Goal: Task Accomplishment & Management: Use online tool/utility

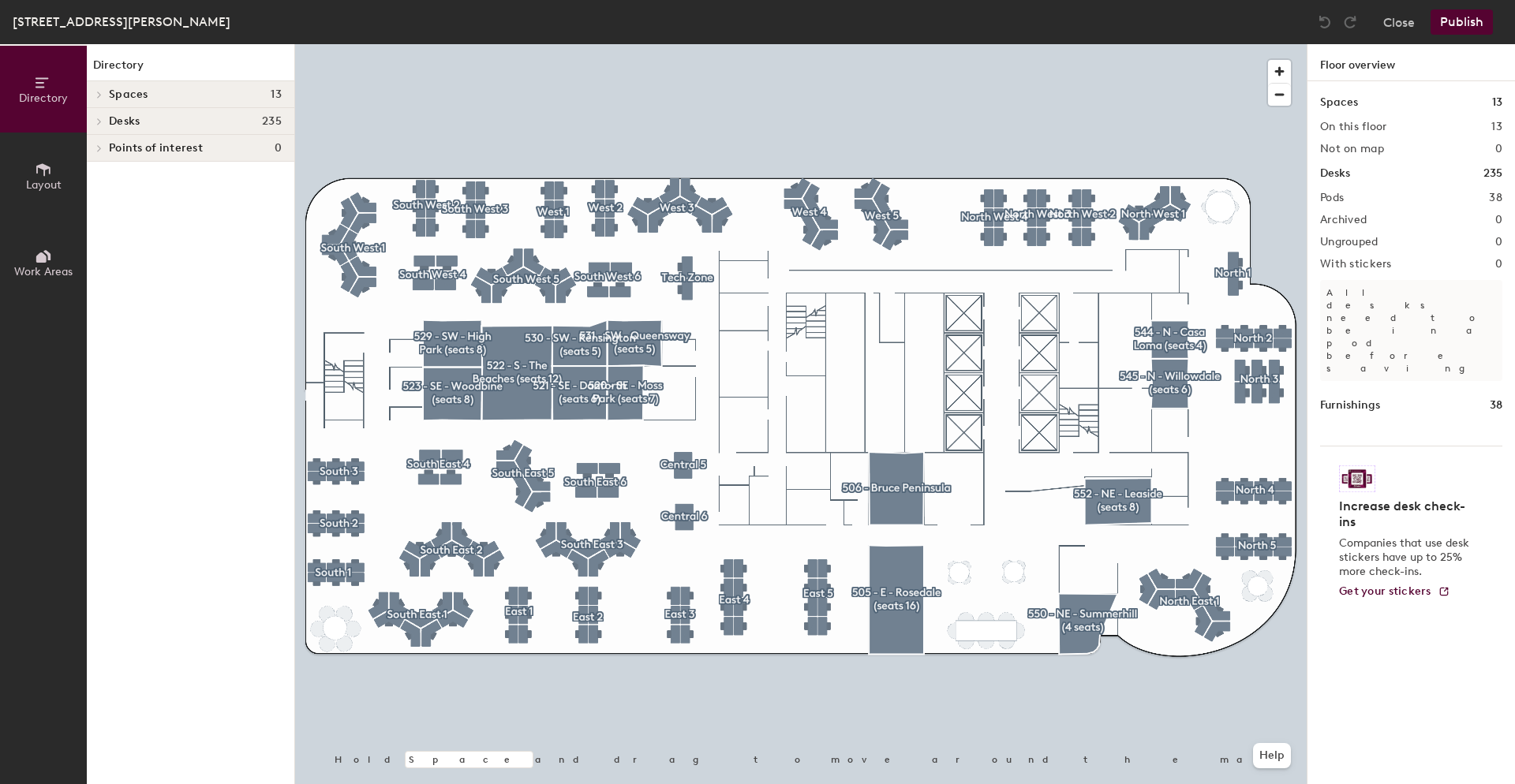
click at [101, 119] on icon at bounding box center [99, 121] width 6 height 8
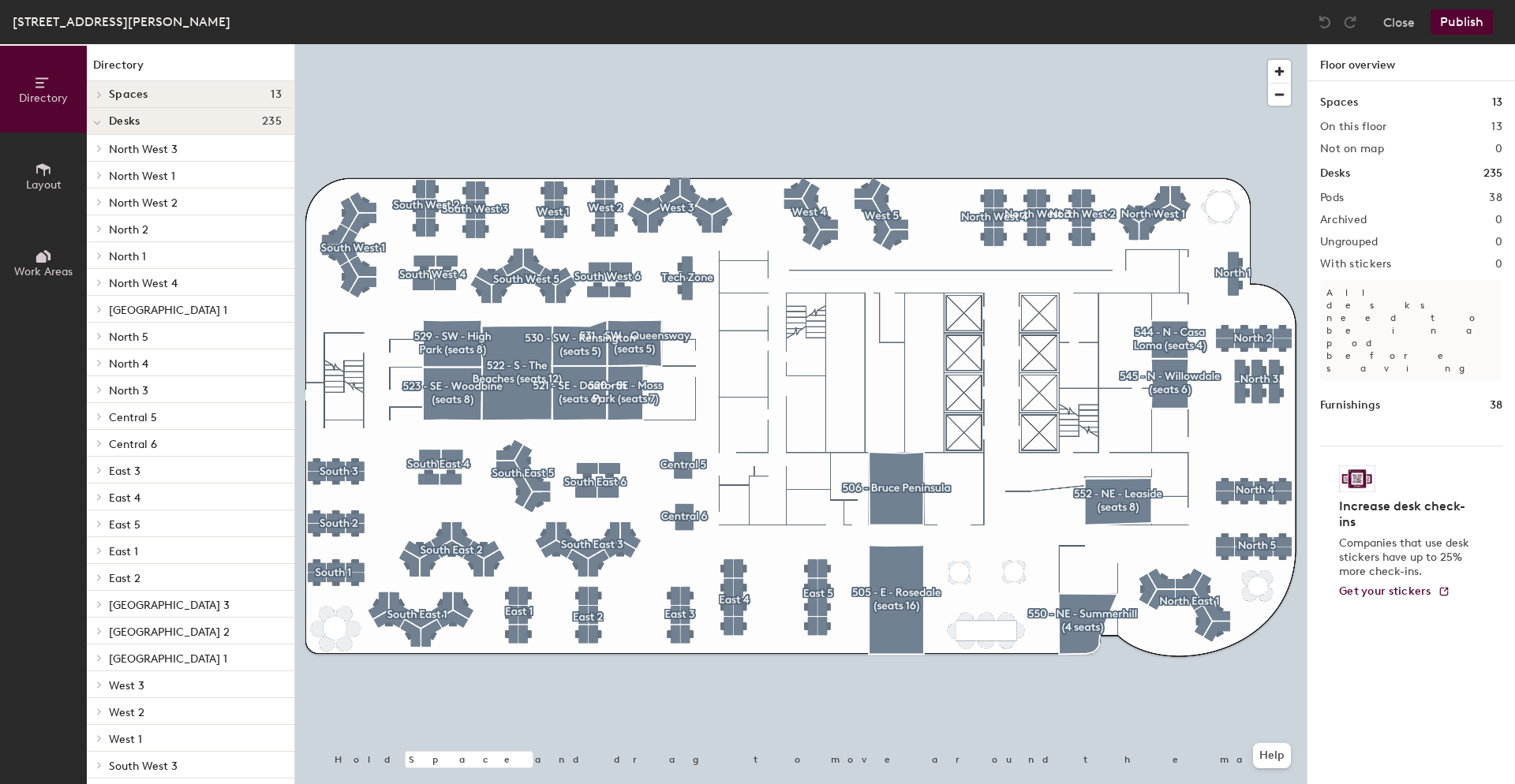
click at [100, 150] on icon at bounding box center [100, 148] width 3 height 6
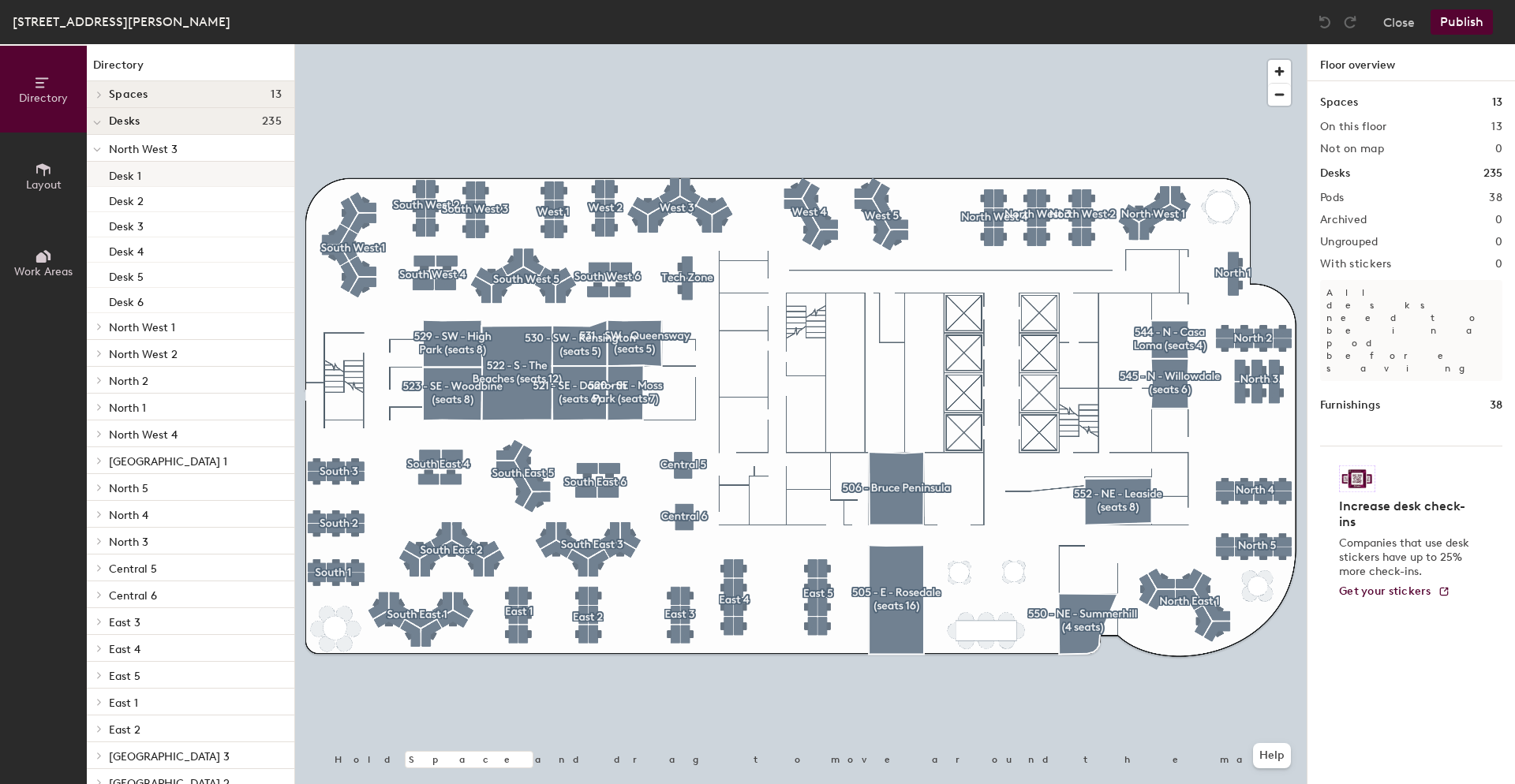
click at [141, 176] on div "Desk 1" at bounding box center [191, 174] width 208 height 25
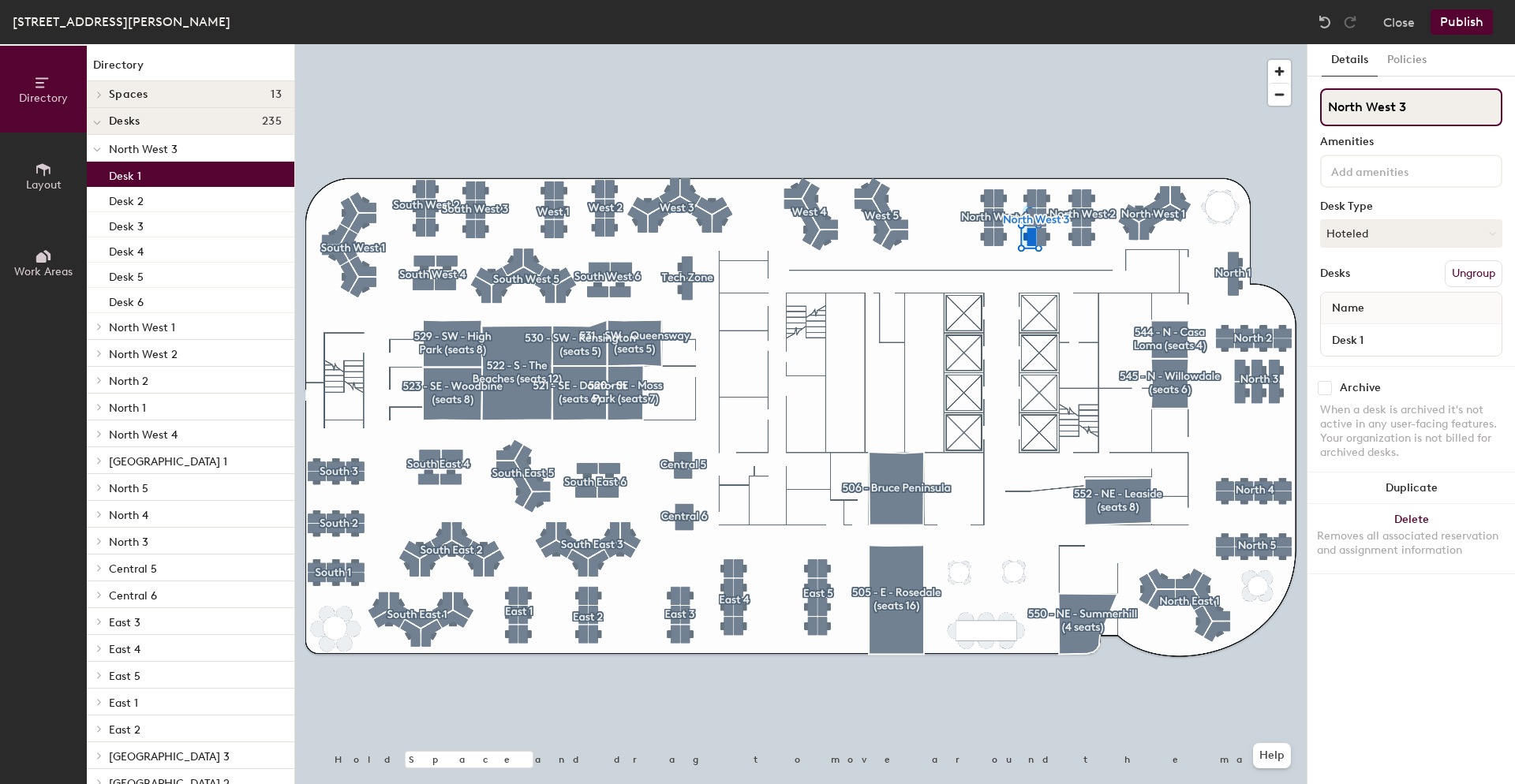
click at [1387, 112] on input "North West 3" at bounding box center [1412, 107] width 183 height 38
click at [144, 204] on div "Desk 2" at bounding box center [191, 199] width 208 height 25
click at [142, 181] on div "Desk 1" at bounding box center [191, 174] width 208 height 25
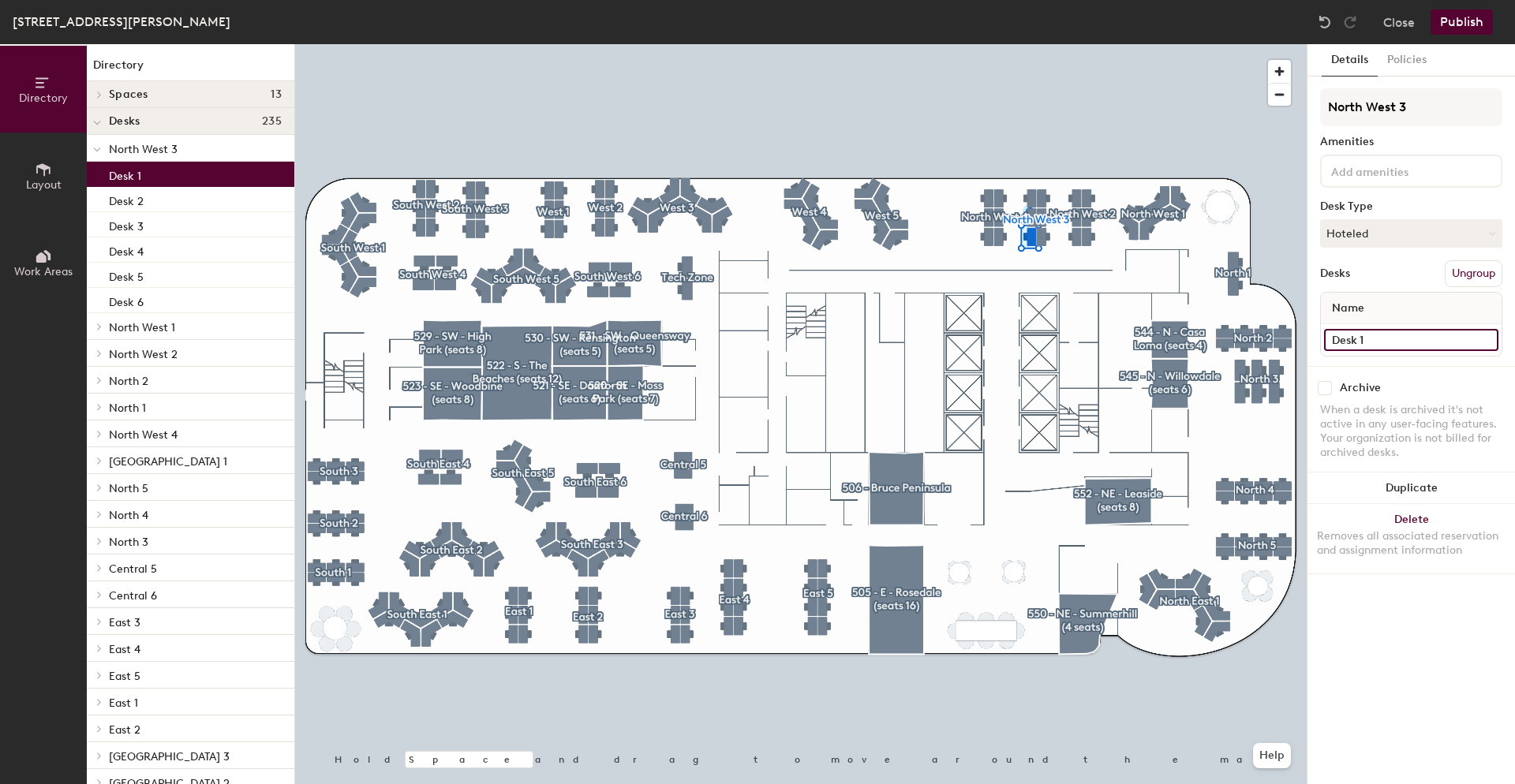
click at [1387, 346] on input "Desk 1" at bounding box center [1411, 340] width 174 height 22
click at [1387, 345] on input "Desk 1" at bounding box center [1411, 340] width 174 height 22
click at [1376, 364] on div "North West 3 Amenities Desk Type Hoteled Desks Ungroup Name Desk 1" at bounding box center [1412, 227] width 183 height 278
click at [1369, 345] on input "Desk 1" at bounding box center [1411, 340] width 174 height 22
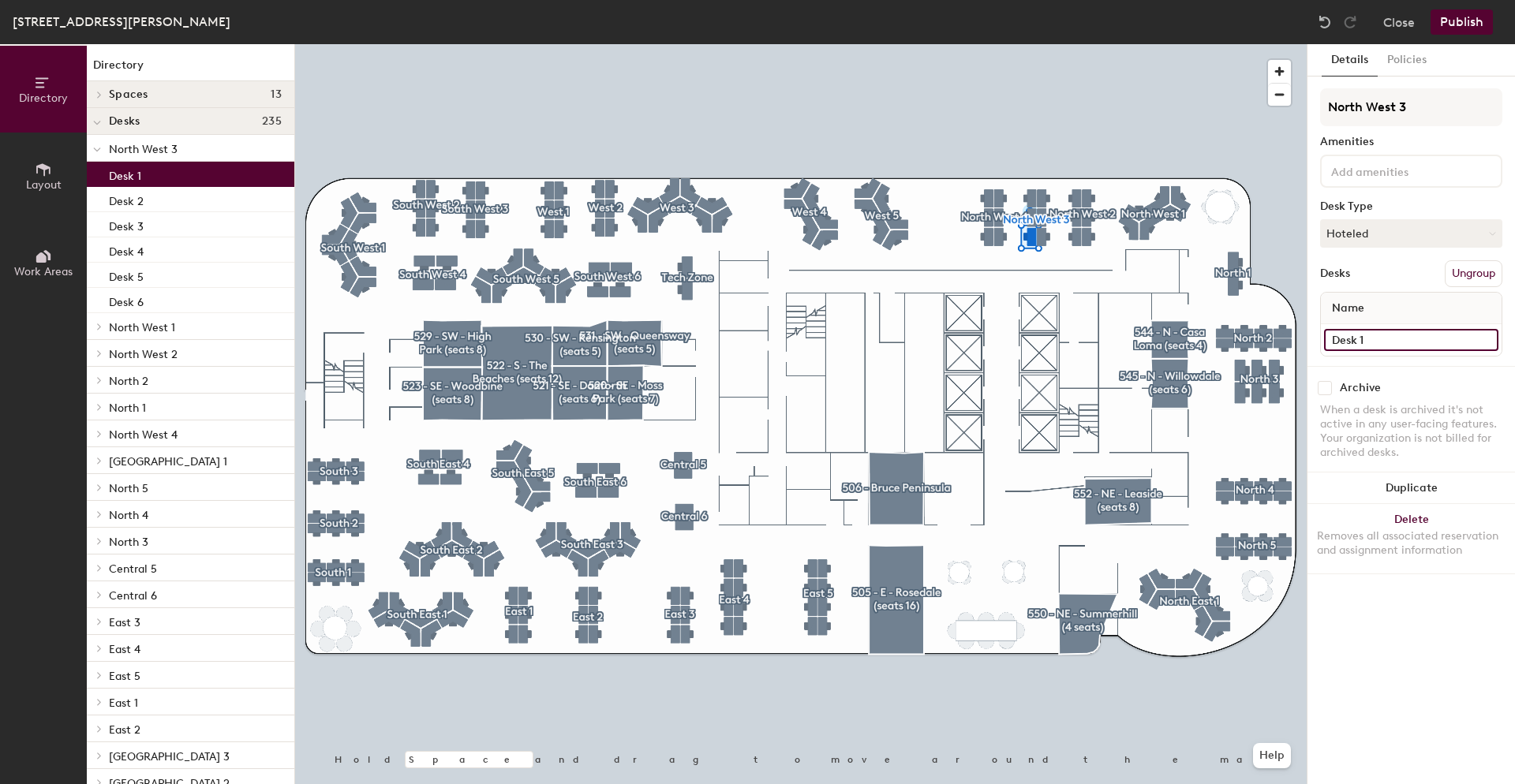
click at [1369, 345] on input "Desk 1" at bounding box center [1411, 340] width 174 height 22
type input "d"
type input "Desk 1"
click at [1322, 286] on div "Desks Ungroup" at bounding box center [1412, 274] width 183 height 27
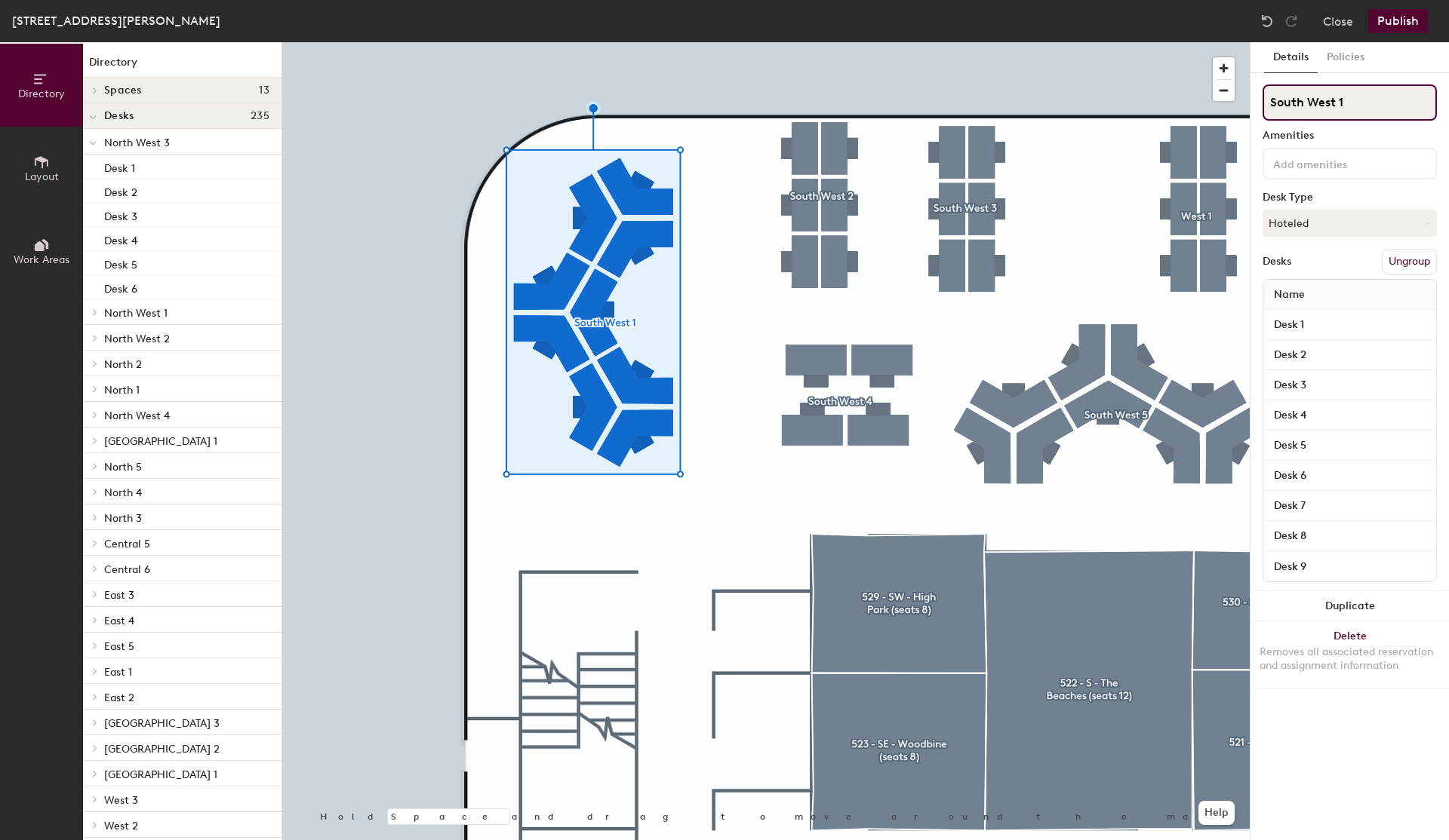
click at [1344, 107] on input "South West 1" at bounding box center [1350, 103] width 175 height 36
drag, startPoint x: 1347, startPoint y: 107, endPoint x: 1245, endPoint y: 103, distance: 102.1
click at [1263, 103] on input "South West 1" at bounding box center [1350, 103] width 175 height 36
type input "South 41 - 49"
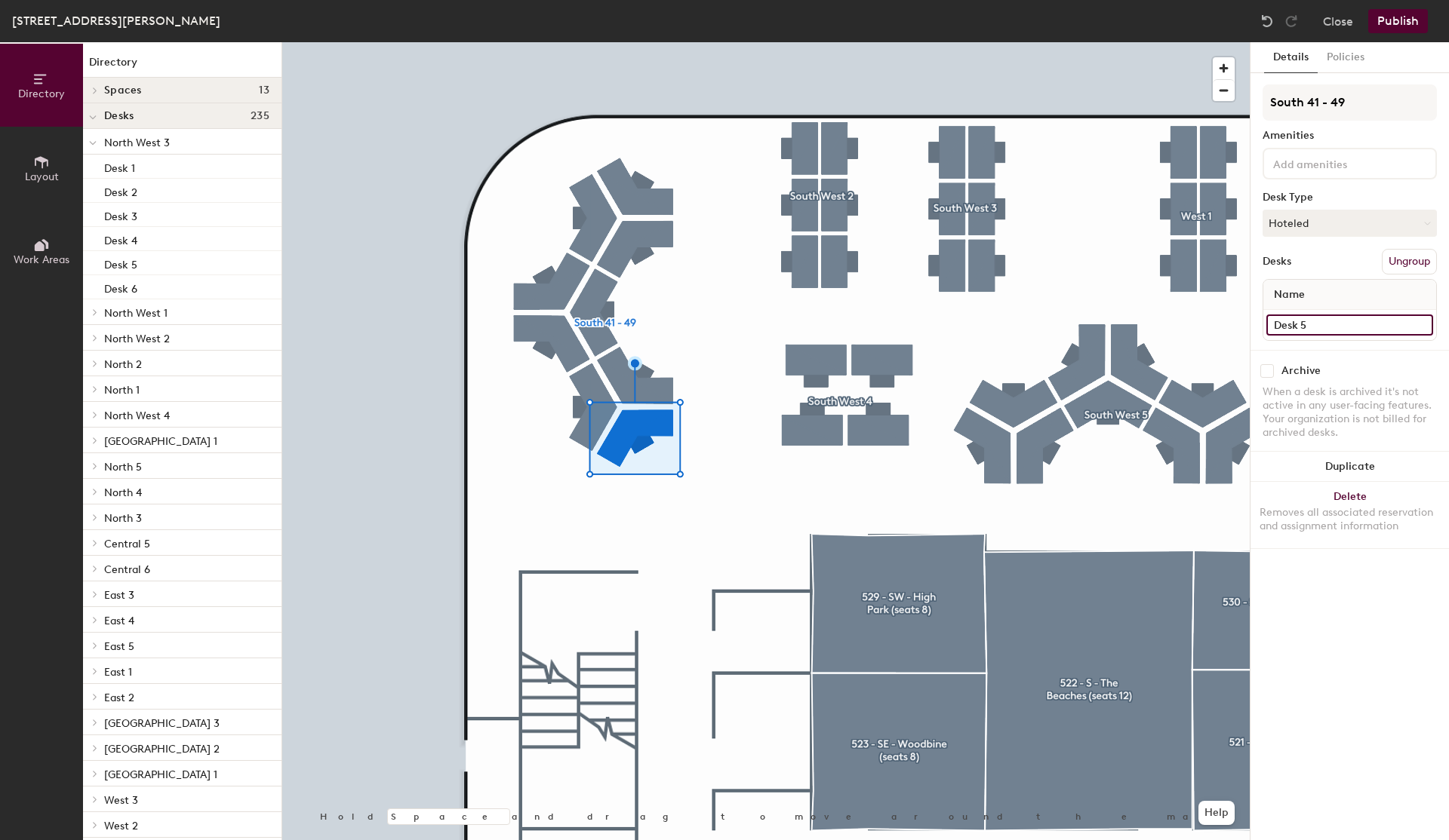
click at [1327, 323] on input "Desk 5" at bounding box center [1350, 325] width 166 height 21
type input "S041"
click at [1321, 334] on input "Desk 4" at bounding box center [1350, 325] width 166 height 21
type input "S042"
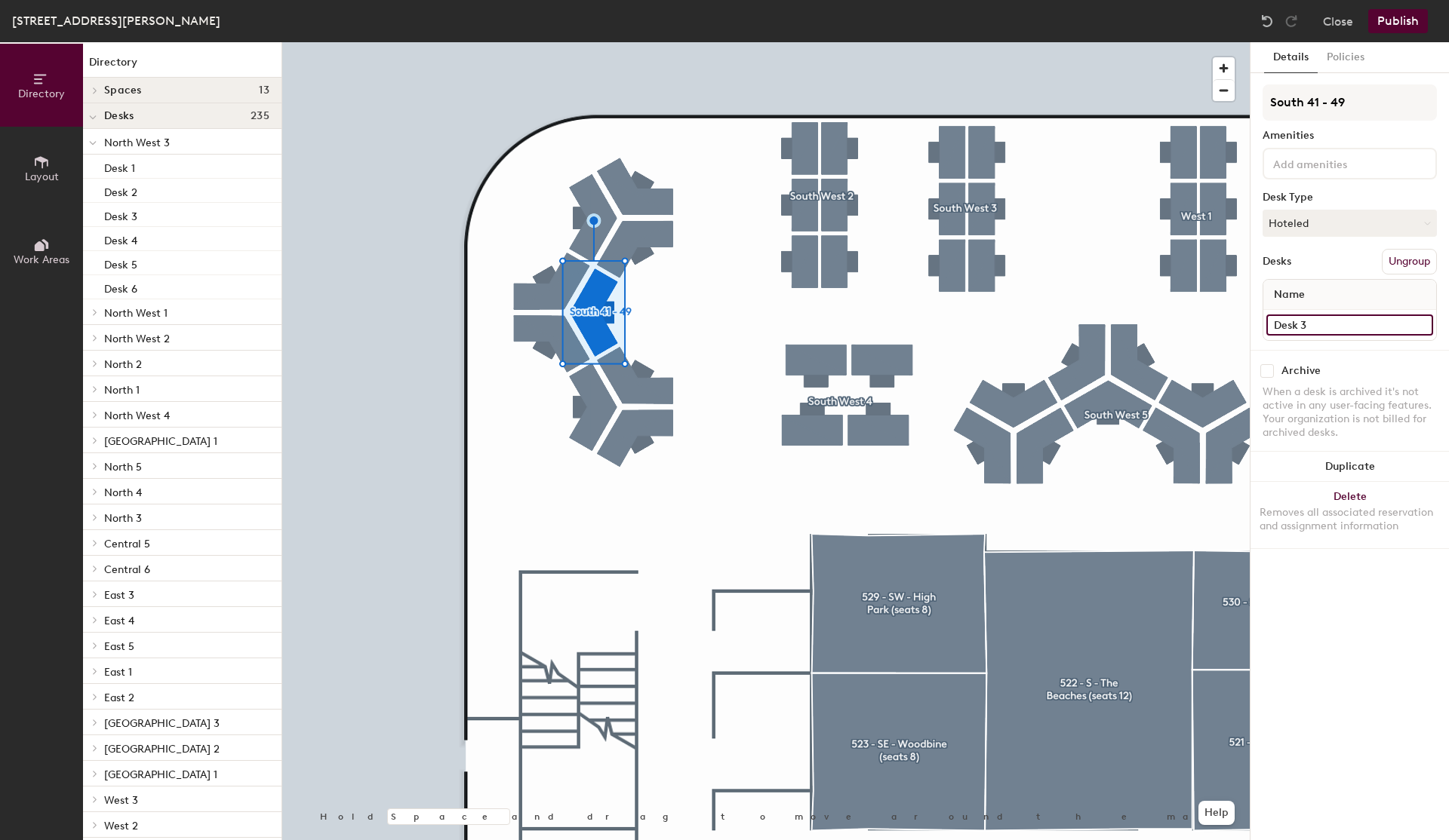
click at [1339, 326] on input "Desk 3" at bounding box center [1350, 325] width 166 height 21
type input "S043"
click at [1343, 325] on input "Desk 2" at bounding box center [1350, 325] width 166 height 21
type input "S044"
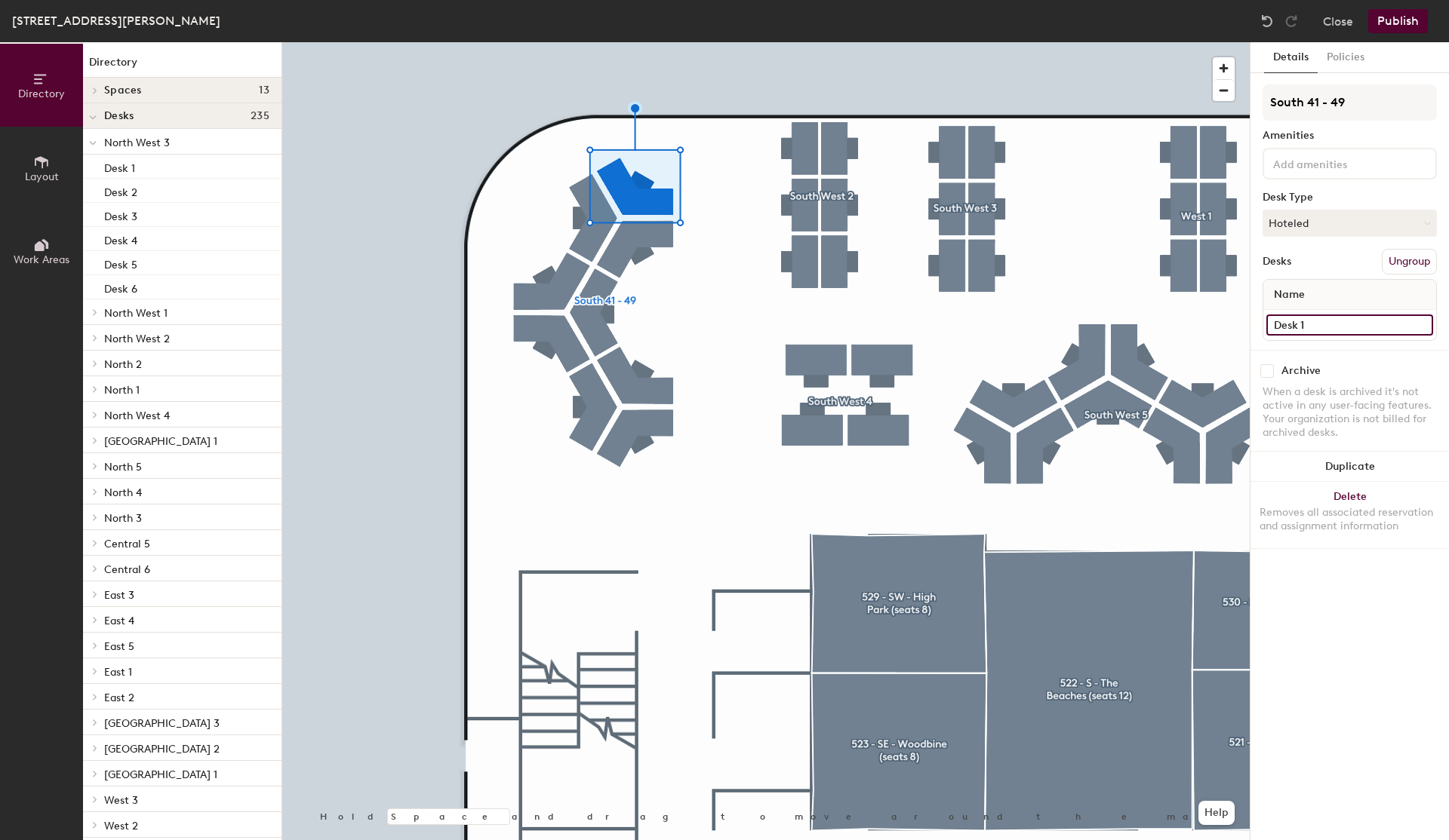
click at [1322, 327] on input "Desk 1" at bounding box center [1350, 325] width 166 height 21
type input "S045"
click at [1298, 321] on input "Desk 9" at bounding box center [1350, 325] width 166 height 21
type input "S046"
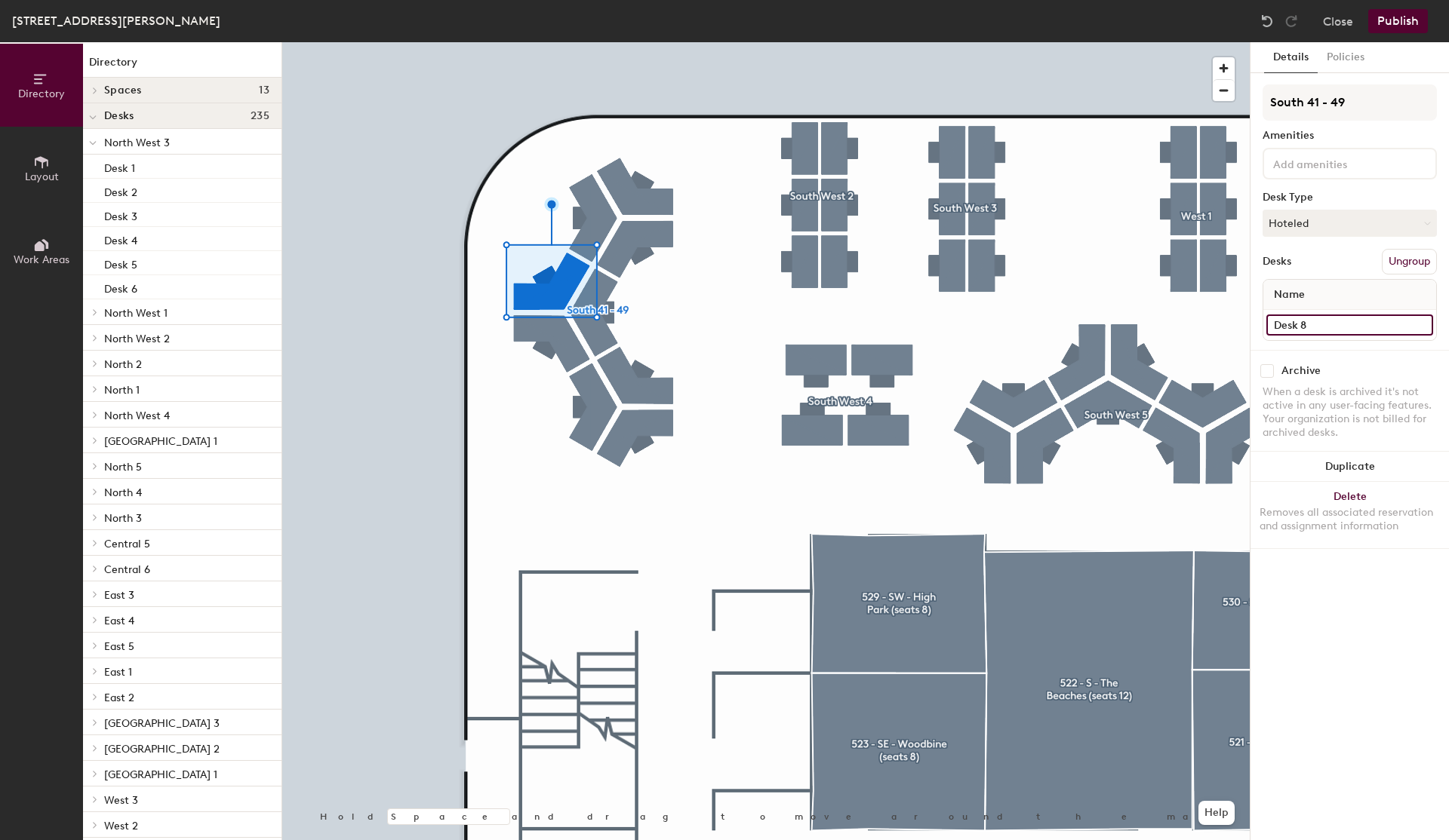
click at [1424, 326] on input "Desk 8" at bounding box center [1350, 325] width 166 height 21
type input "S047"
click at [1340, 326] on input "Desk 7" at bounding box center [1350, 325] width 166 height 21
type input "S048"
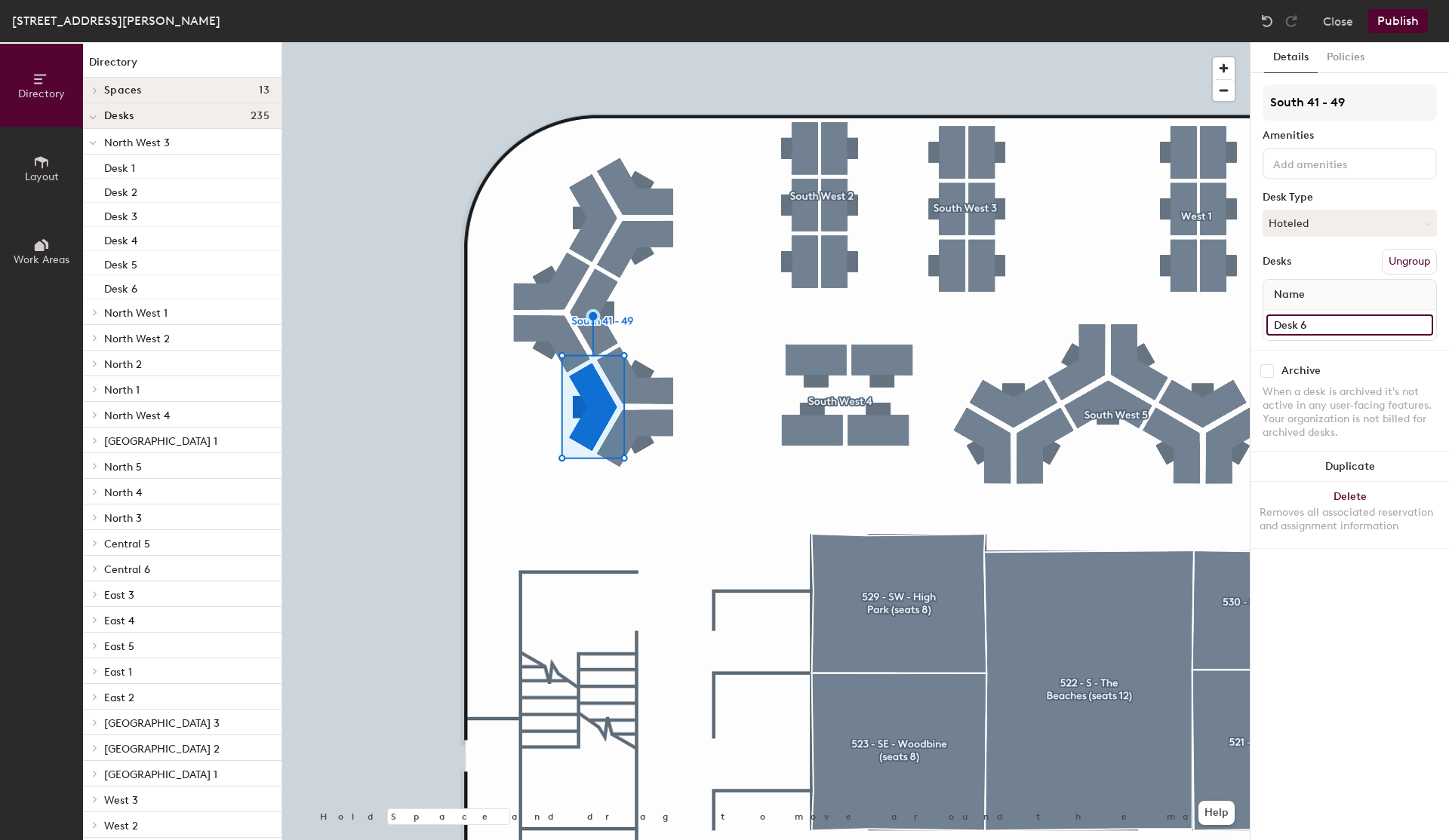
click at [1349, 317] on input "Desk 6" at bounding box center [1350, 325] width 166 height 21
type input "S049"
click at [750, 42] on div at bounding box center [765, 42] width 967 height 0
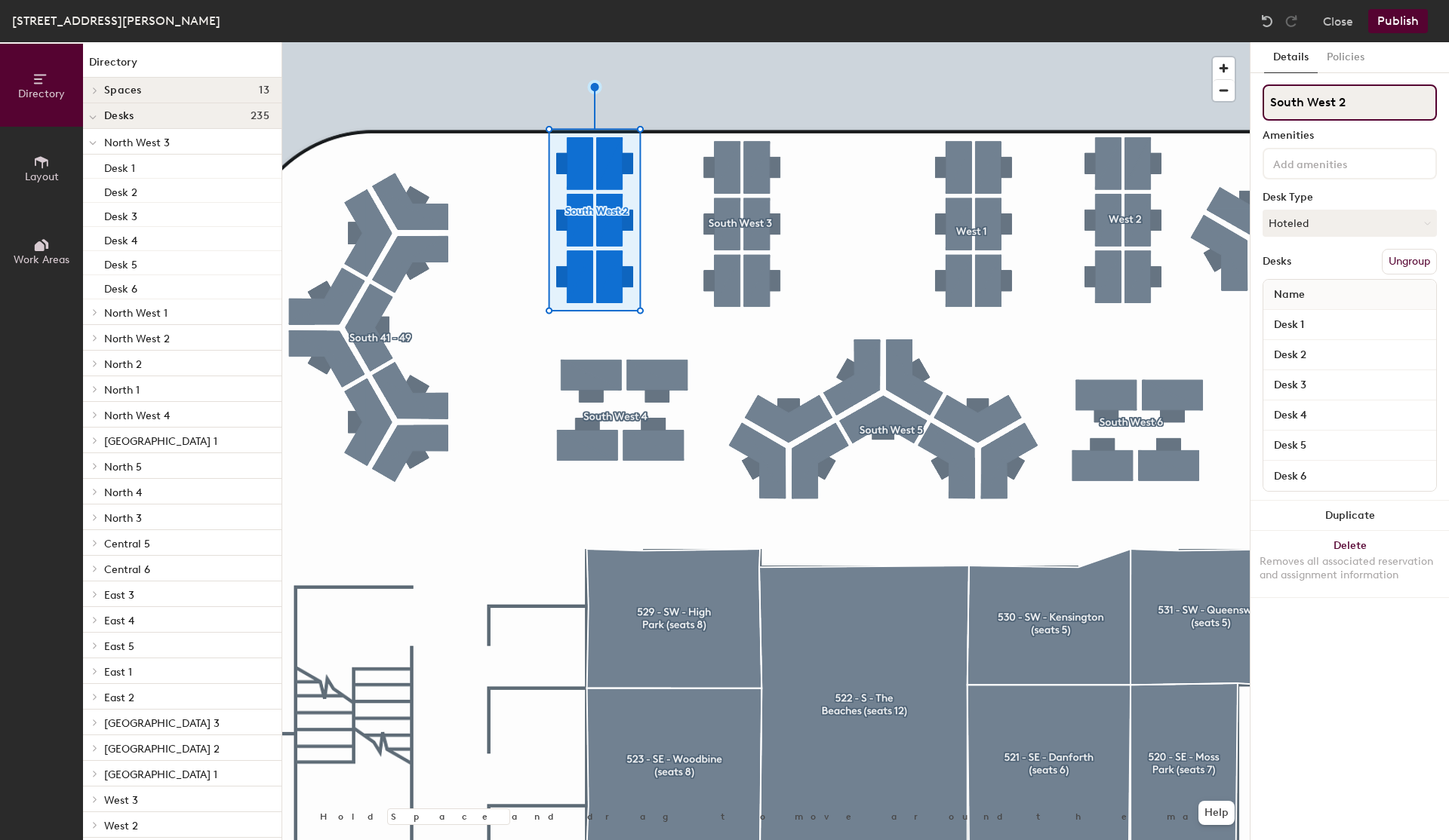
click at [1345, 106] on input "South West 2" at bounding box center [1350, 103] width 175 height 36
type input "South 60-65"
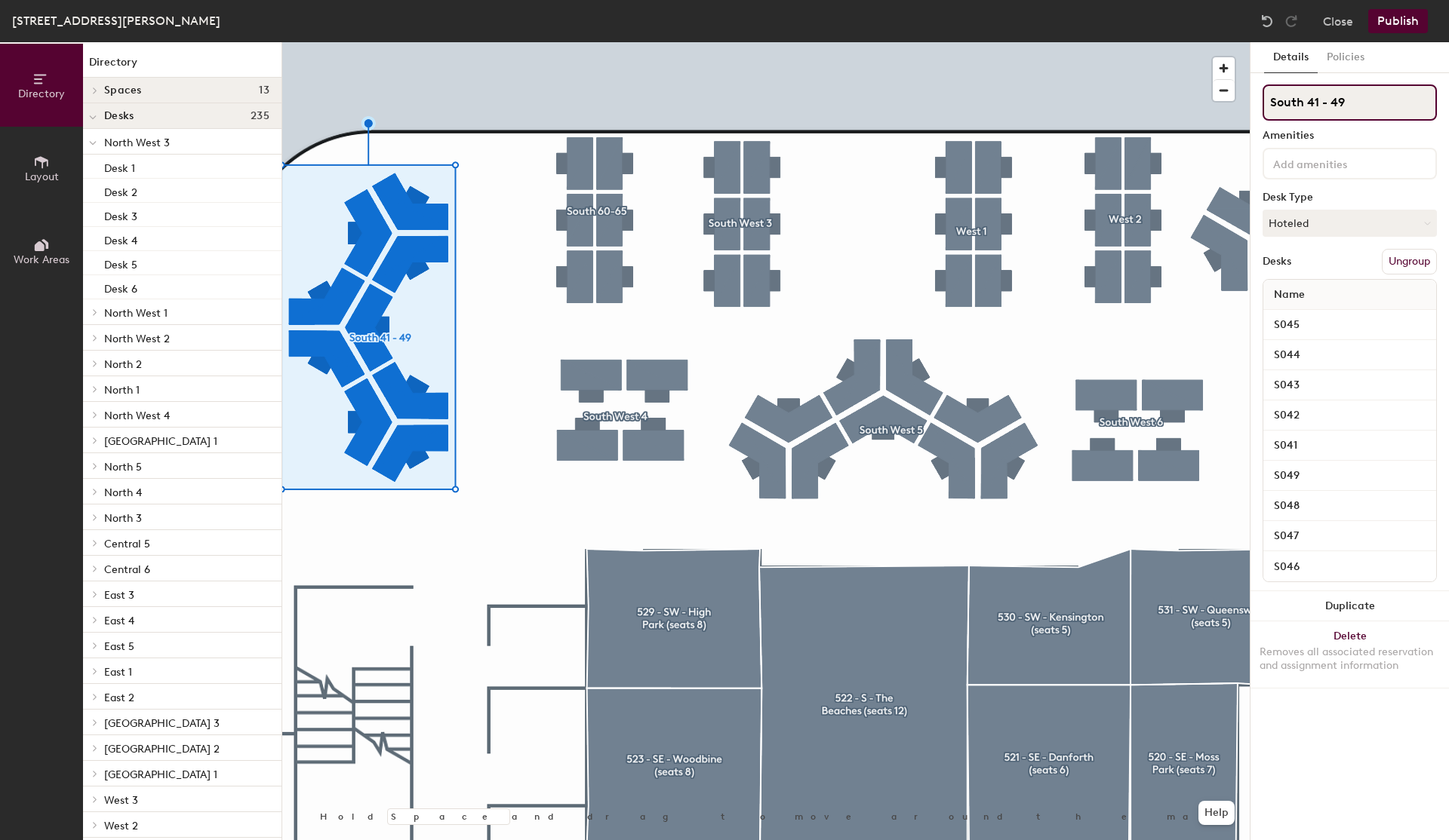
click at [1333, 105] on input "South 41 - 49" at bounding box center [1350, 103] width 175 height 36
type input "South 41-49"
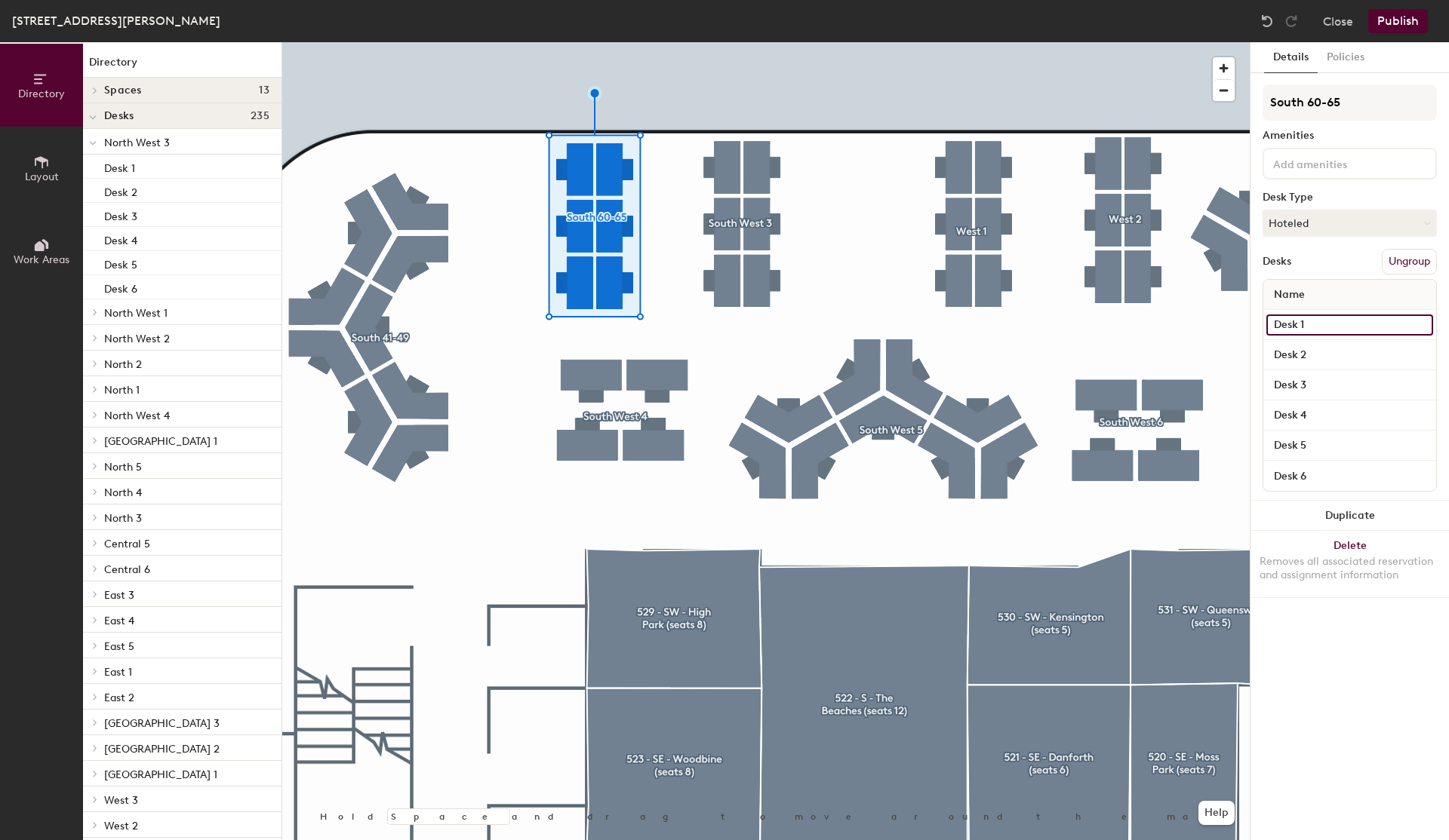
click at [1301, 321] on input "Desk 1" at bounding box center [1350, 325] width 166 height 21
type input "S065"
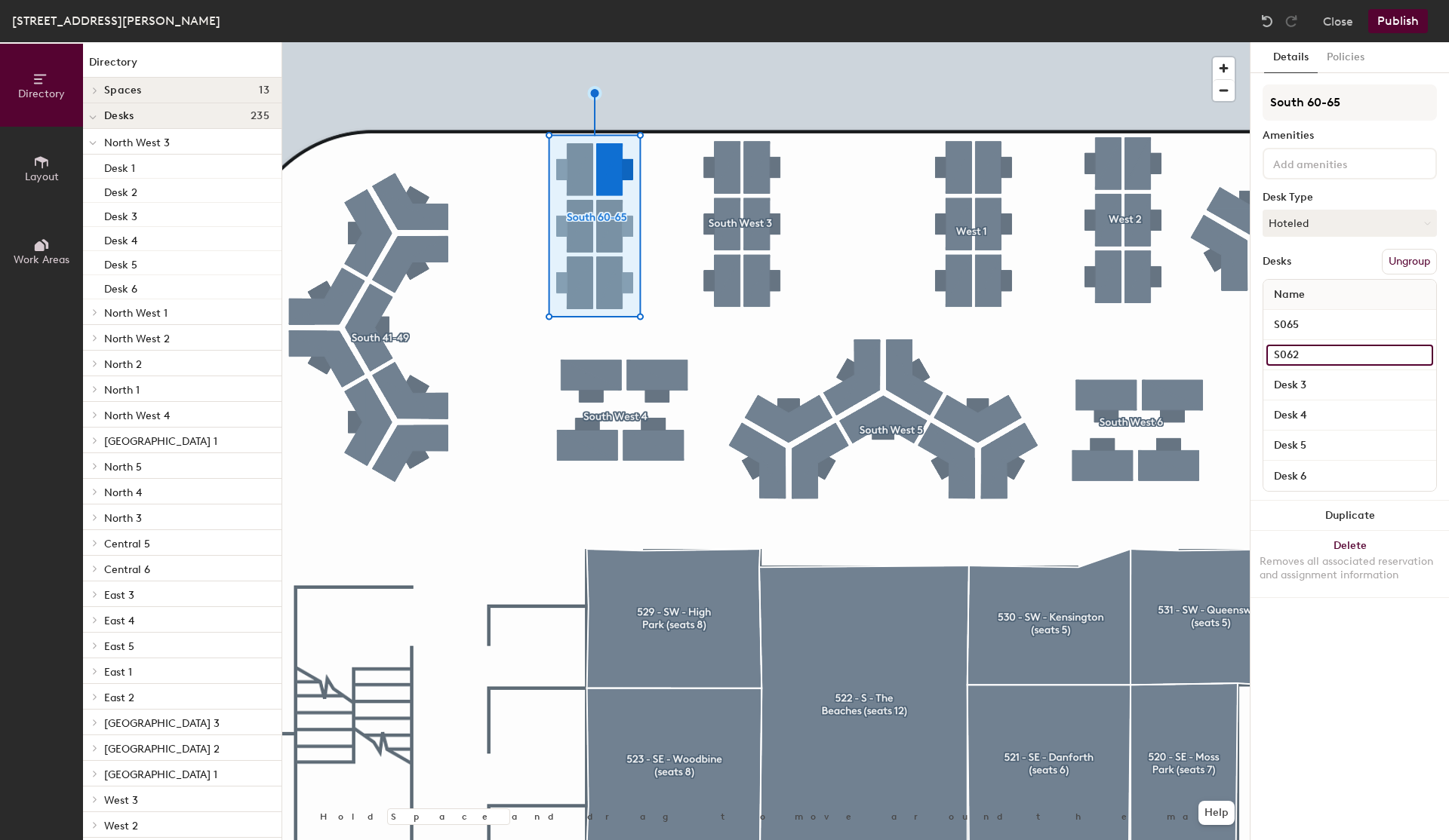
type input "S062"
type input "S061"
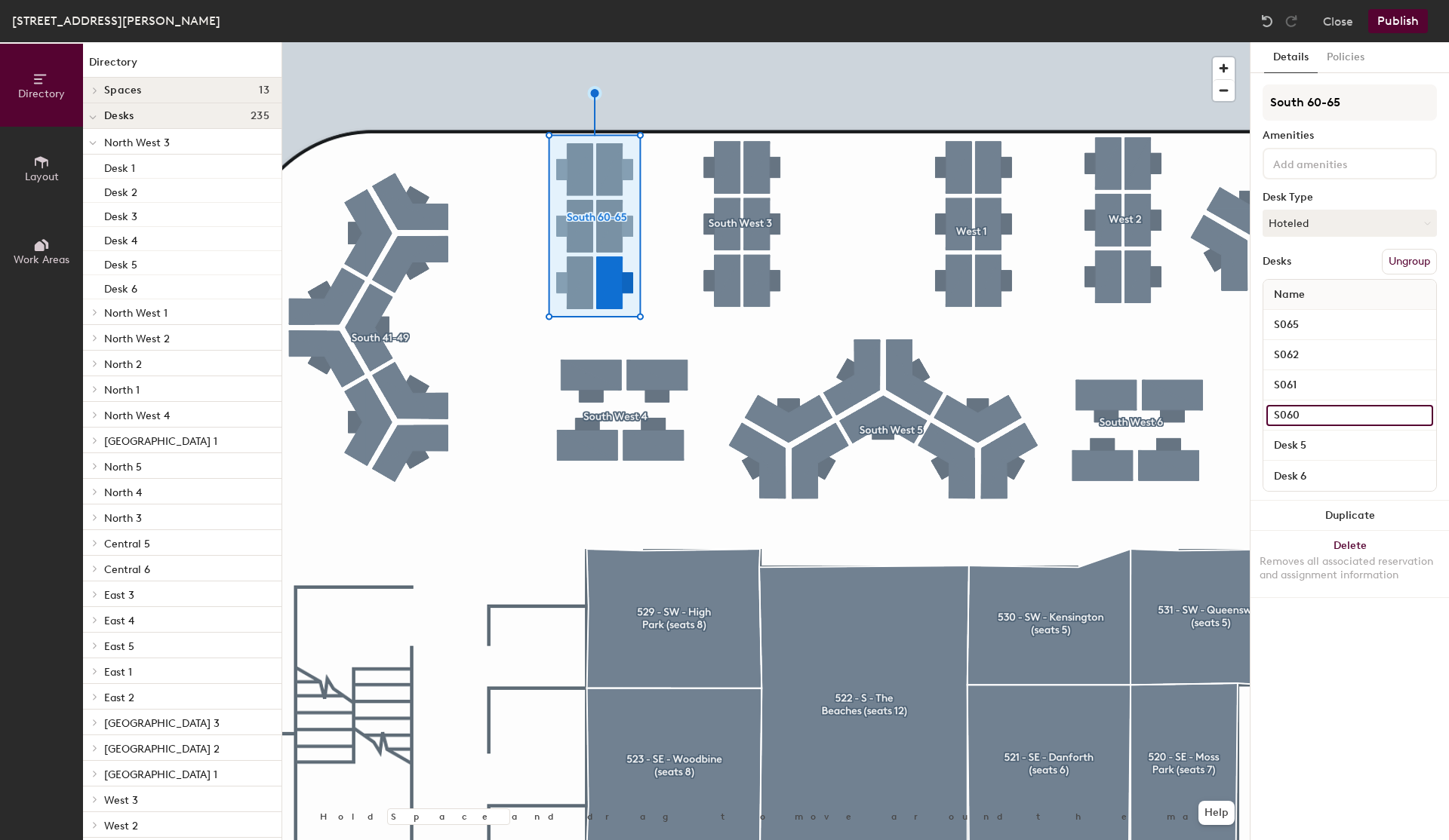
type input "S060"
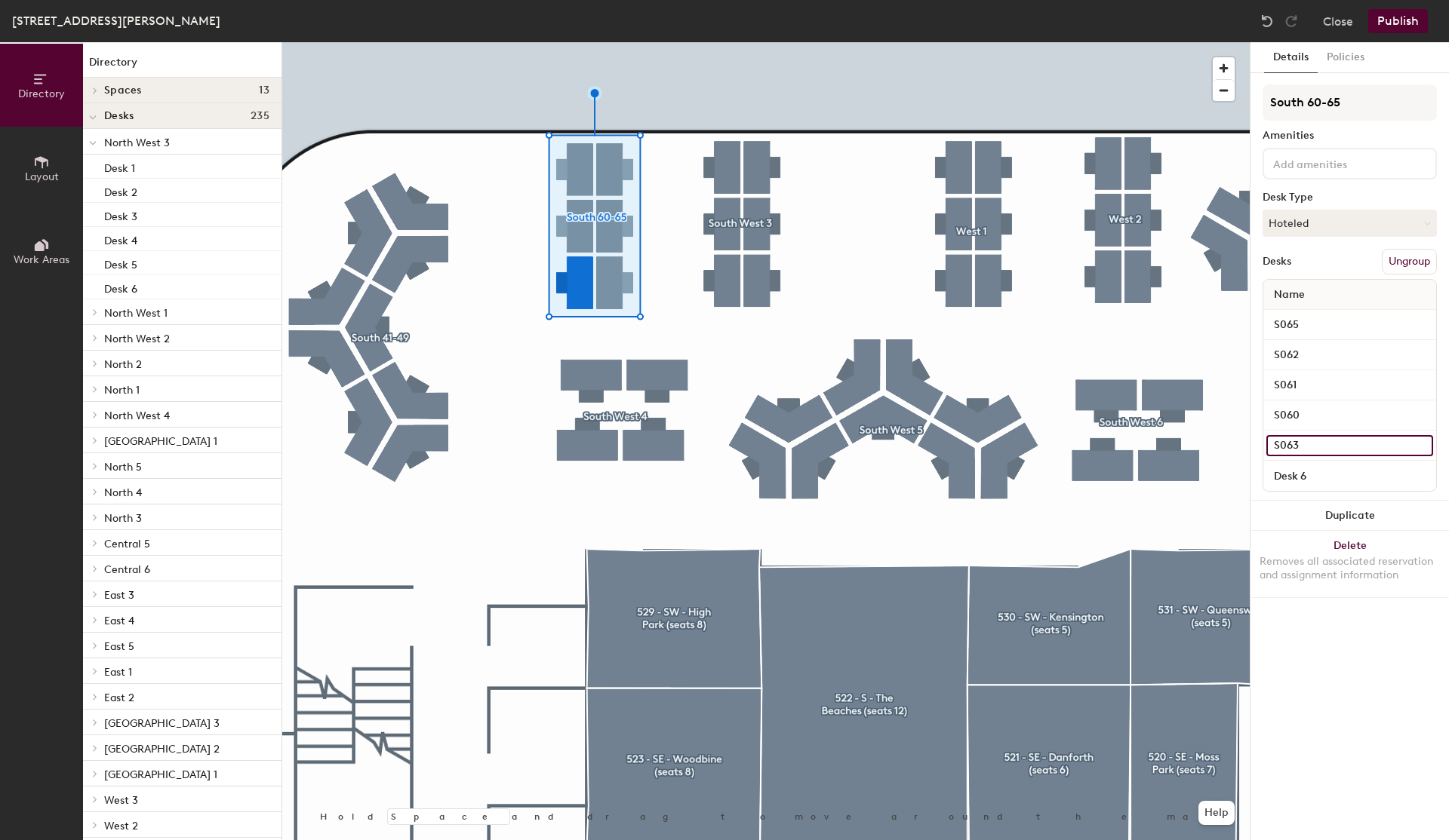
type input "S063"
type input "S064"
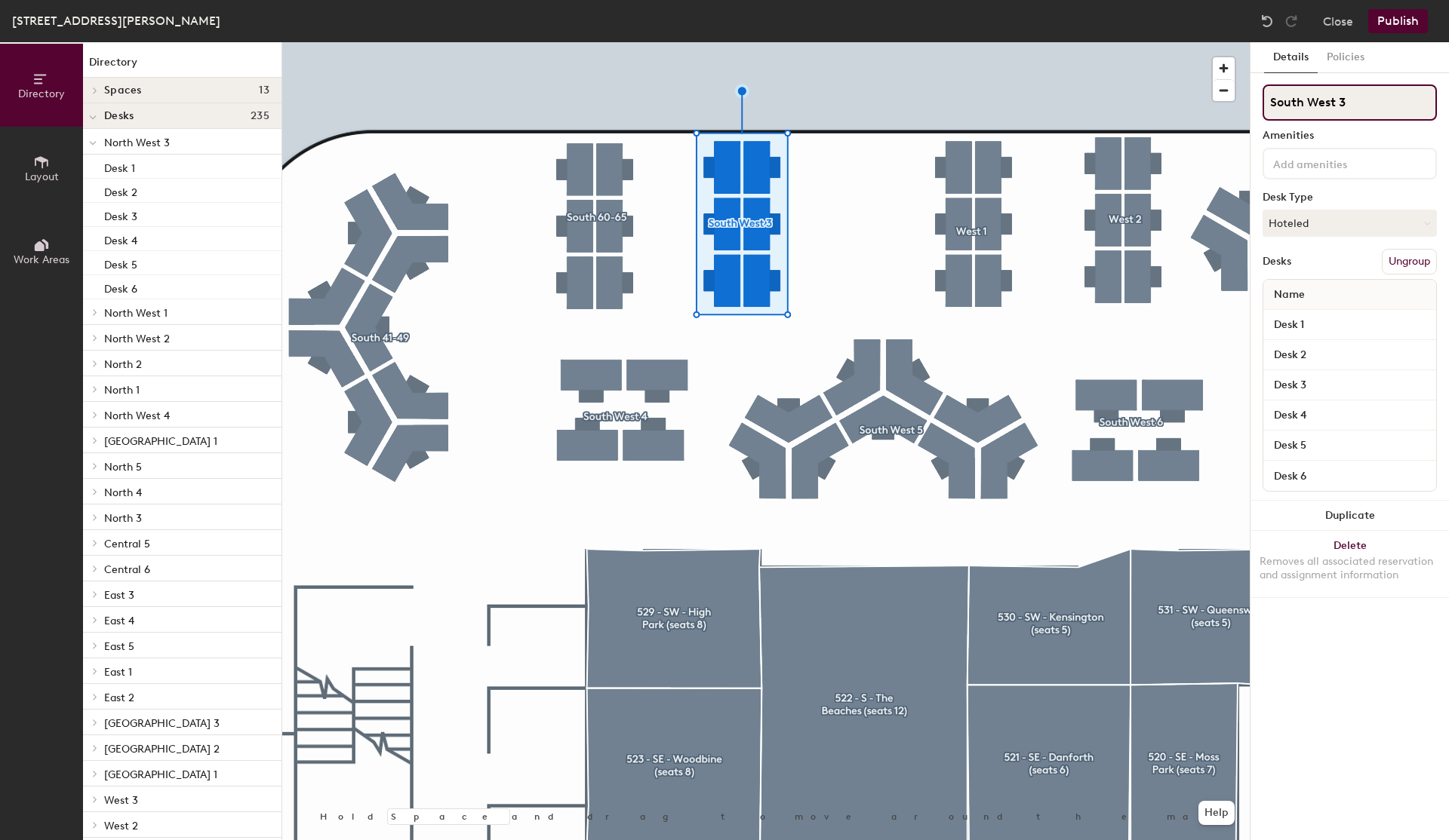
click at [1346, 113] on input "South West 3" at bounding box center [1350, 103] width 175 height 36
type input "South 54-59"
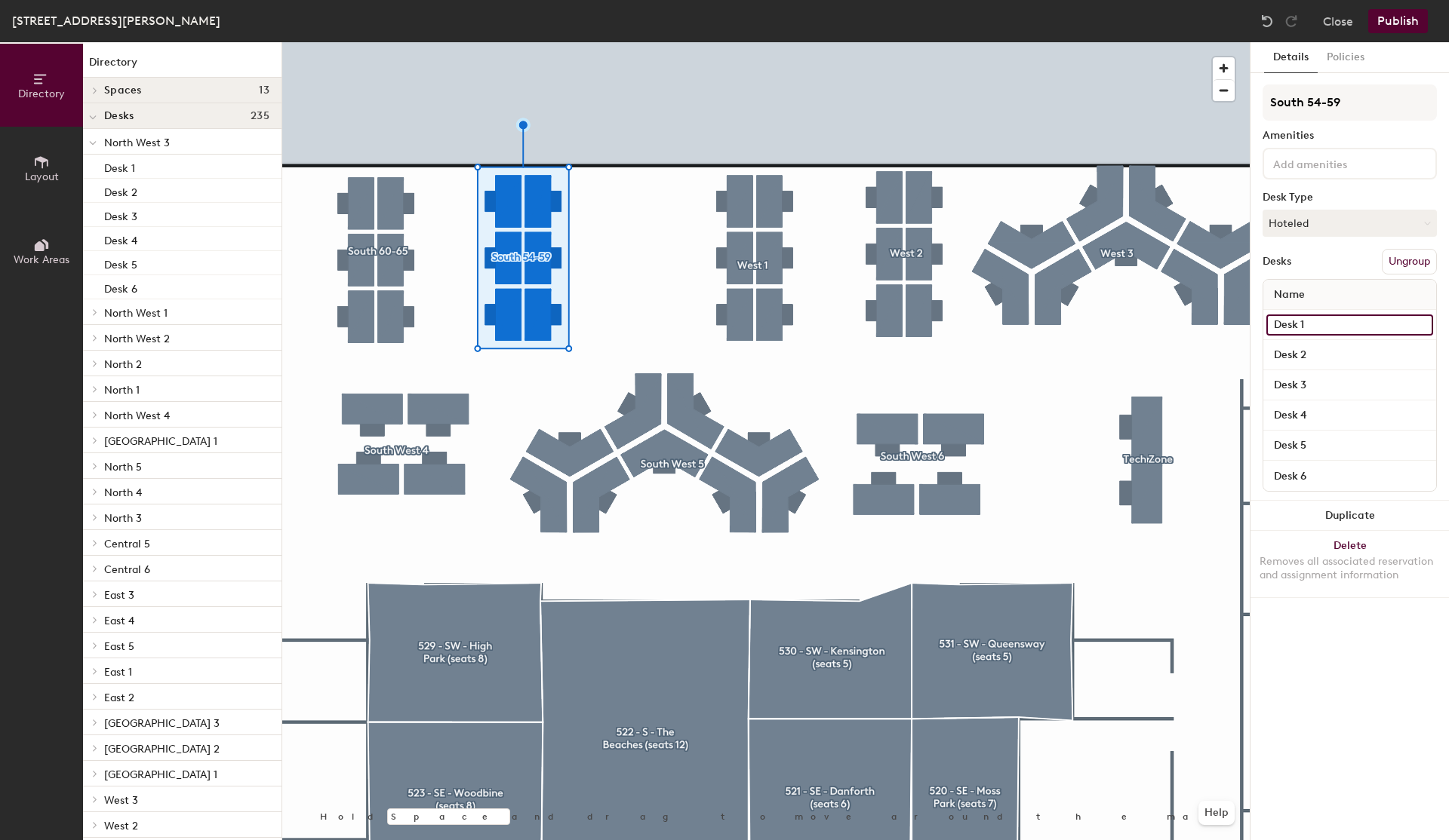
click at [1321, 321] on input "Desk 1" at bounding box center [1350, 325] width 166 height 21
type input "S059"
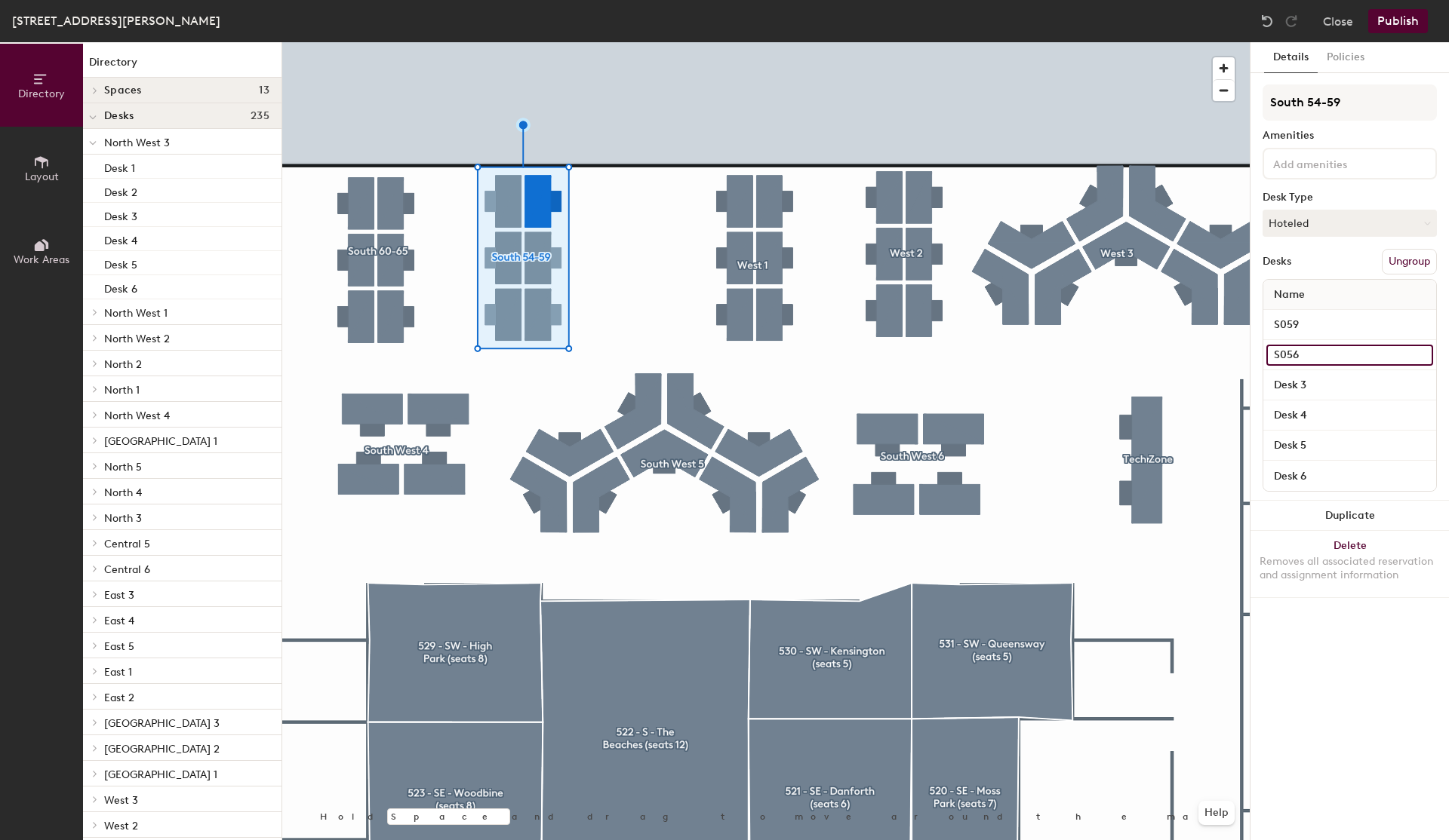
type input "S056"
type input "S055"
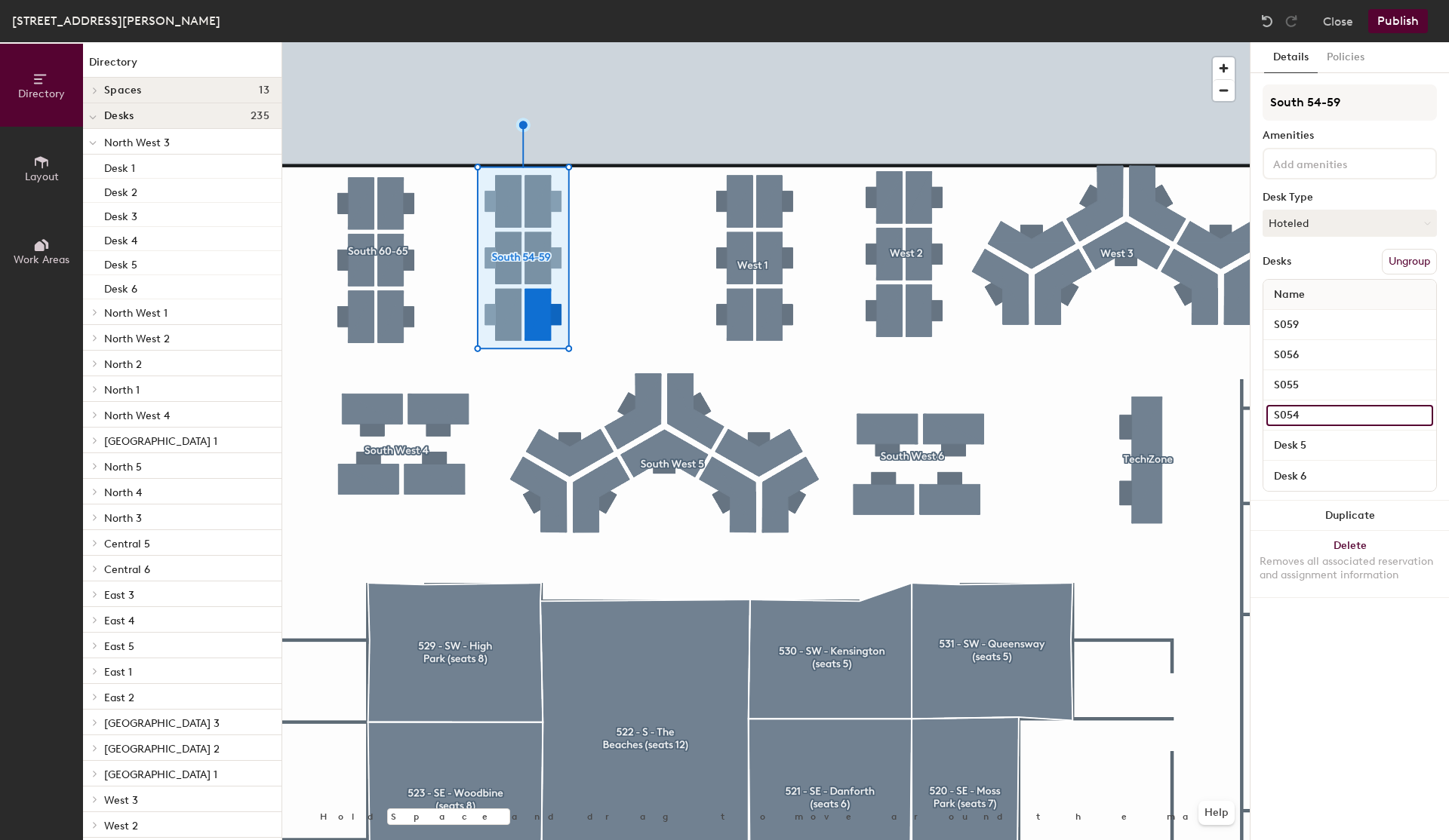
type input "S054"
type input "S057"
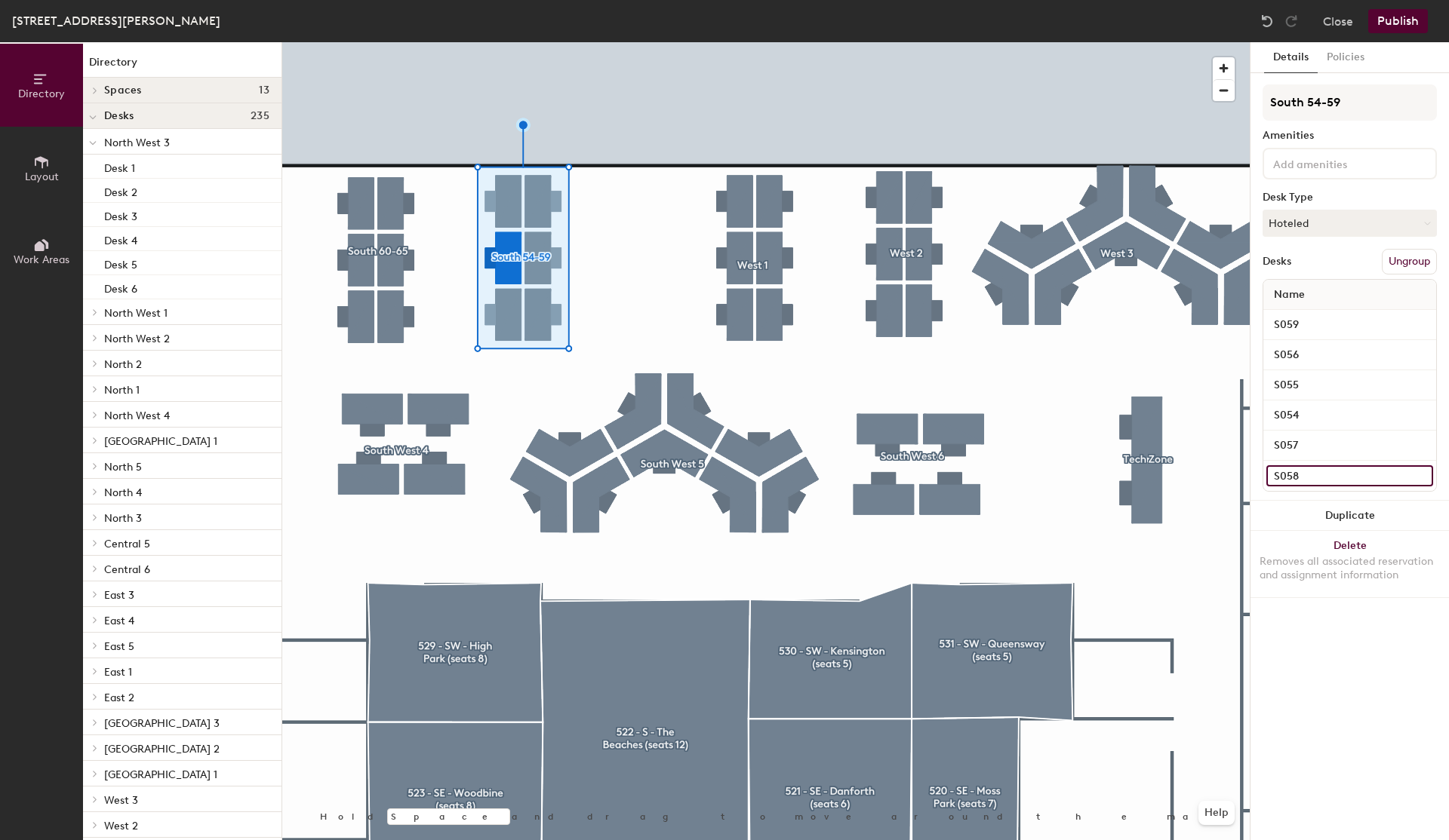
type input "S058"
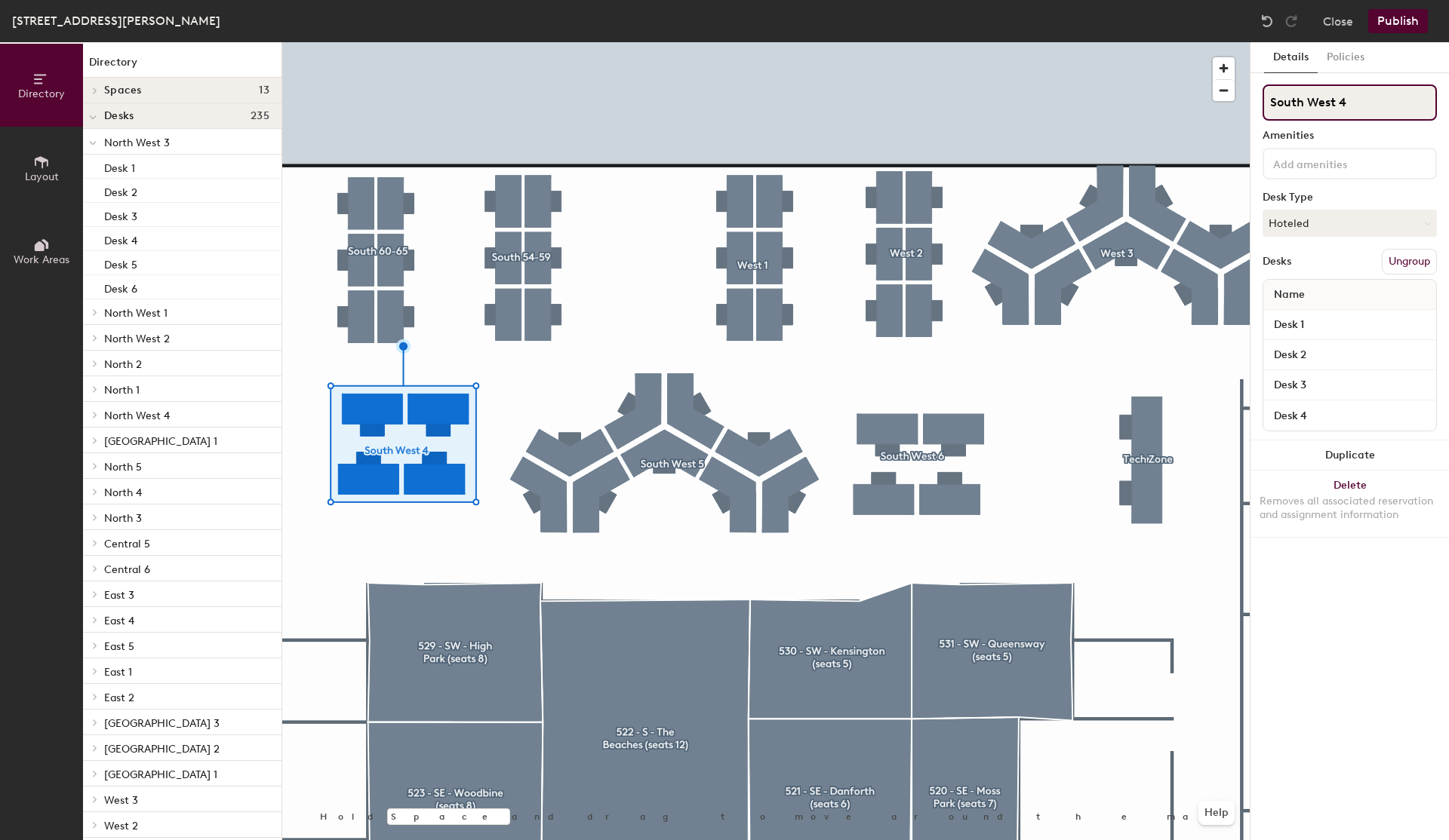
click at [1365, 107] on input "South West 4" at bounding box center [1350, 103] width 175 height 36
type input "South 50-53"
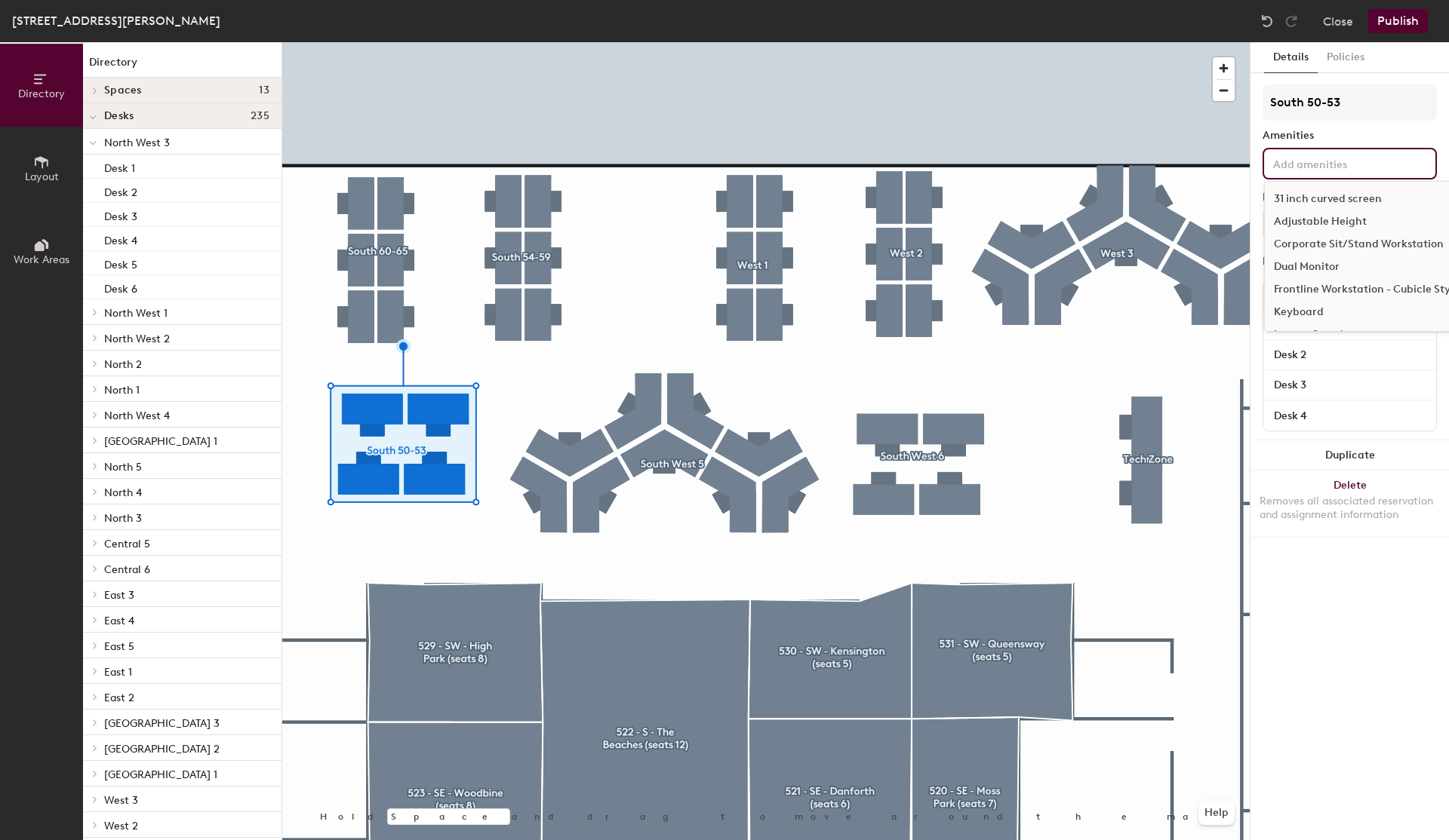
click at [1320, 563] on div "Details Policies South 50-53 Amenities 31 inch curved screen Adjustable Height …" at bounding box center [1350, 441] width 199 height 798
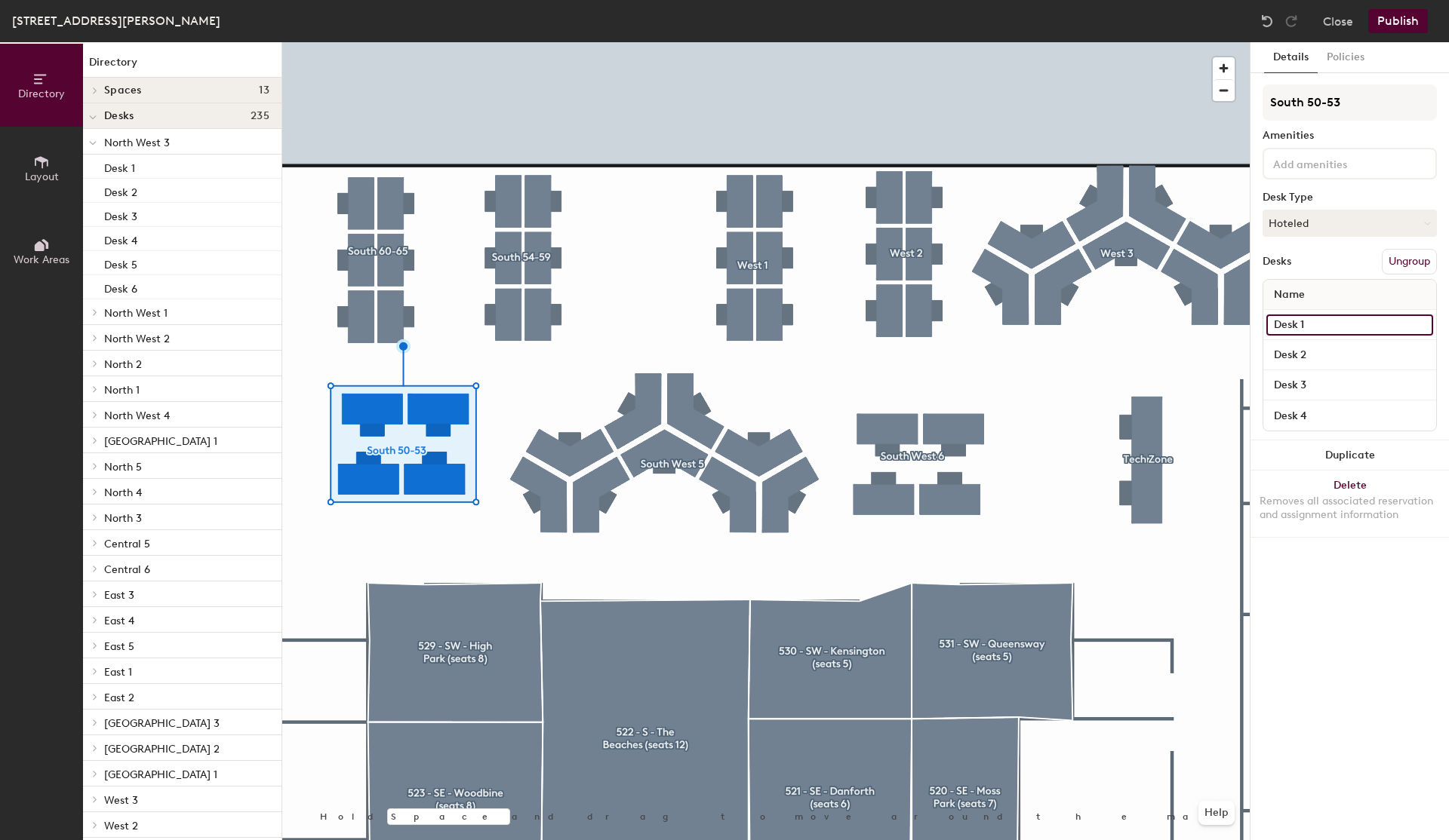
click at [1300, 321] on input "Desk 1" at bounding box center [1350, 325] width 166 height 21
click at [1312, 319] on input "Desk 1" at bounding box center [1350, 325] width 166 height 21
type input "S050"
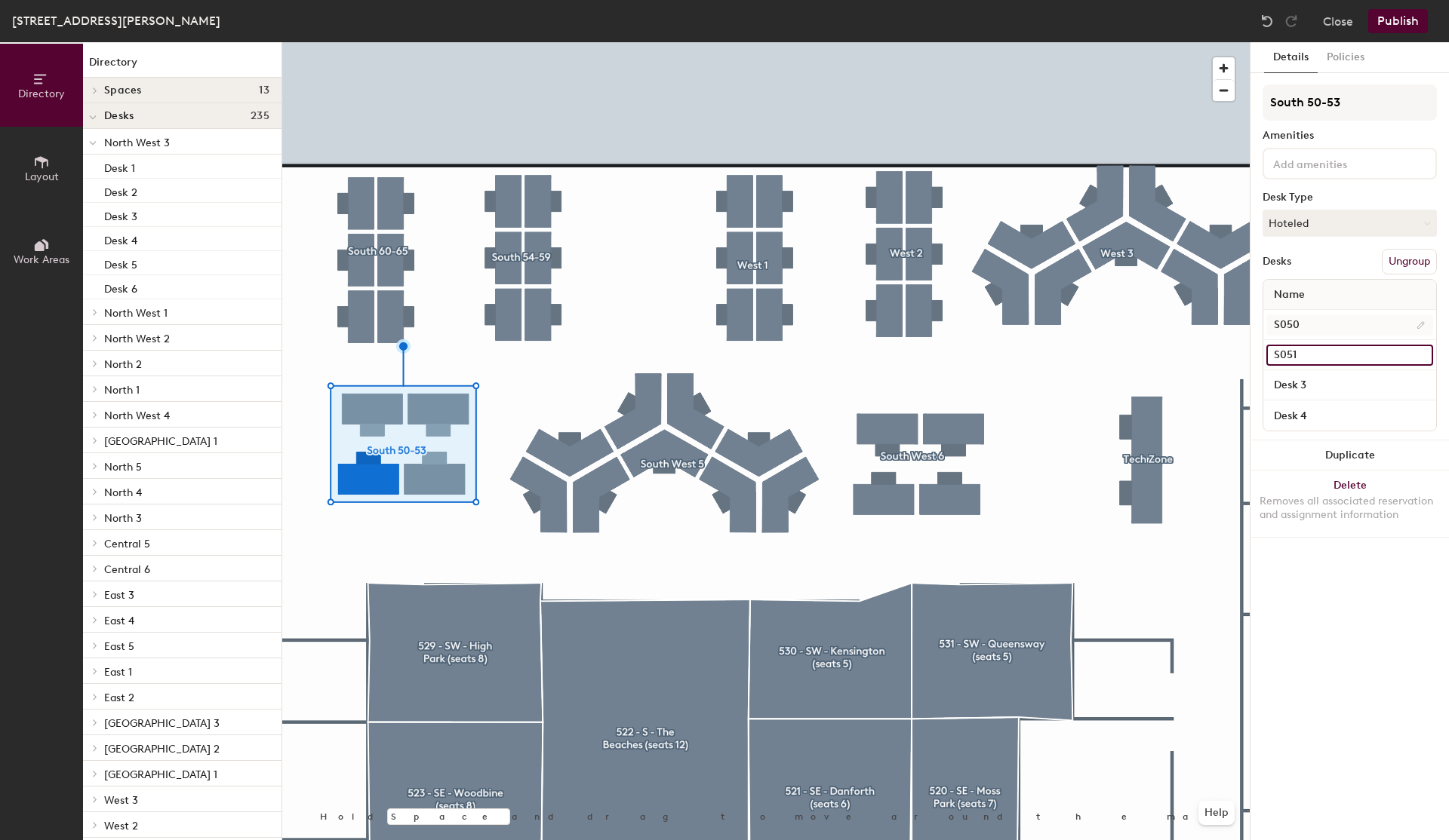
type input "S051"
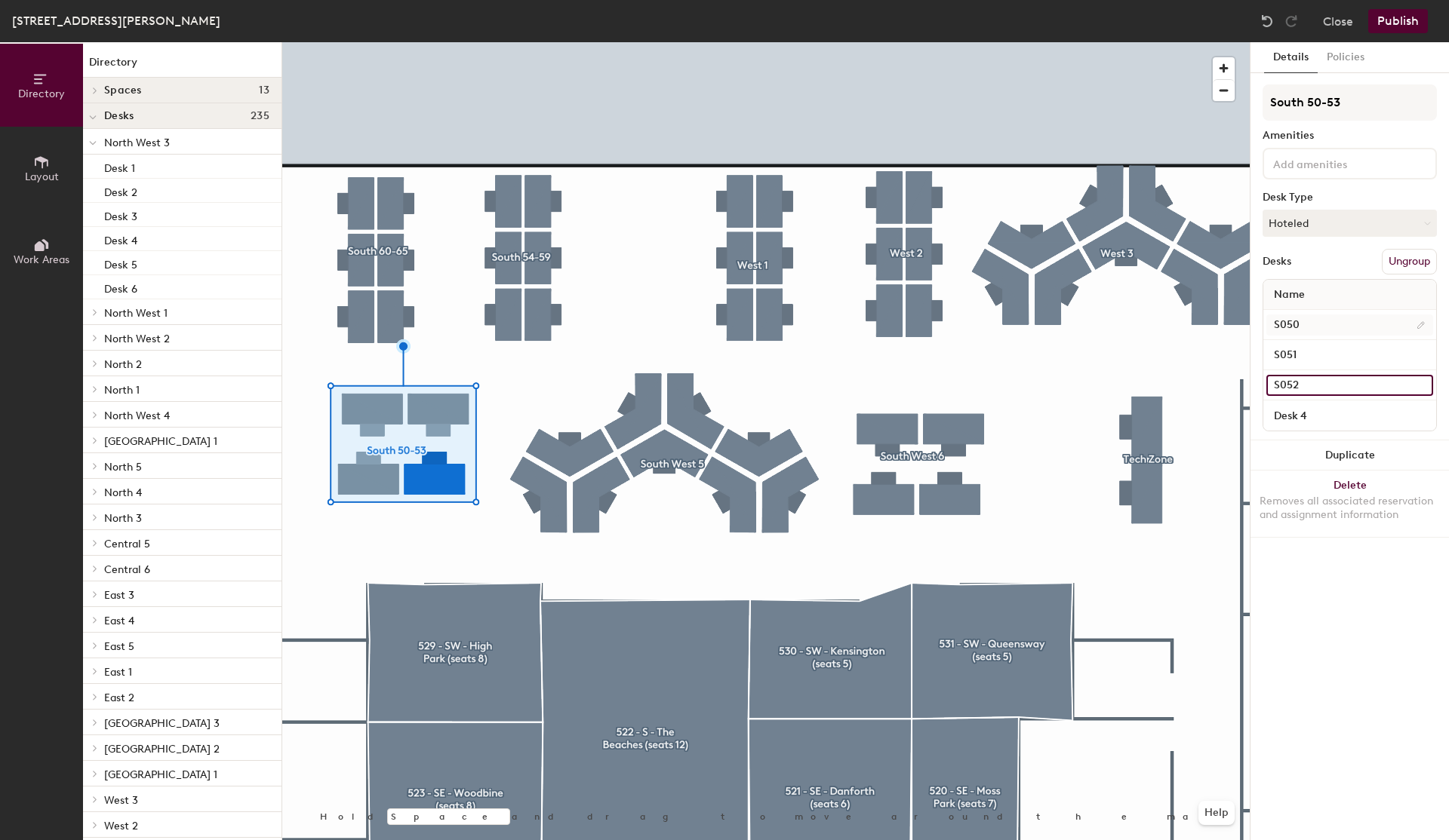
type input "S052"
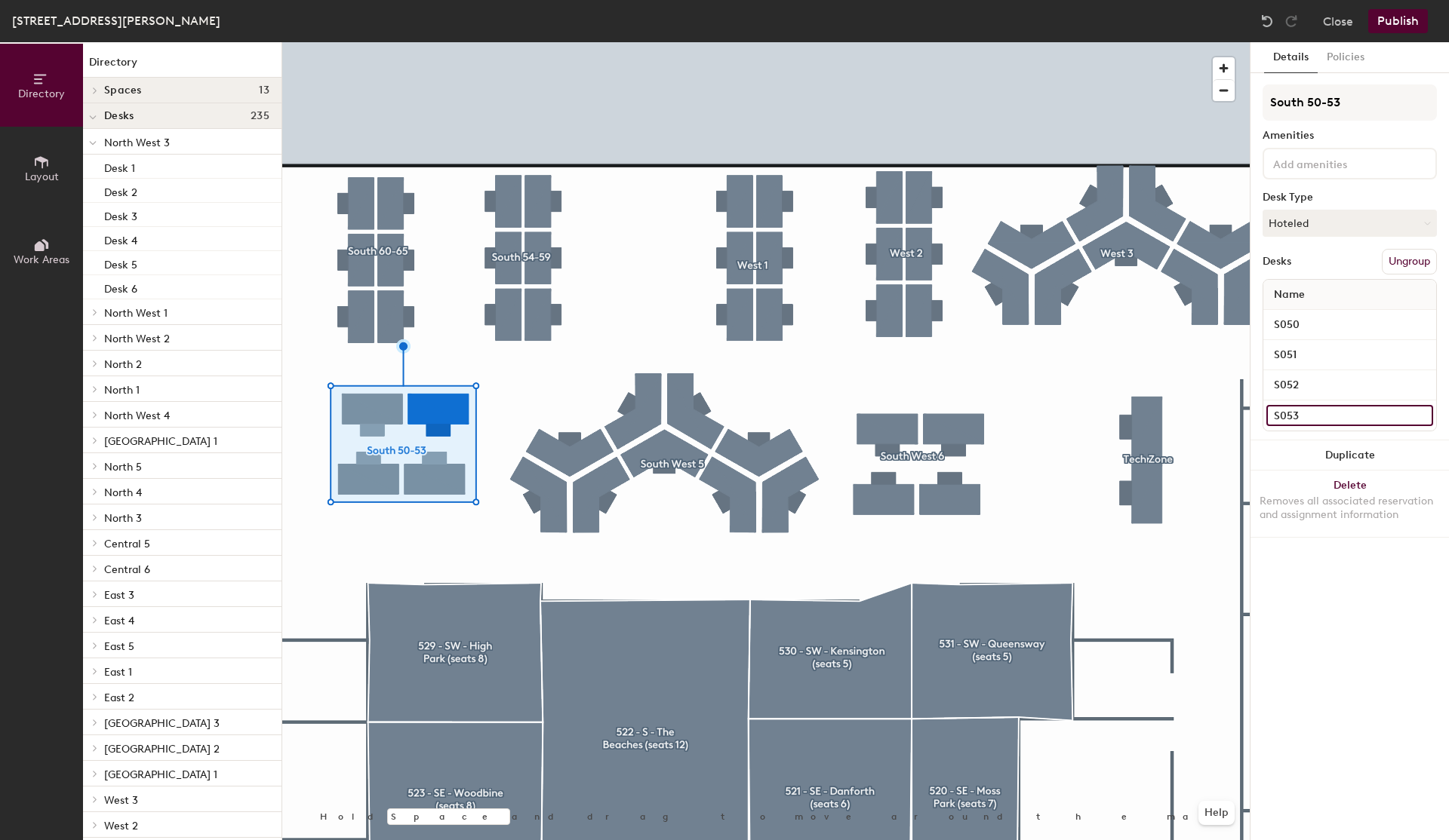
type input "S053"
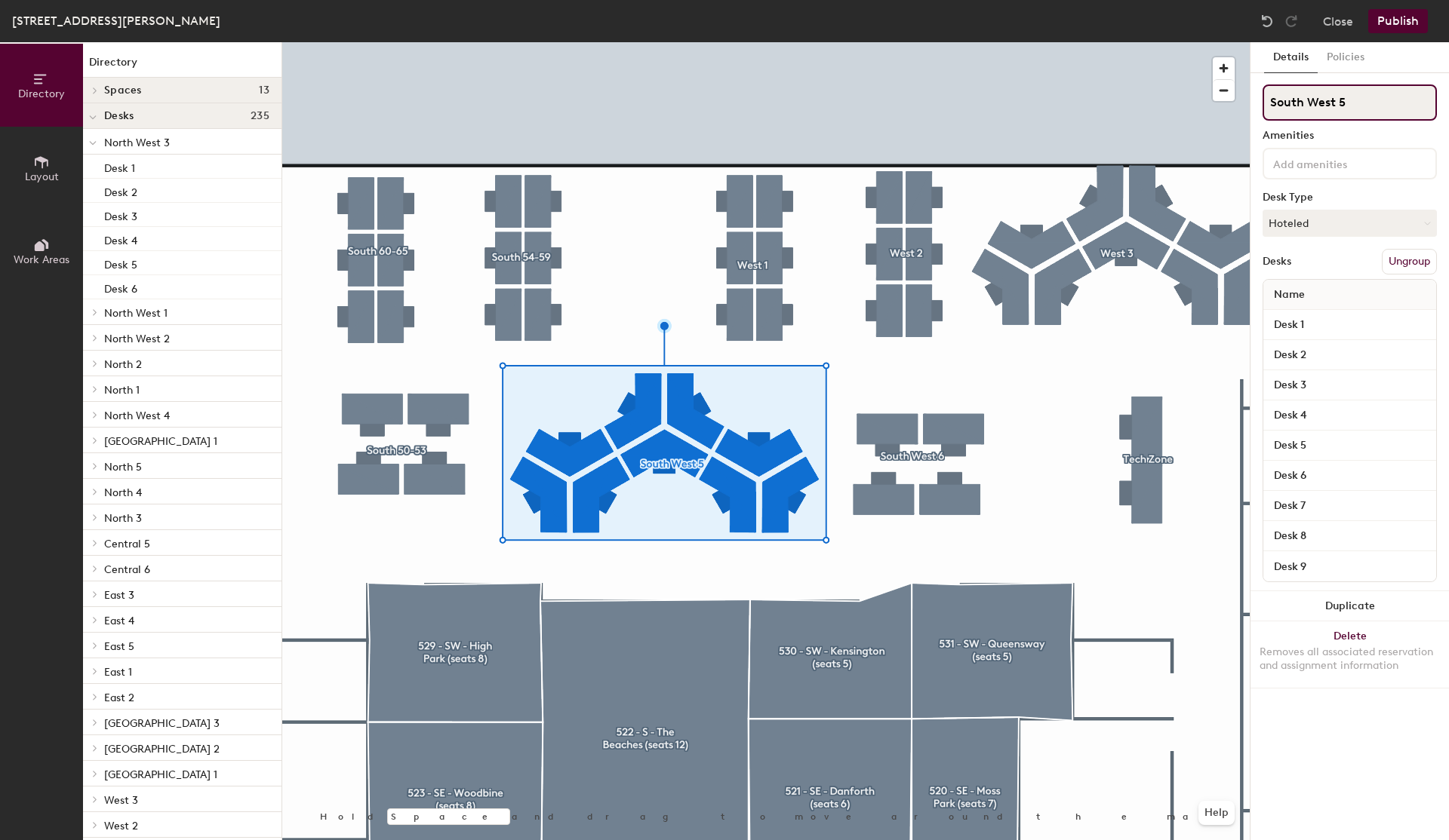
click at [1331, 101] on input "South West 5" at bounding box center [1350, 103] width 175 height 36
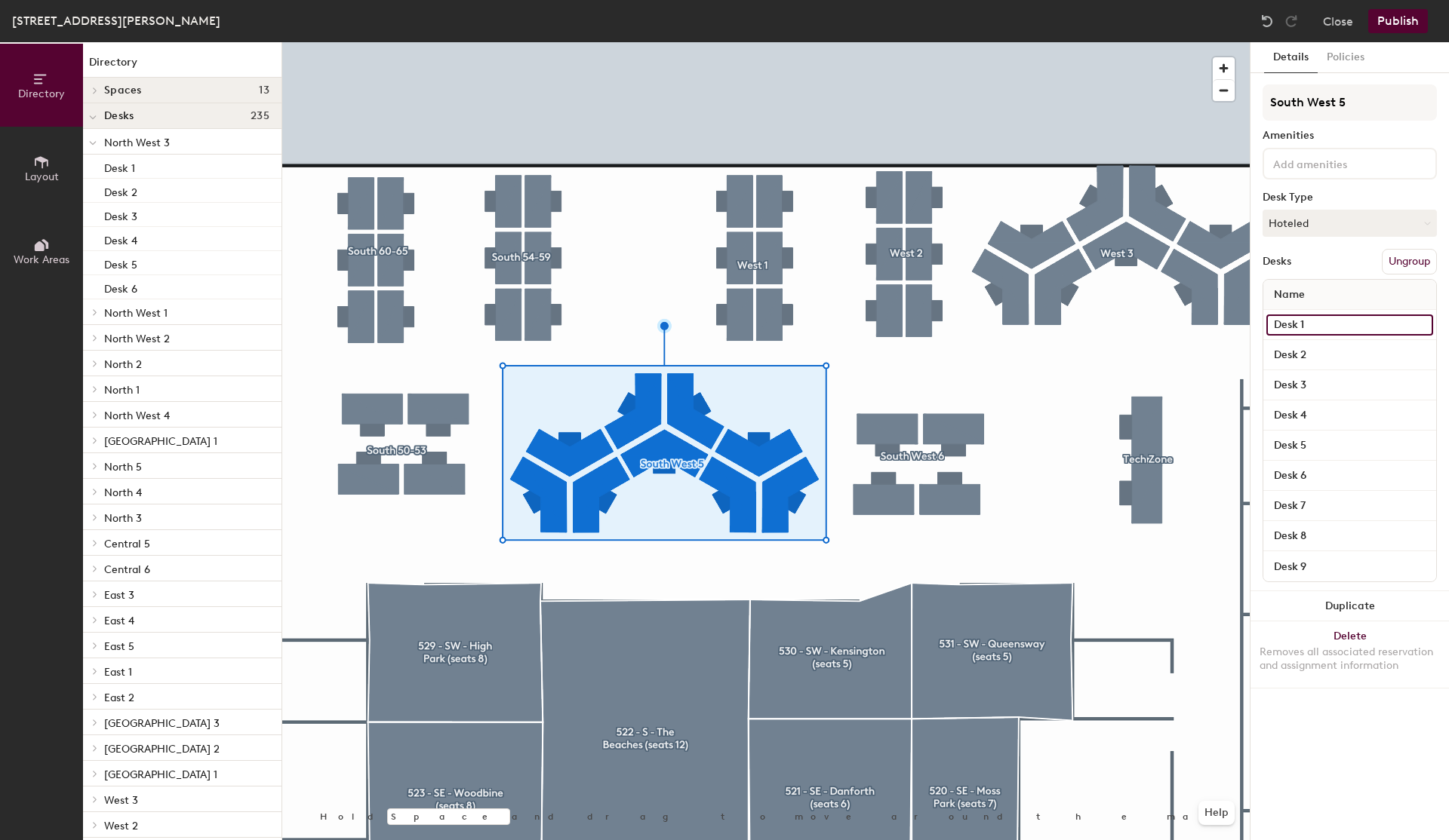
click at [1340, 320] on input "Desk 1" at bounding box center [1350, 325] width 166 height 21
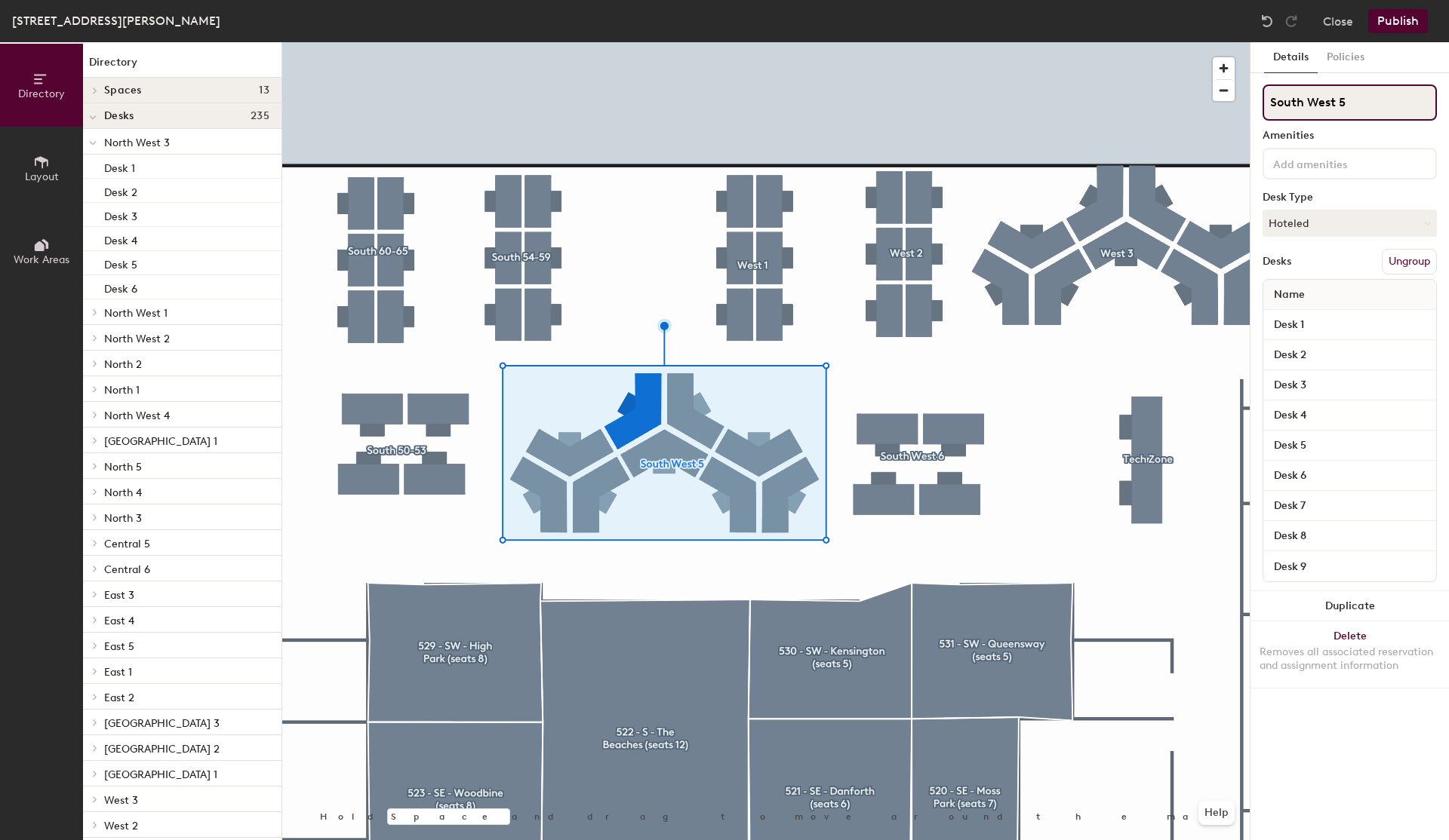
click at [1325, 108] on input "South West 5" at bounding box center [1350, 103] width 175 height 36
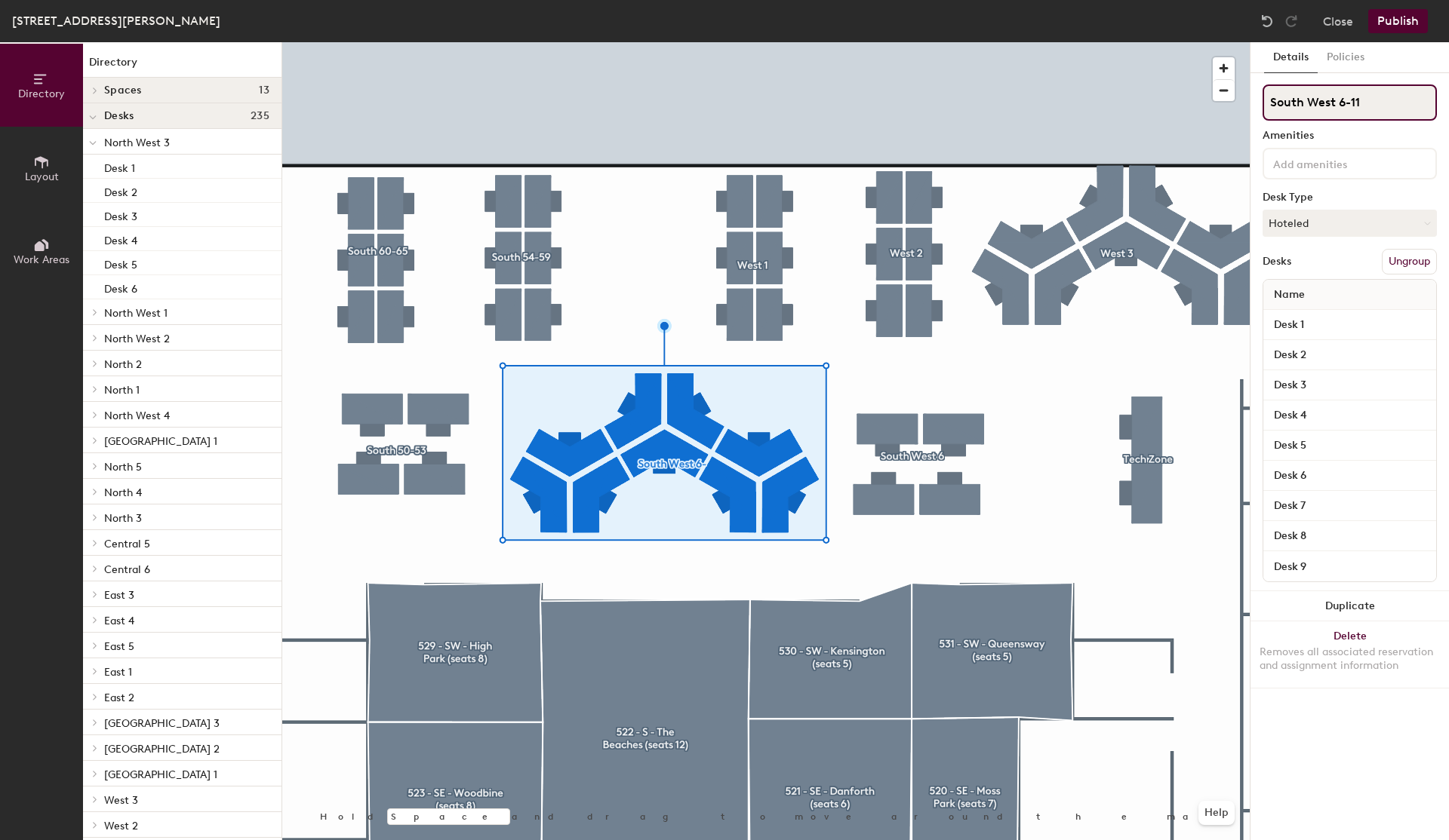
type input "South West 6-11"
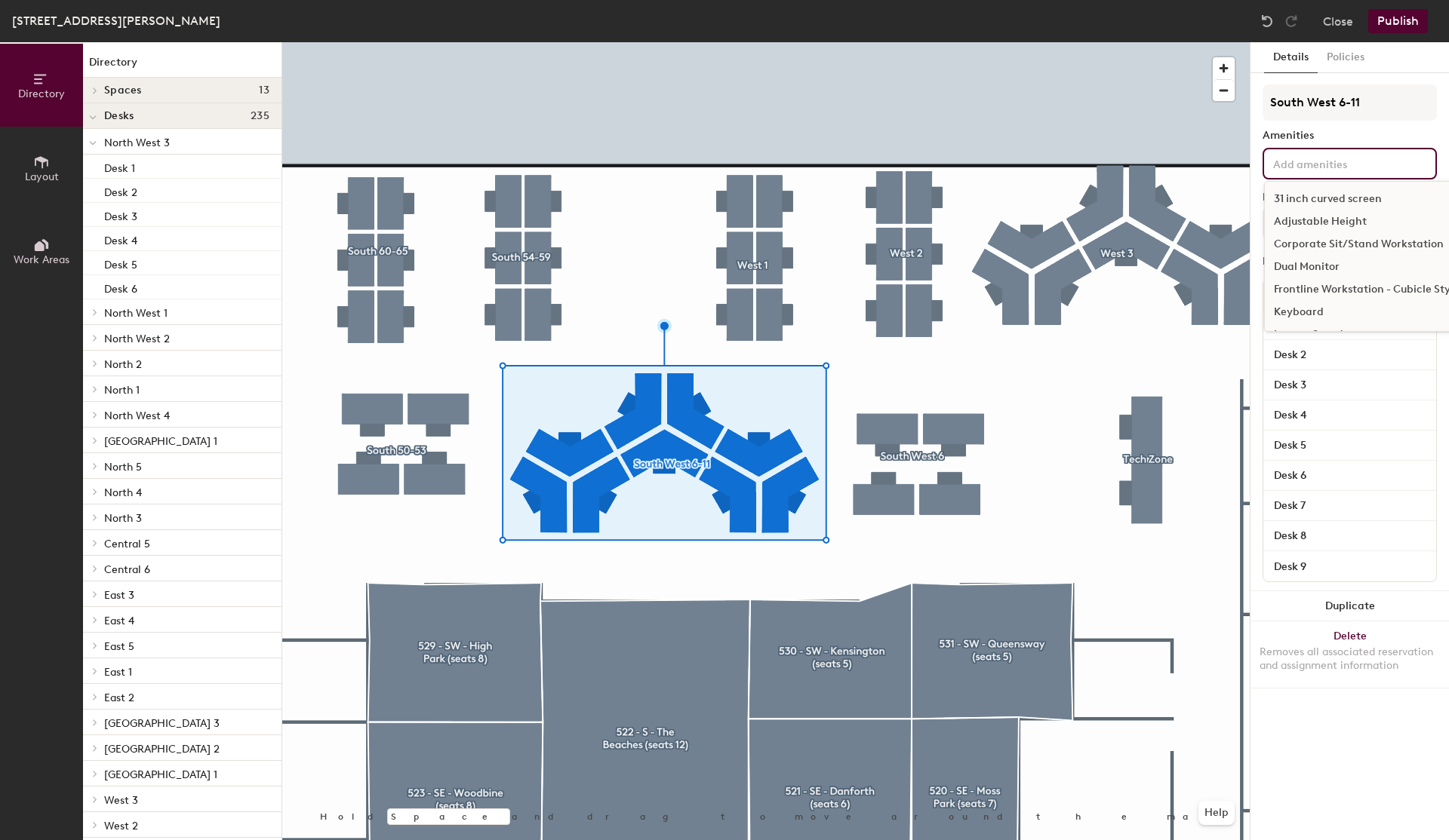
click at [1283, 159] on input at bounding box center [1338, 163] width 136 height 18
click at [1326, 142] on div "South West 6-11 Amenities 31 inch curved screen Adjustable Height Corporate Sit…" at bounding box center [1350, 338] width 175 height 507
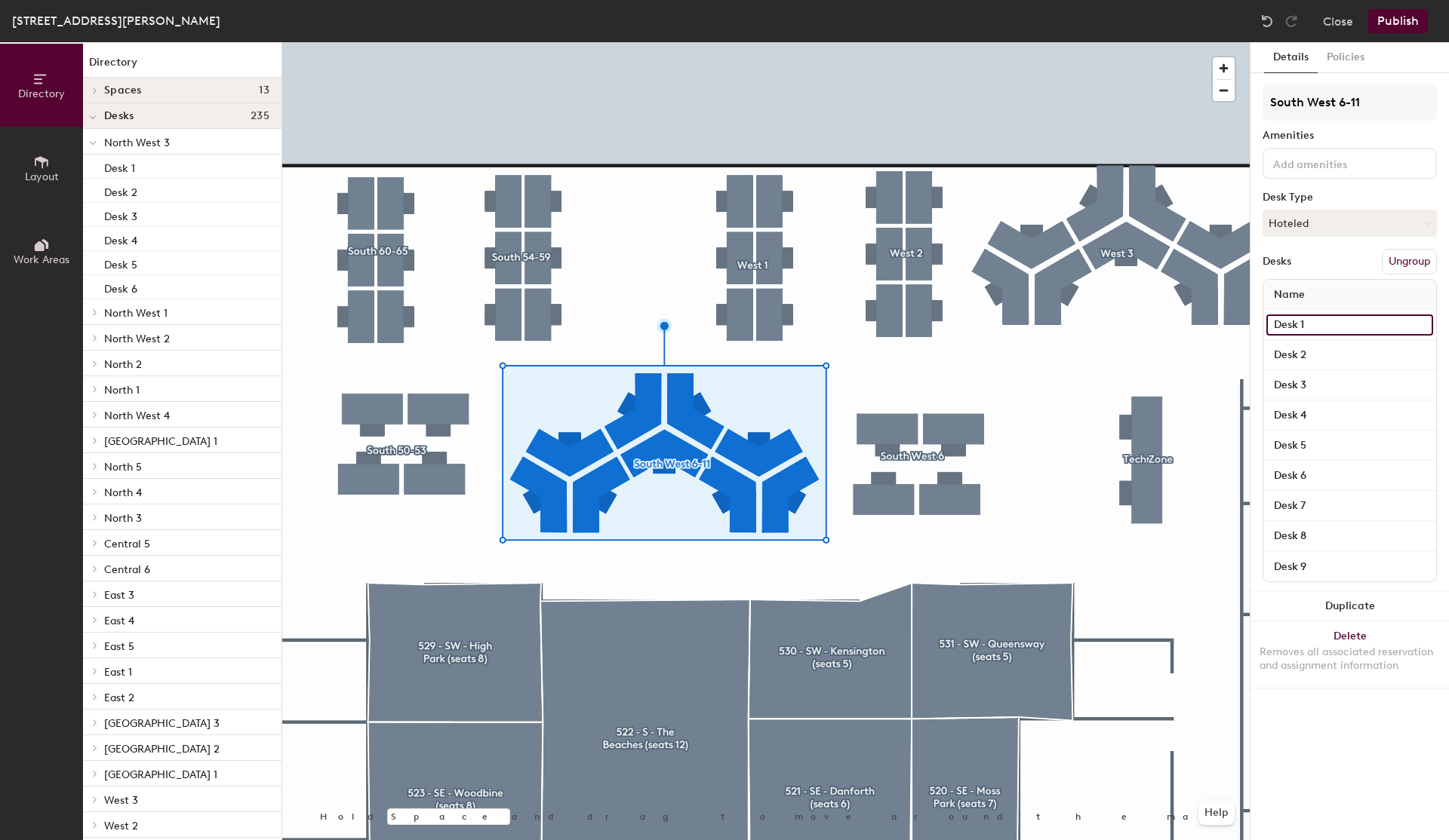
click at [1307, 326] on input "Desk 1" at bounding box center [1350, 325] width 166 height 21
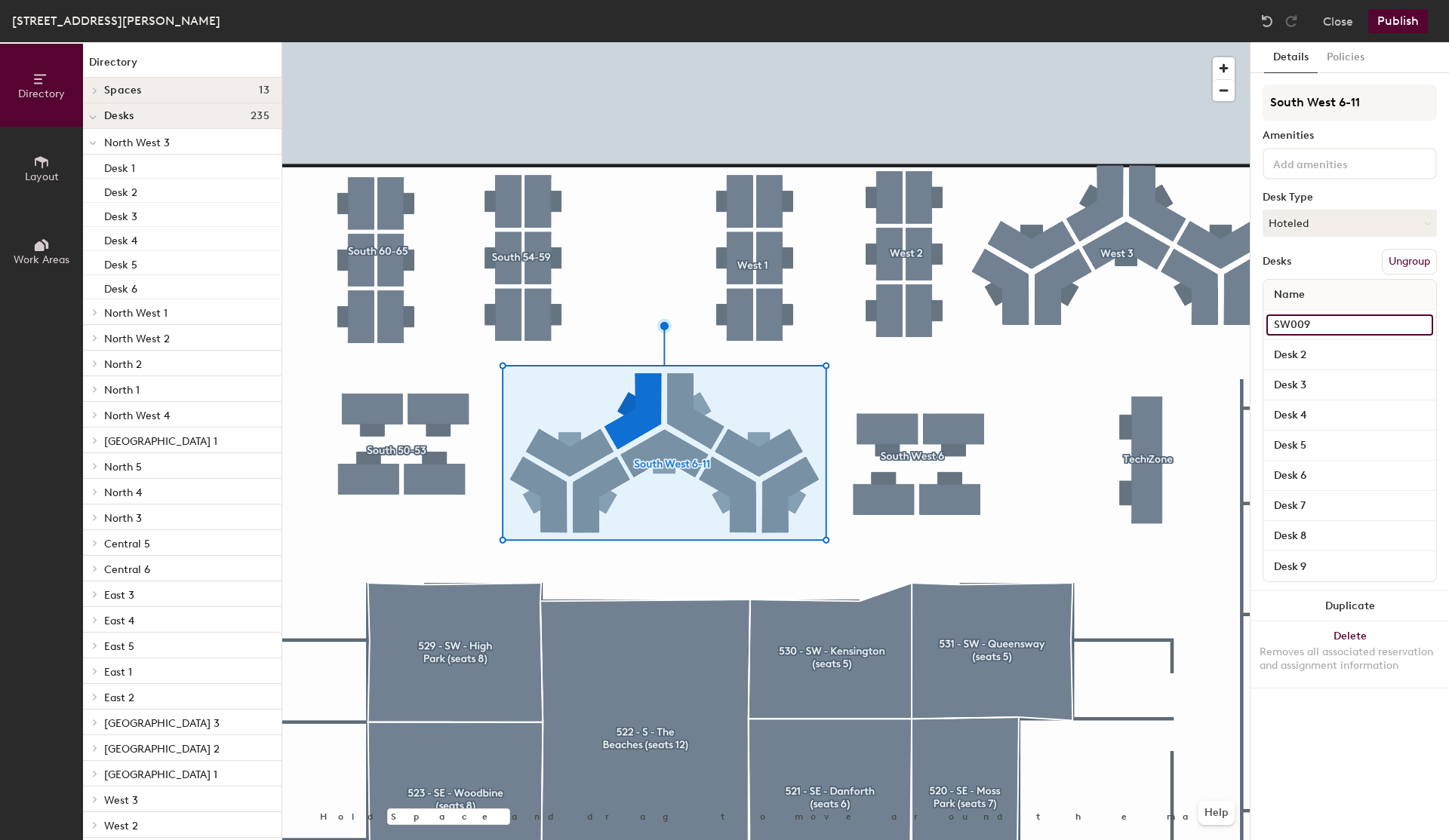
type input "SW009"
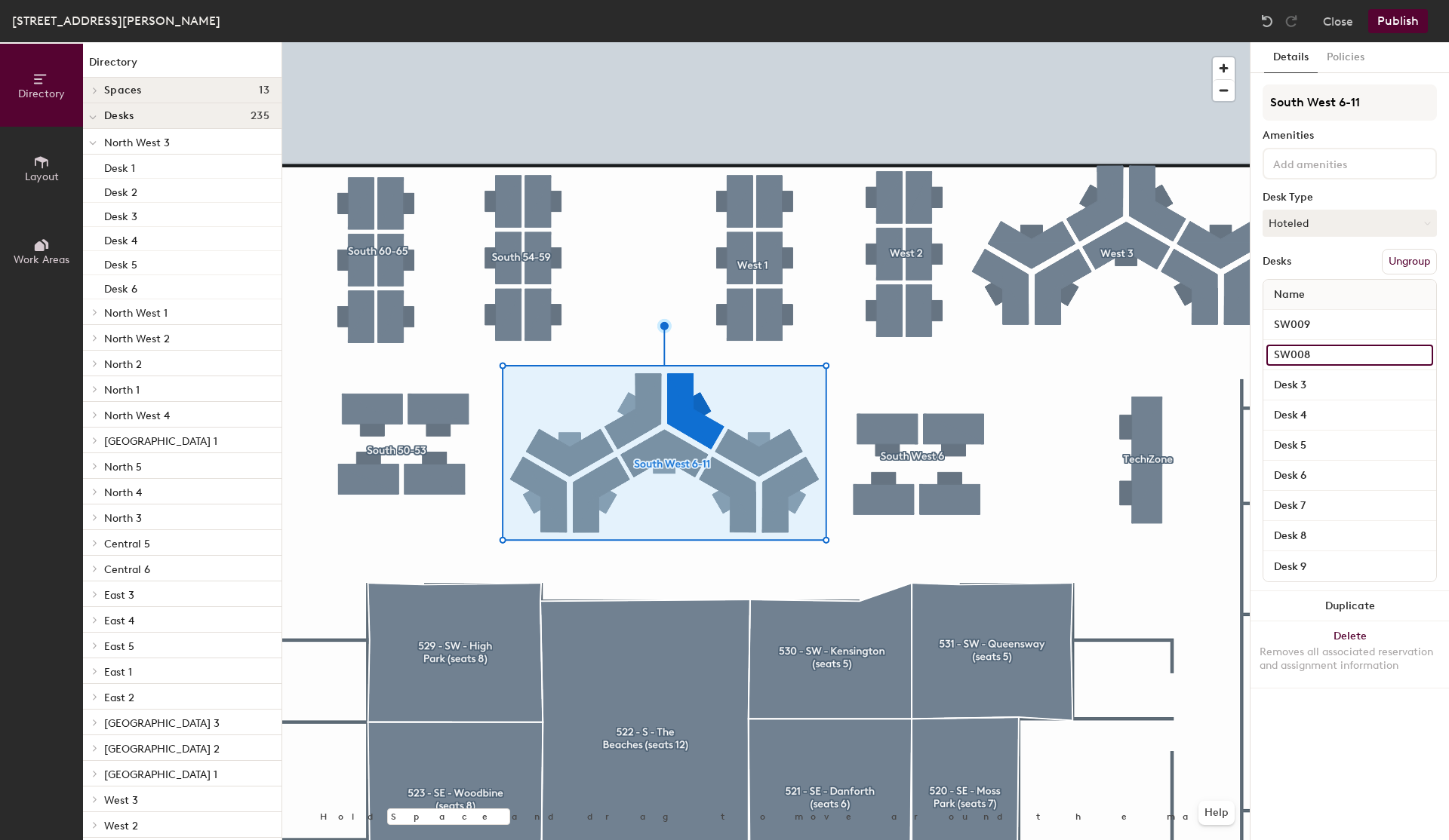
type input "SW008"
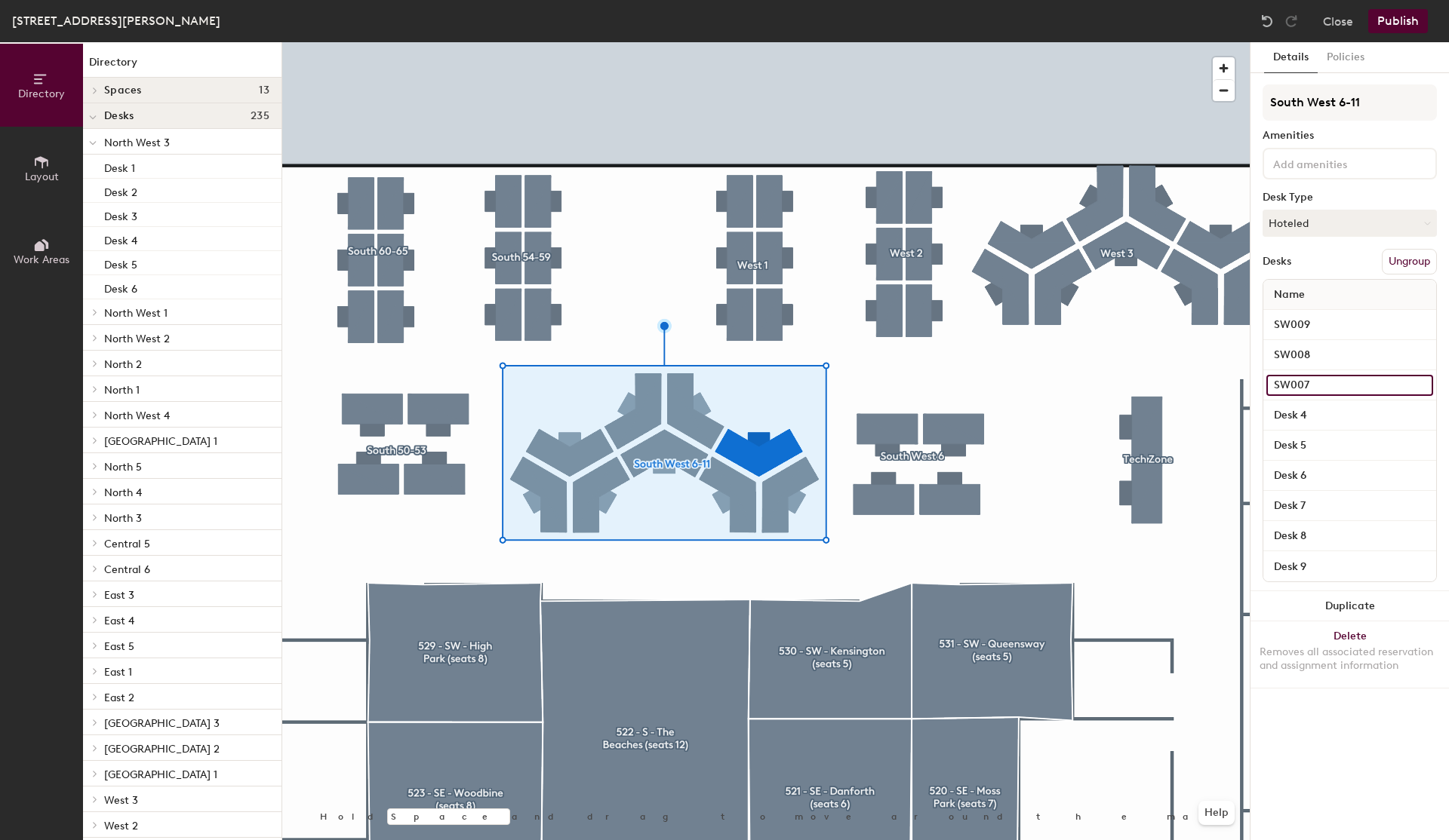
type input "SW007"
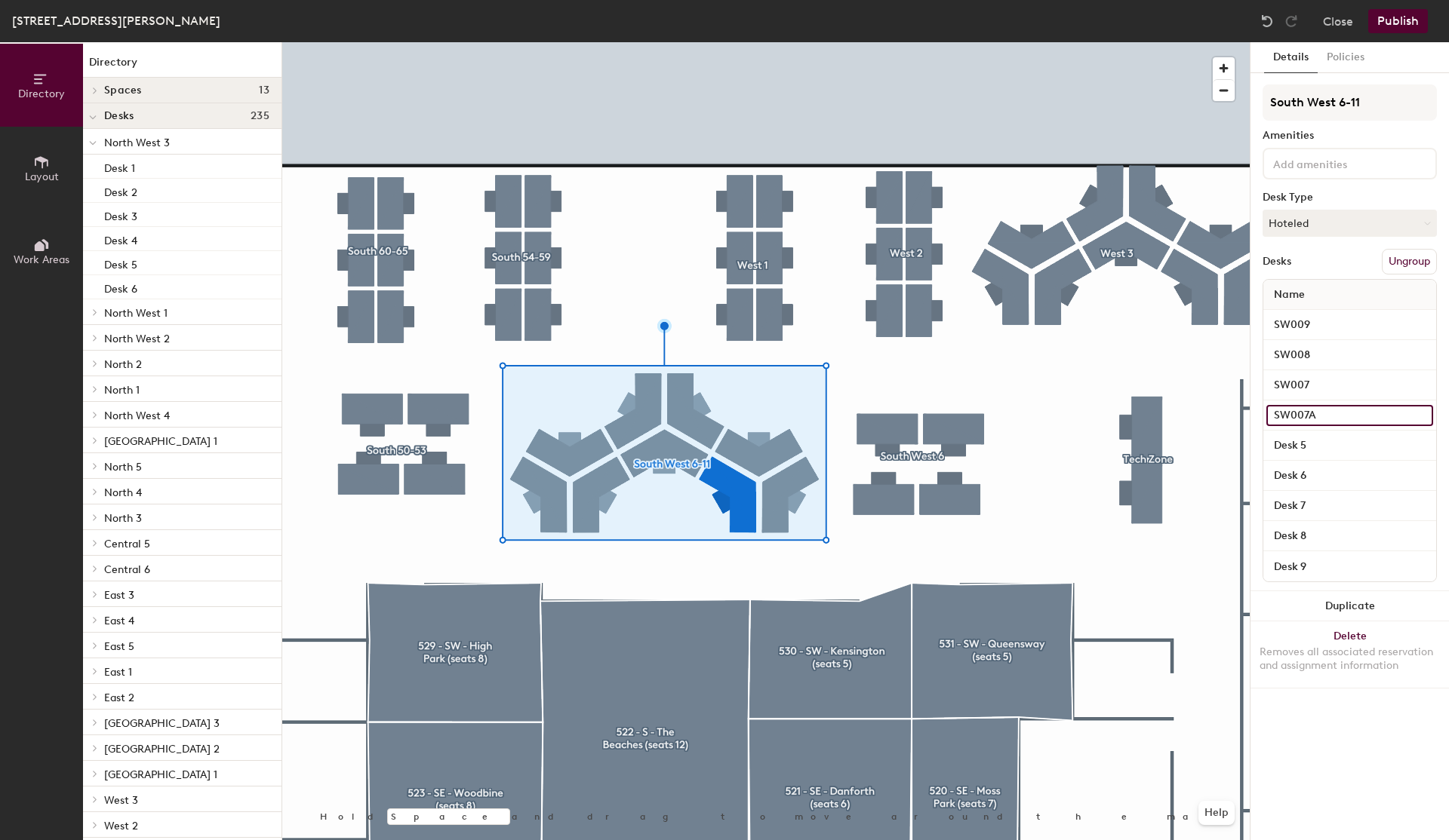
type input "SW007A"
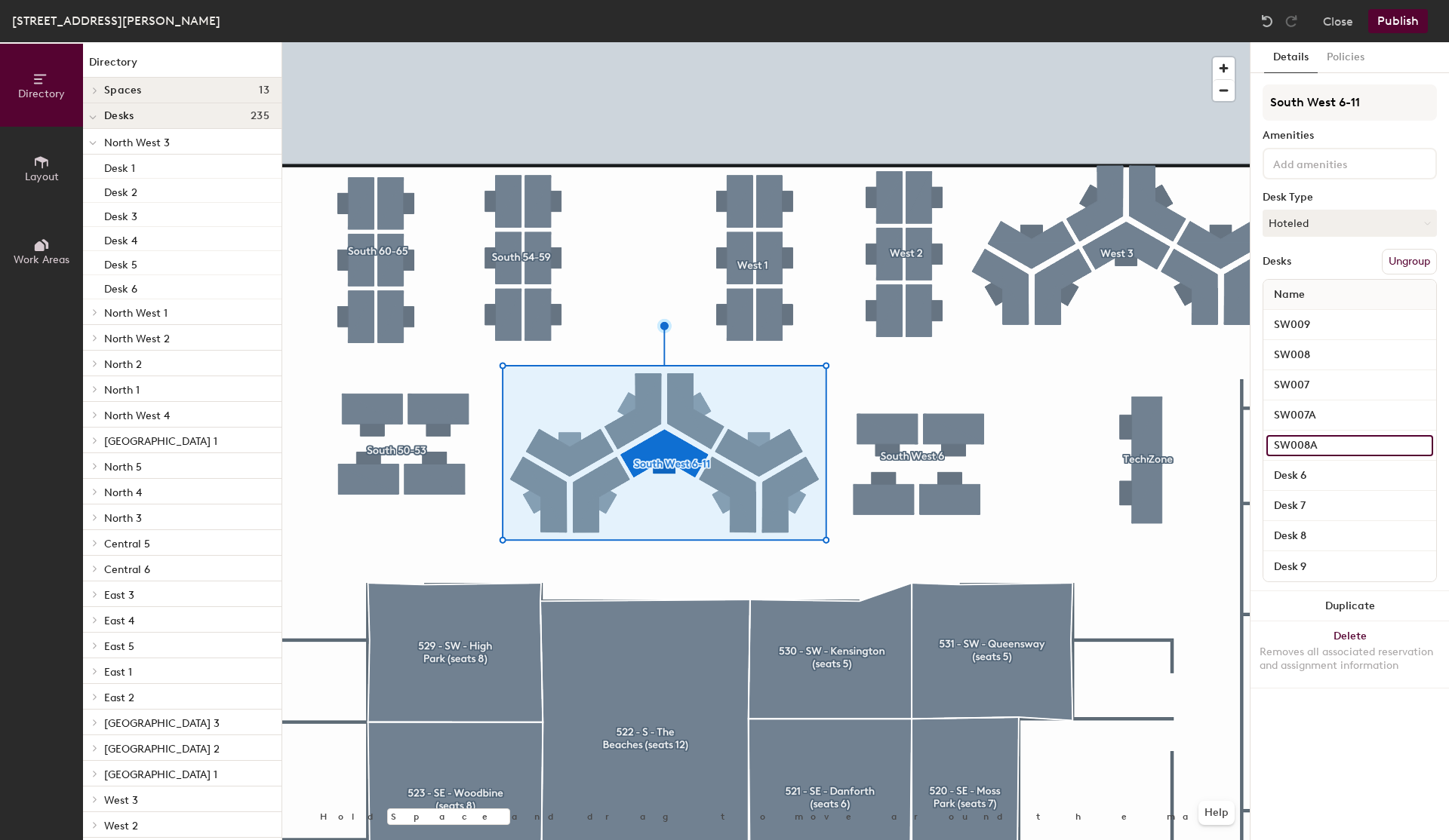
type input "SW008A"
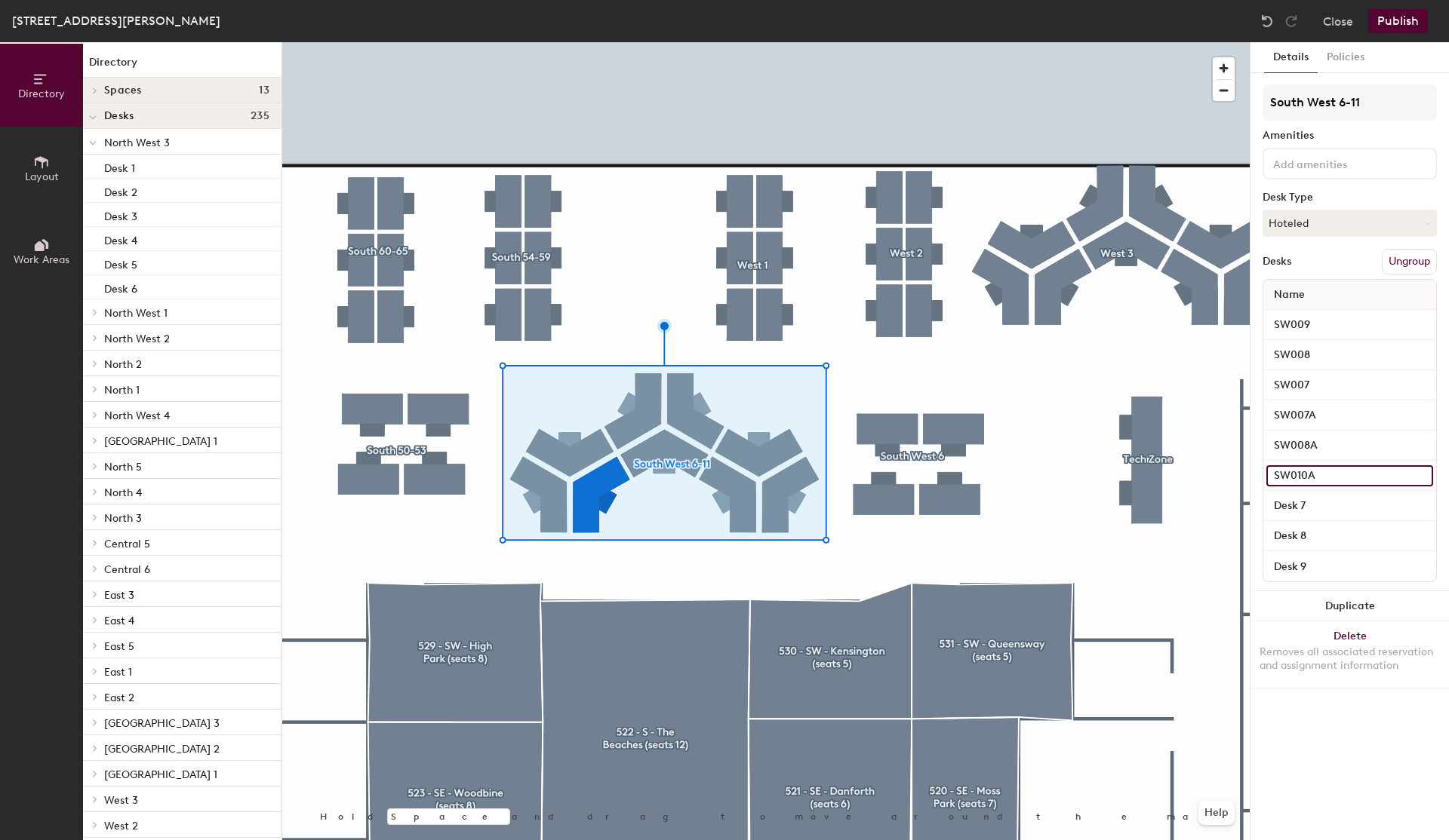
type input "SW010A"
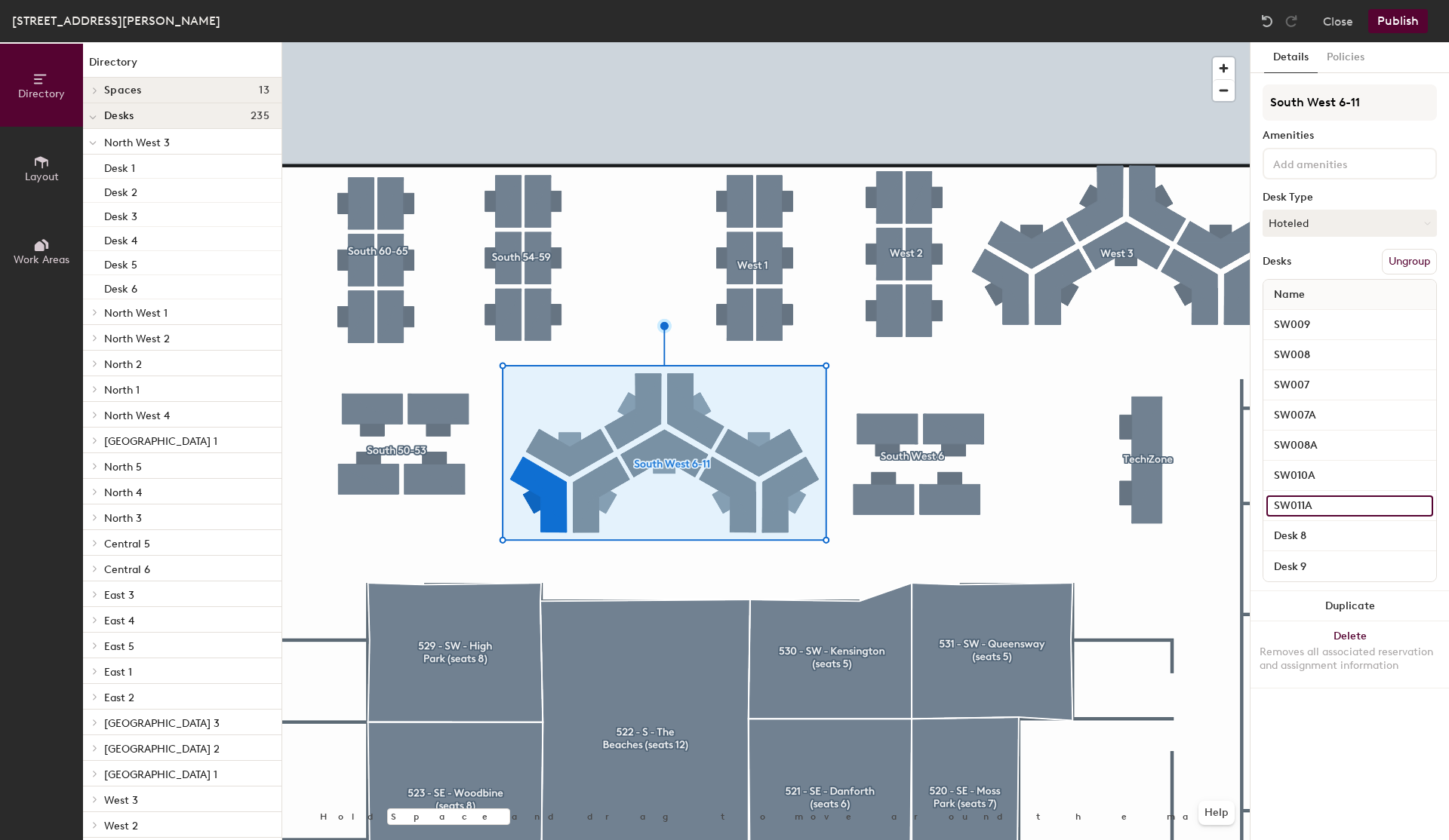
type input "SW011A"
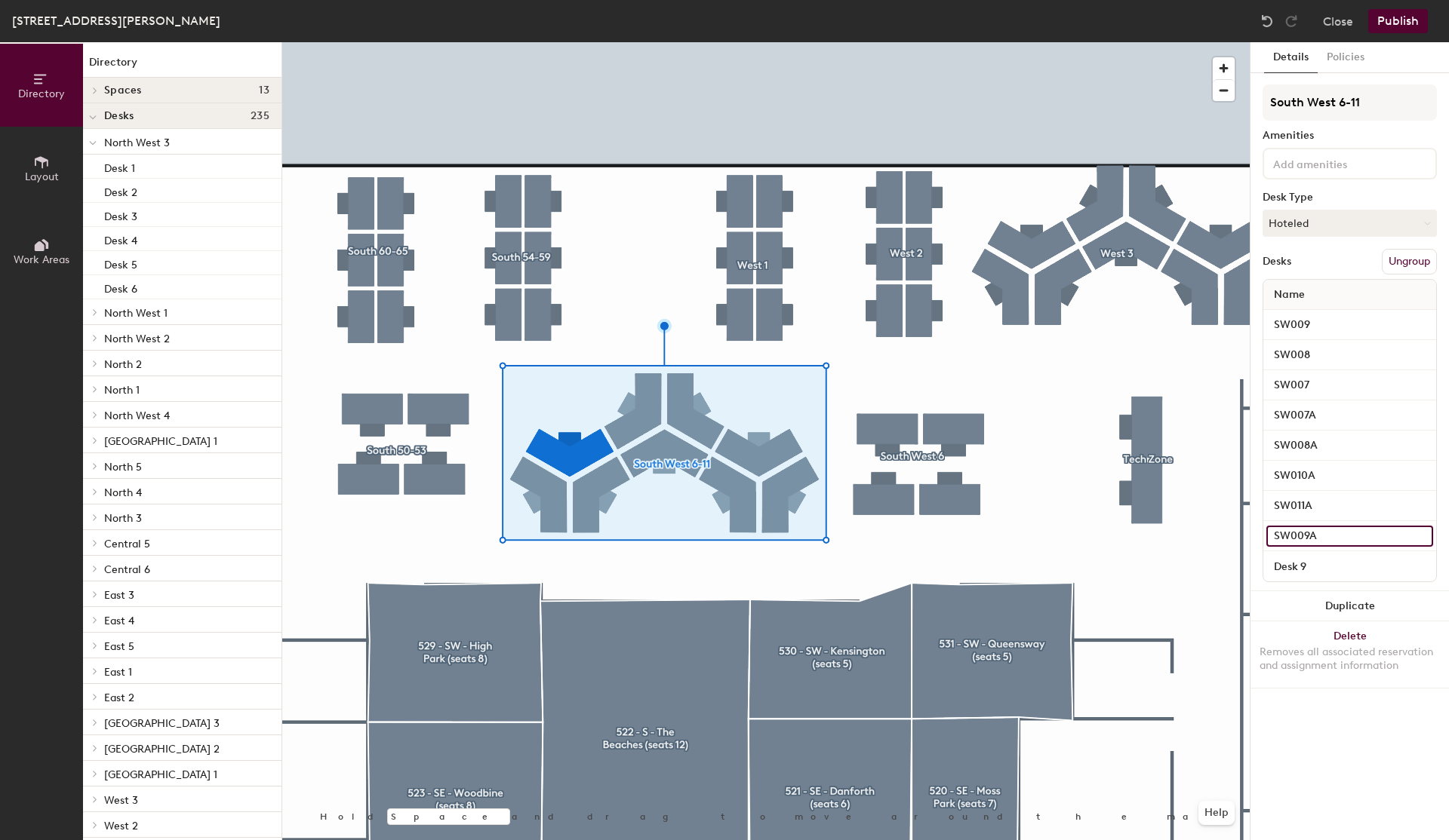
type input "SW009A"
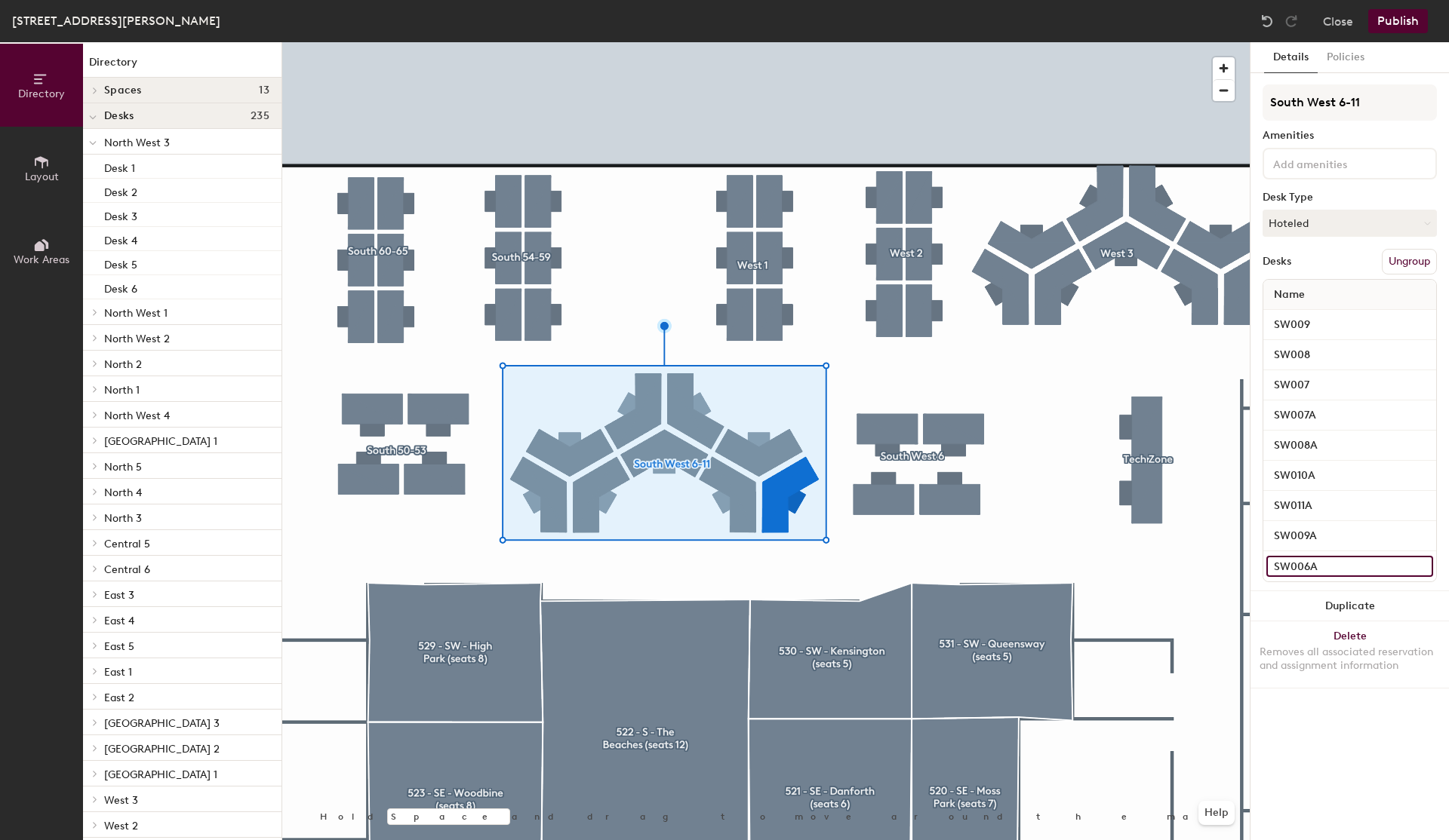
type input "SW006A"
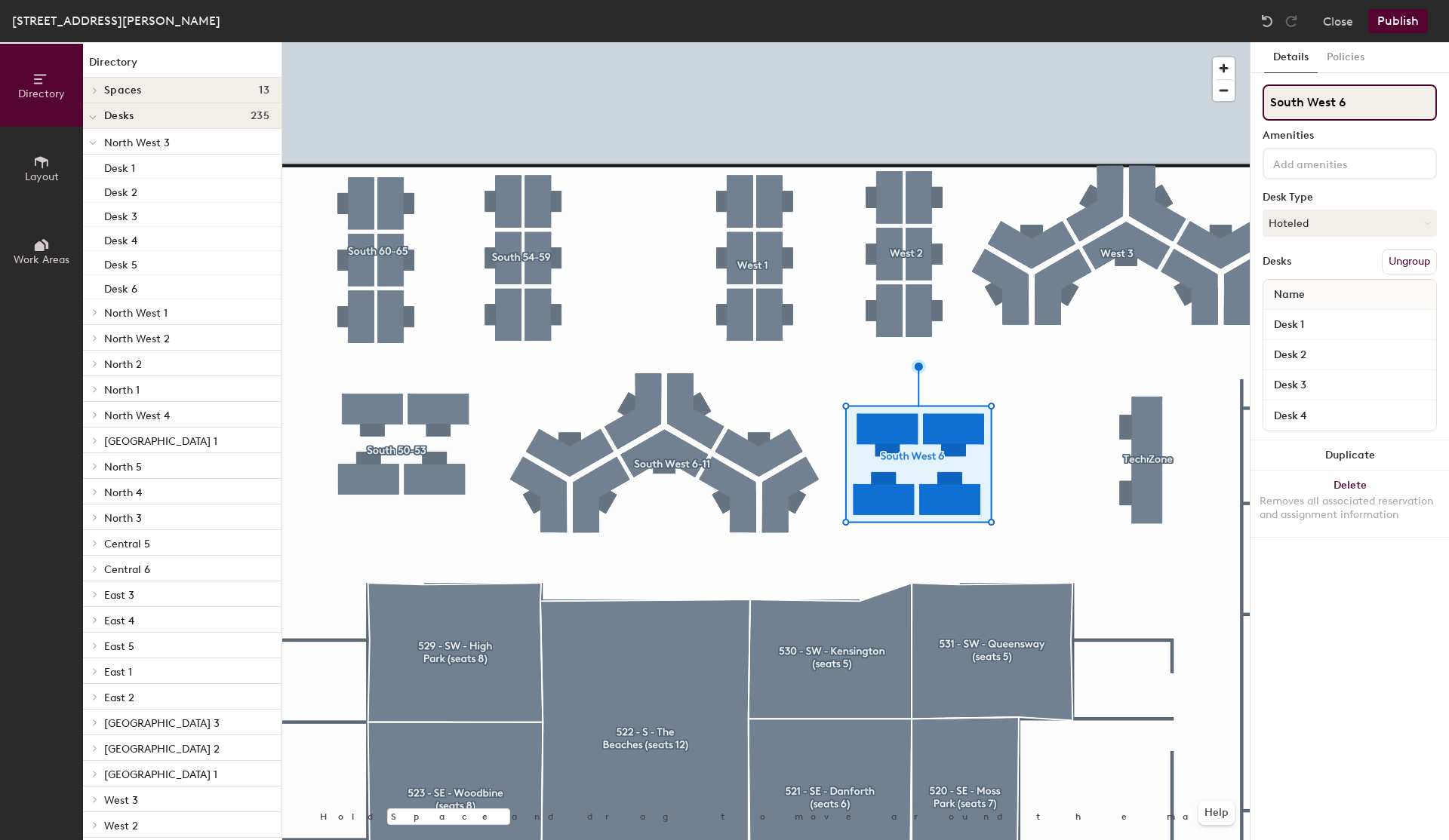
click at [1366, 115] on input "South West 6" at bounding box center [1350, 103] width 175 height 36
type input "South West 3-6"
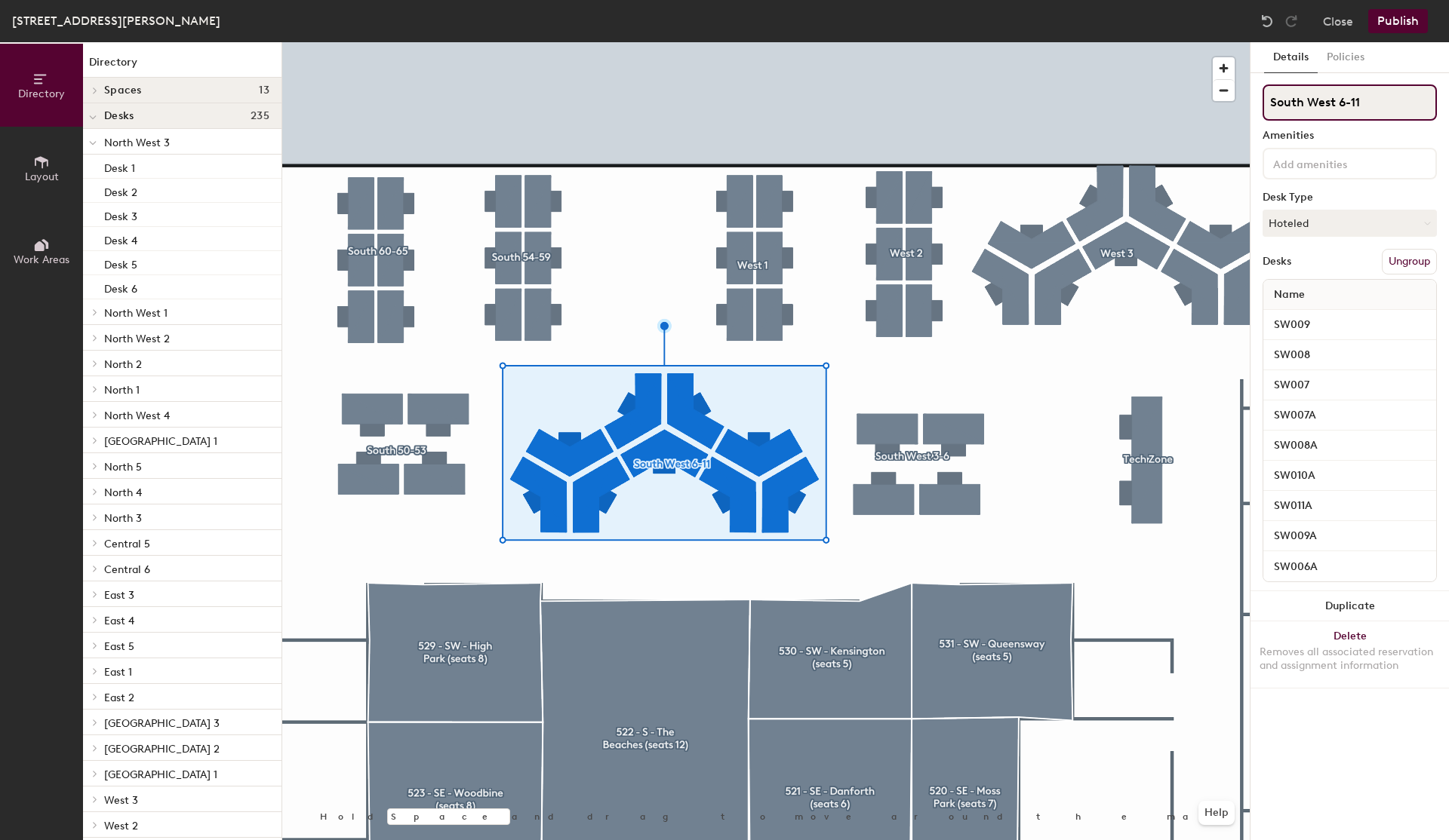
click at [1337, 107] on input "South West 6-11" at bounding box center [1350, 103] width 175 height 36
click at [1342, 101] on input "South West 6-11" at bounding box center [1350, 103] width 175 height 36
click at [1345, 100] on input "South West 6-11" at bounding box center [1350, 103] width 175 height 36
type input "South West 6A-11"
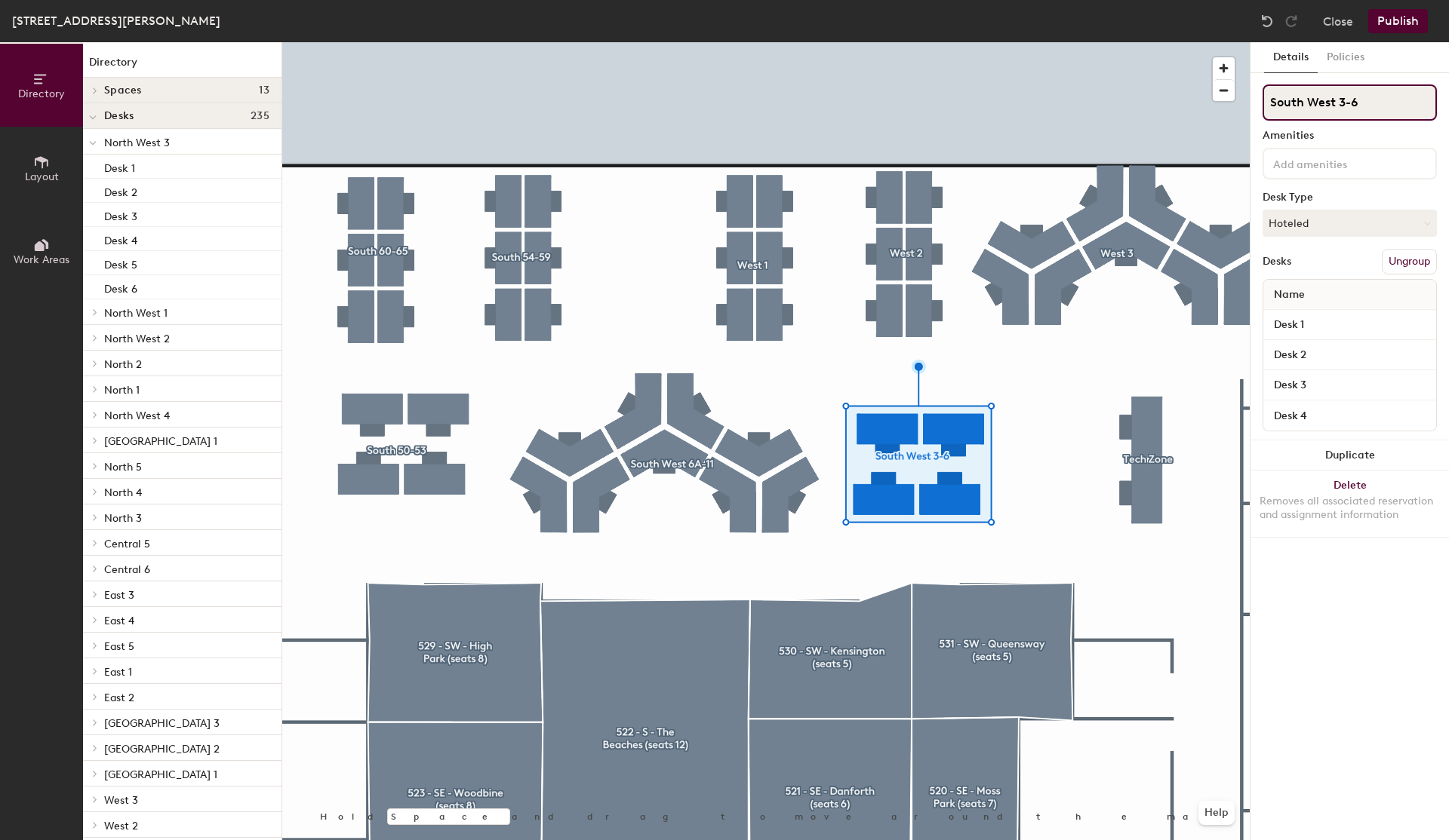
click at [1330, 109] on input "South West 3-6" at bounding box center [1350, 103] width 175 height 36
click at [1341, 108] on input "South West 3-6" at bounding box center [1350, 103] width 175 height 36
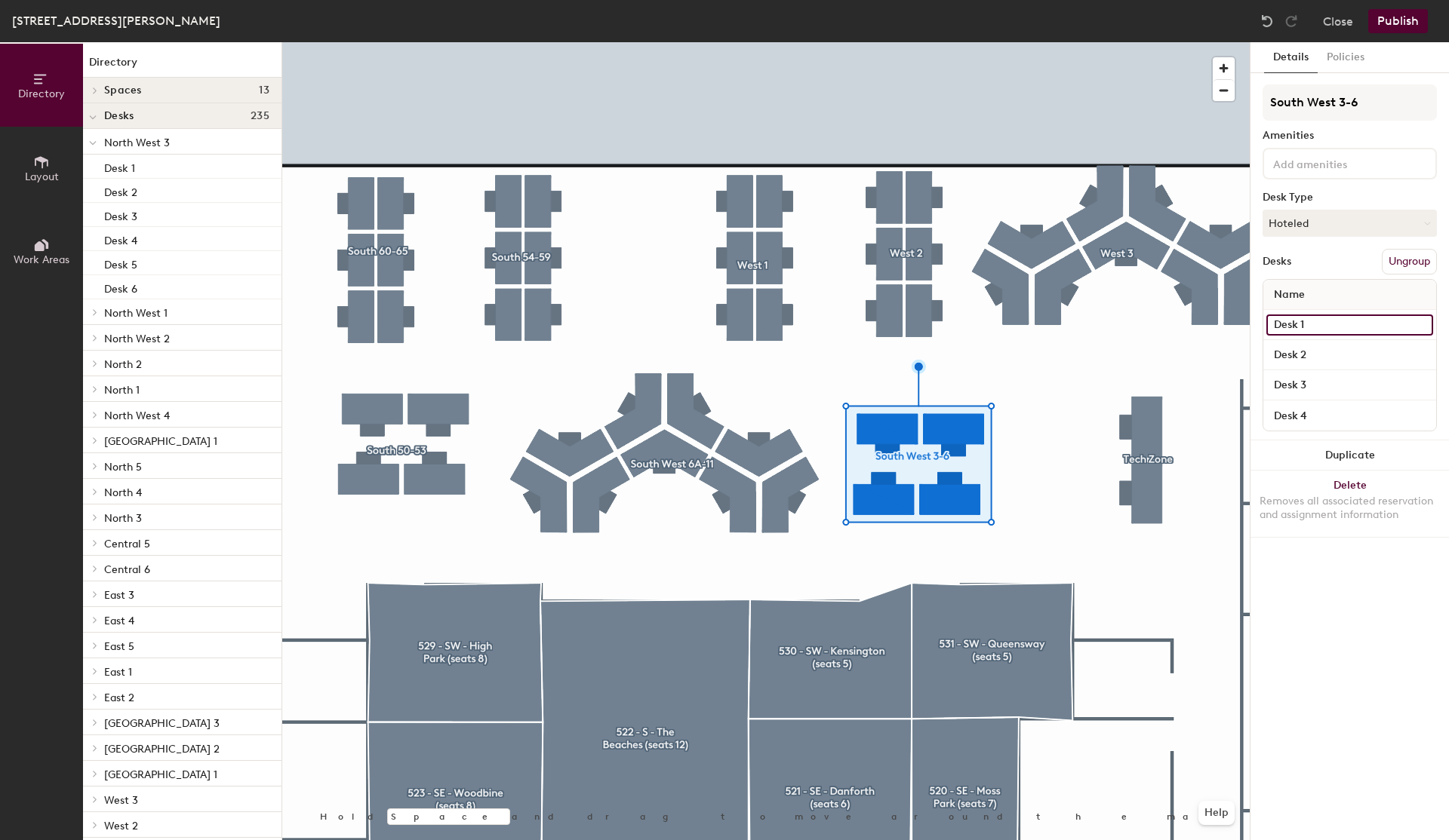
click at [1321, 326] on input "Desk 1" at bounding box center [1350, 325] width 166 height 21
type input "SW005"
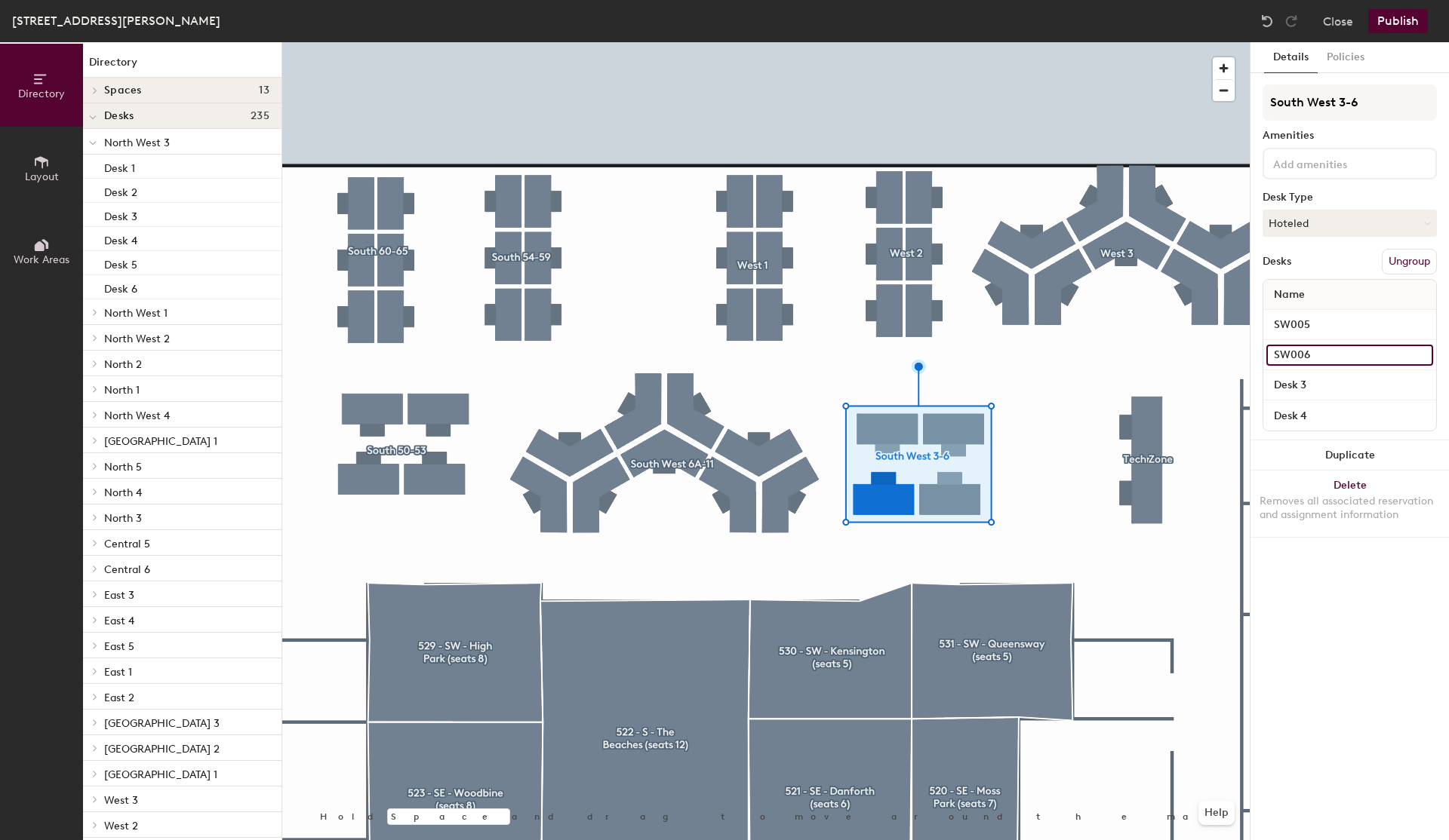
type input "SW006"
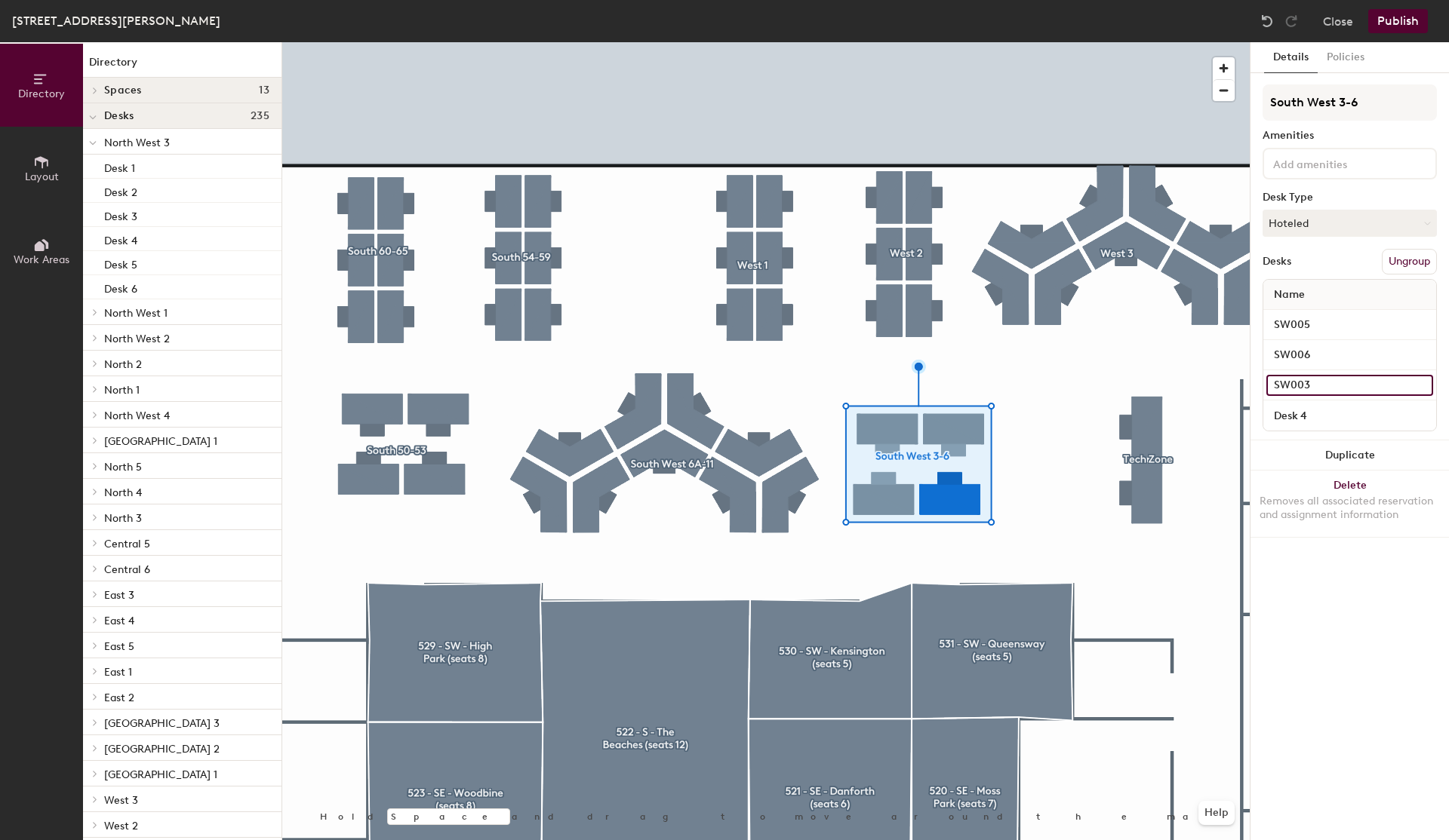
type input "SW003"
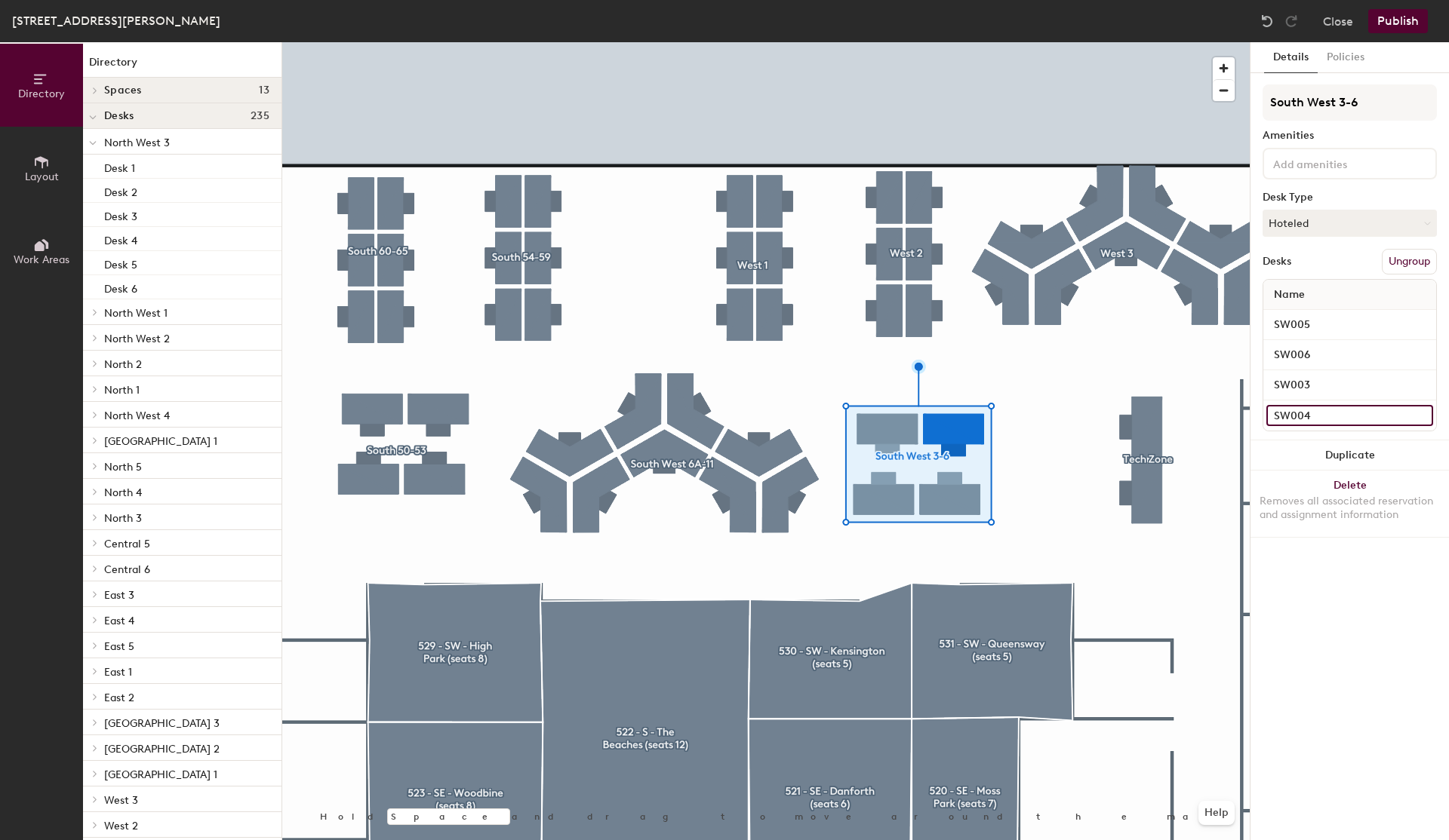
type input "SW004"
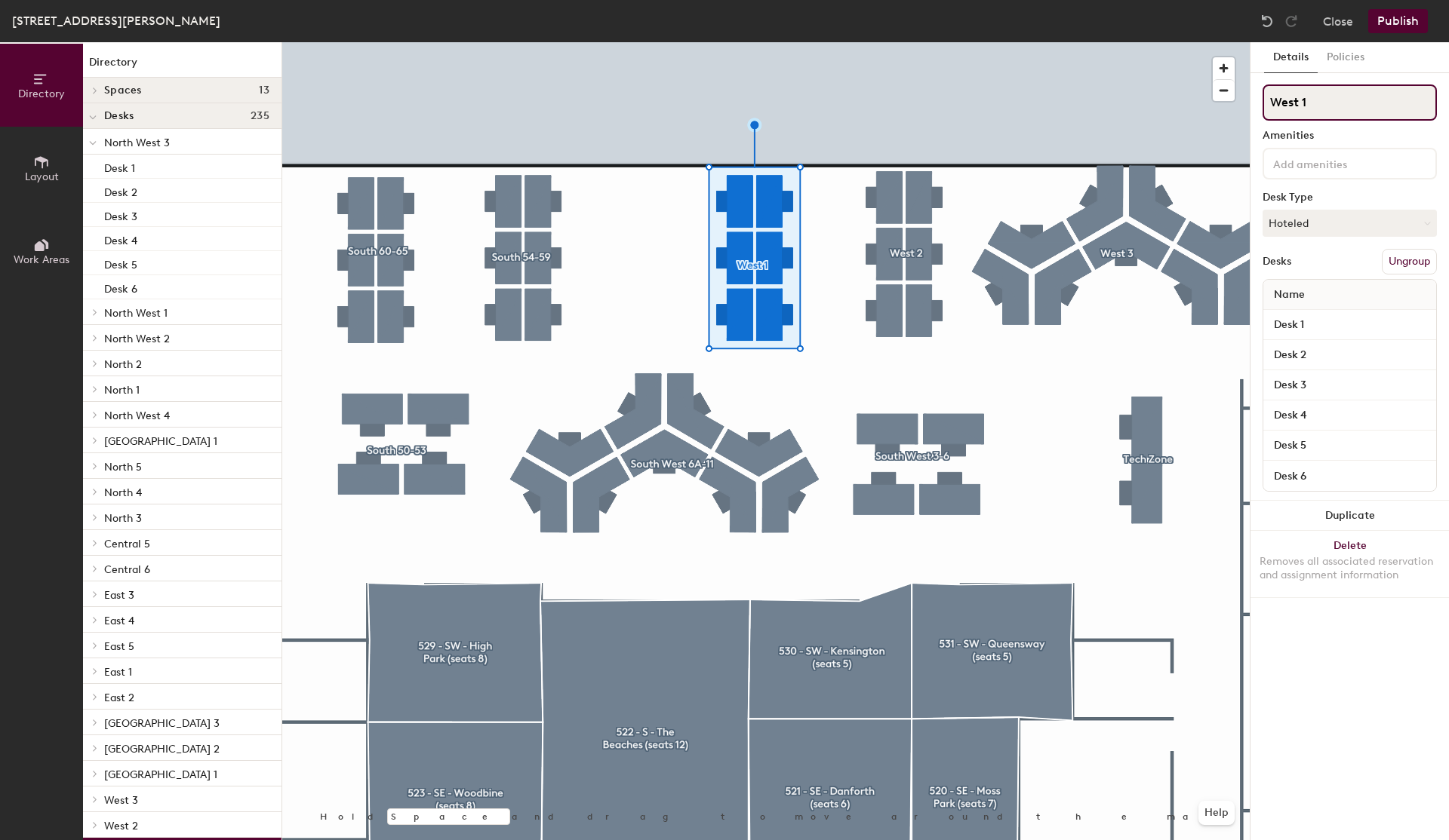
click at [1316, 100] on input "West 1" at bounding box center [1350, 103] width 175 height 36
type input "Sout West 19-24"
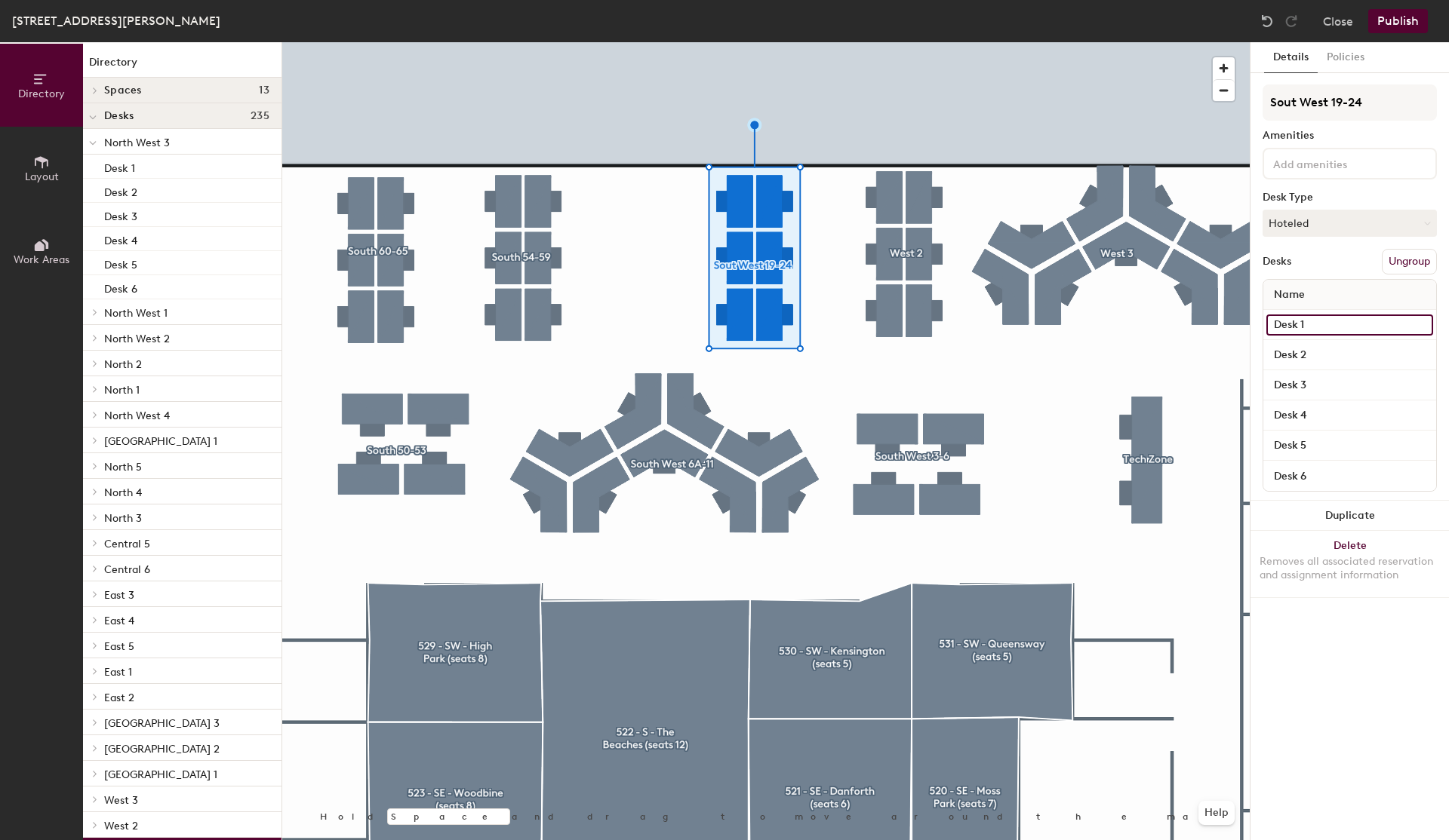
click at [1320, 317] on input "Desk 1" at bounding box center [1350, 325] width 166 height 21
type input "SW024"
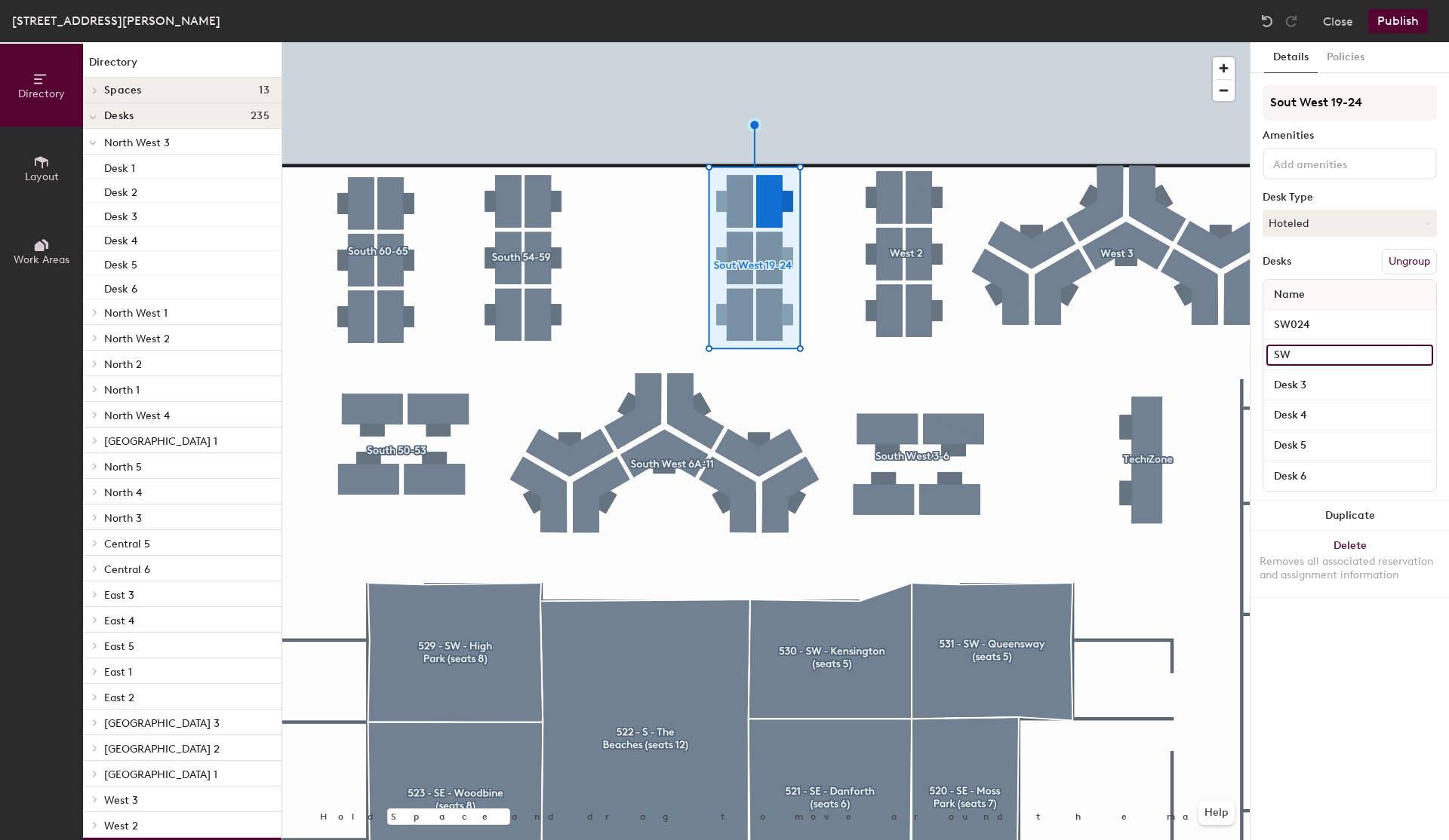
type input "SW0"
type input "SW019"
type input "SW020"
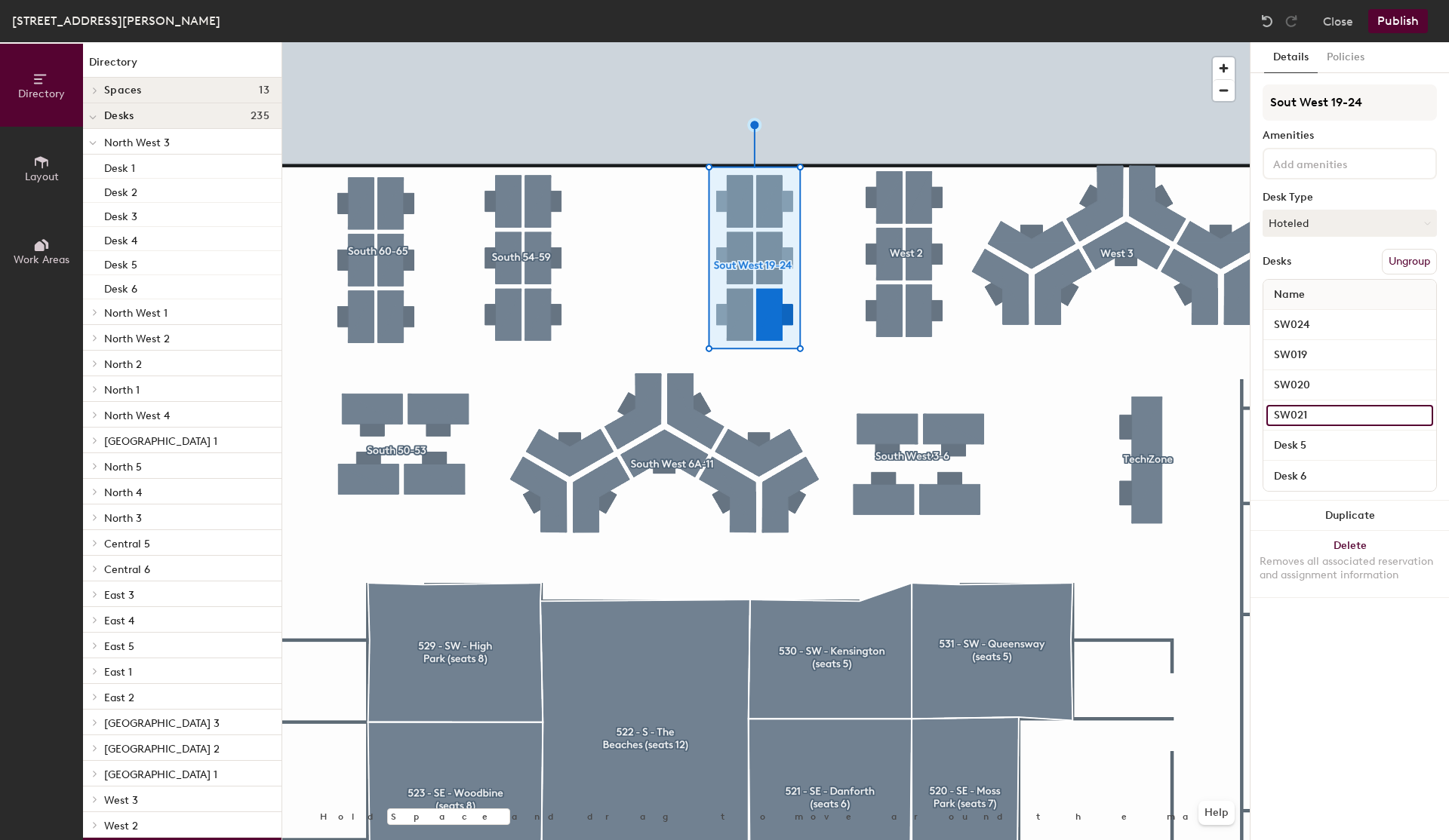
type input "SW021"
type input "SW022"
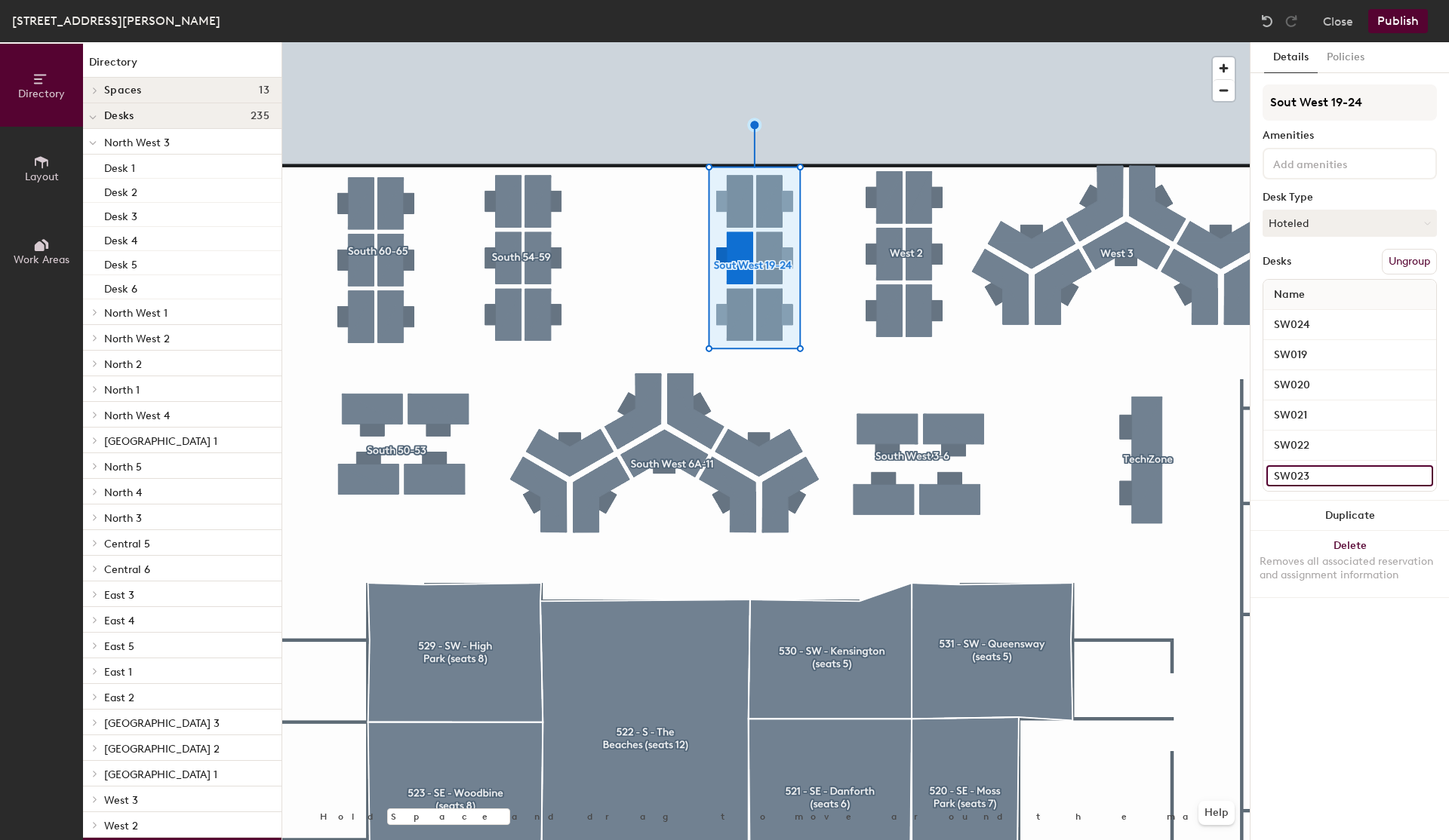
type input "SW023"
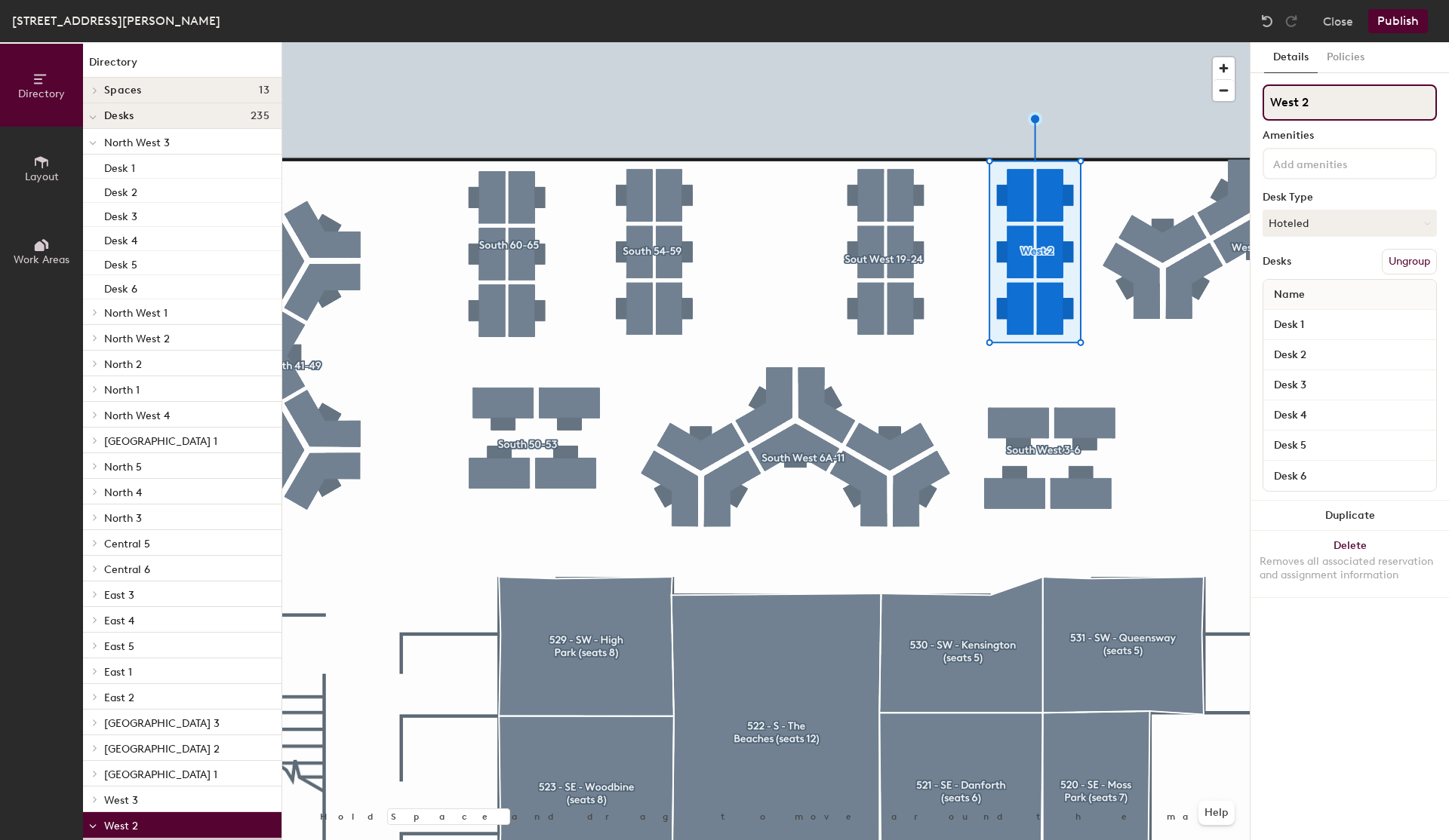
click at [1350, 110] on input "West 2" at bounding box center [1350, 103] width 175 height 36
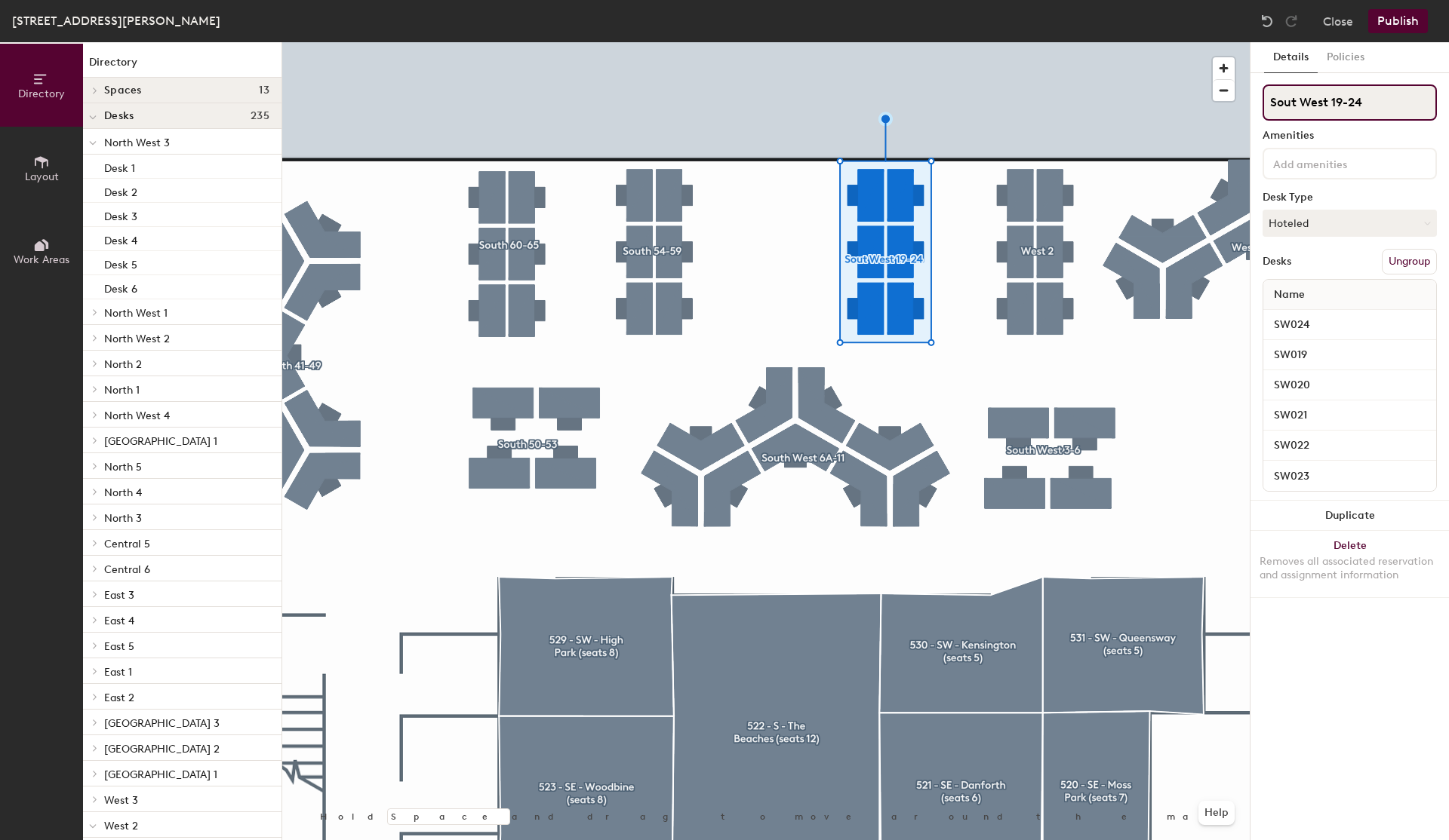
click at [1344, 101] on input "Sout West 19-24" at bounding box center [1350, 103] width 175 height 36
type input "Sout West 25-30"
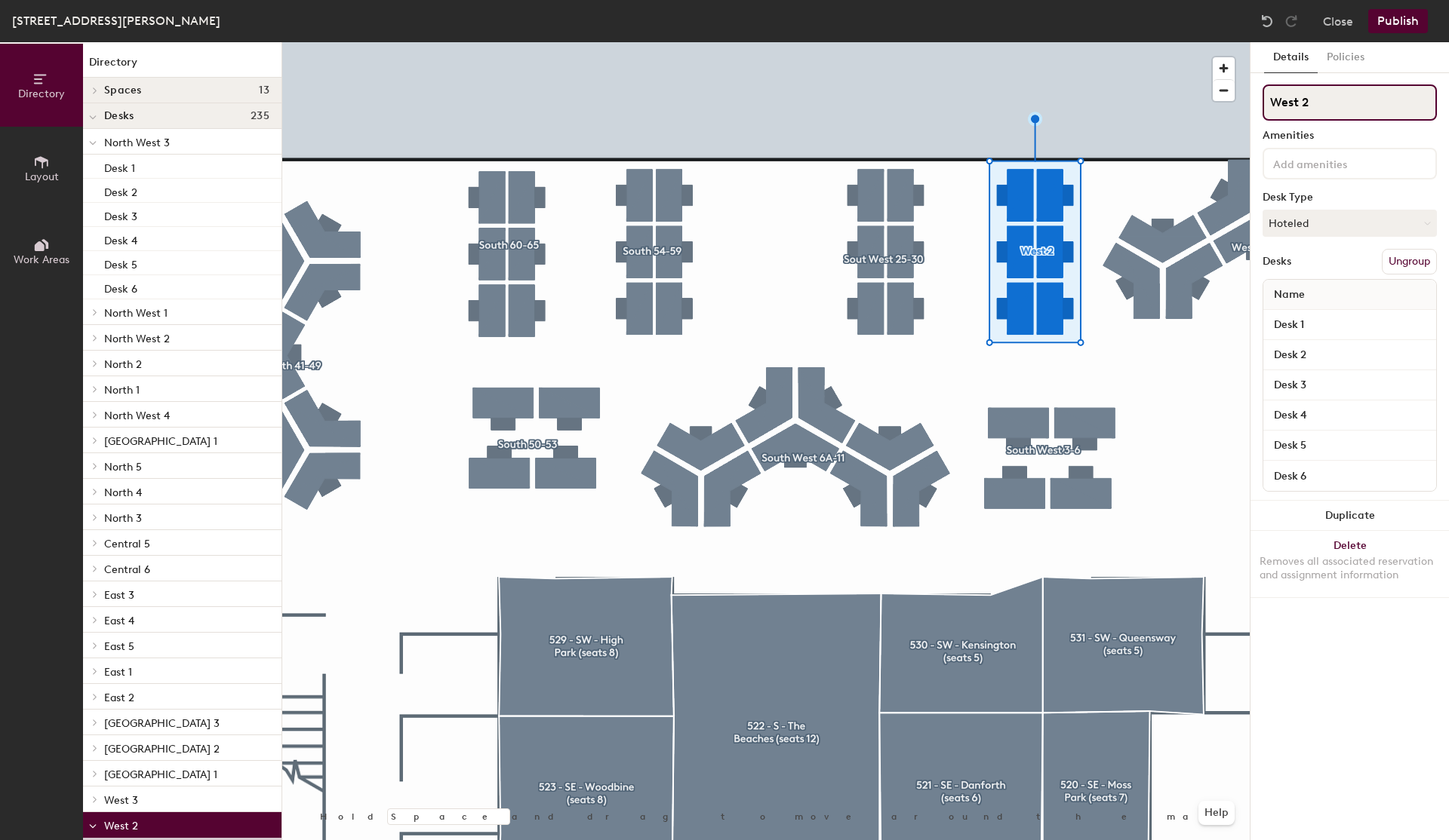
click at [1337, 94] on input "West 2" at bounding box center [1350, 103] width 175 height 36
paste input "Sout West 19-24"
type input "Sout West 19-24"
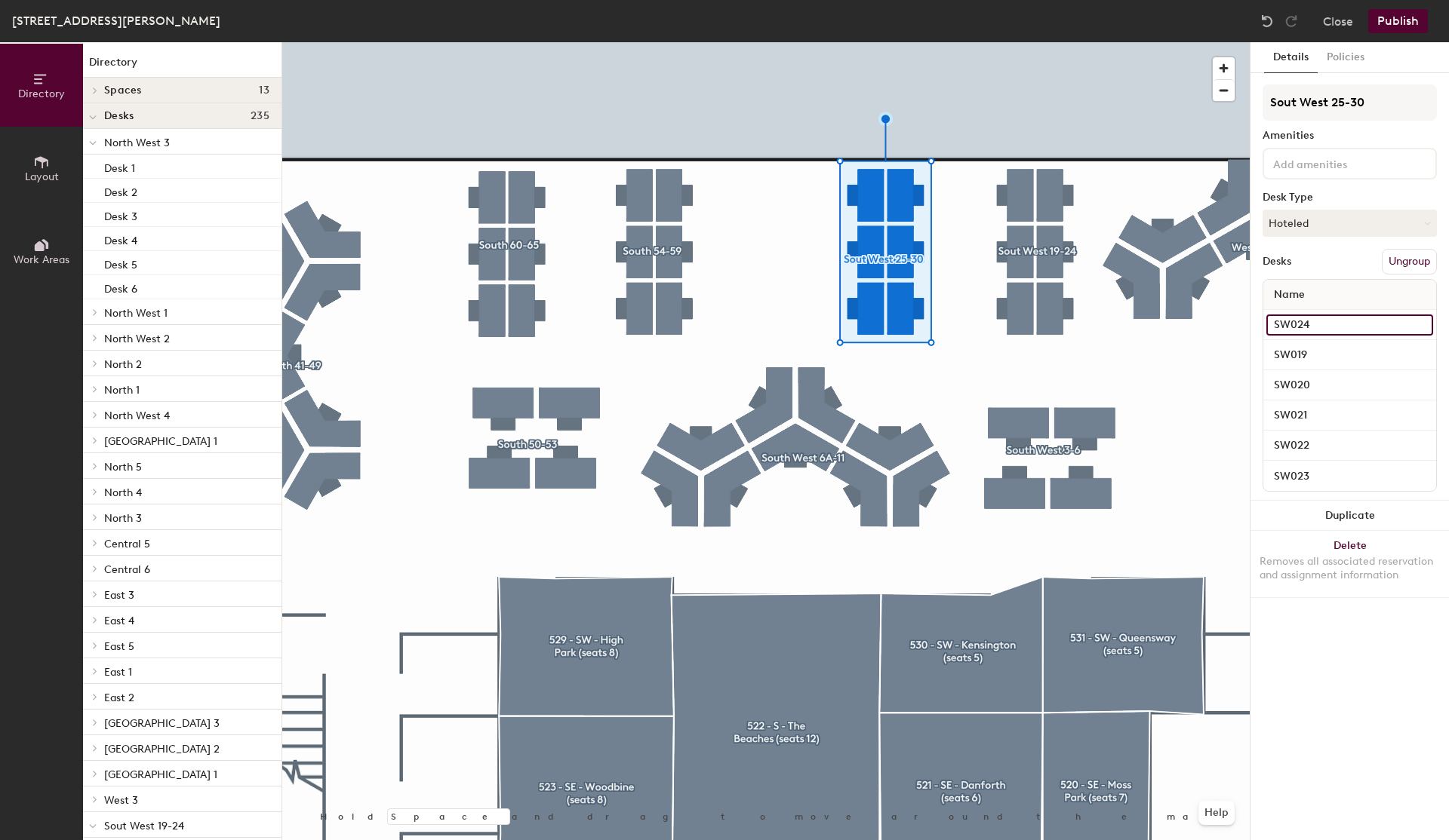
click at [1319, 325] on input "SW024" at bounding box center [1350, 325] width 166 height 21
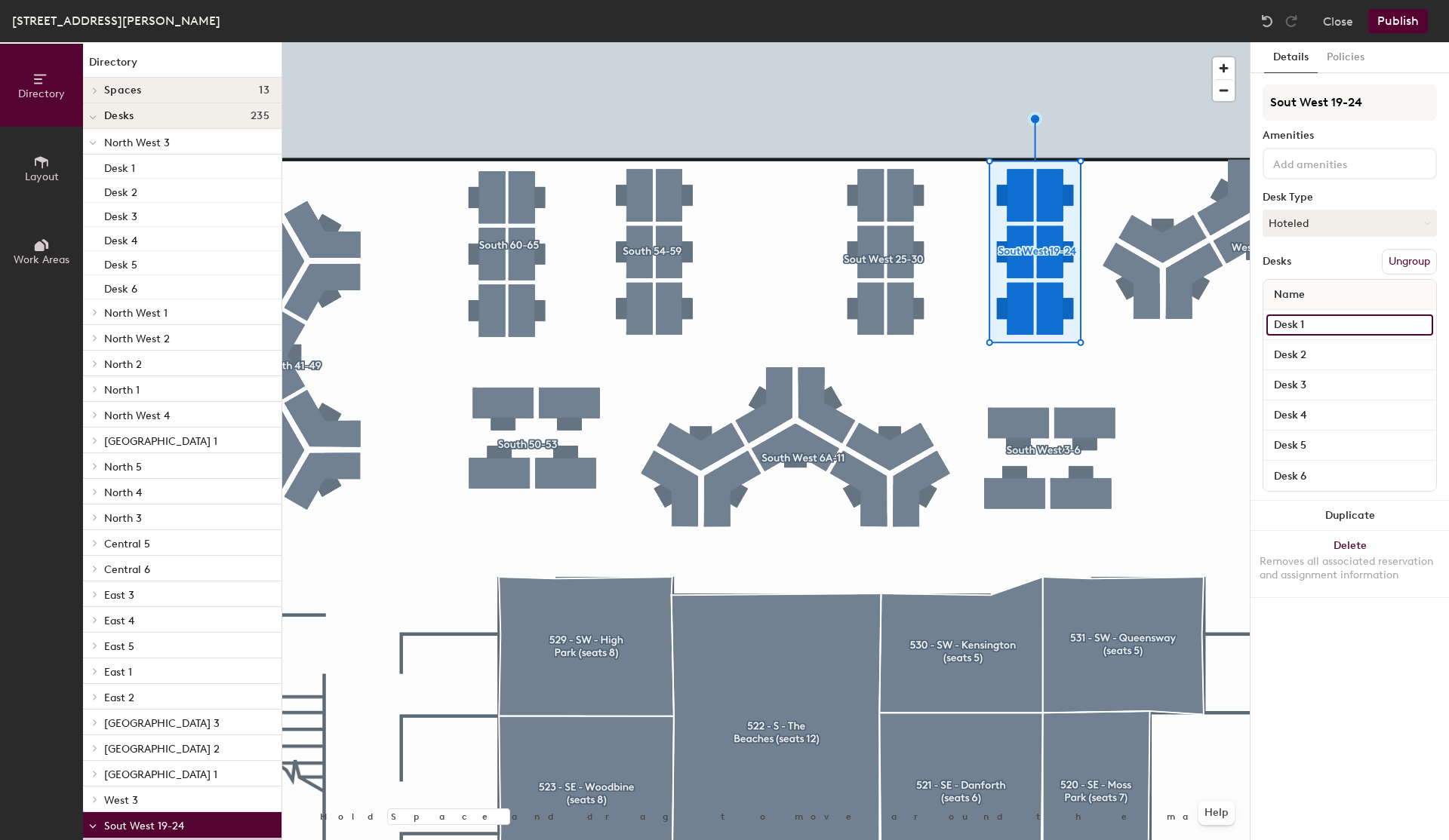
click at [1333, 327] on input "Desk 1" at bounding box center [1350, 325] width 166 height 21
paste input "SW024"
type input "SW024"
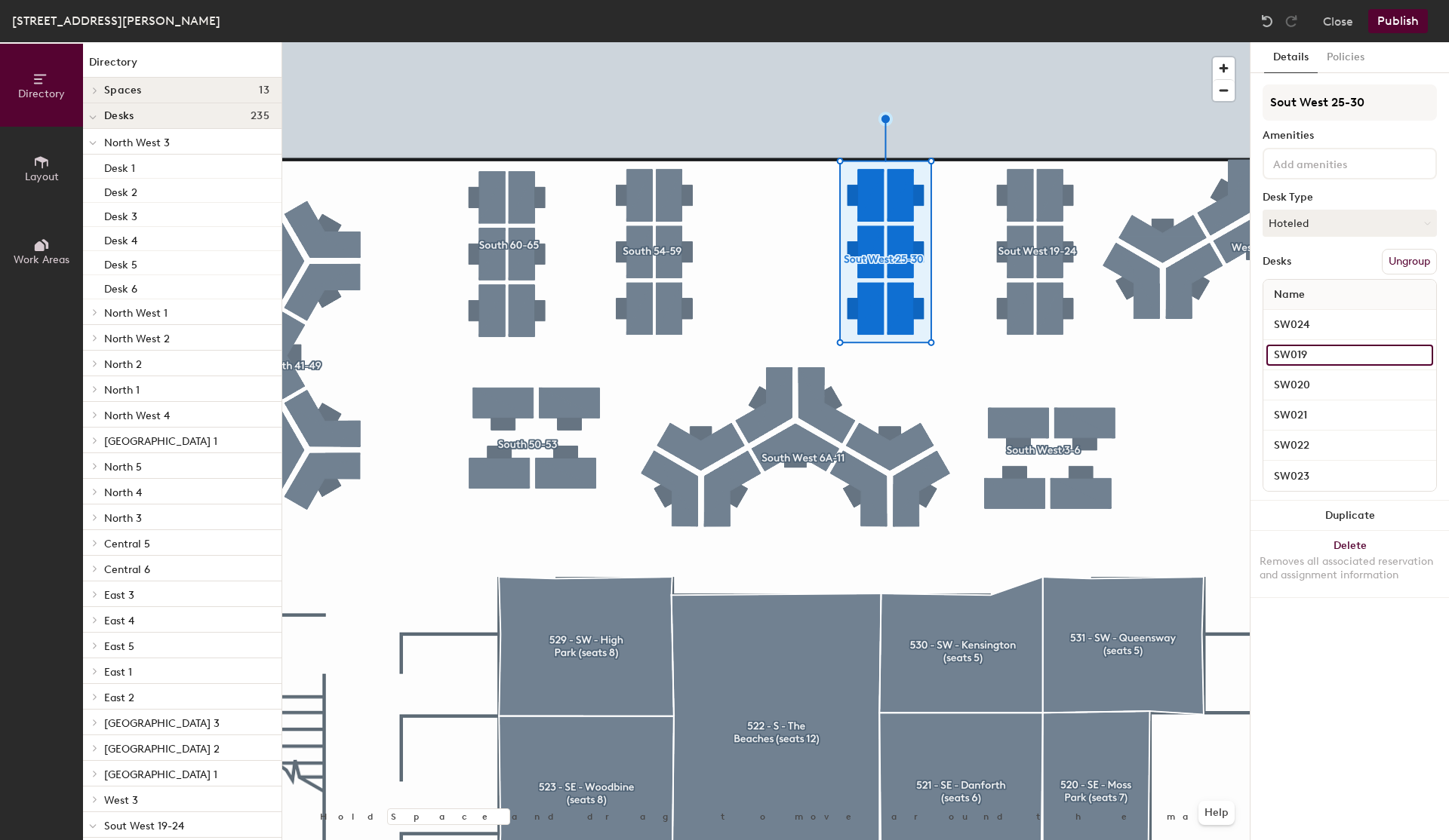
click at [1313, 356] on input "SW019" at bounding box center [1350, 355] width 166 height 21
click at [1328, 324] on input "SW024" at bounding box center [1350, 325] width 166 height 21
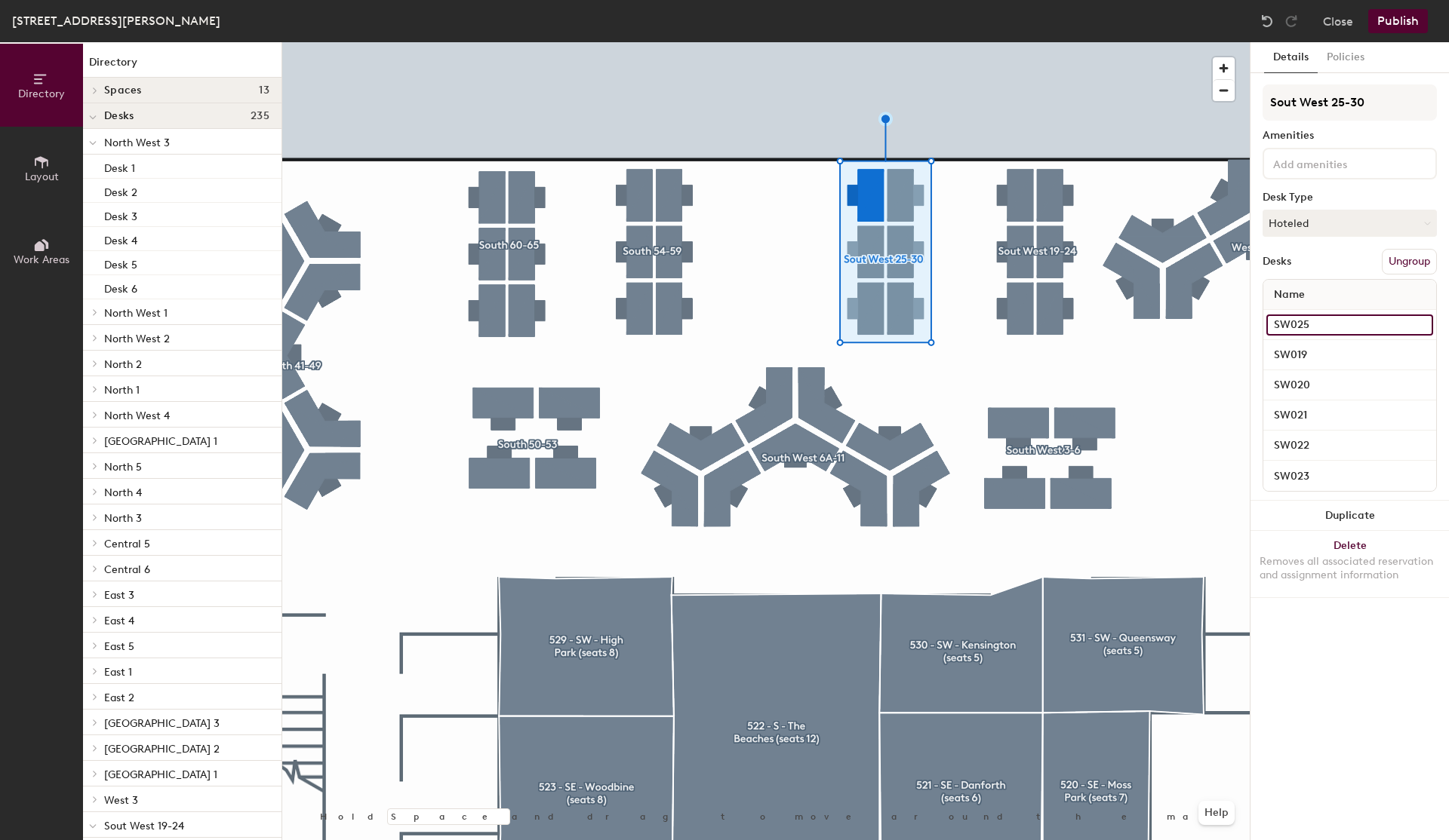
type input "SW025"
type input "SW030"
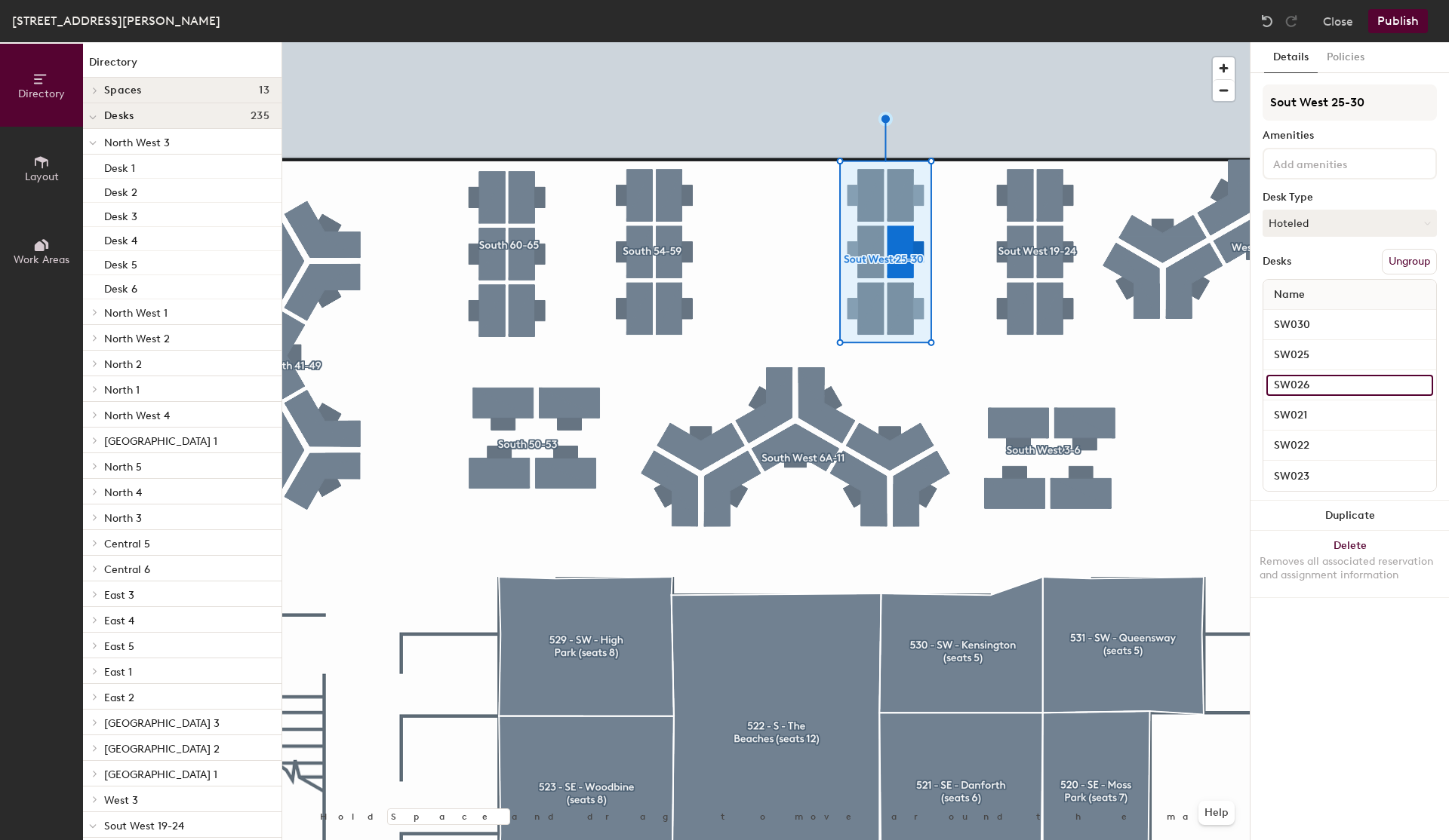
type input "SW026"
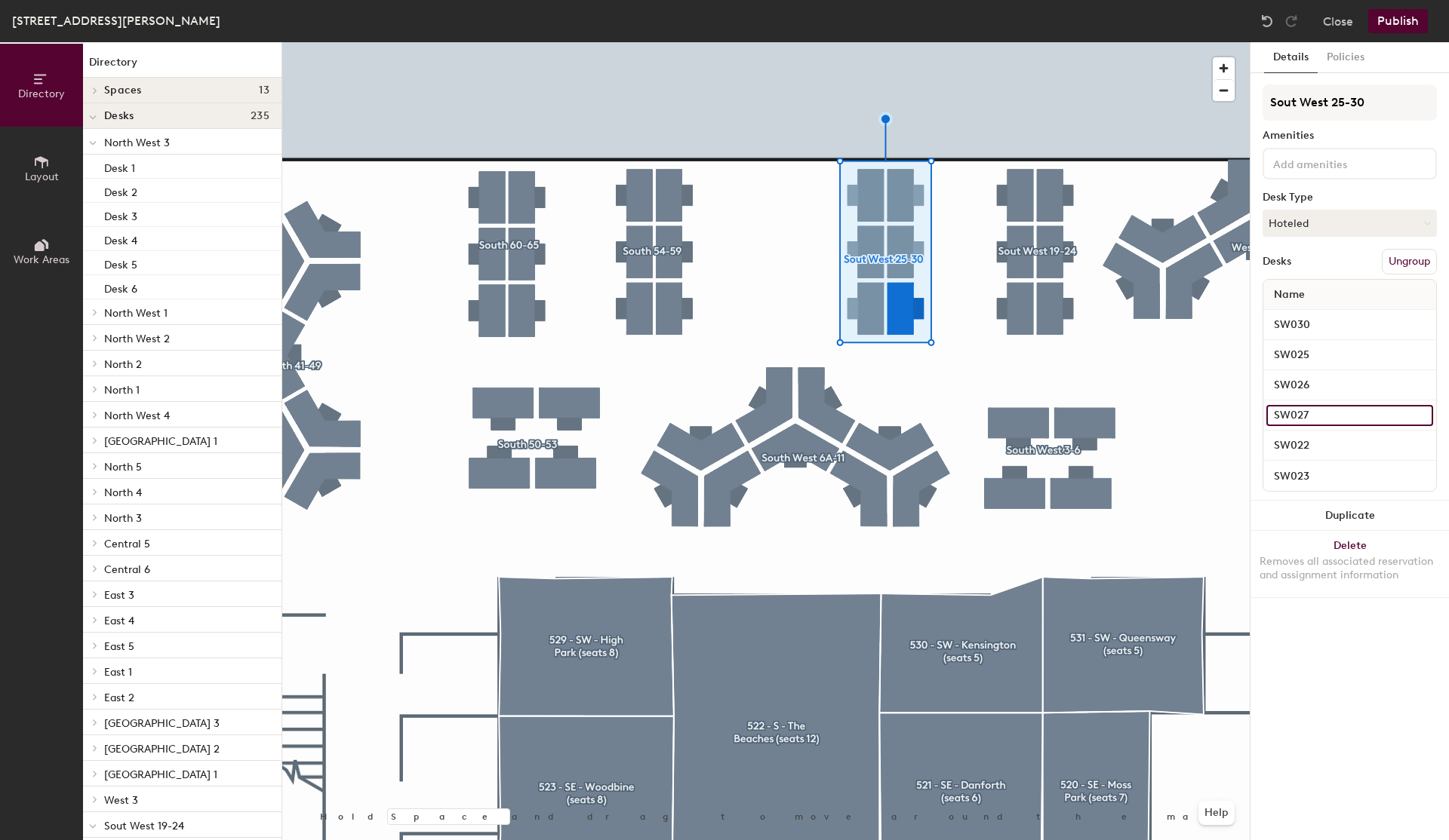
type input "SW027"
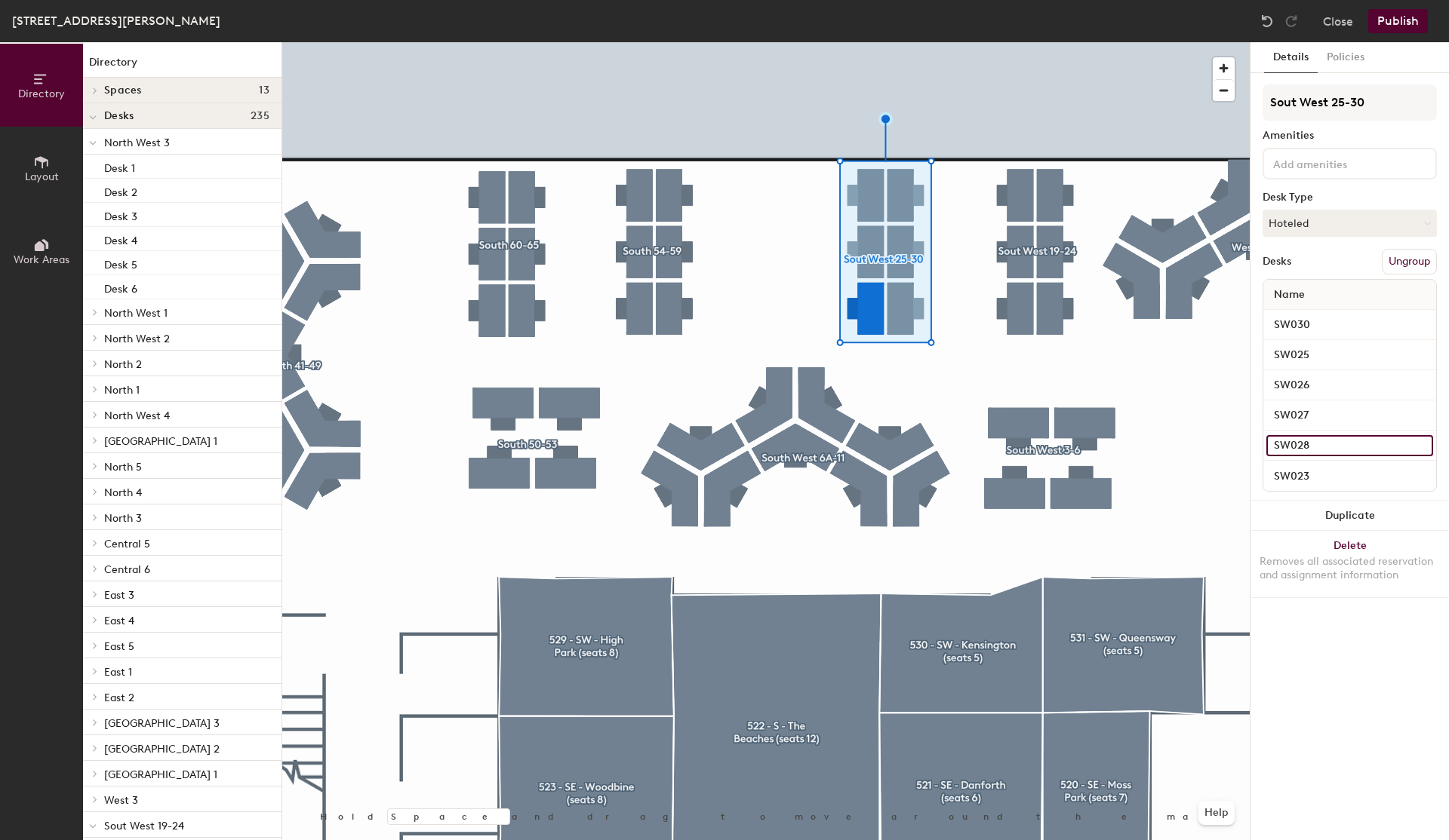
type input "SW028"
type input "SW029"
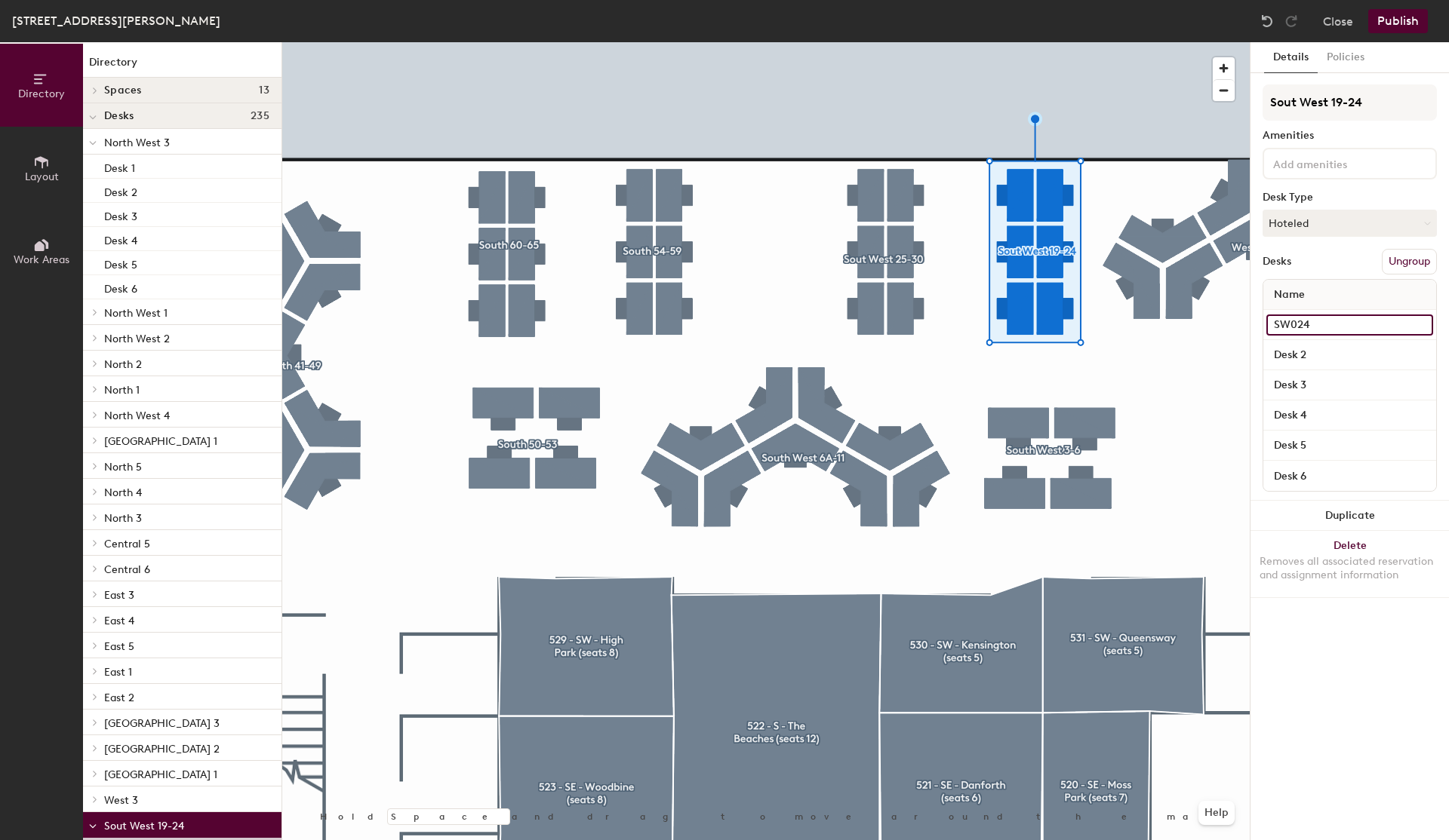
click at [1321, 331] on input "SW024" at bounding box center [1350, 325] width 166 height 21
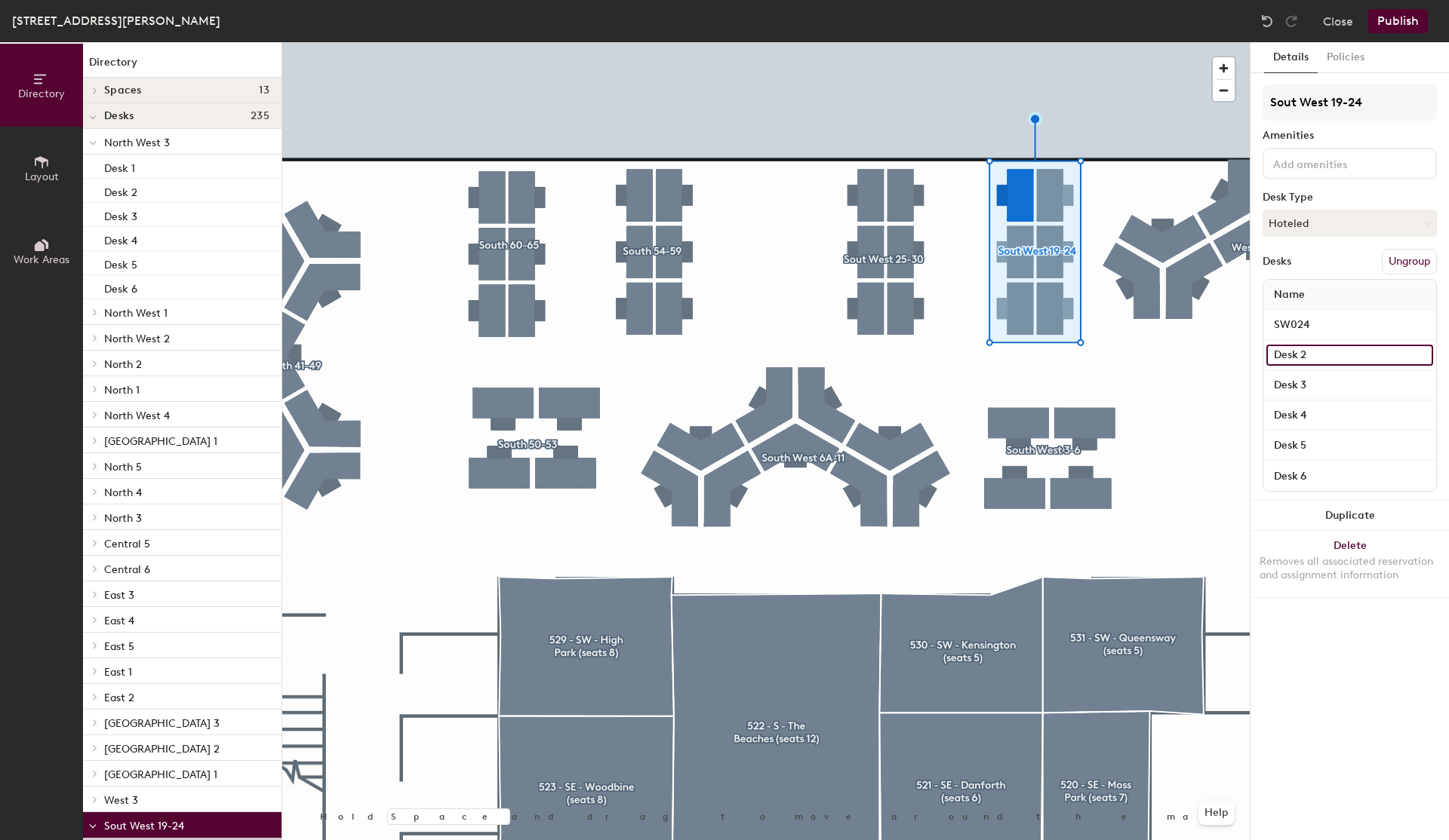
click at [1361, 351] on input "Desk 2" at bounding box center [1350, 355] width 166 height 21
type input "SW019"
type input "SW020"
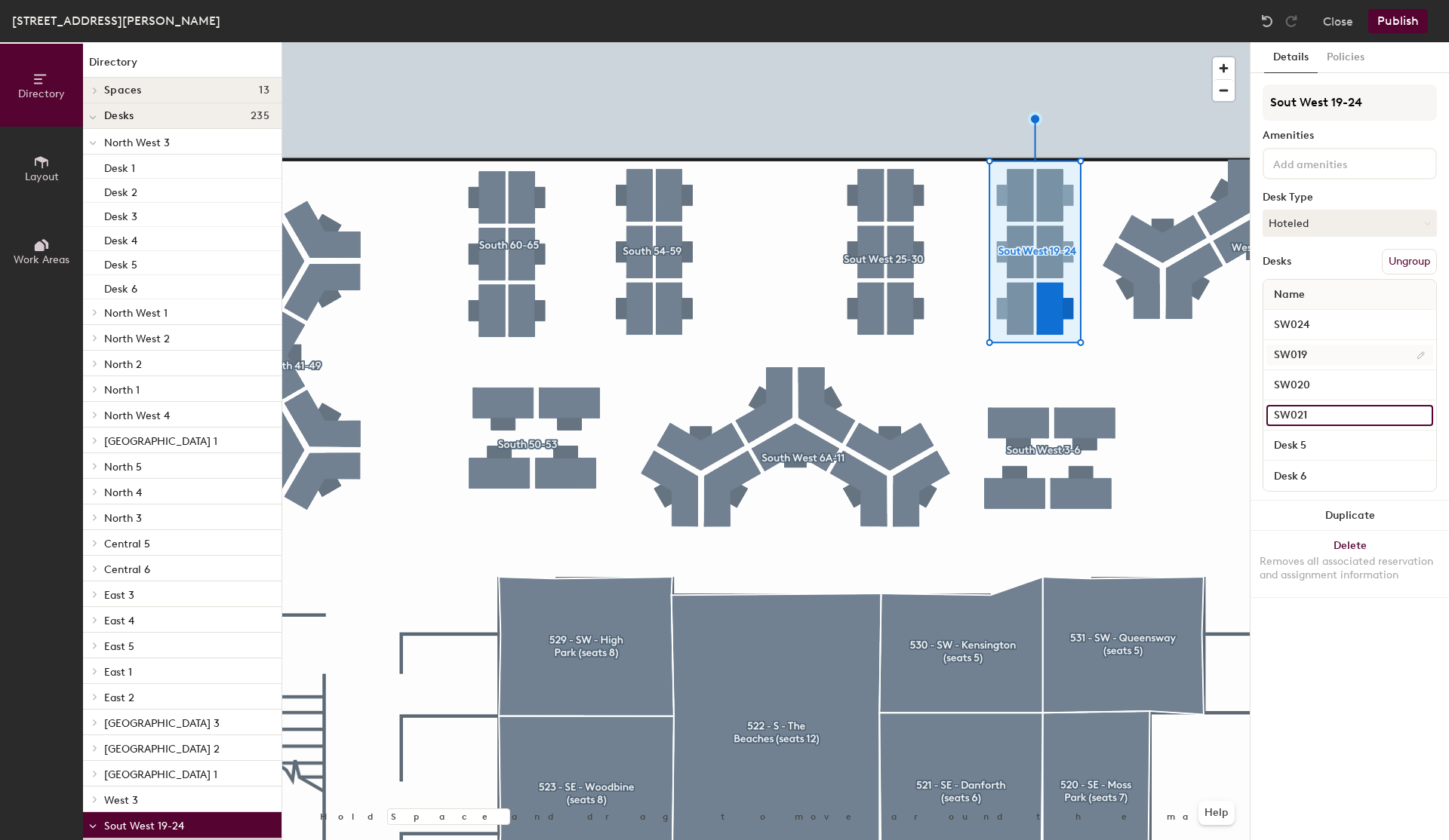
type input "SW021"
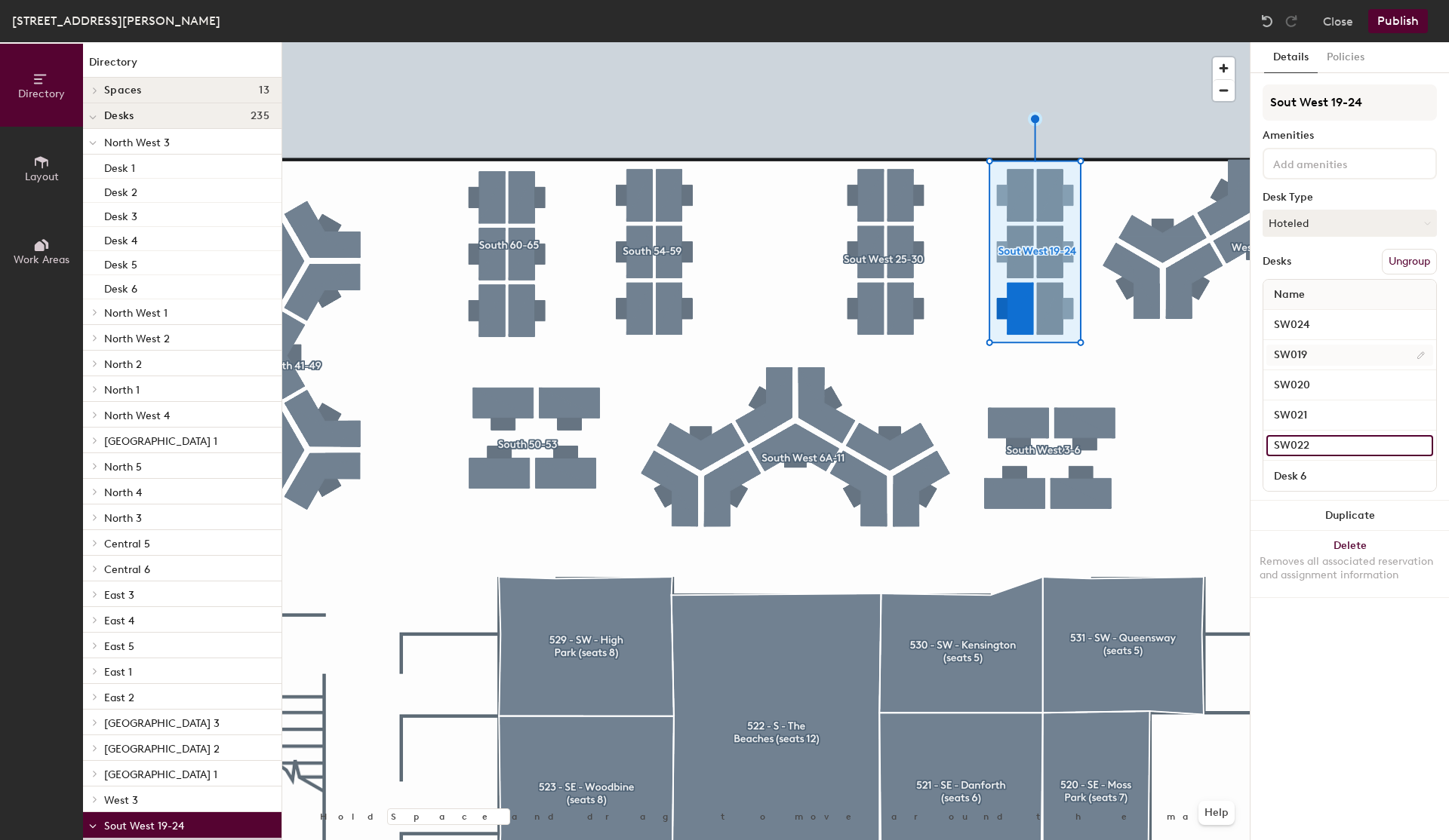
type input "SW022"
type input "SW023"
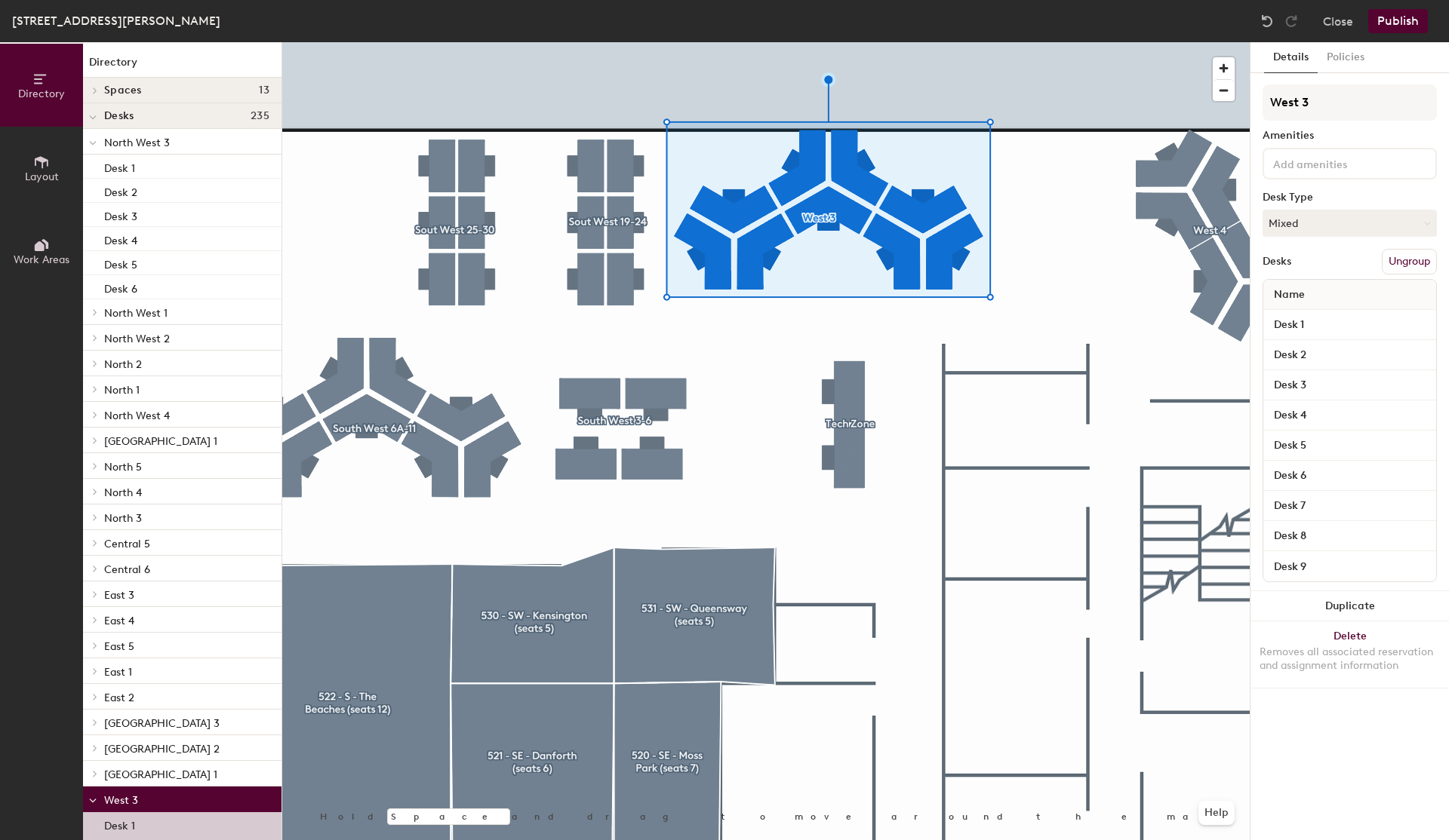
click at [1261, 102] on div "Details Policies West 3 Amenities Desk Type Mixed Desks Ungroup Name Desk 1 Des…" at bounding box center [1350, 441] width 199 height 798
click at [1271, 103] on input "West 3" at bounding box center [1350, 103] width 175 height 36
click at [1348, 99] on input "Sout West 3" at bounding box center [1350, 103] width 175 height 36
type input "Sout West 10-18"
click at [1304, 314] on input "Desk 1" at bounding box center [1350, 325] width 166 height 21
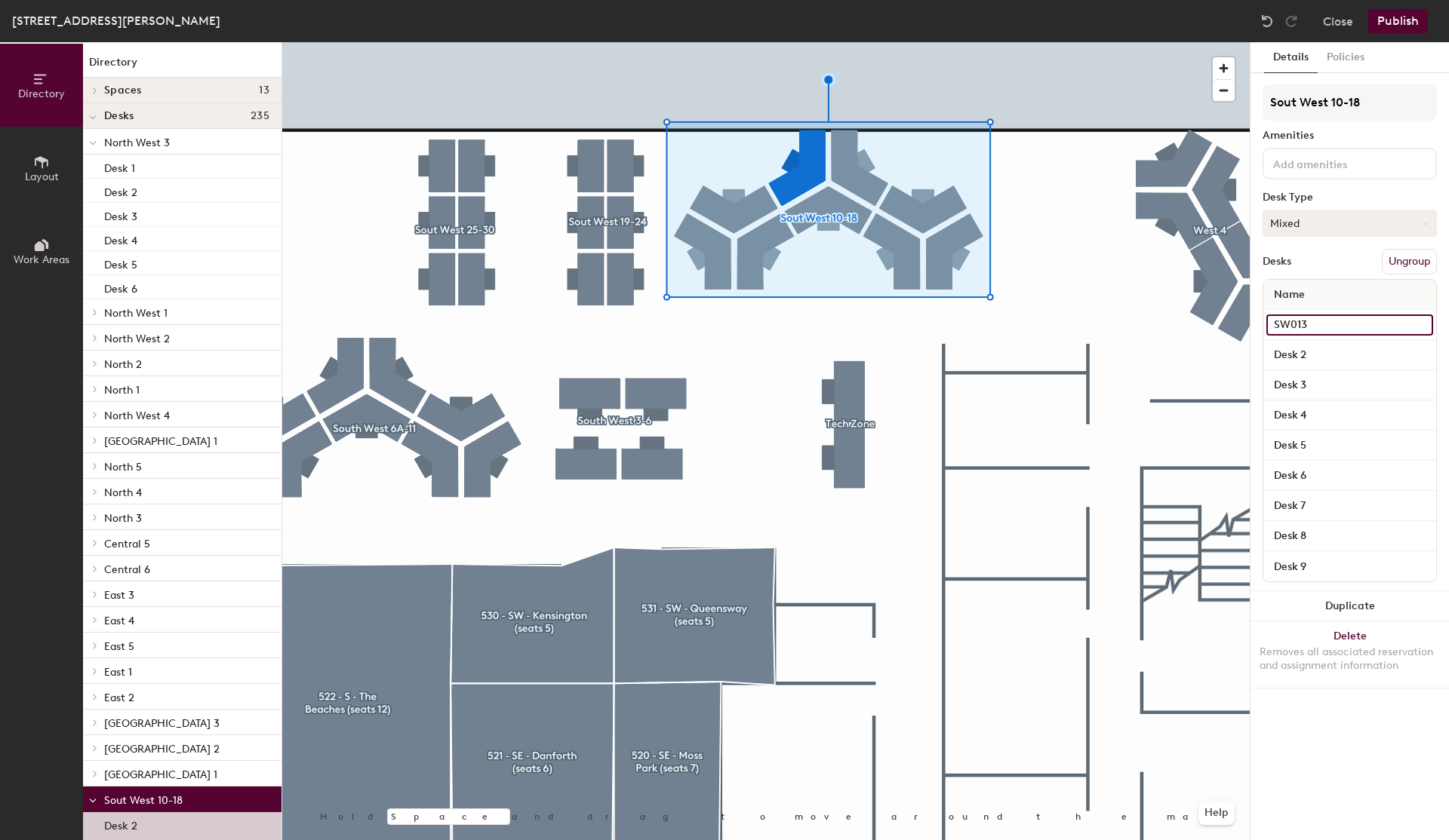
type input "SW013"
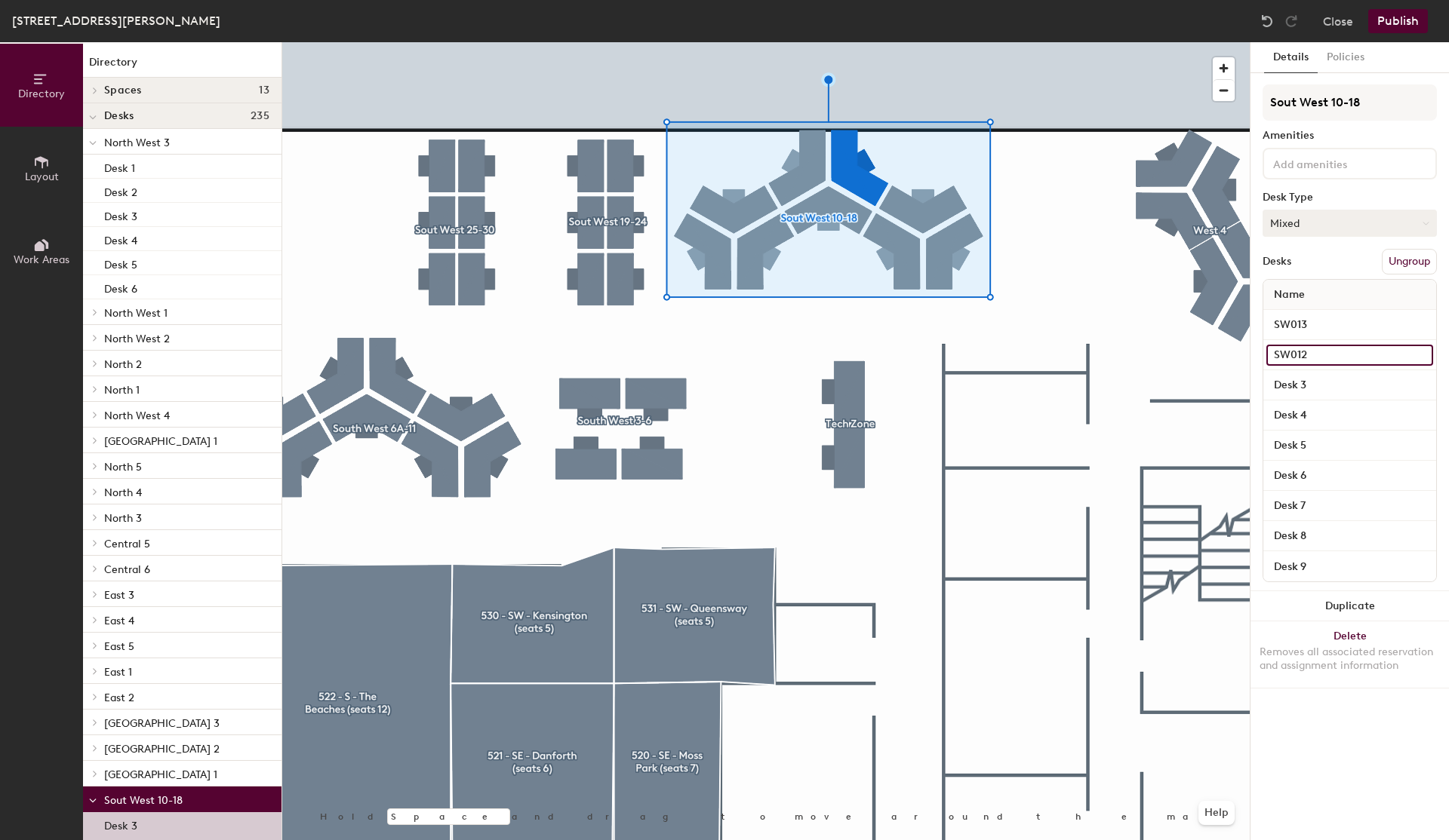
type input "SW012"
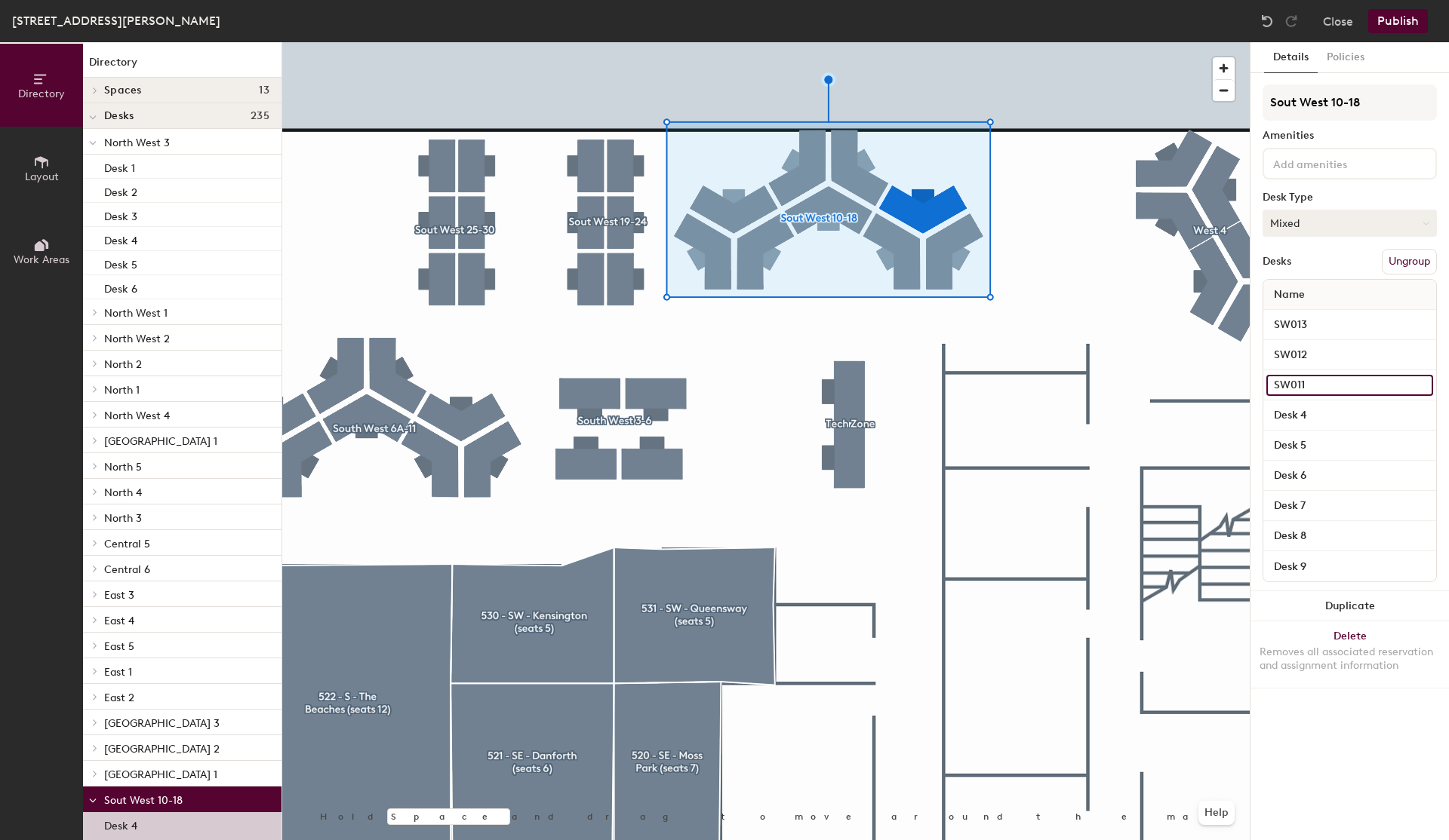
type input "SW011"
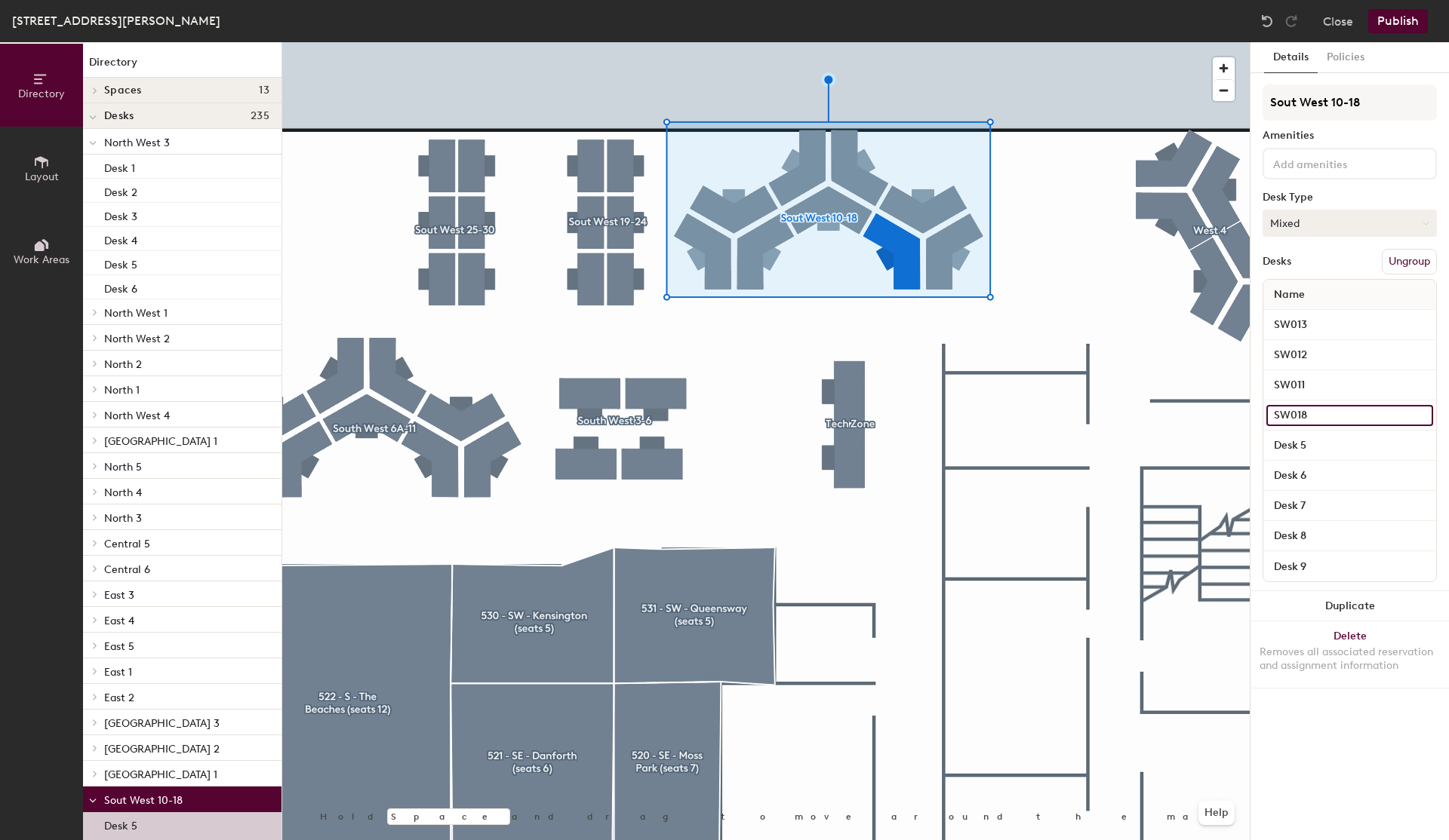
type input "SW018"
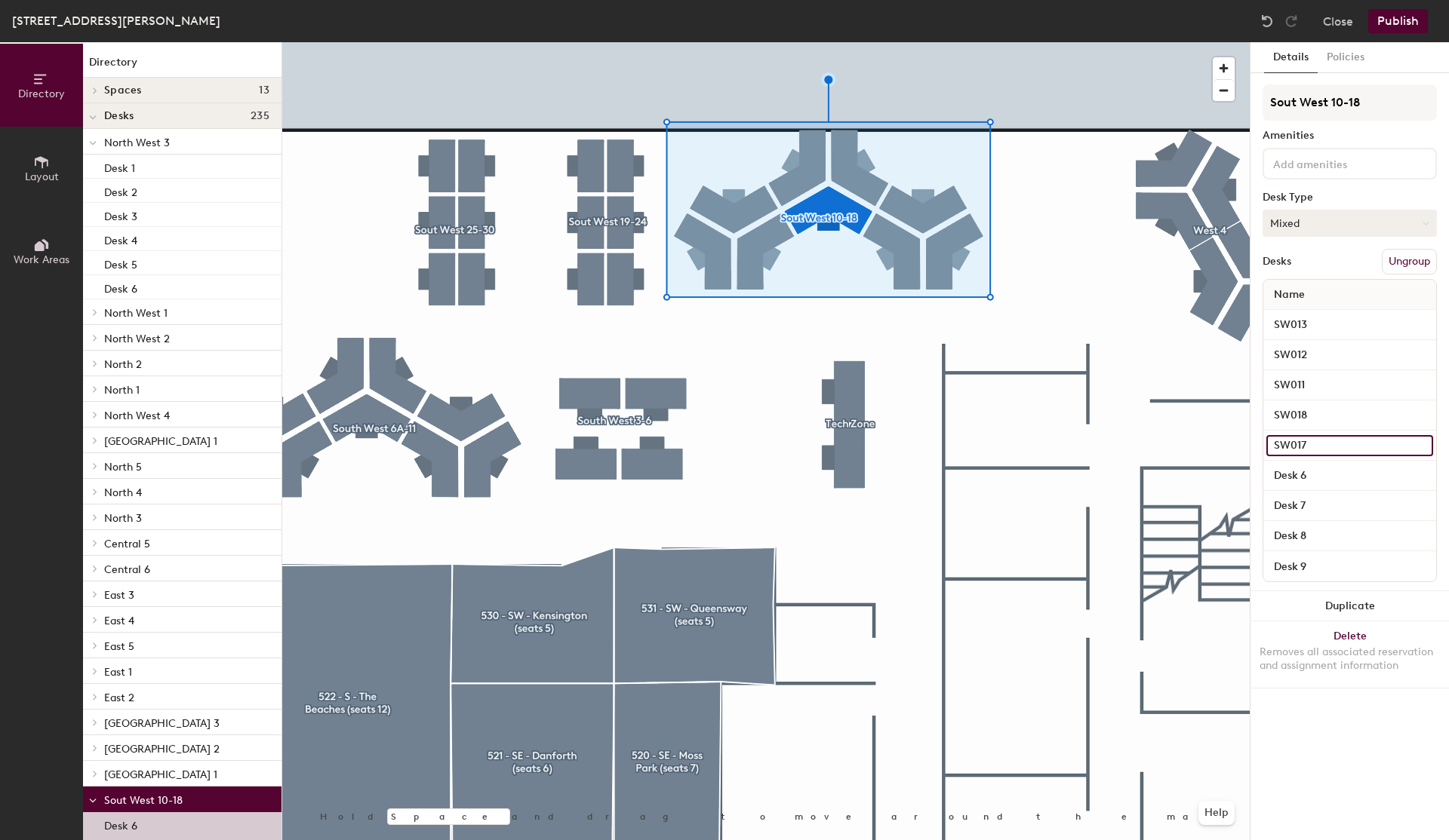
type input "SW017"
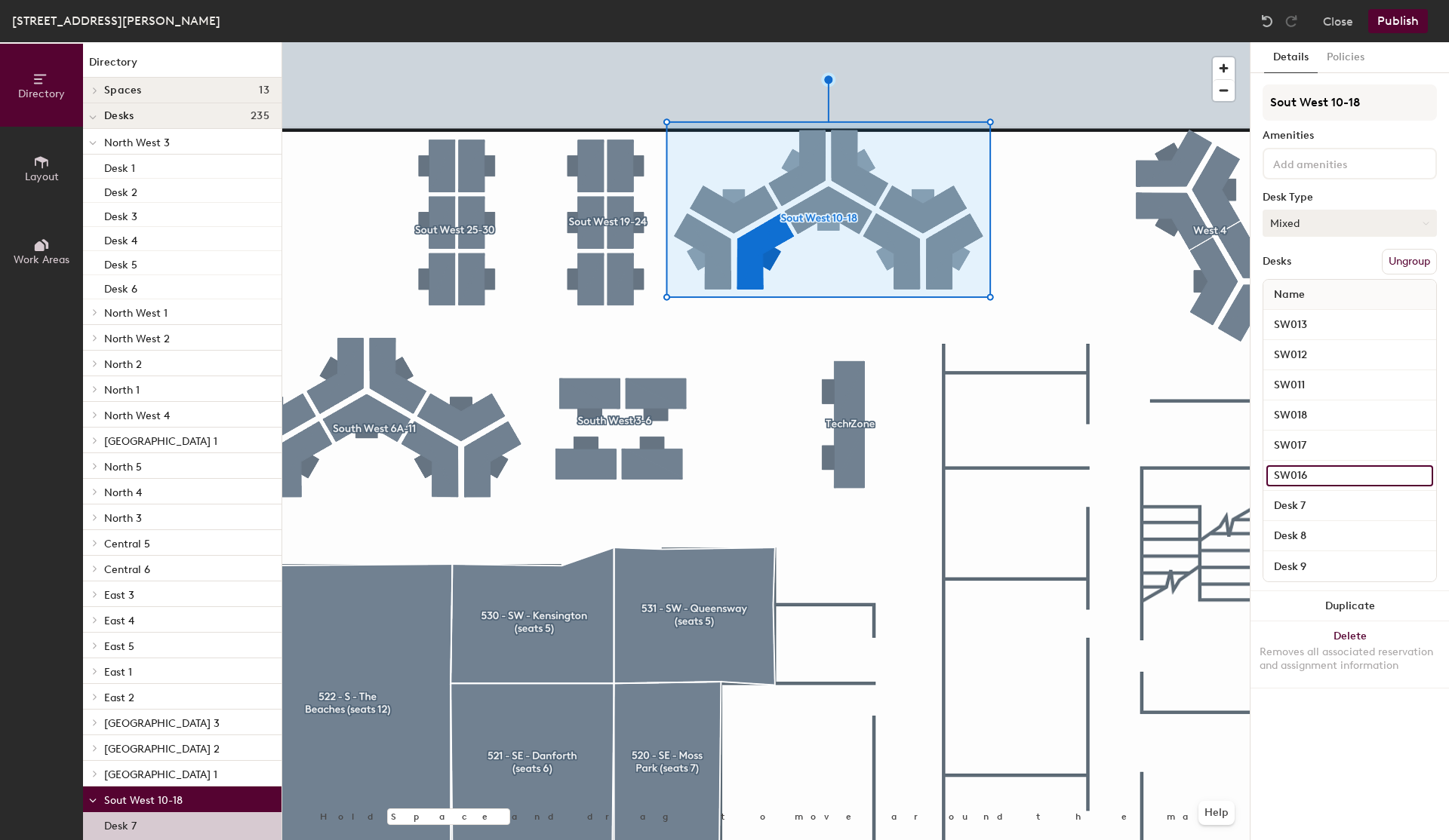
type input "SW016"
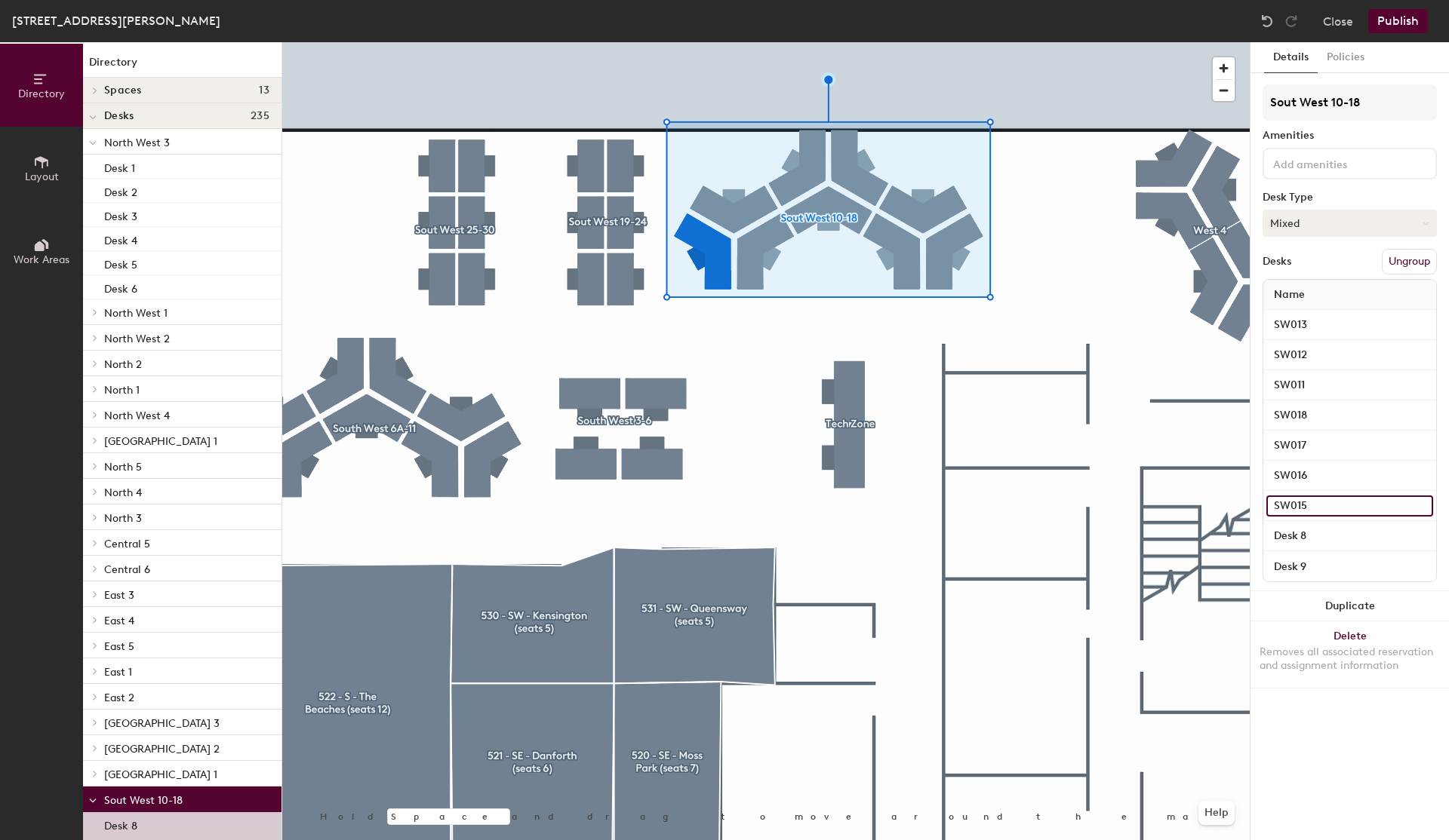
type input "SW015"
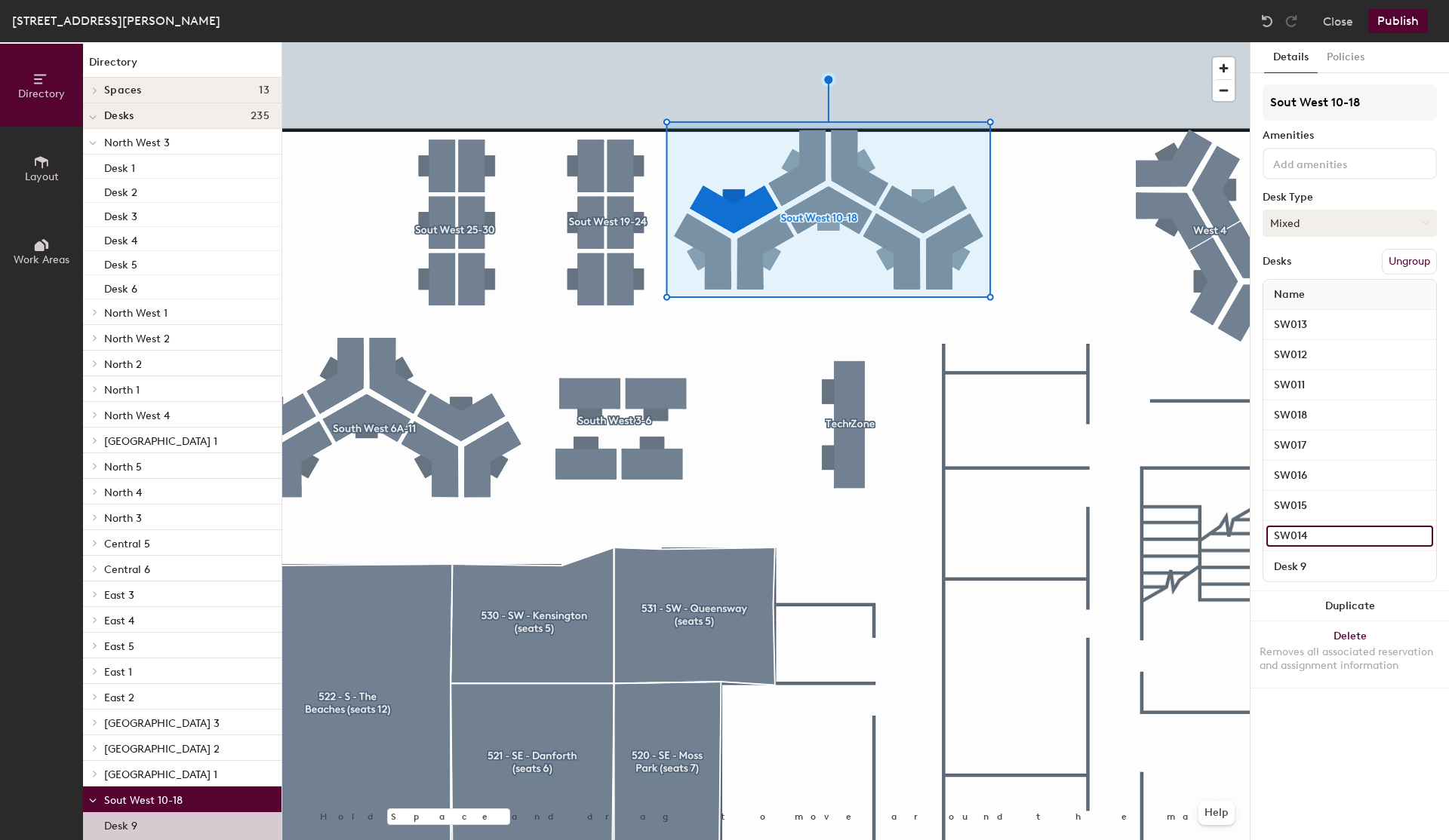
type input "SW014"
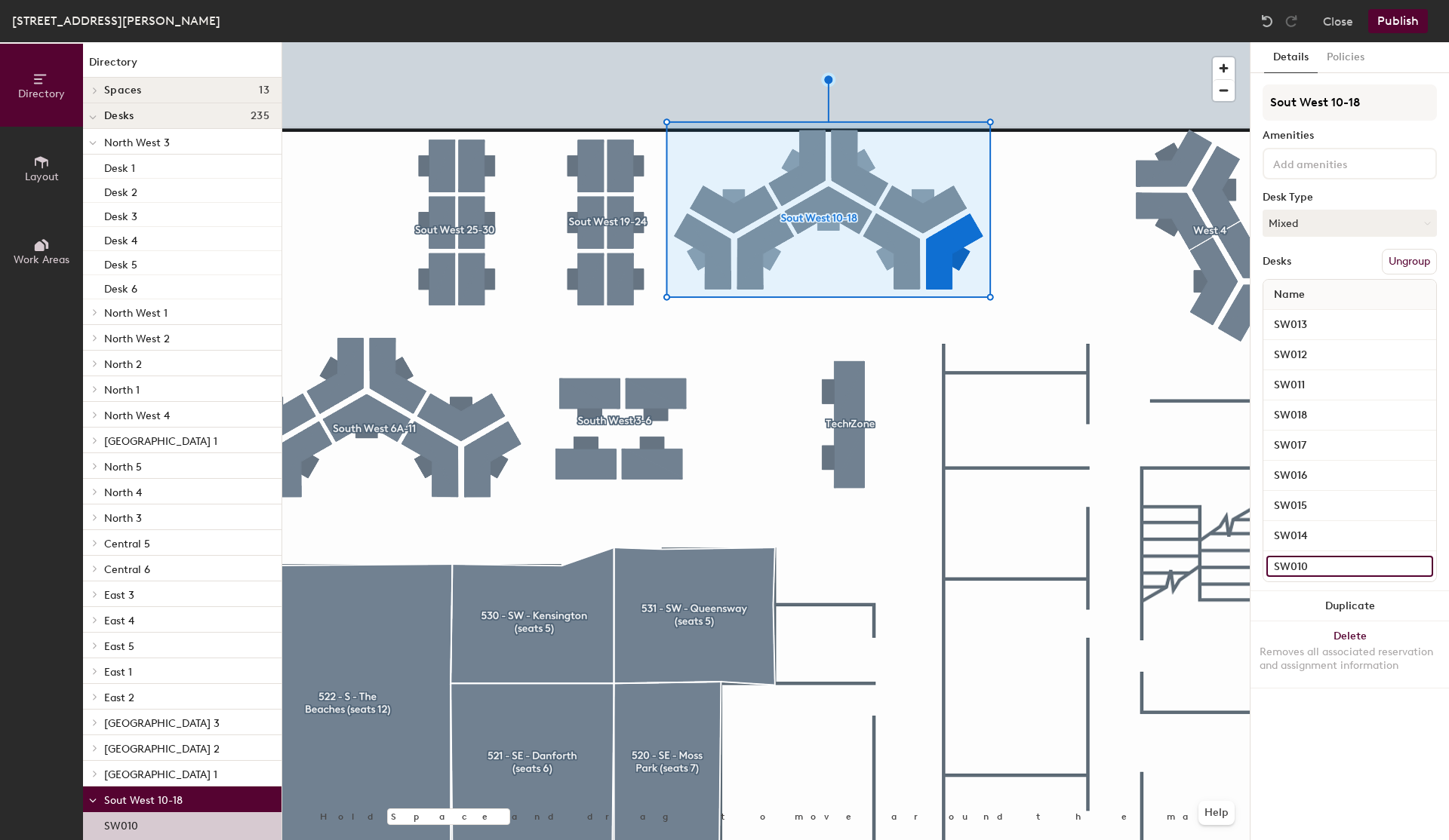
type input "SW010"
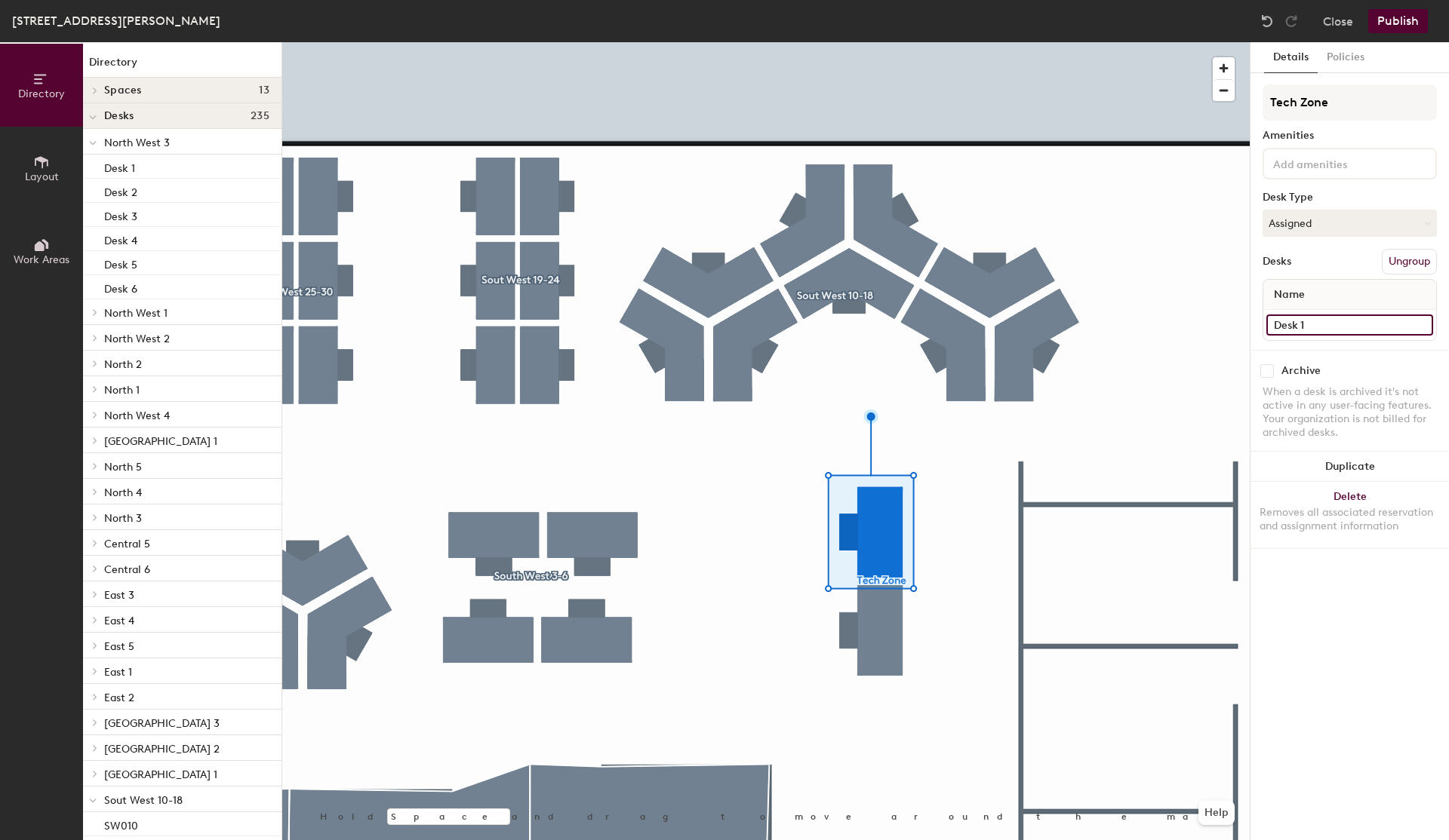
click at [1325, 332] on input "Desk 1" at bounding box center [1350, 325] width 166 height 21
type input "SW002"
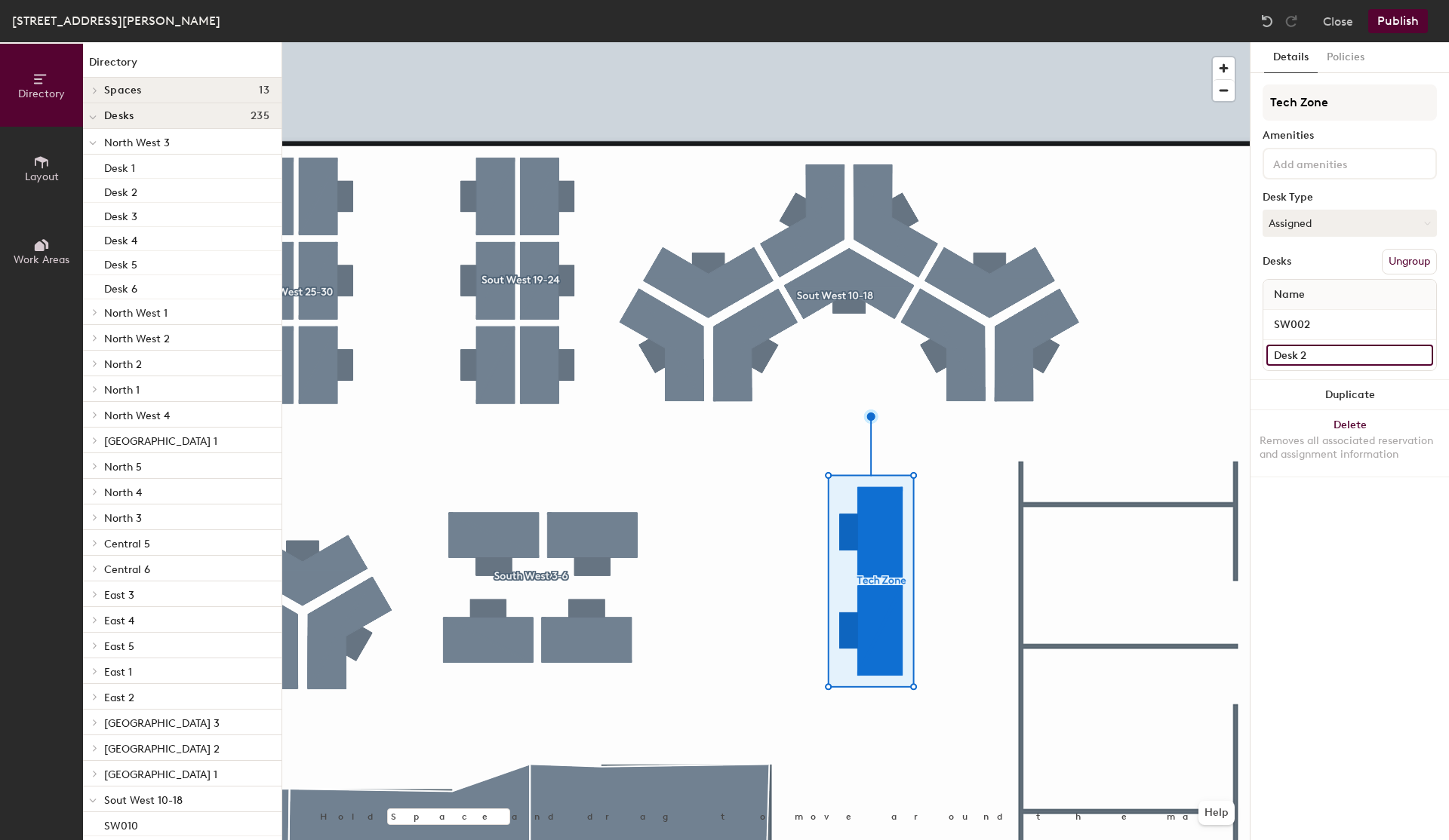
click at [1303, 346] on input "Desk 2" at bounding box center [1350, 355] width 166 height 21
type input "SW001"
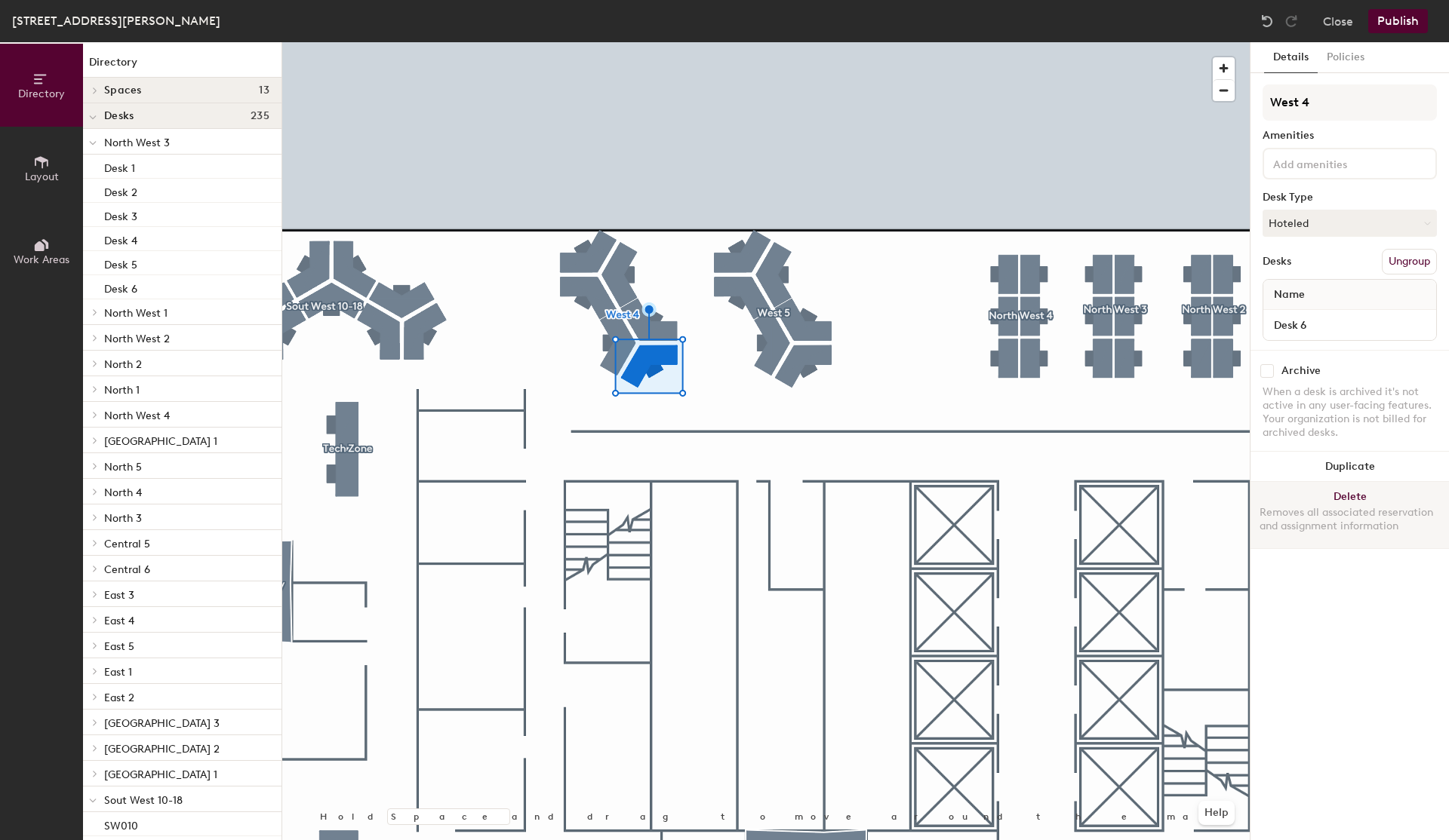
click at [1356, 490] on button "Delete Removes all associated reservation and assignment information" at bounding box center [1350, 515] width 199 height 66
click at [1369, 497] on button "Delete Removes all associated reservation and assignment information" at bounding box center [1350, 515] width 199 height 66
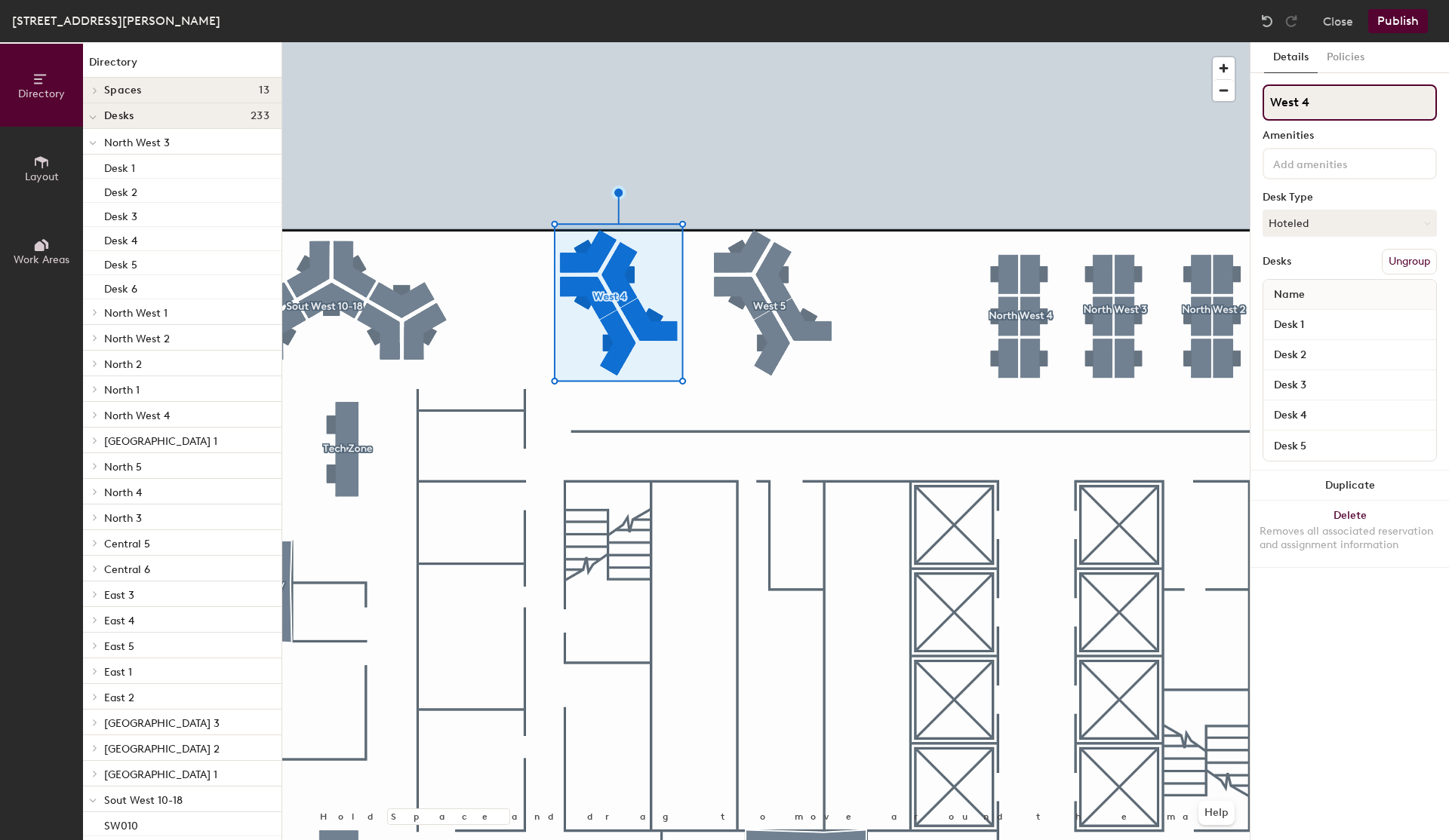
click at [1336, 107] on input "West 4" at bounding box center [1350, 103] width 175 height 36
type input "West 1-5"
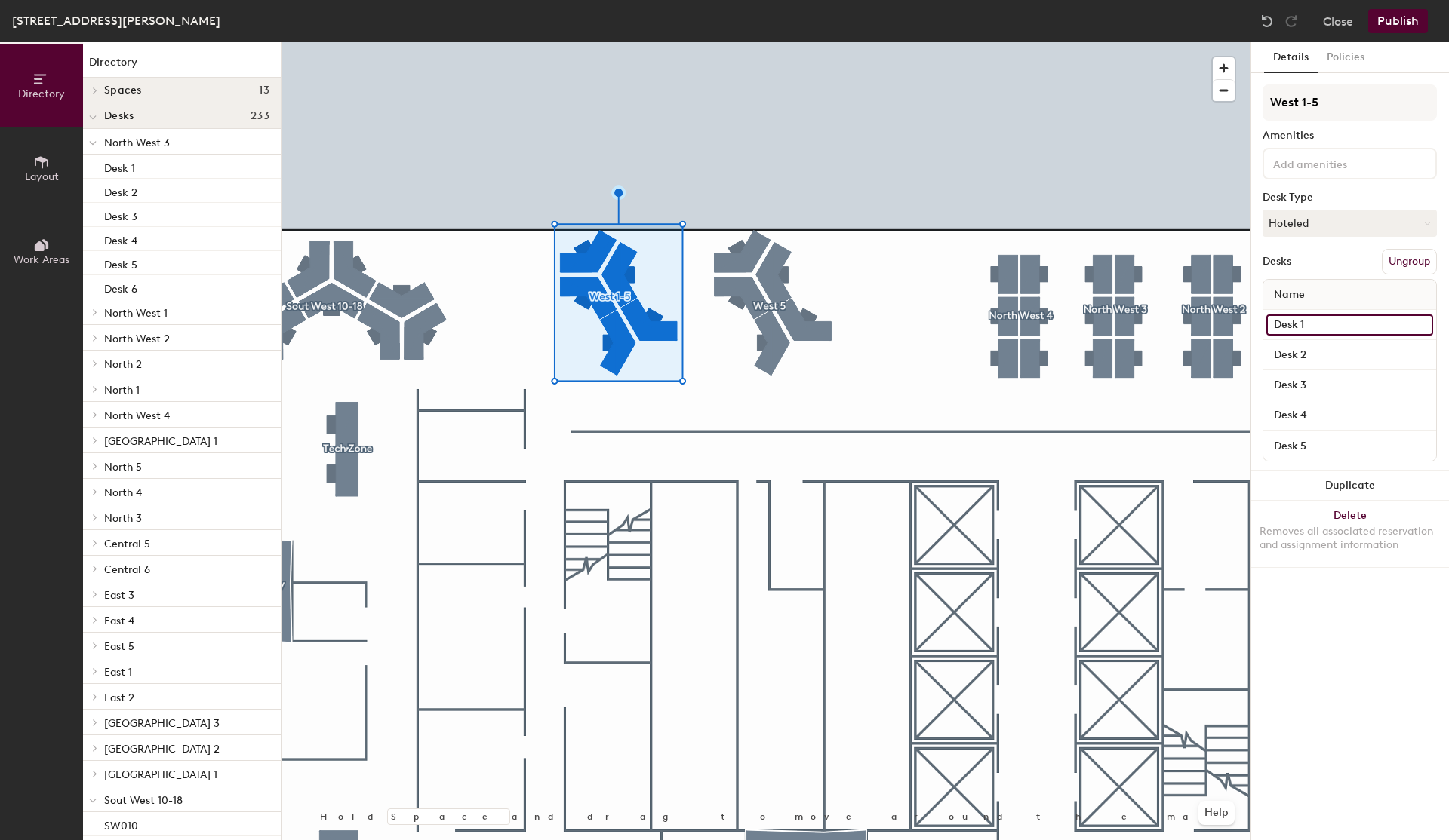
click at [1308, 321] on input "Desk 1" at bounding box center [1350, 325] width 166 height 21
type input "W003"
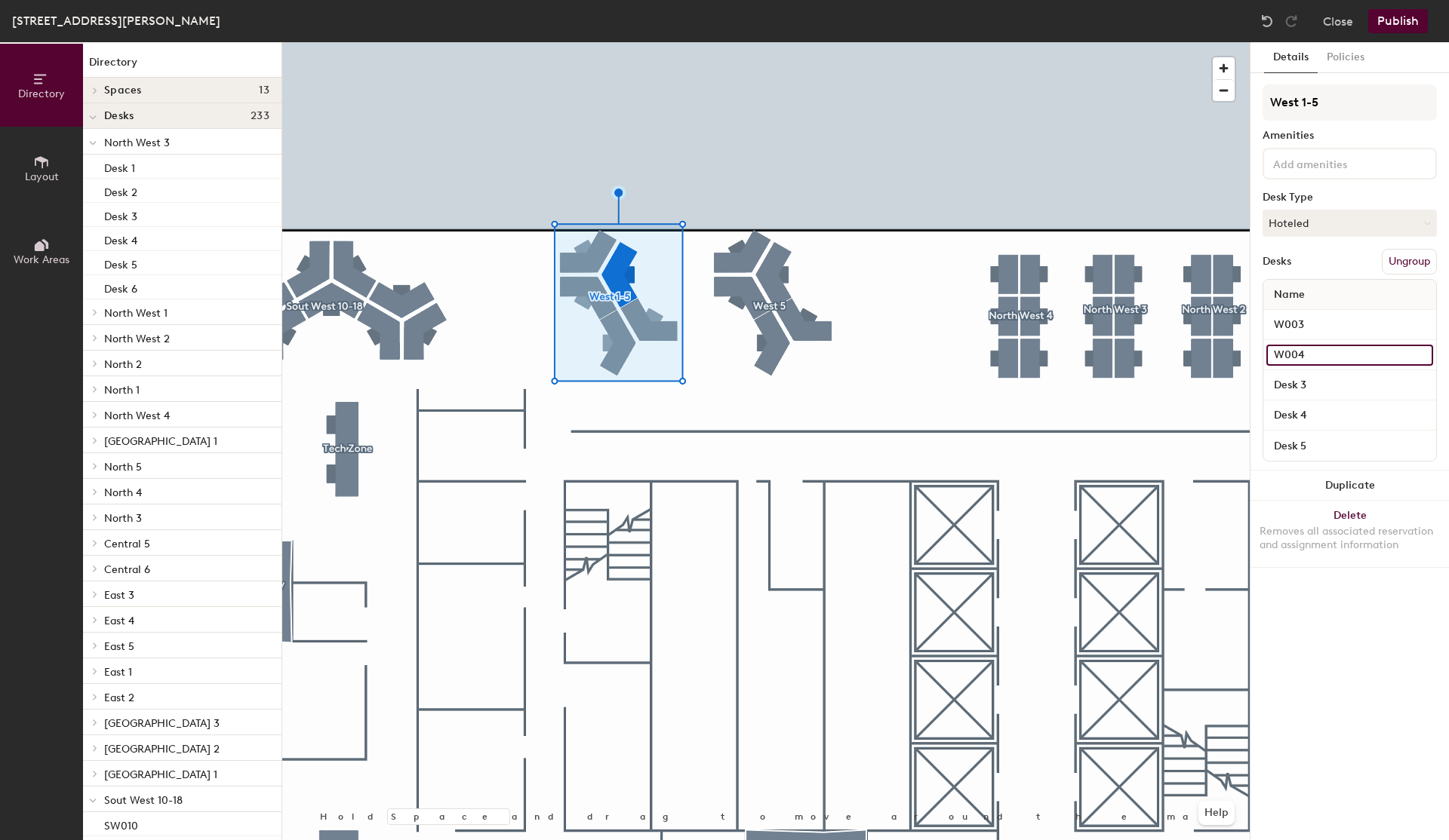
type input "W004"
type input "W005"
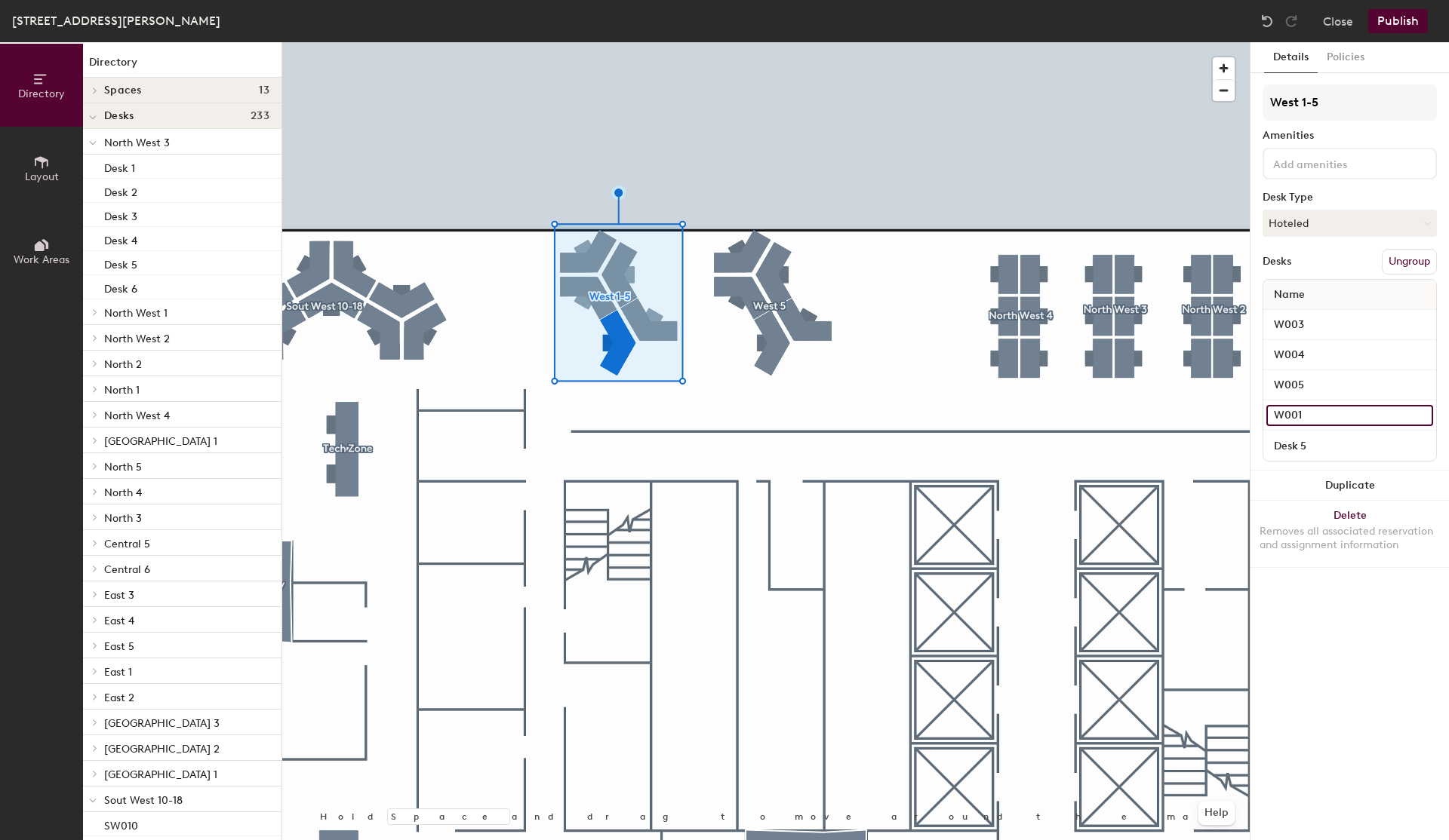
type input "W001"
type input "W002"
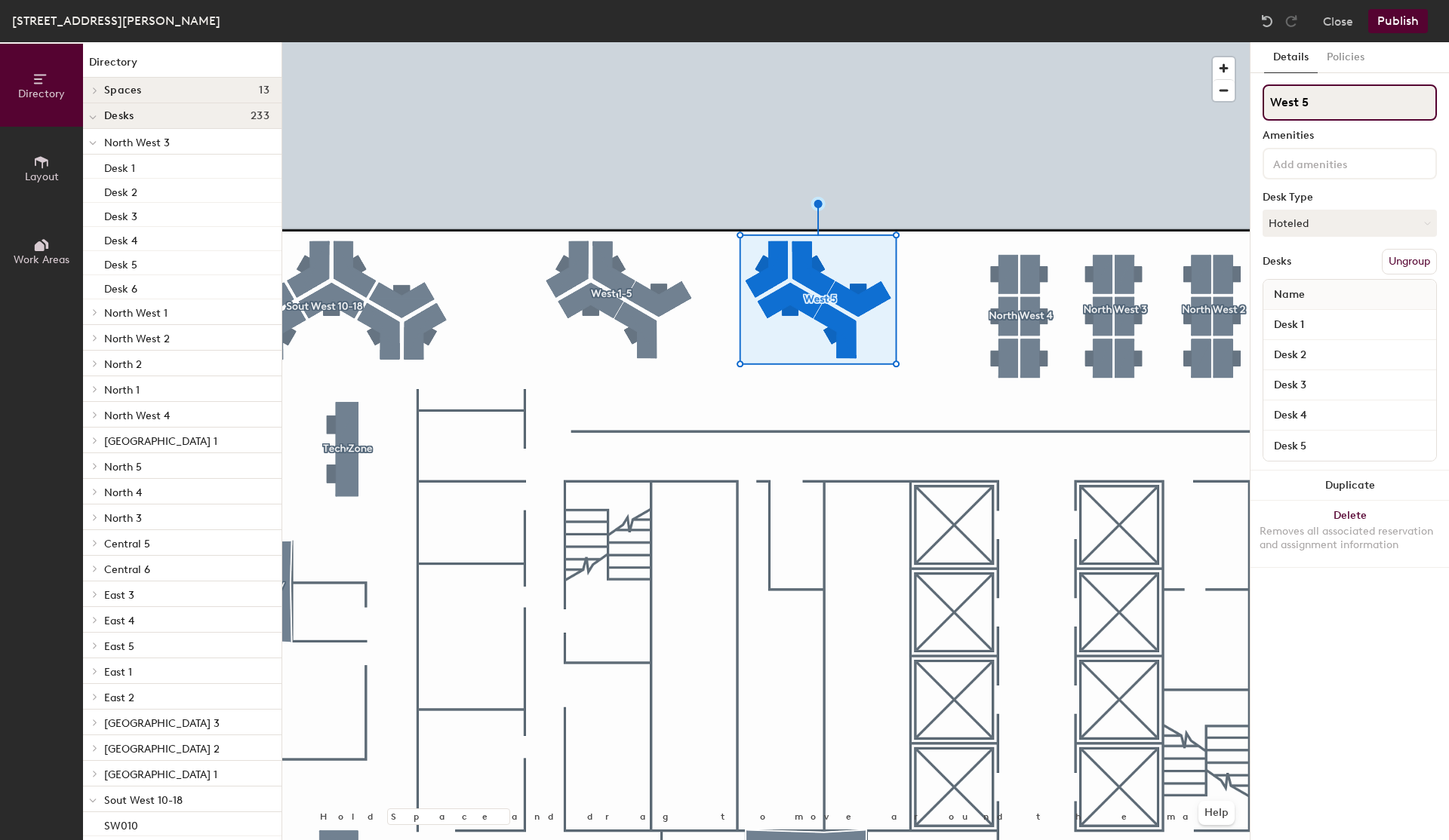
click at [1344, 94] on input "West 5" at bounding box center [1350, 103] width 175 height 36
type input "West 6-10"
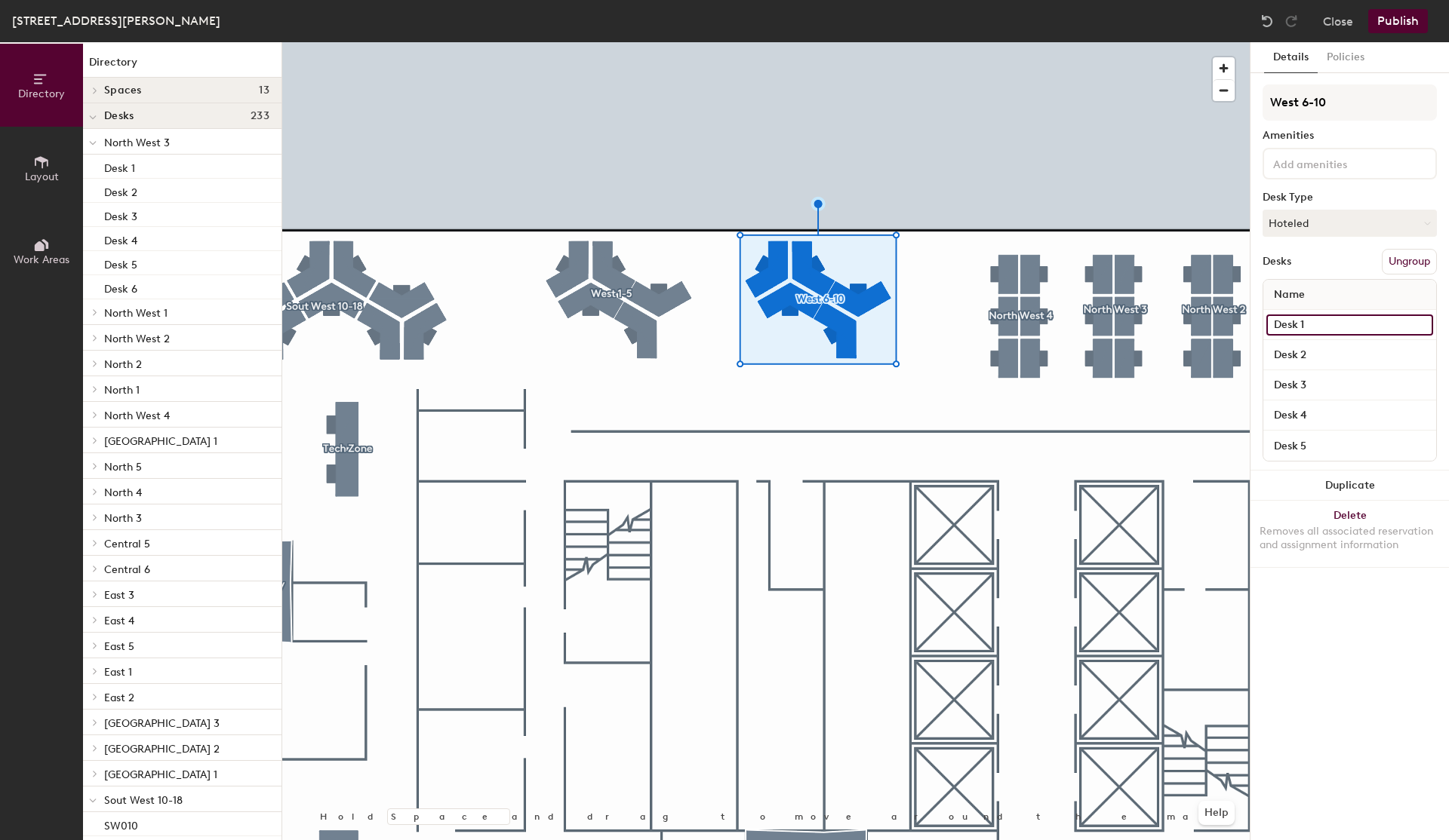
click at [1299, 321] on input "Desk 1" at bounding box center [1350, 325] width 166 height 21
type input "W007"
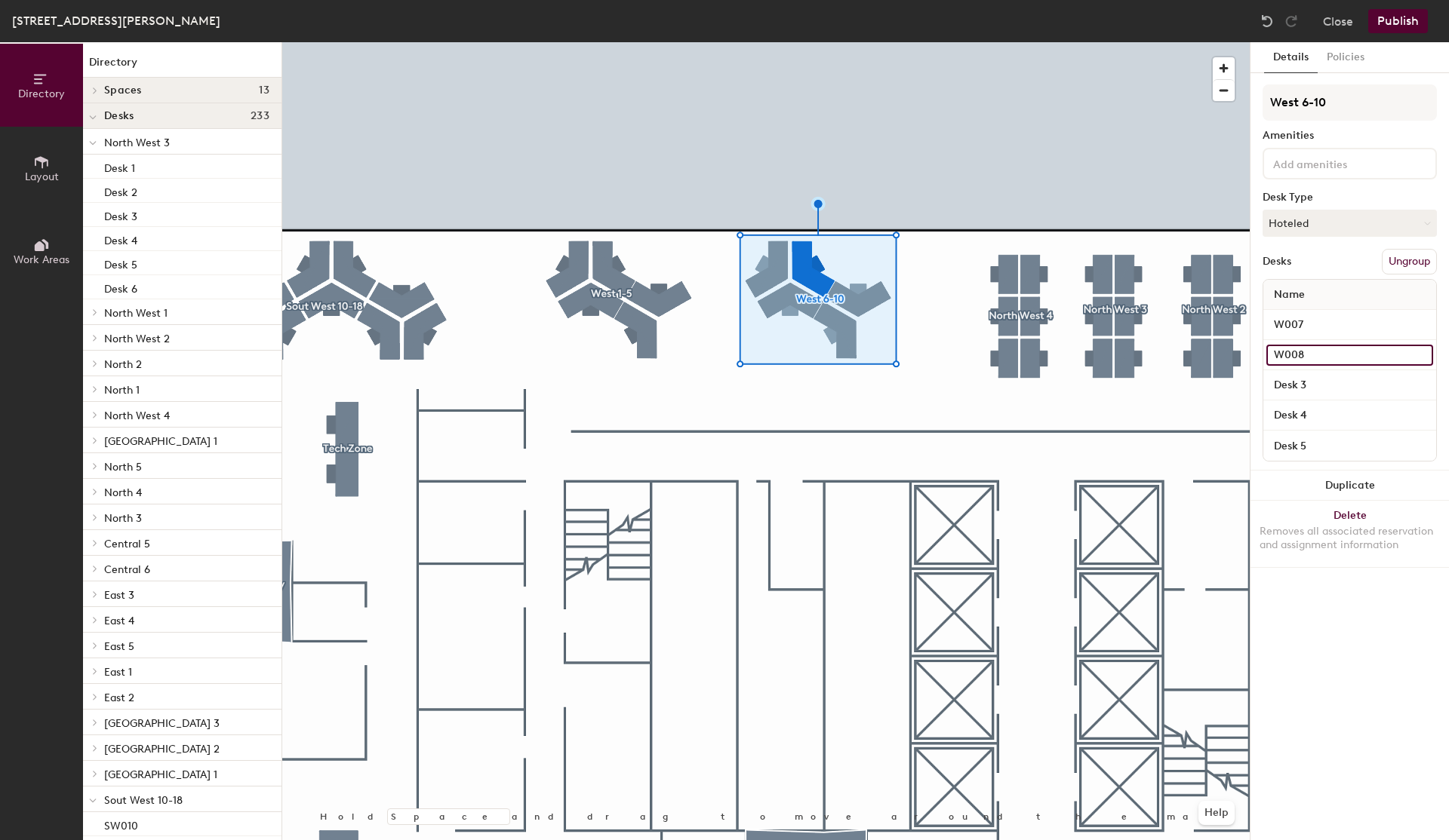
type input "W008"
type input "W009"
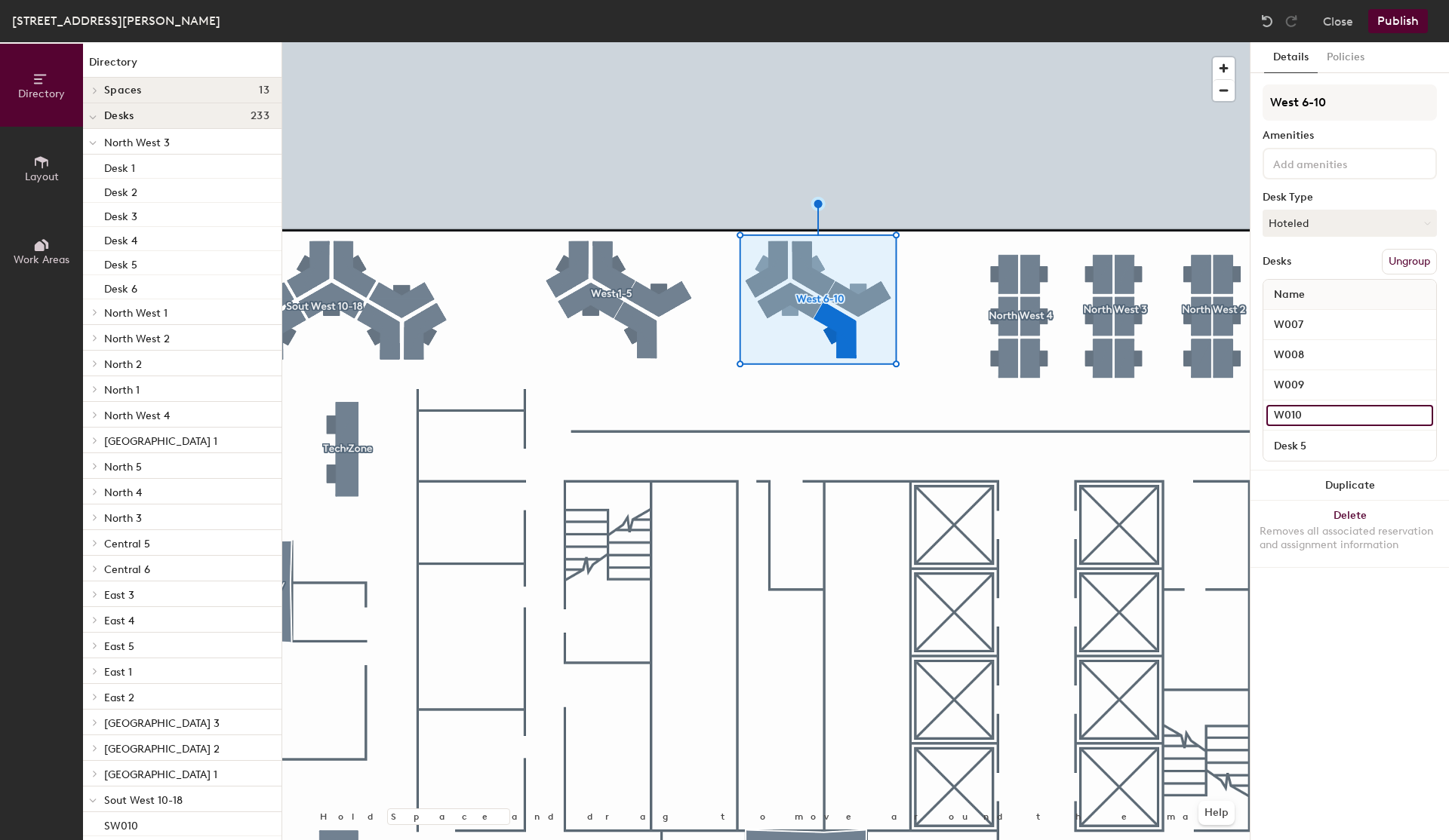
type input "W010"
type input "W006"
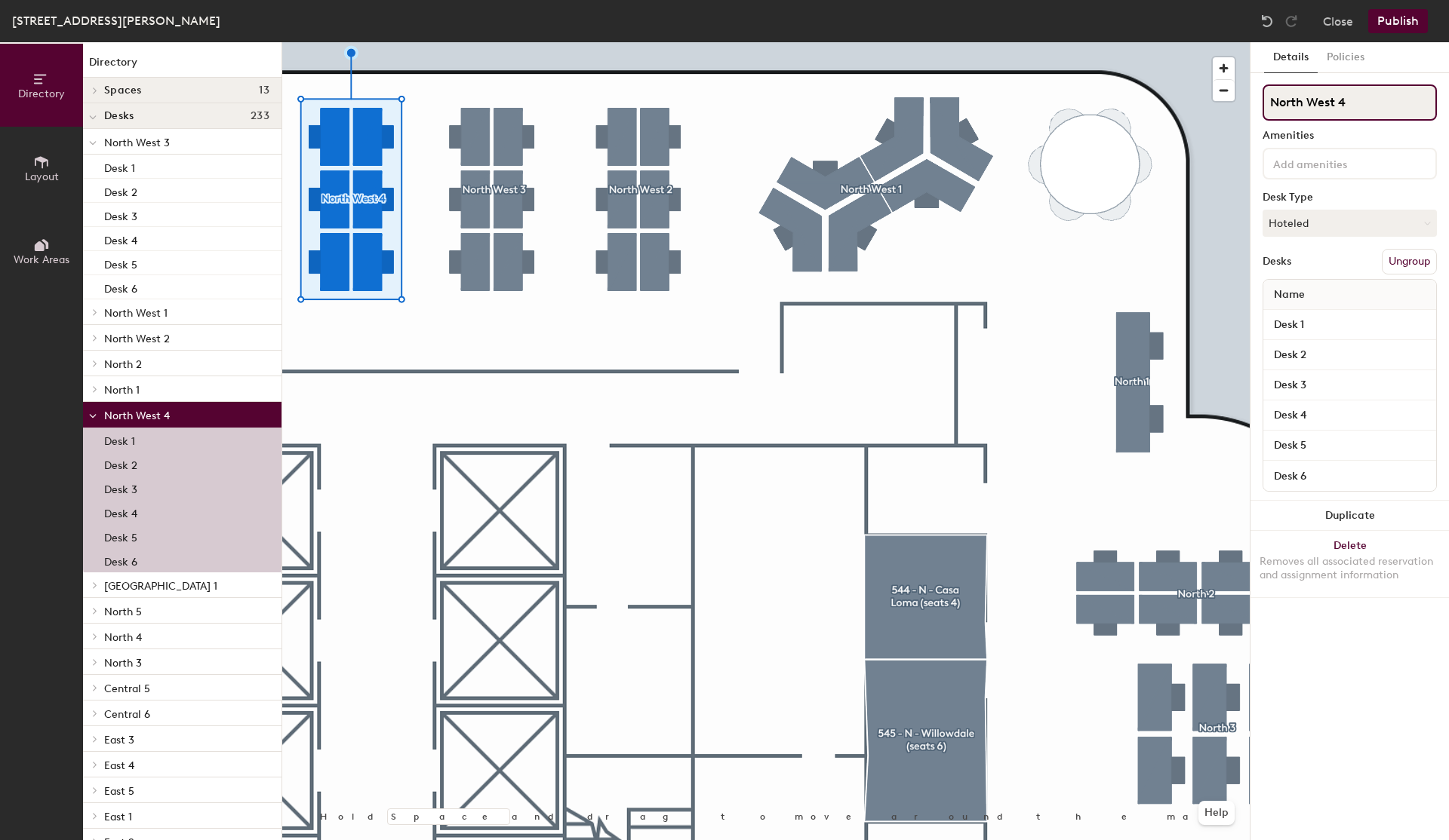
click at [1354, 99] on input "North West 4" at bounding box center [1350, 103] width 175 height 36
type input "West 10A-15"
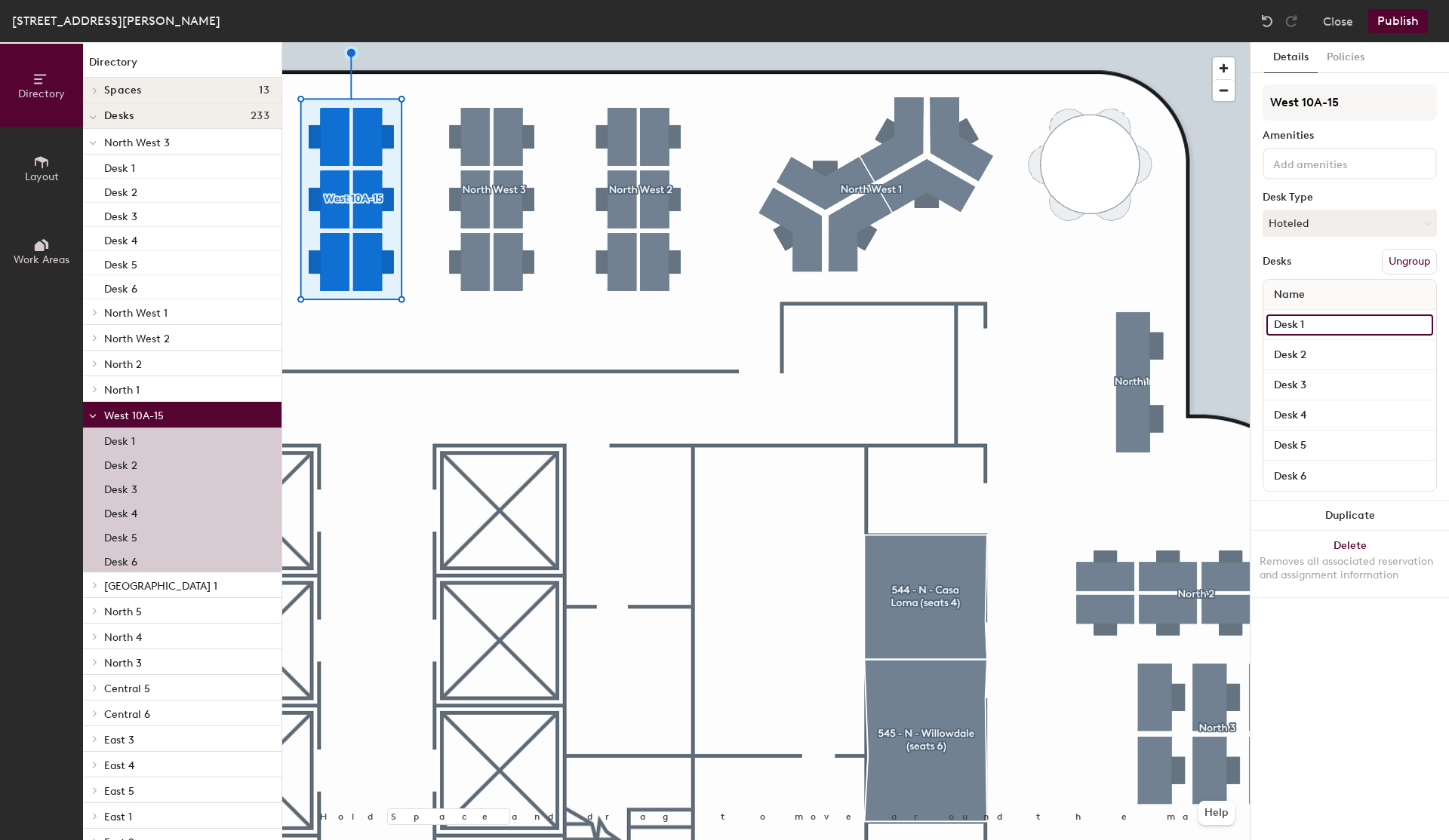
click at [1321, 327] on input "Desk 1" at bounding box center [1350, 325] width 166 height 21
type input "W012"
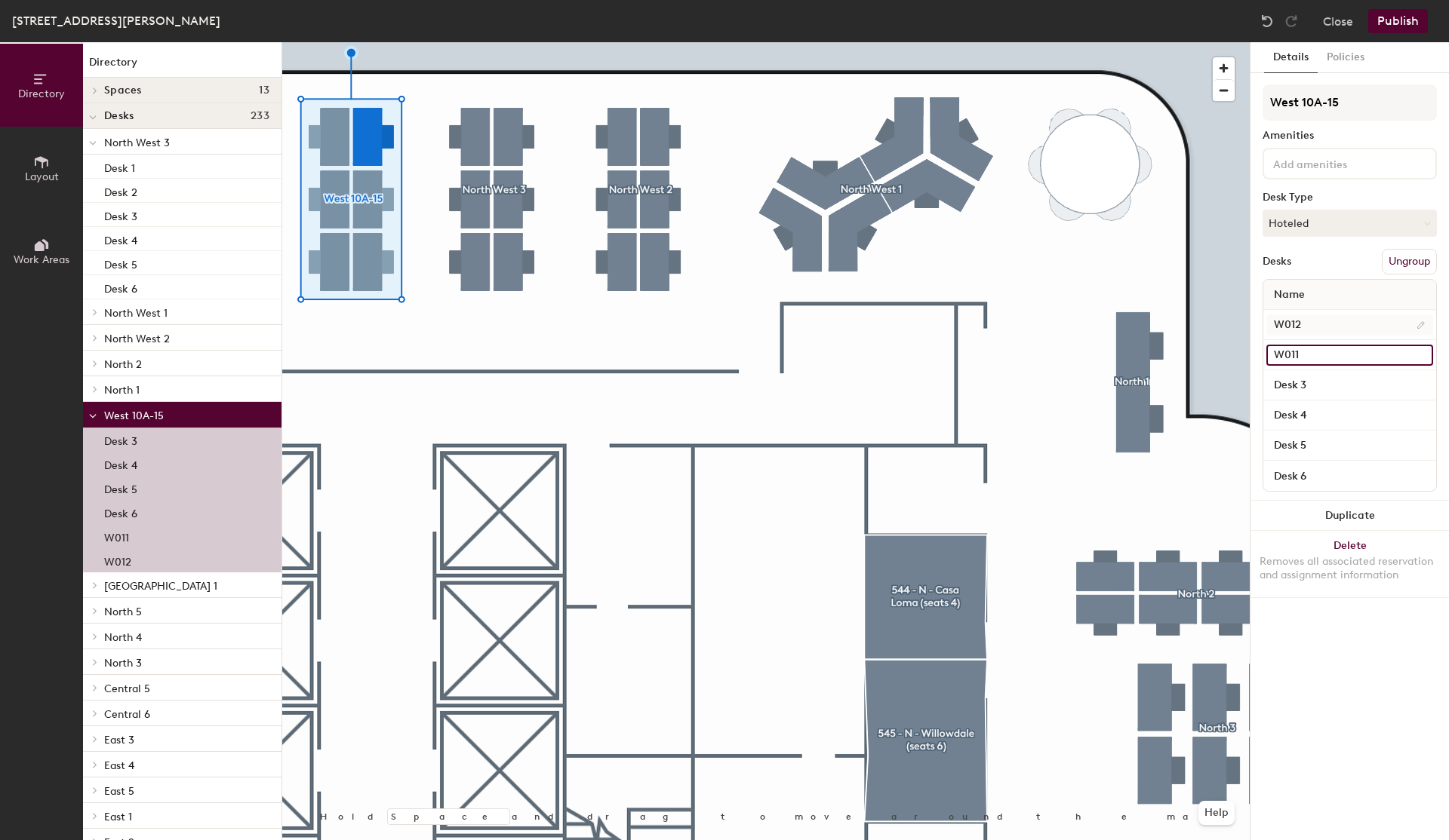
type input "W011"
type input "W010A"
type input "W015"
type input "W014"
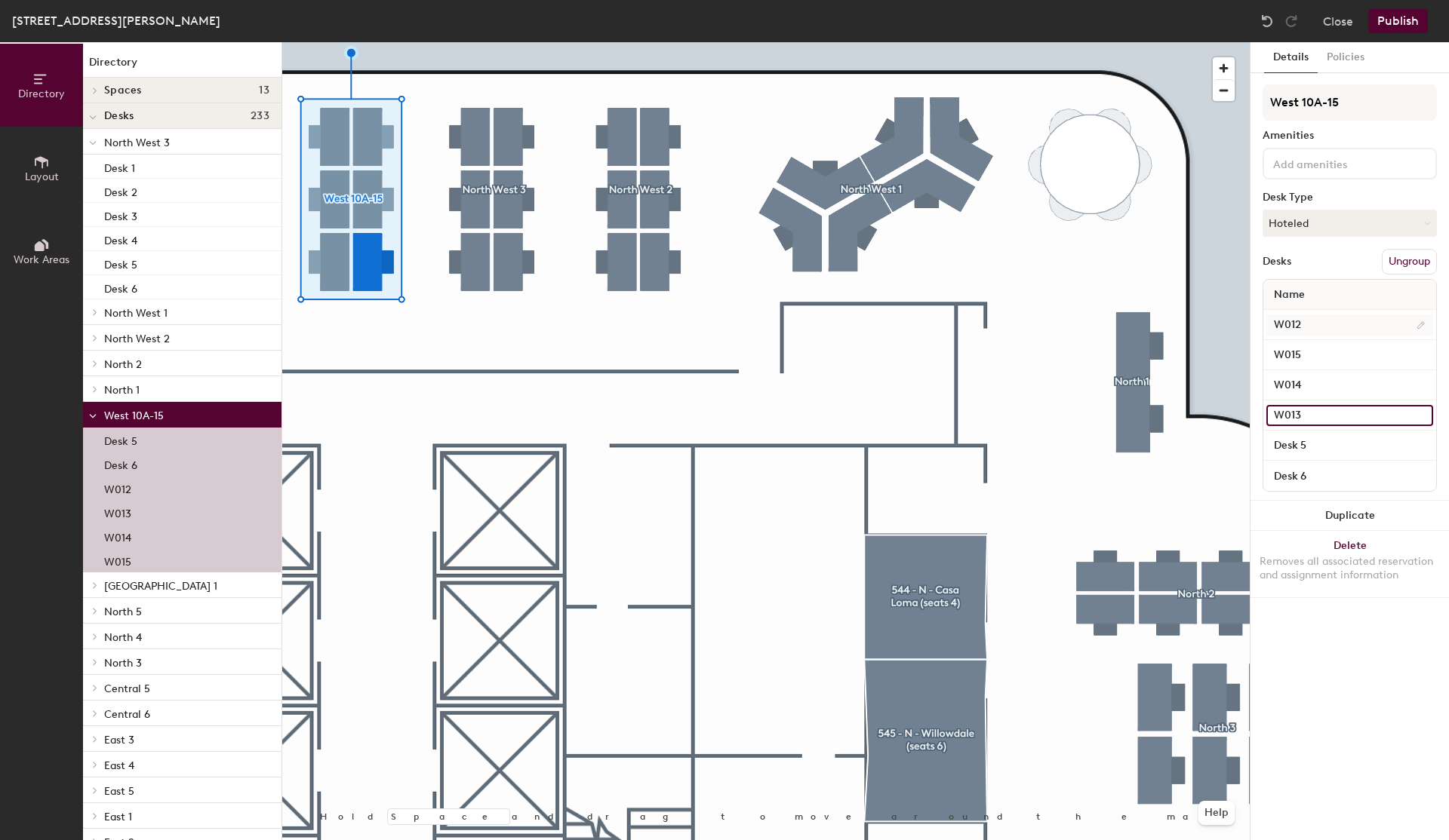
type input "W013"
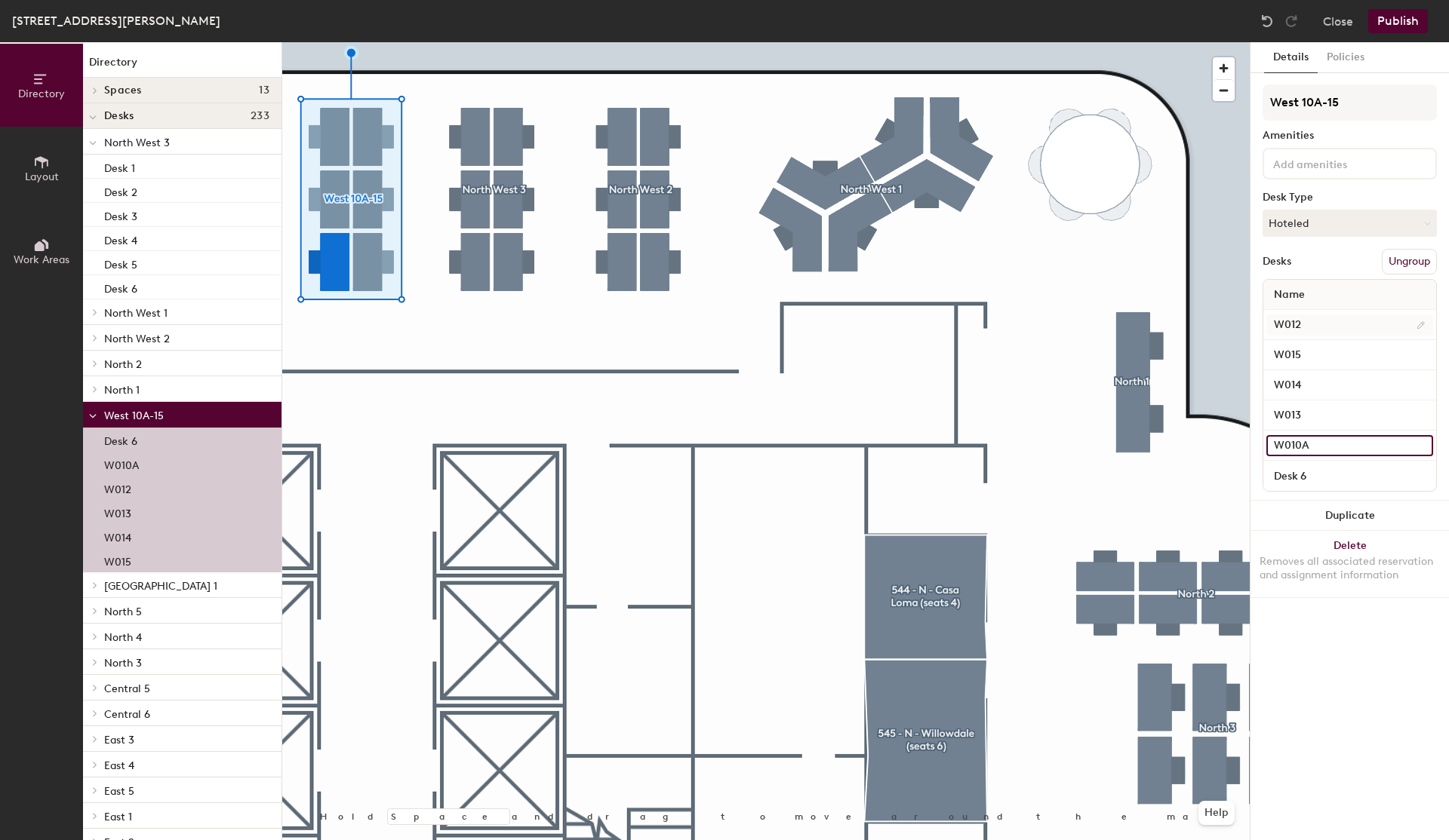
type input "W010A"
type input "W011"
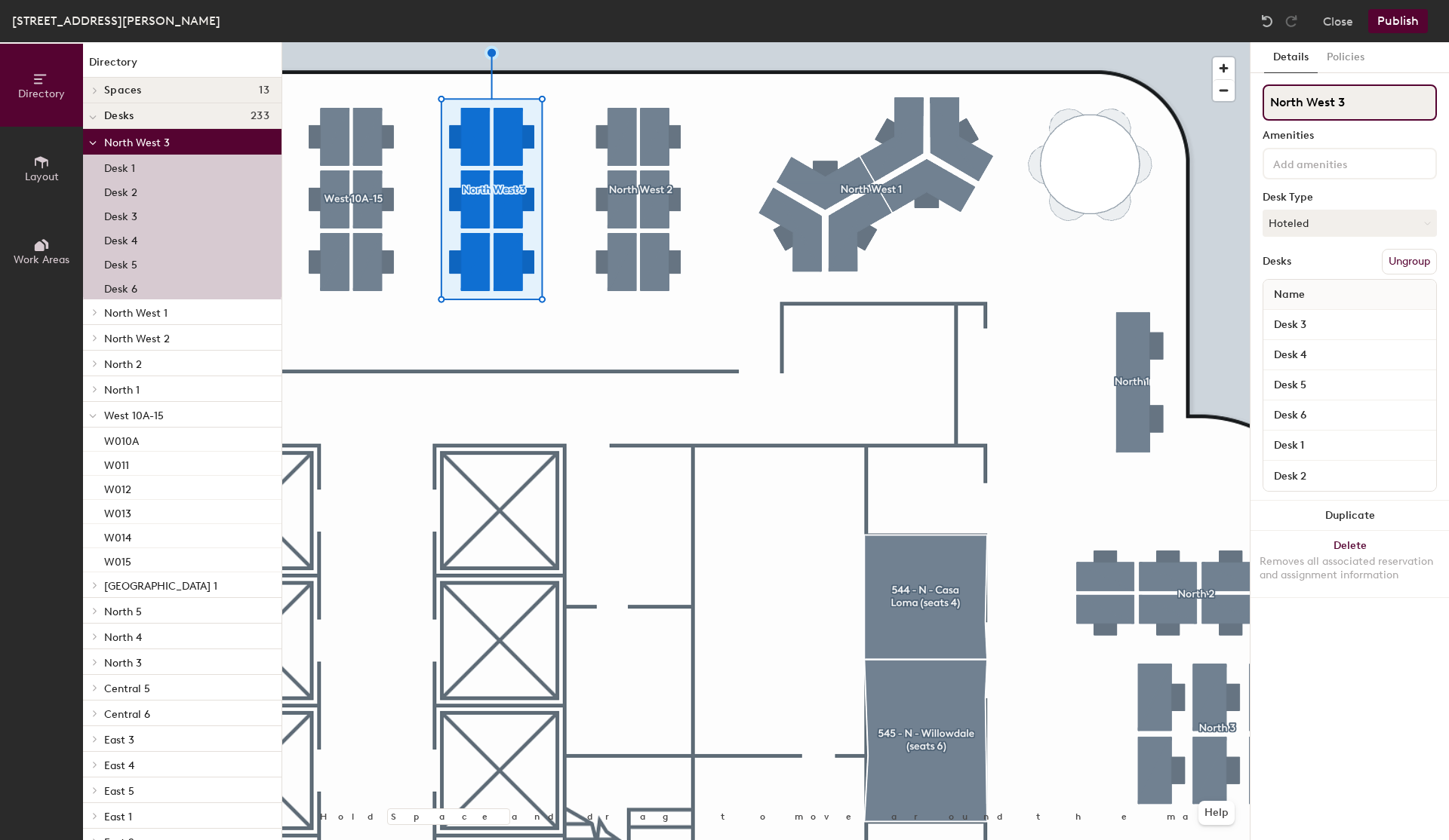
click at [1316, 112] on input "North West 3" at bounding box center [1350, 103] width 175 height 36
type input "West 16-21"
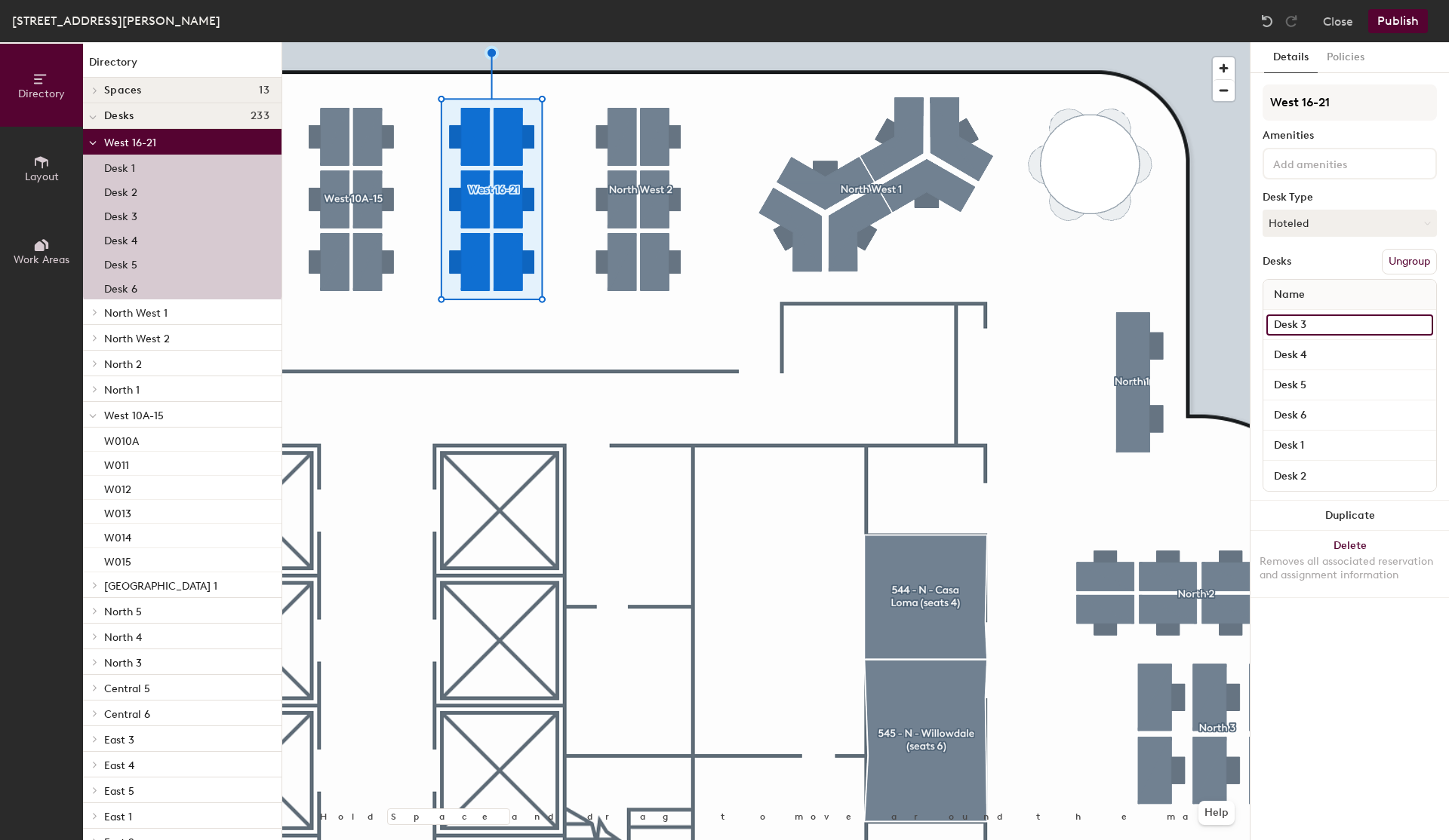
click at [1284, 319] on input "Desk 3" at bounding box center [1350, 325] width 166 height 21
type input "W018"
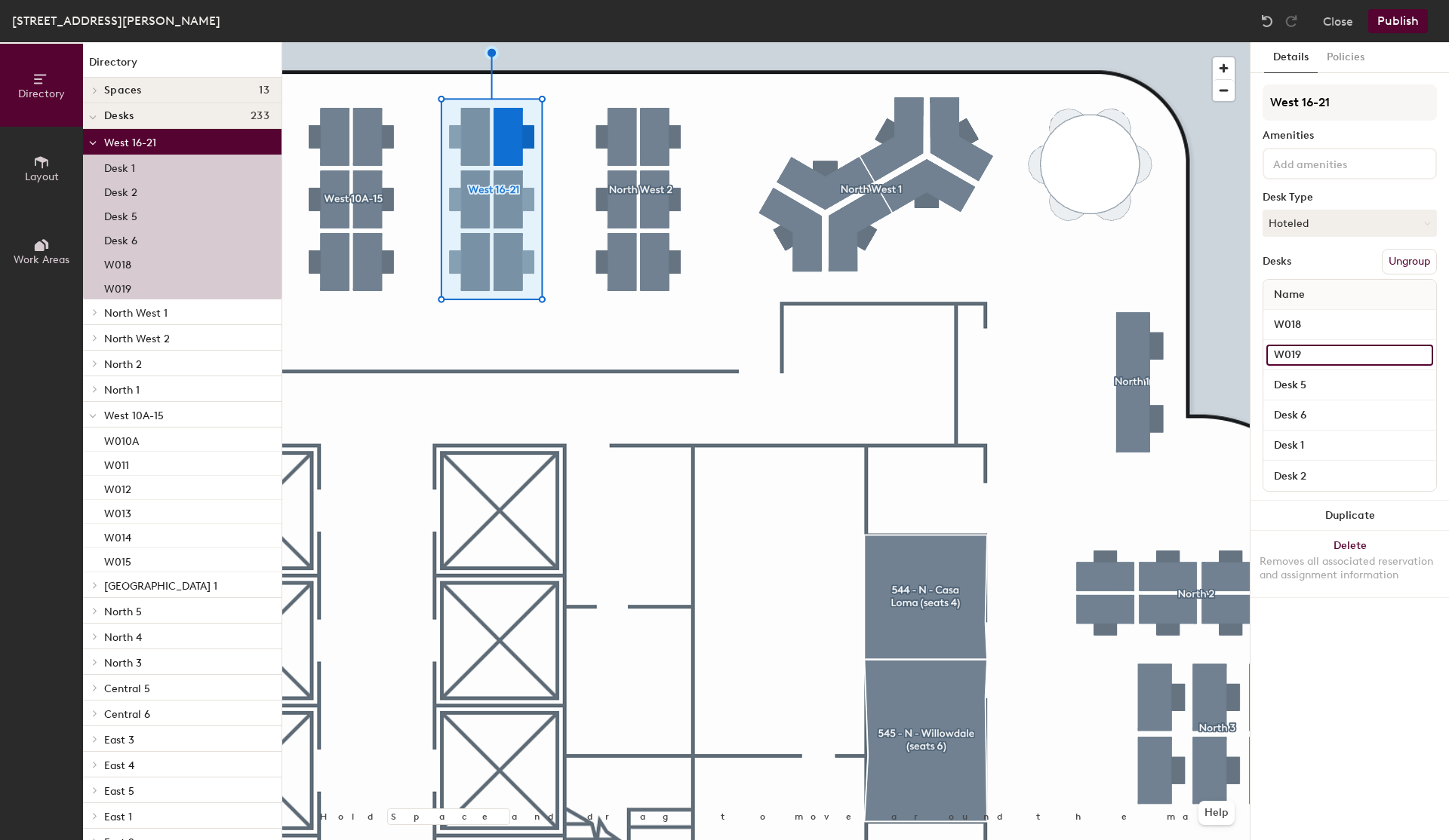
type input "W019"
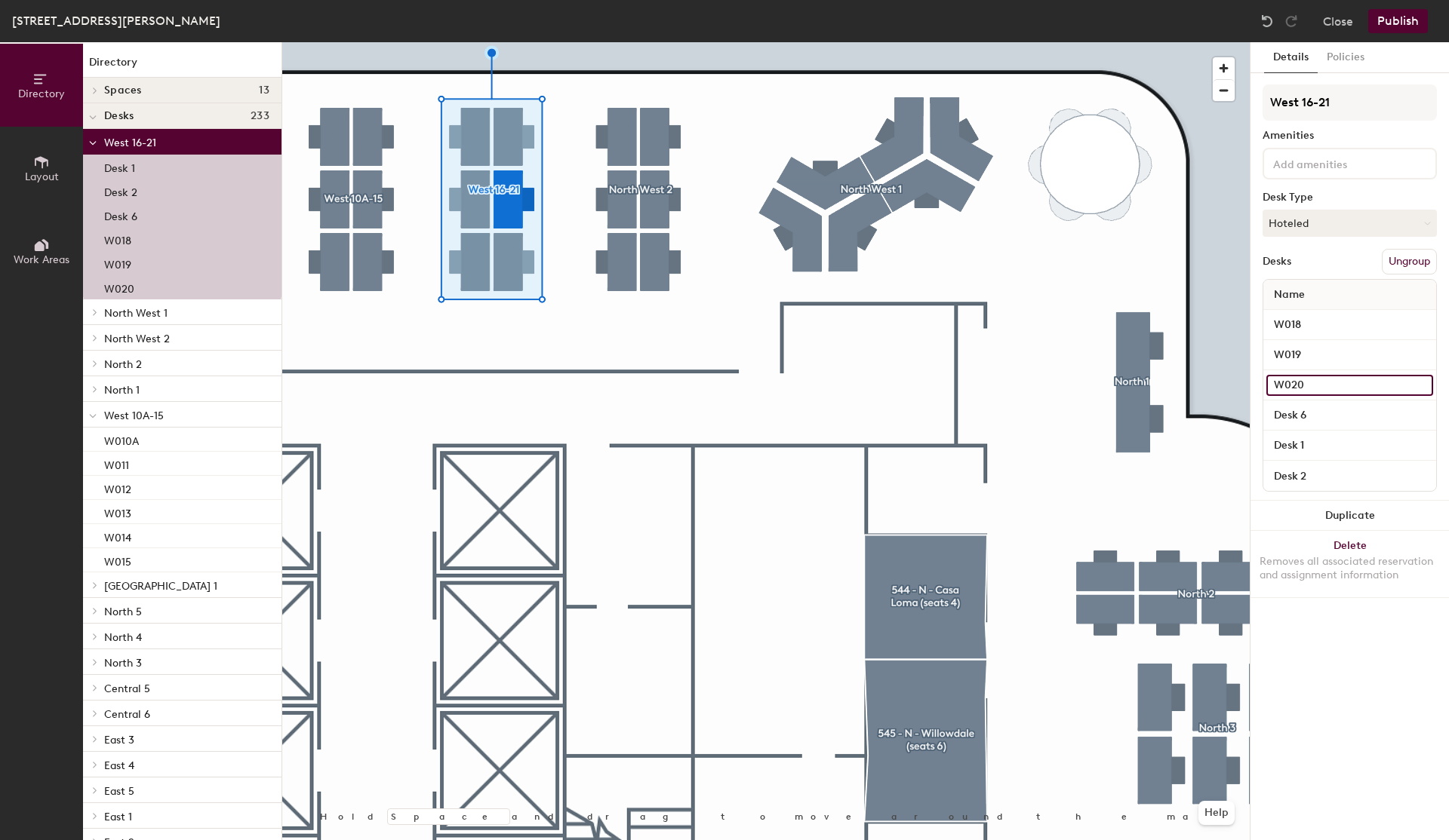
type input "W020"
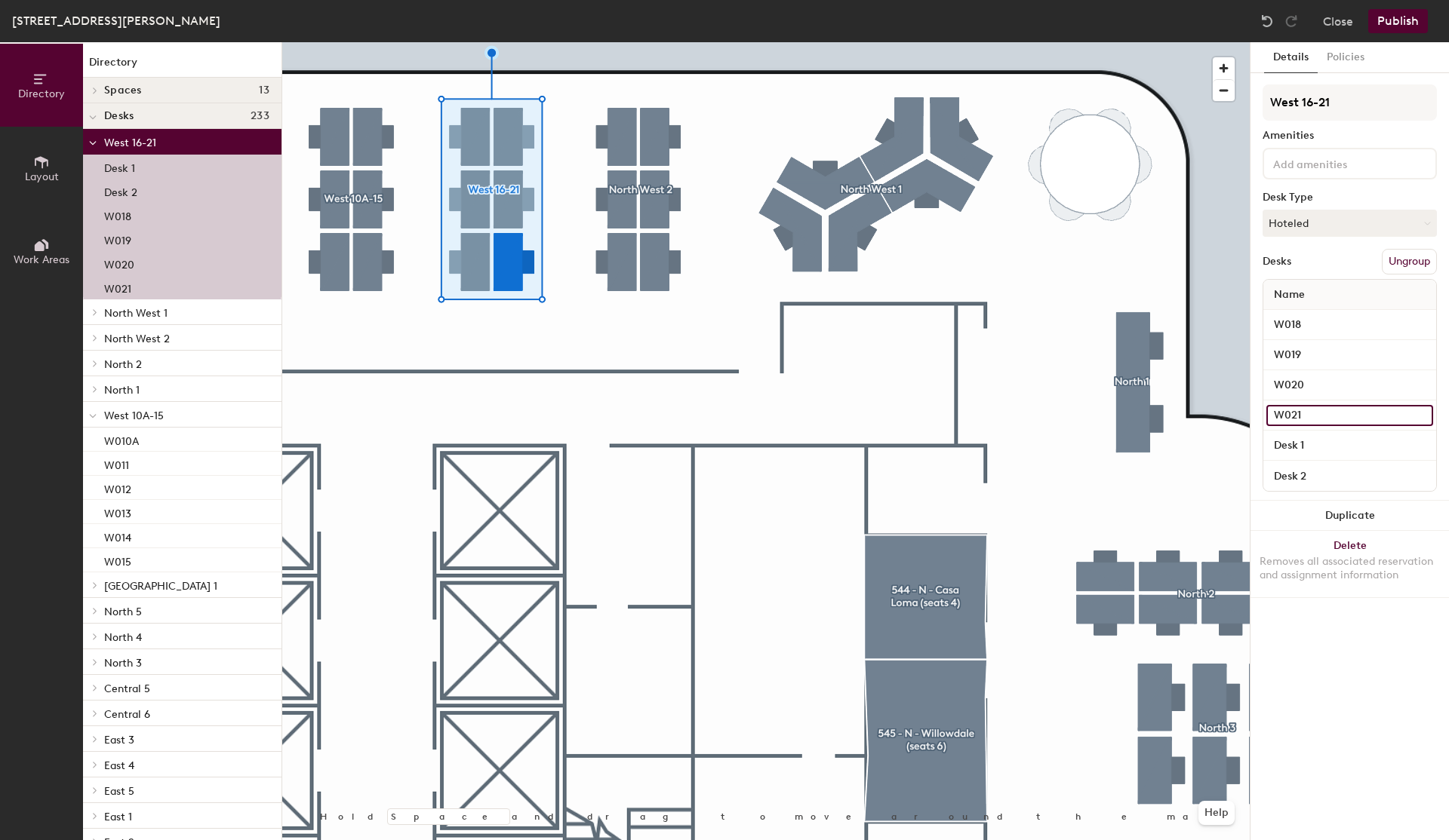
type input "W021"
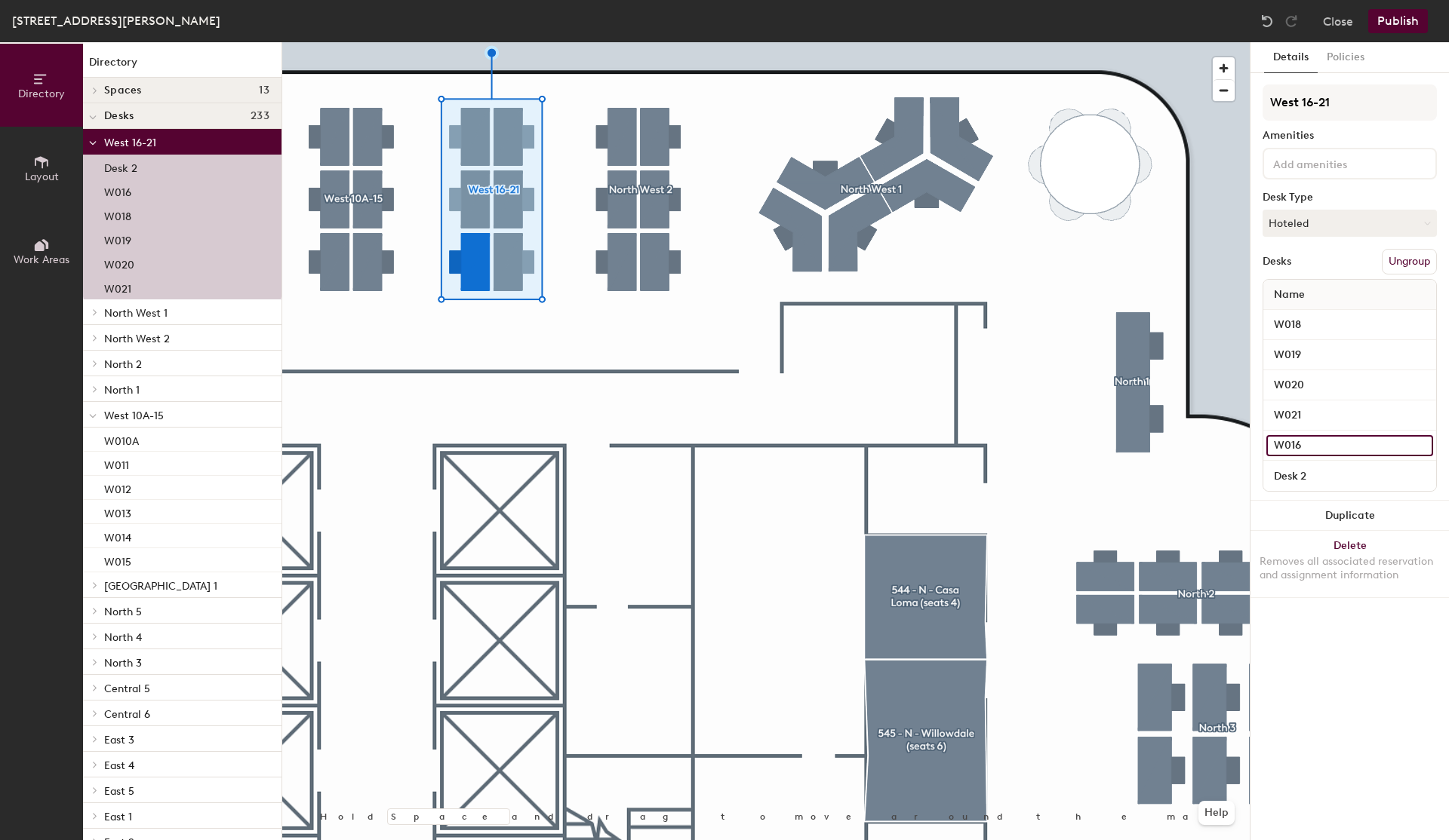
type input "W016"
type input "W017"
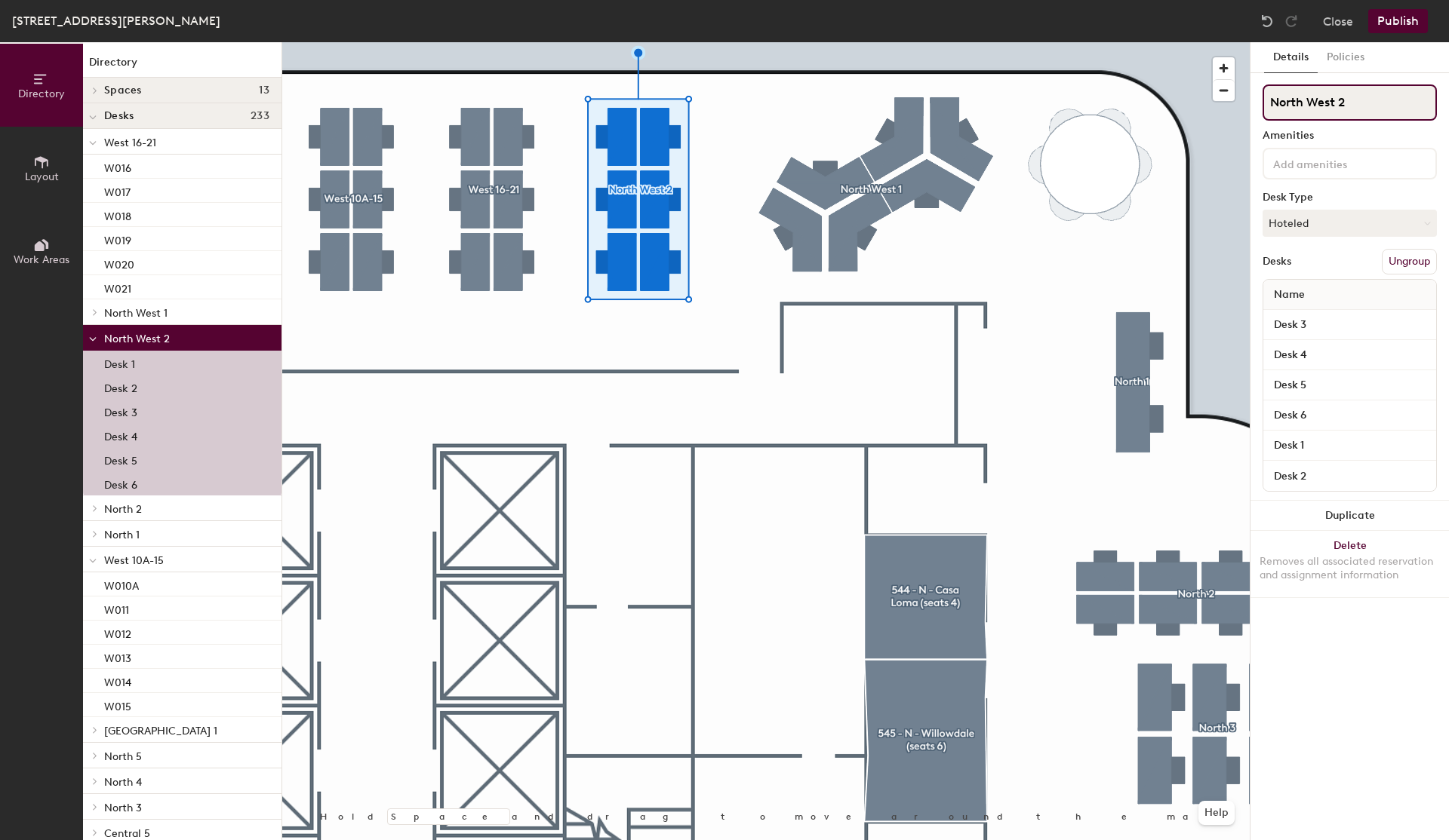
click at [1332, 106] on input "North West 2" at bounding box center [1350, 103] width 175 height 36
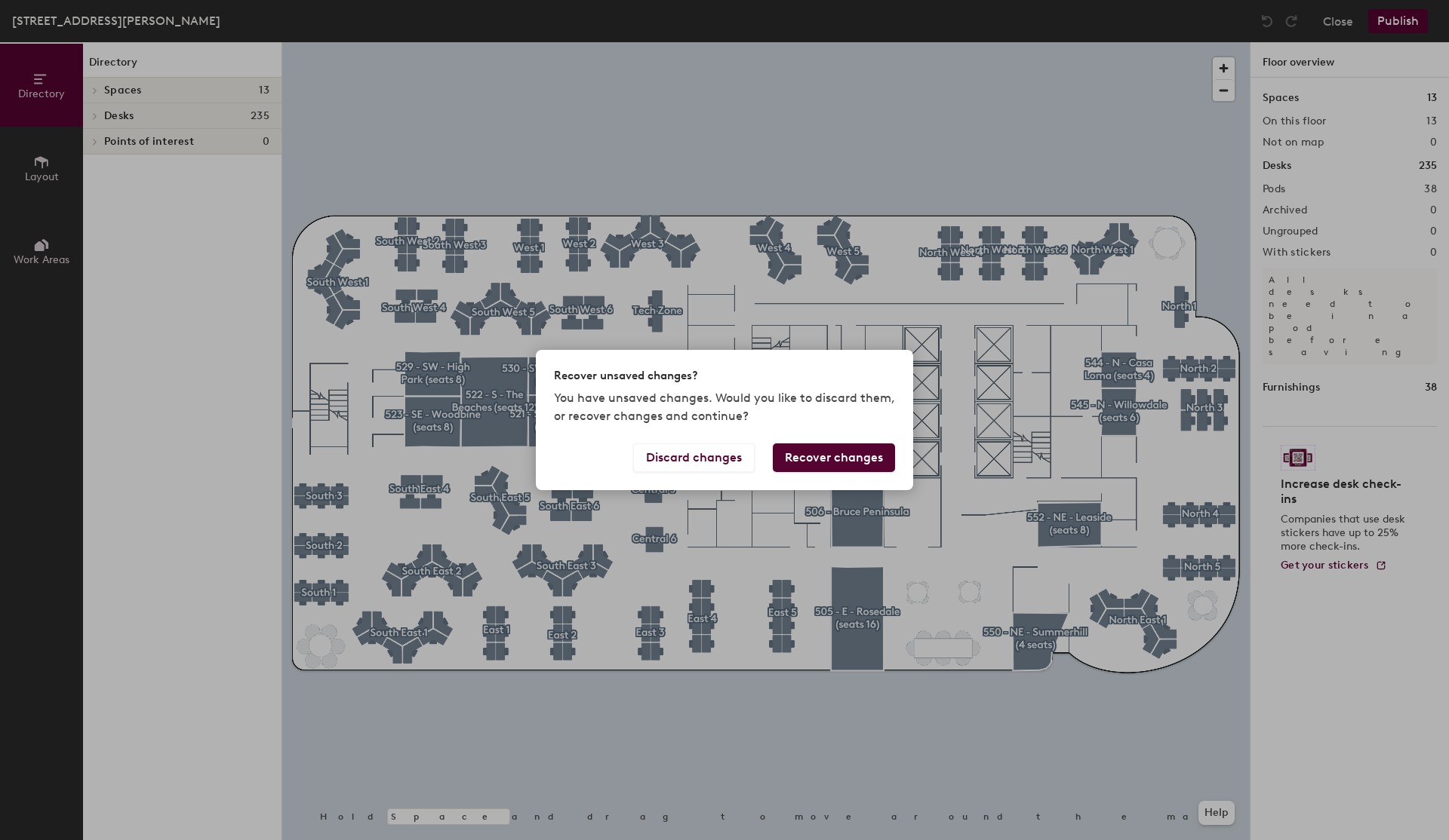
click at [844, 460] on button "Recover changes" at bounding box center [833, 457] width 122 height 28
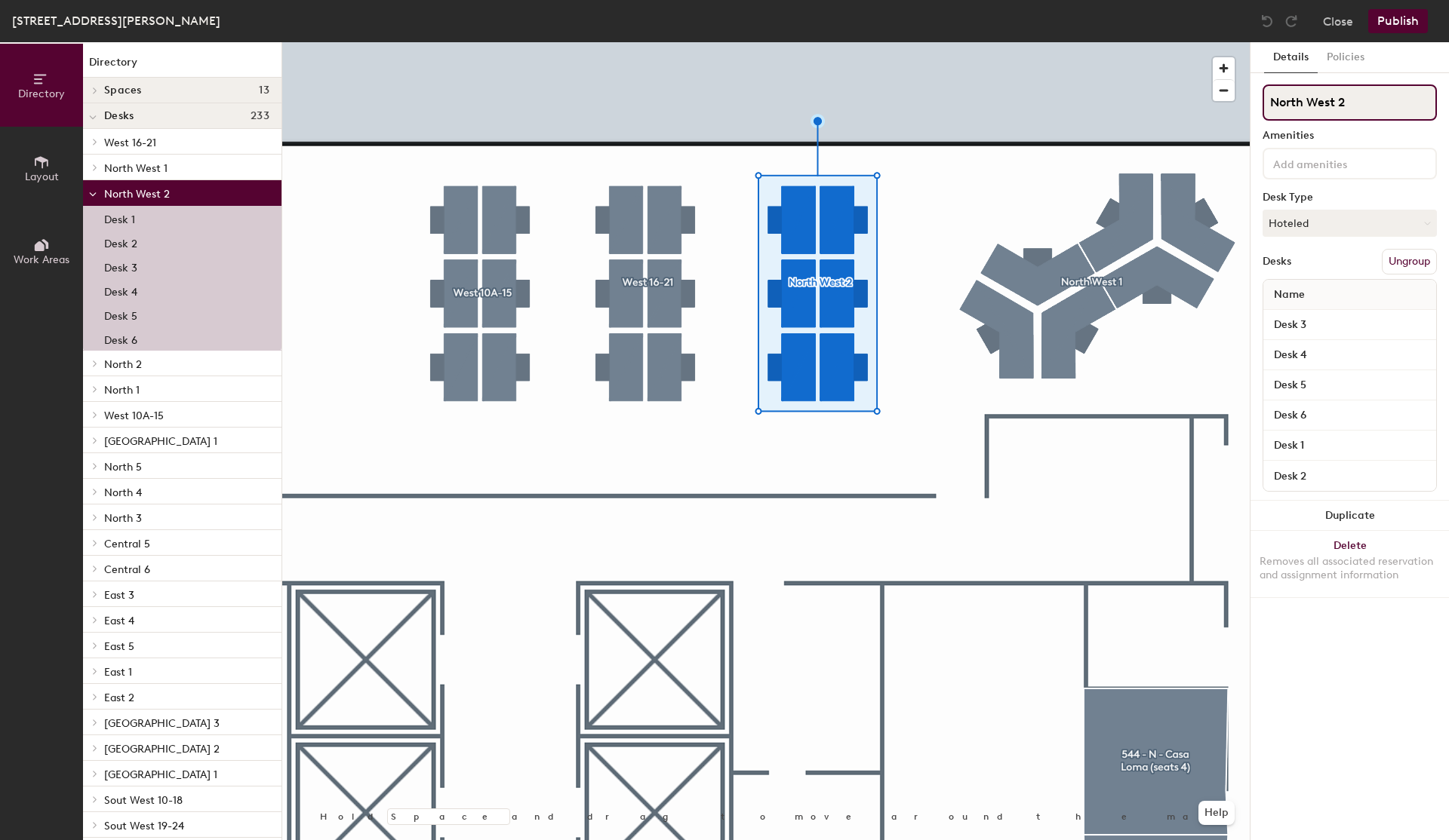
click at [1331, 110] on input "North West 2" at bounding box center [1350, 103] width 175 height 36
click at [1350, 103] on input "North West 2" at bounding box center [1350, 103] width 175 height 36
type input "w"
type input "West 22-27"
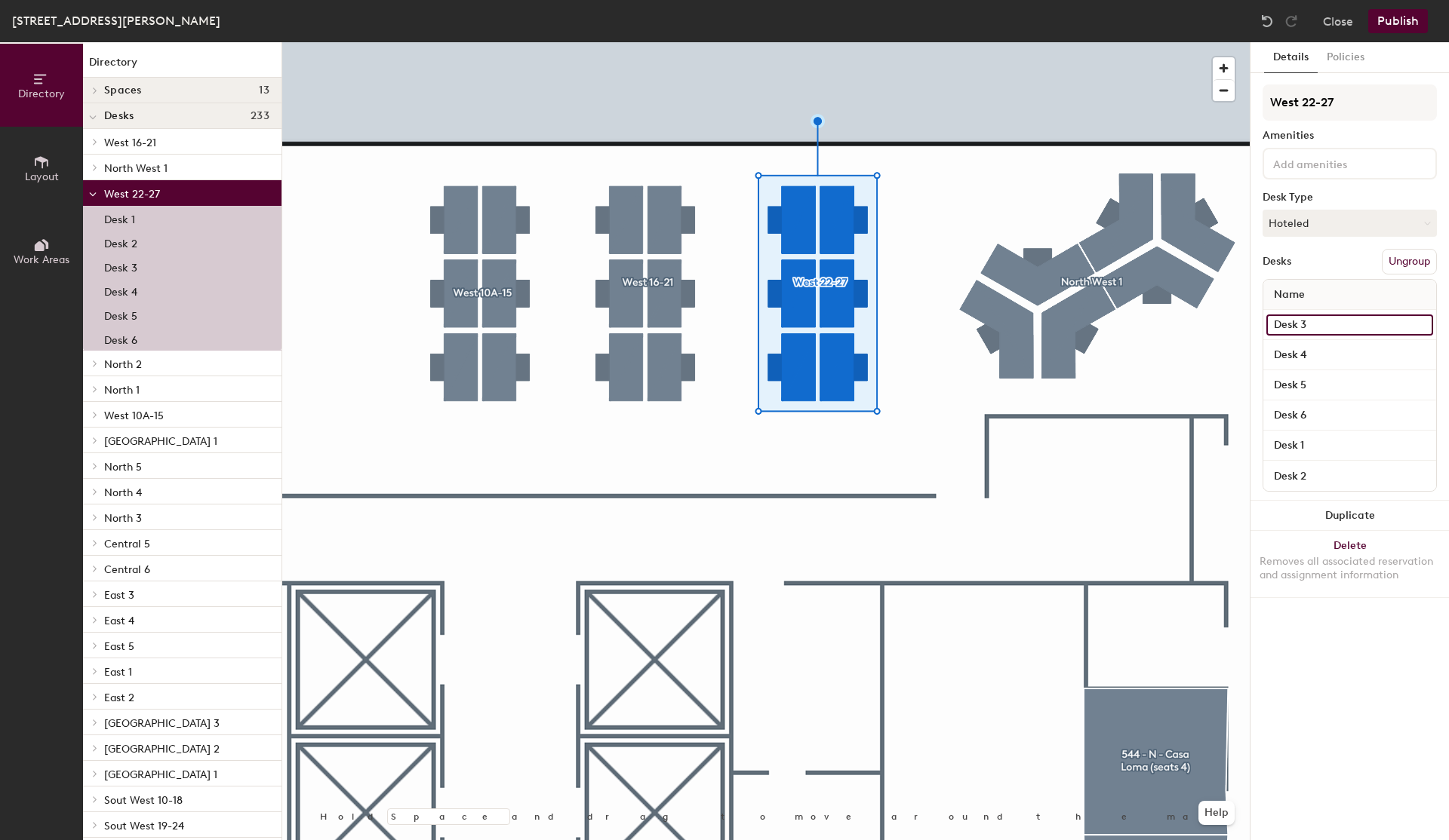
click at [1318, 323] on input "Desk 3" at bounding box center [1350, 325] width 166 height 21
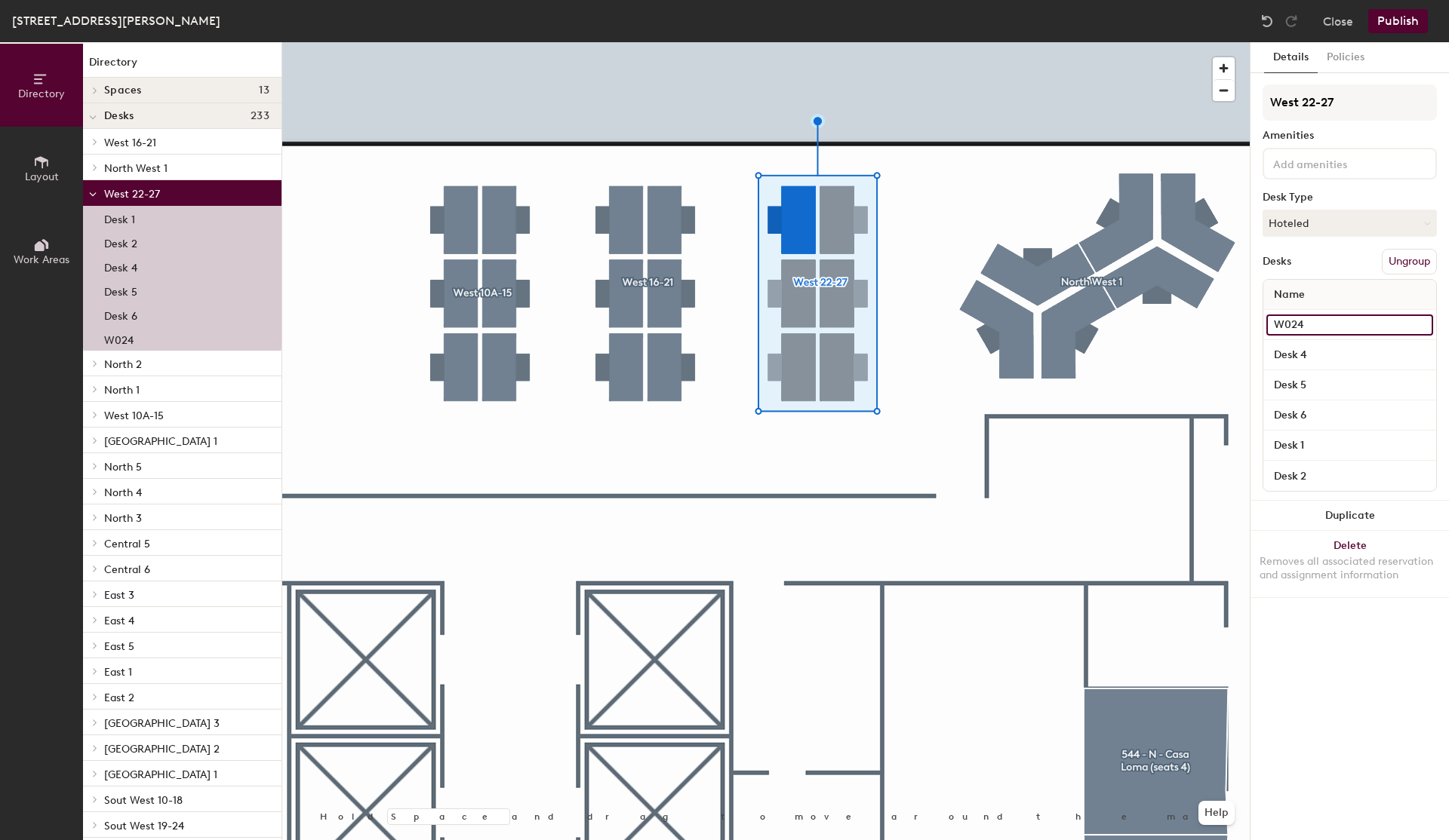
type input "W024"
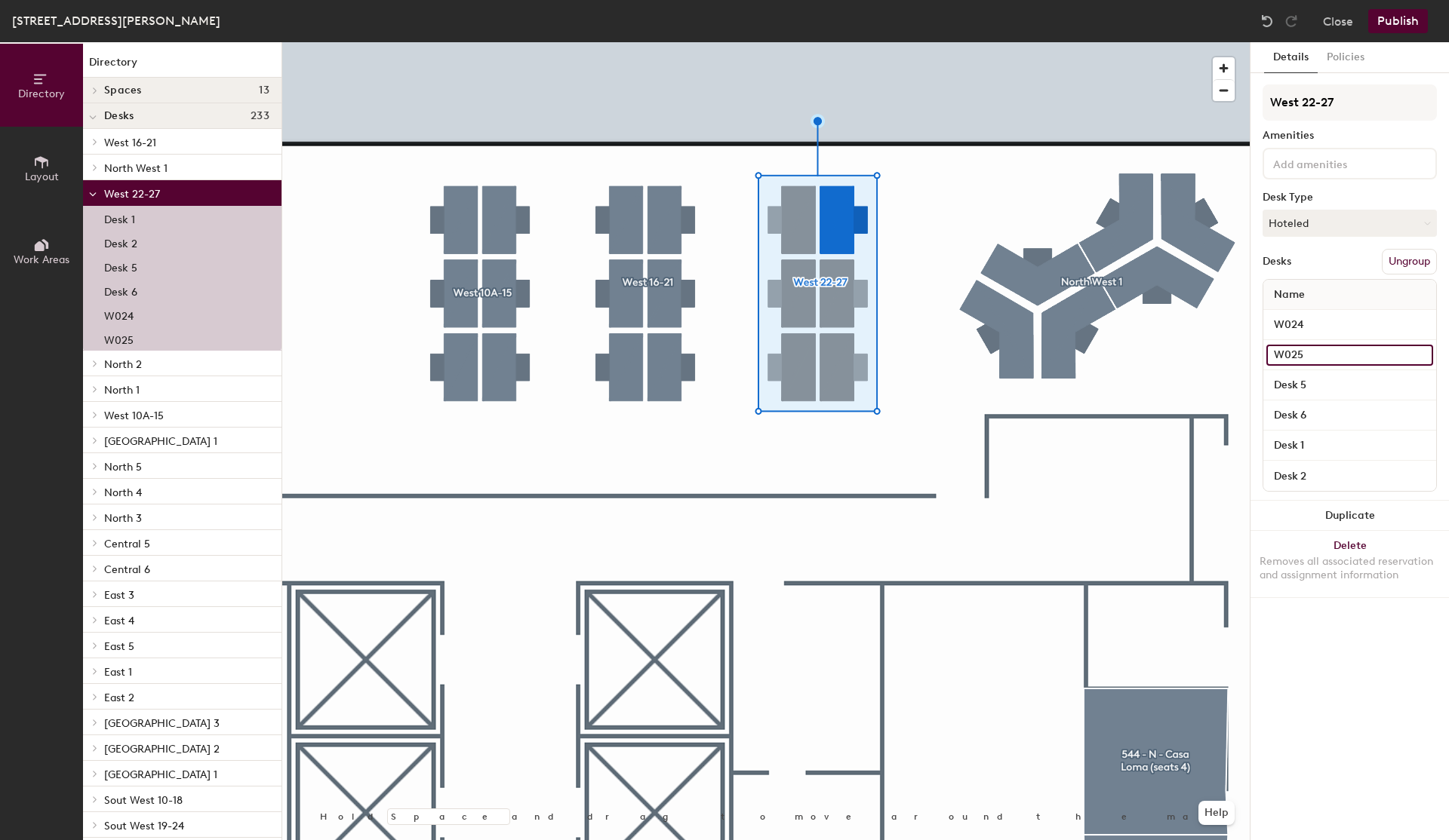
type input "W025"
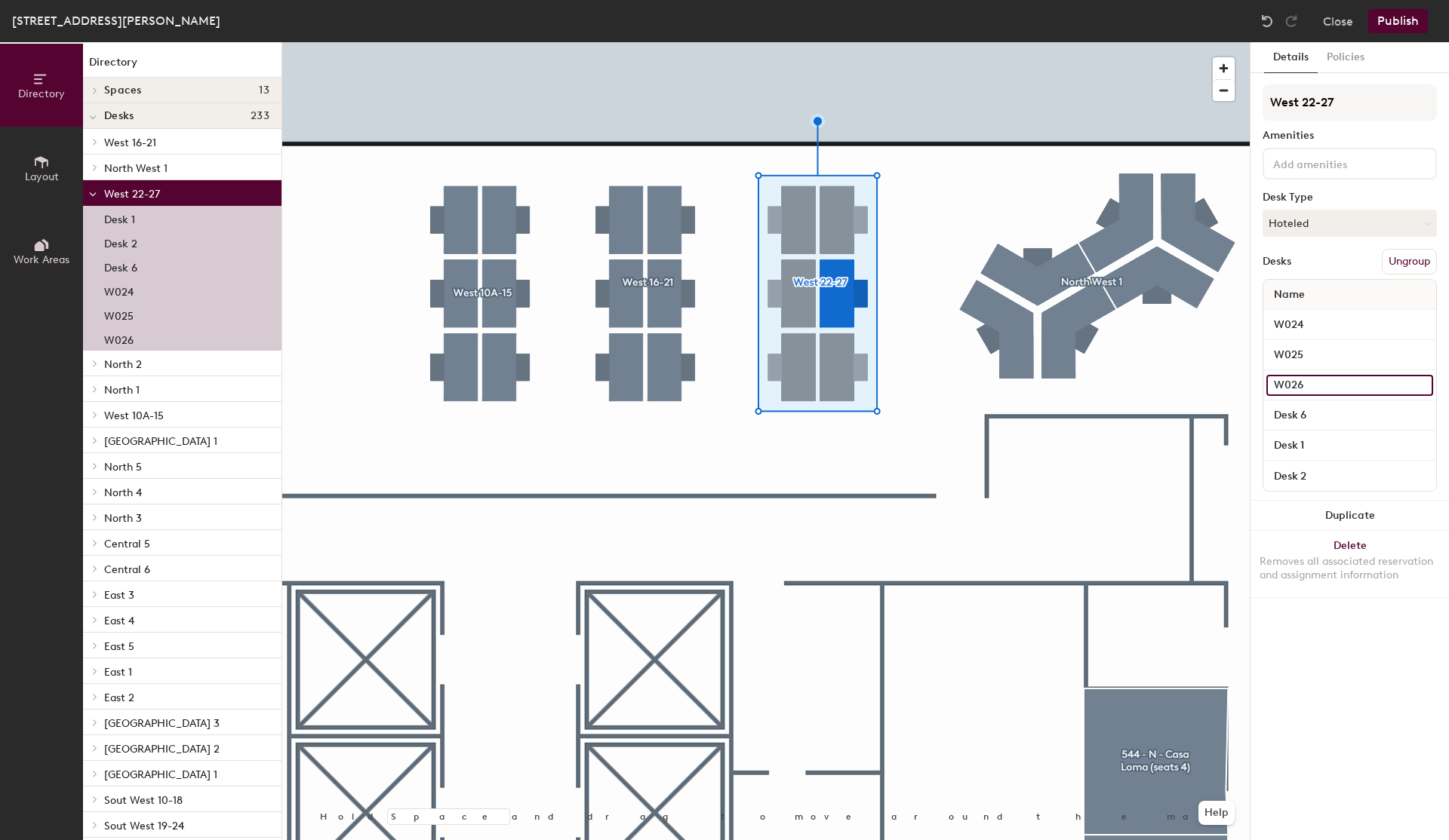
type input "W026"
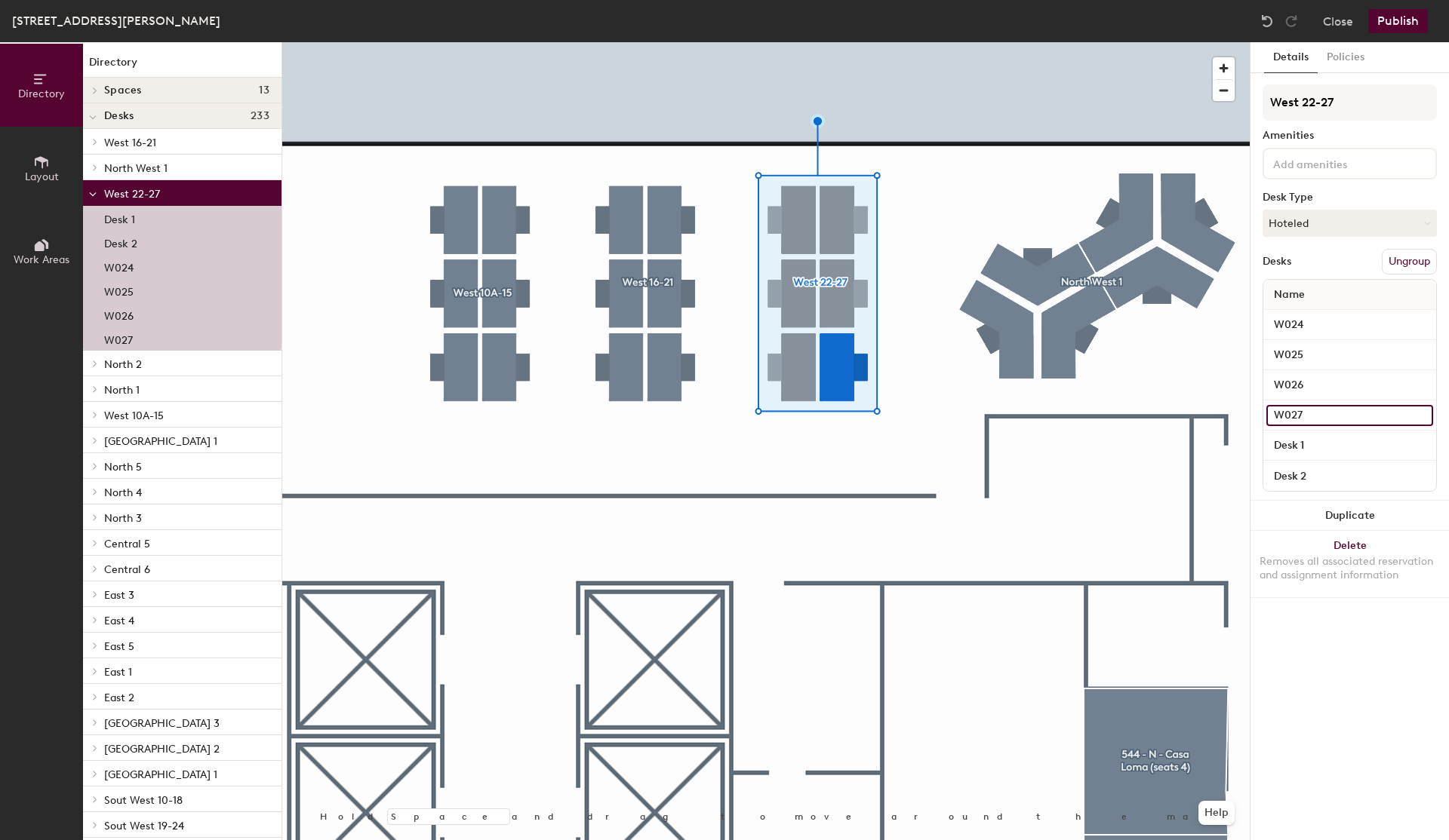
type input "W027"
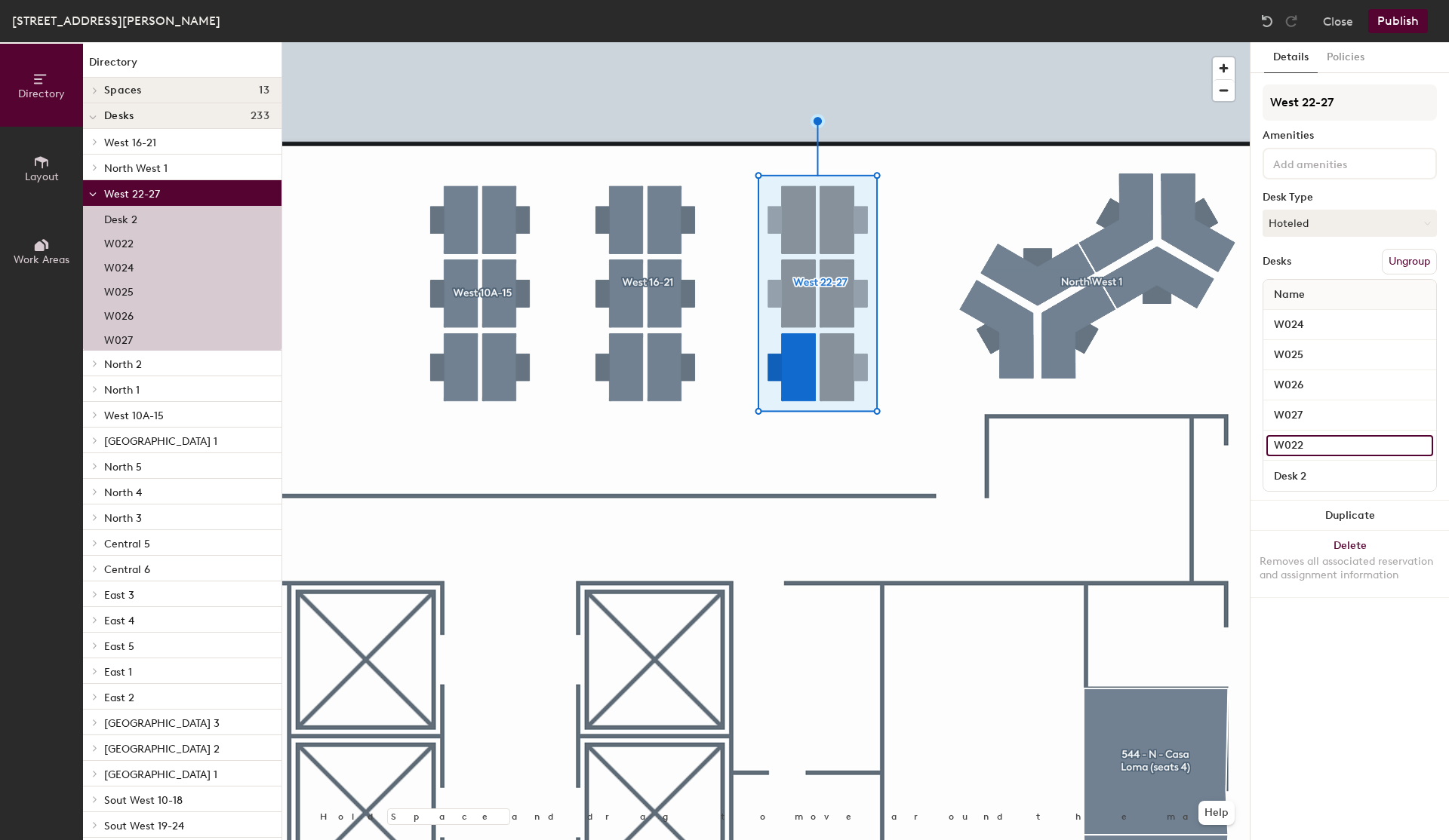
type input "W022"
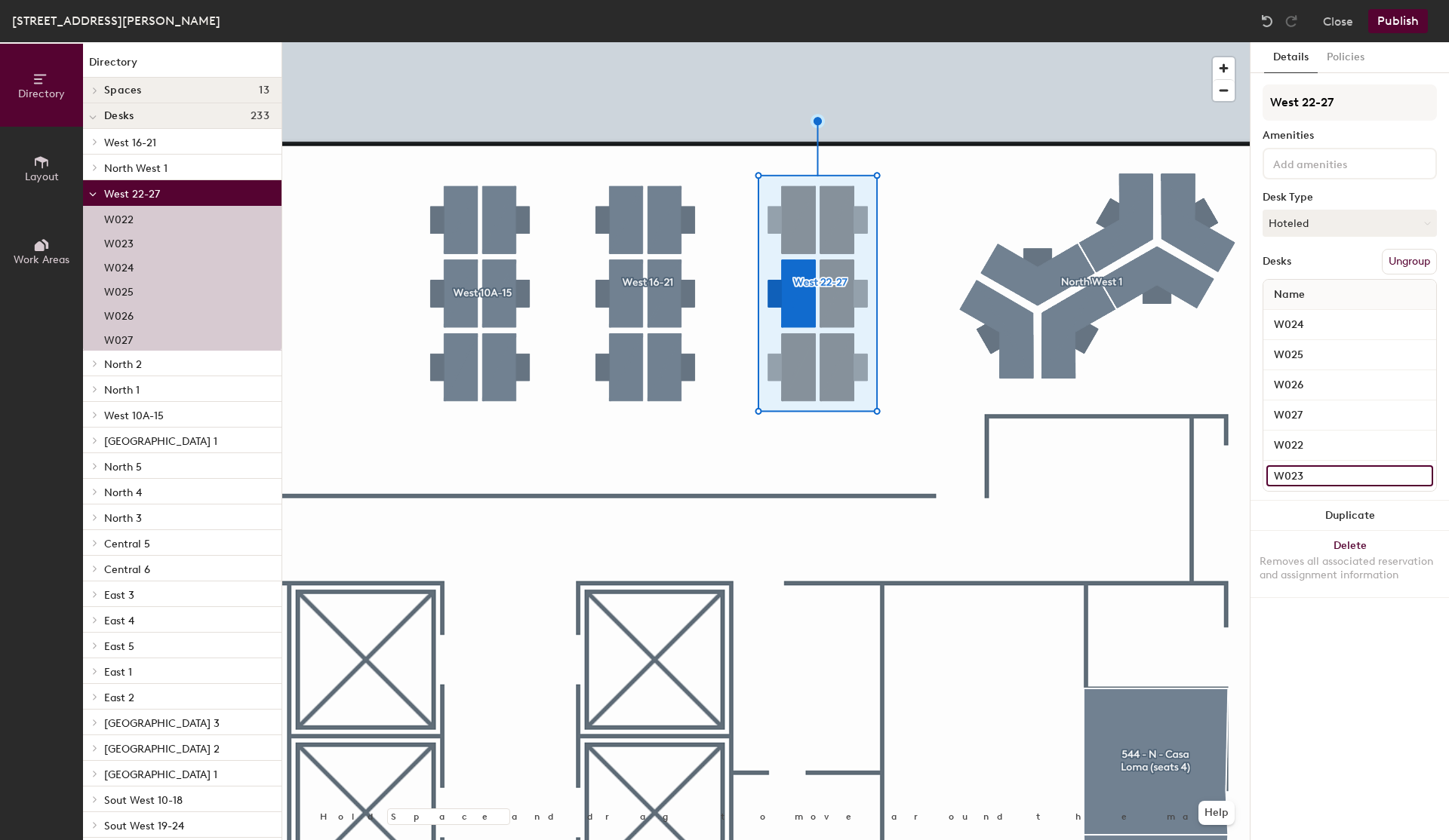
type input "W023"
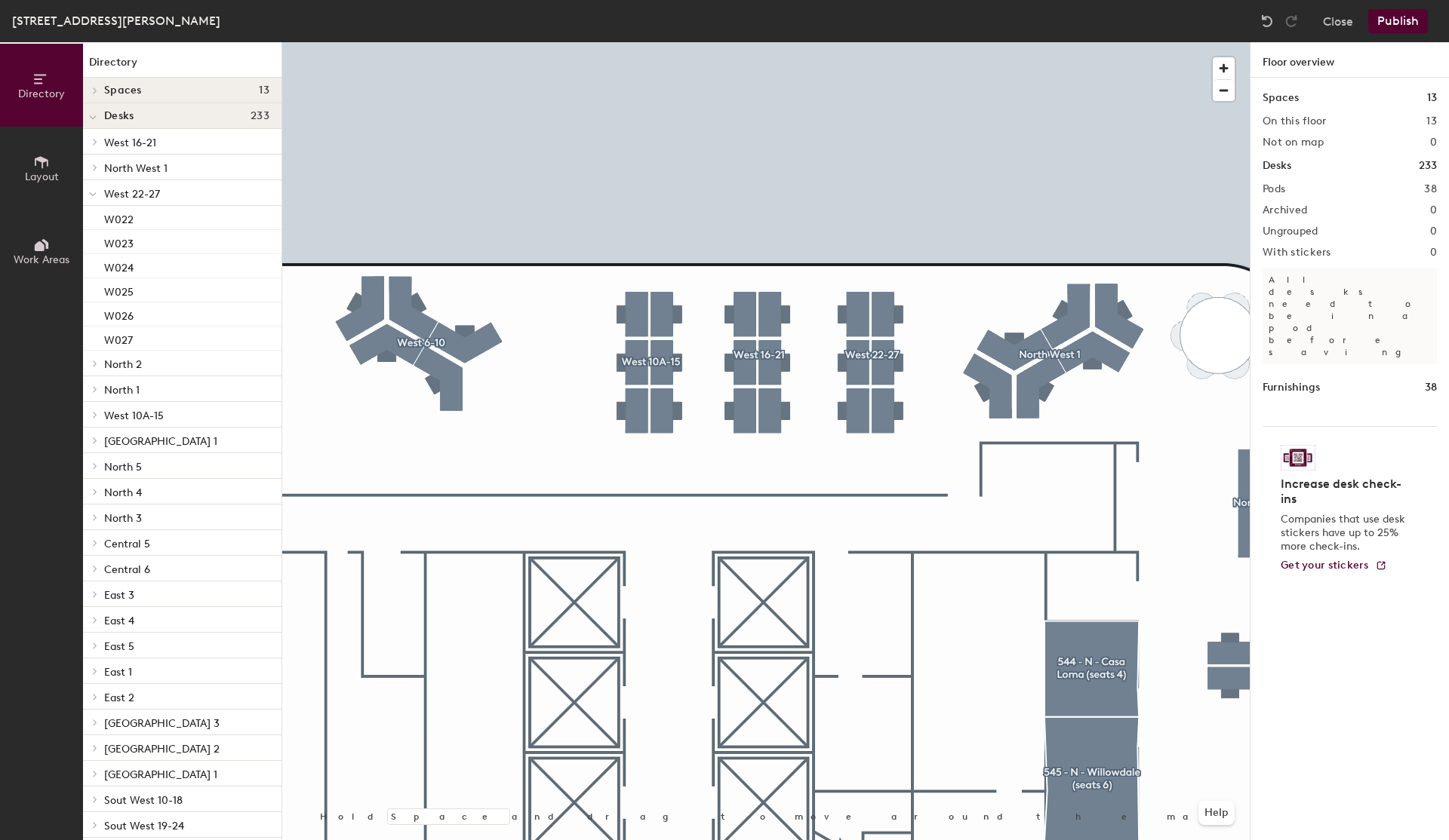
click at [714, 34] on div "[GEOGRAPHIC_DATA][PERSON_NAME], 5th floor Close Publish Directory Layout Work A…" at bounding box center [724, 420] width 1449 height 840
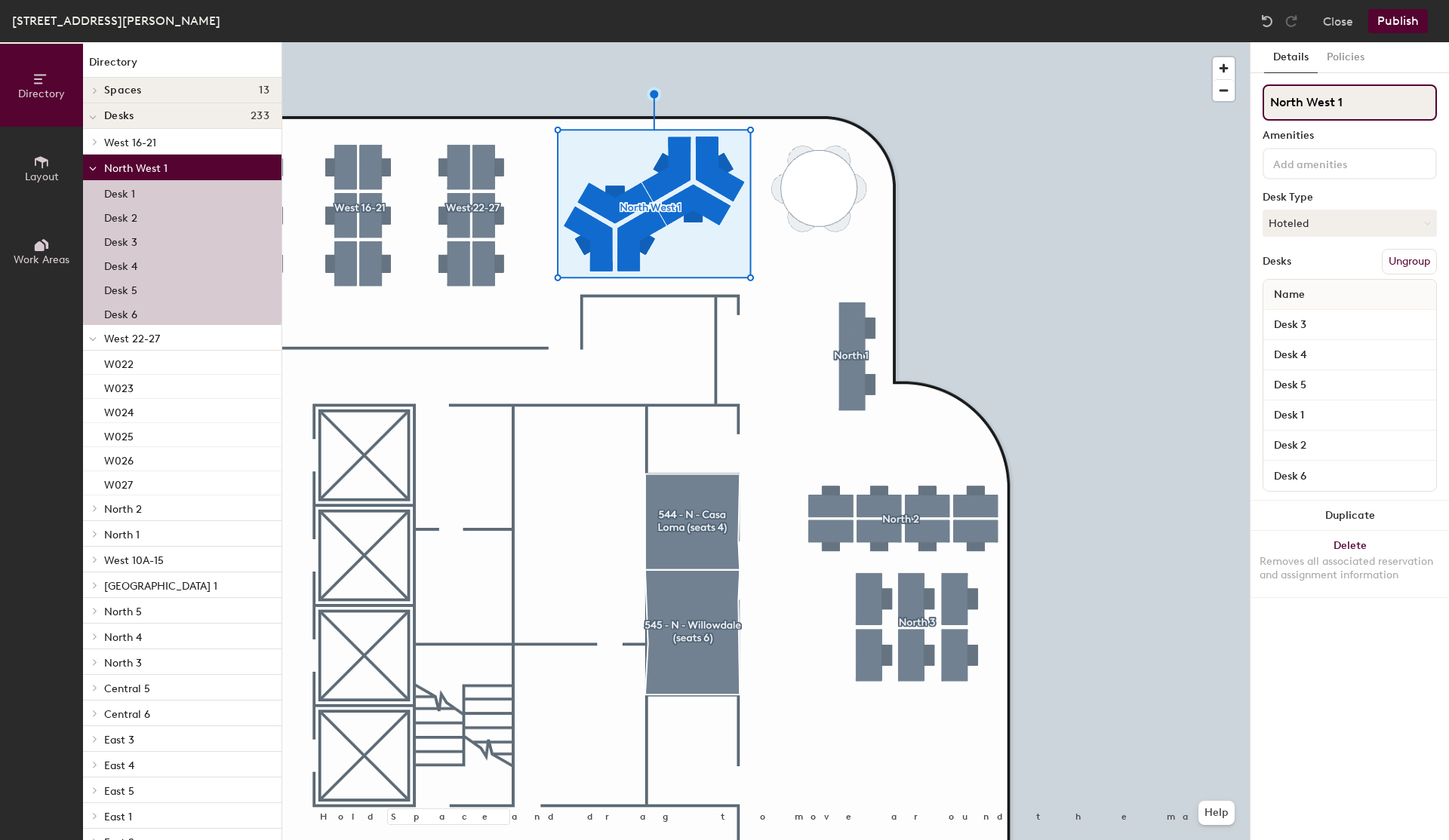
click at [1321, 98] on input "North West 1" at bounding box center [1350, 103] width 175 height 36
type input "West 28-33"
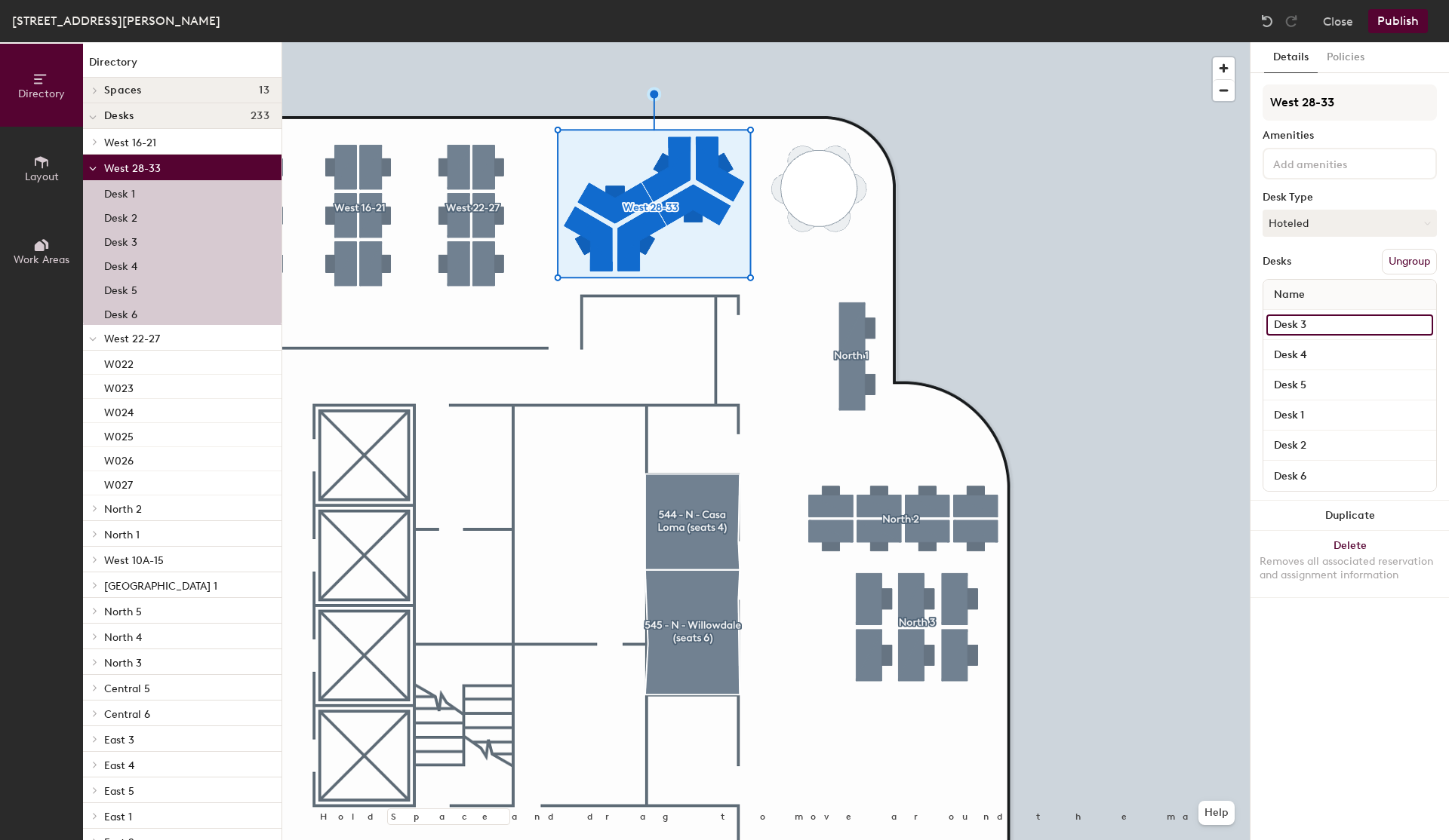
click at [1337, 317] on input "Desk 3" at bounding box center [1350, 325] width 166 height 21
type input "W031"
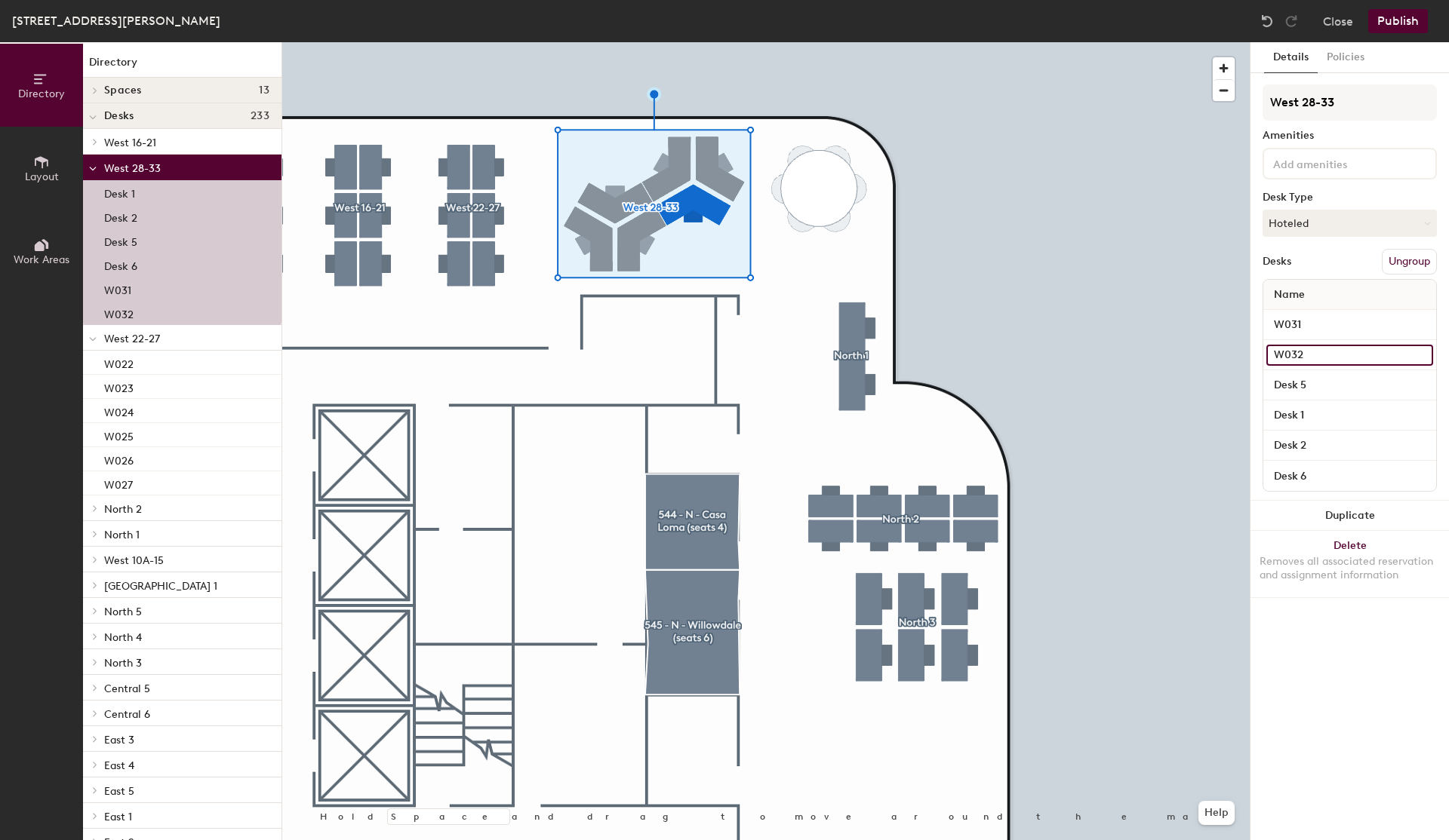
type input "W032"
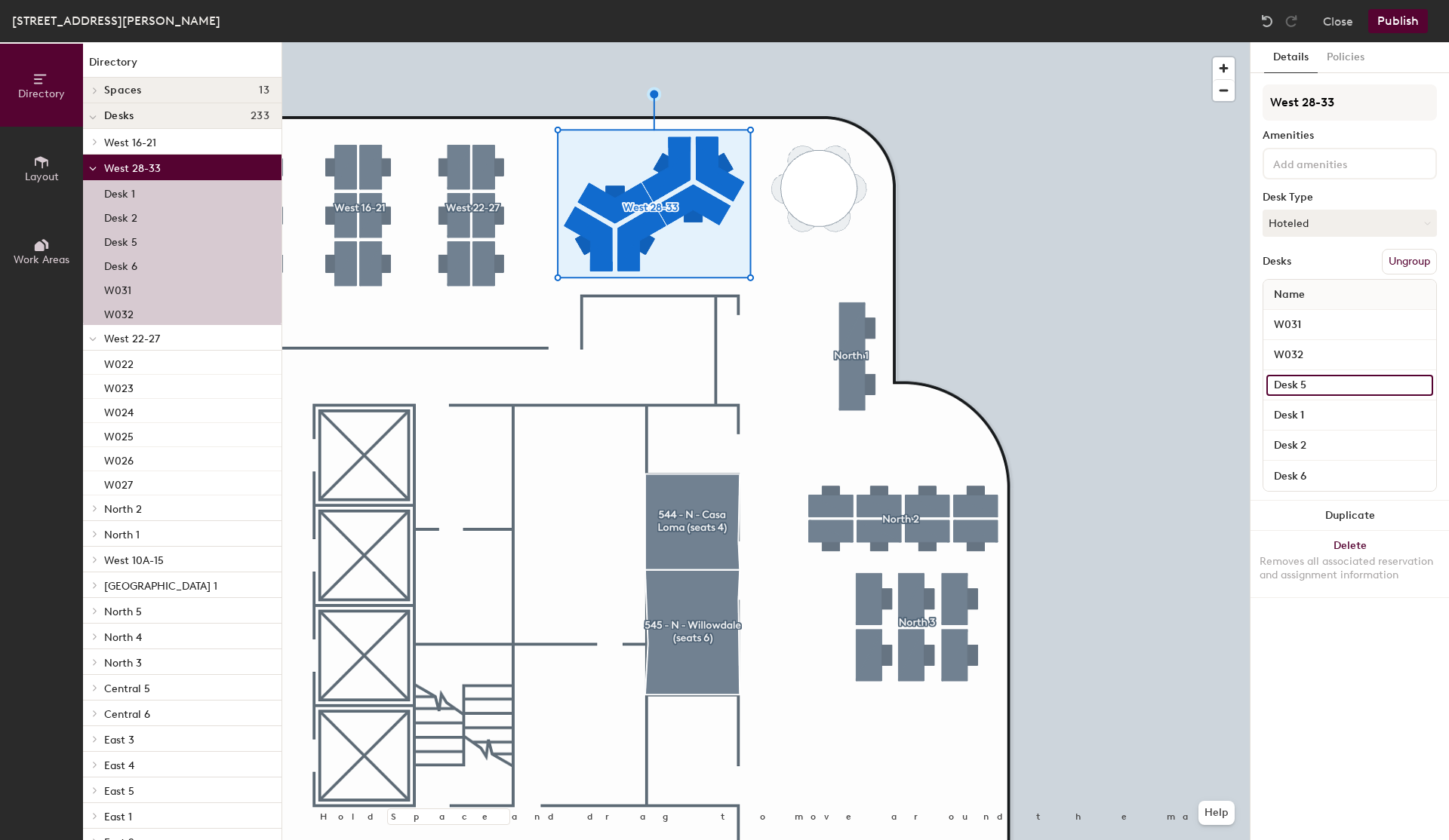
click at [1306, 383] on input "Desk 5" at bounding box center [1350, 385] width 166 height 21
type input "W033"
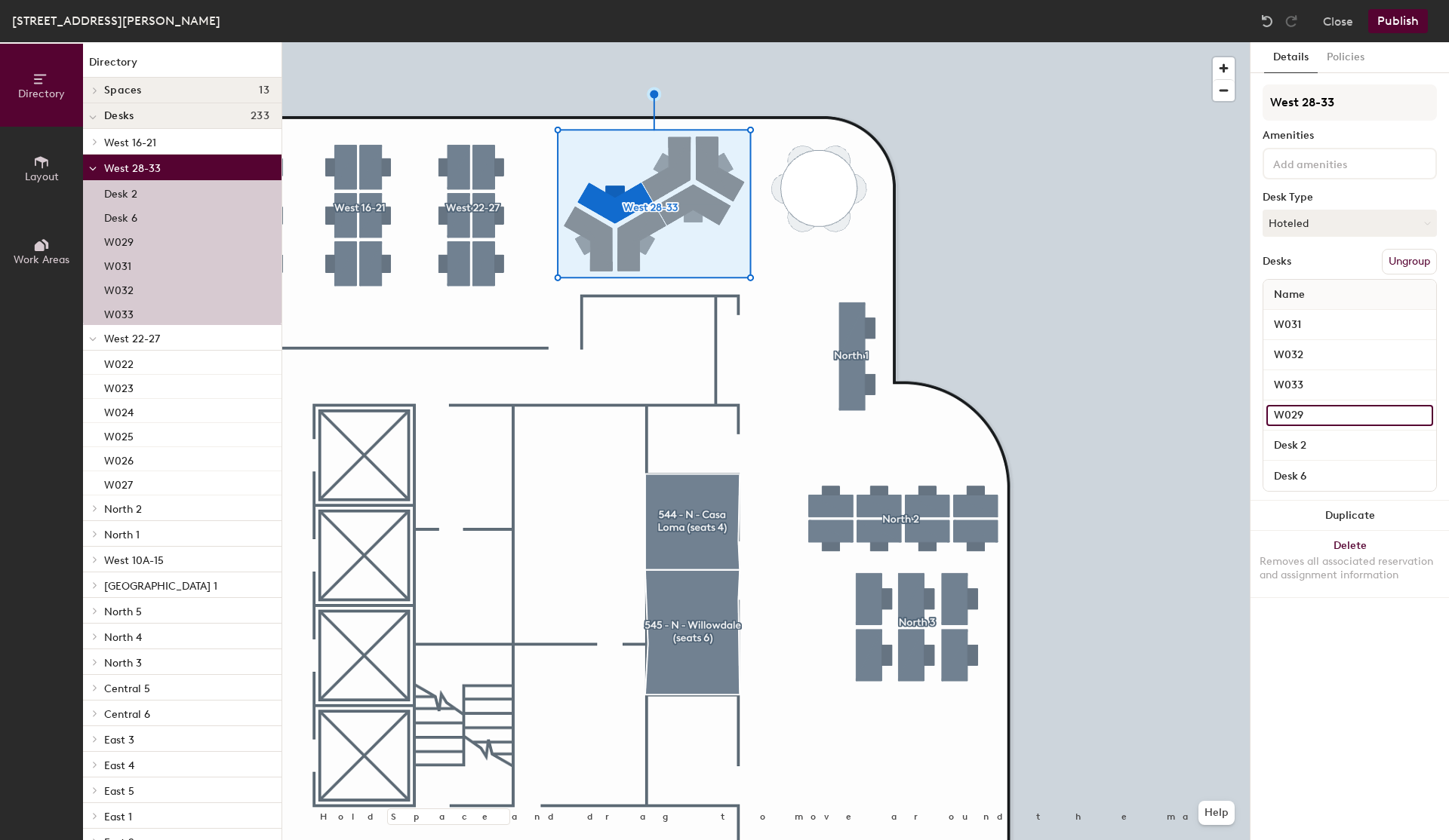
type input "W029"
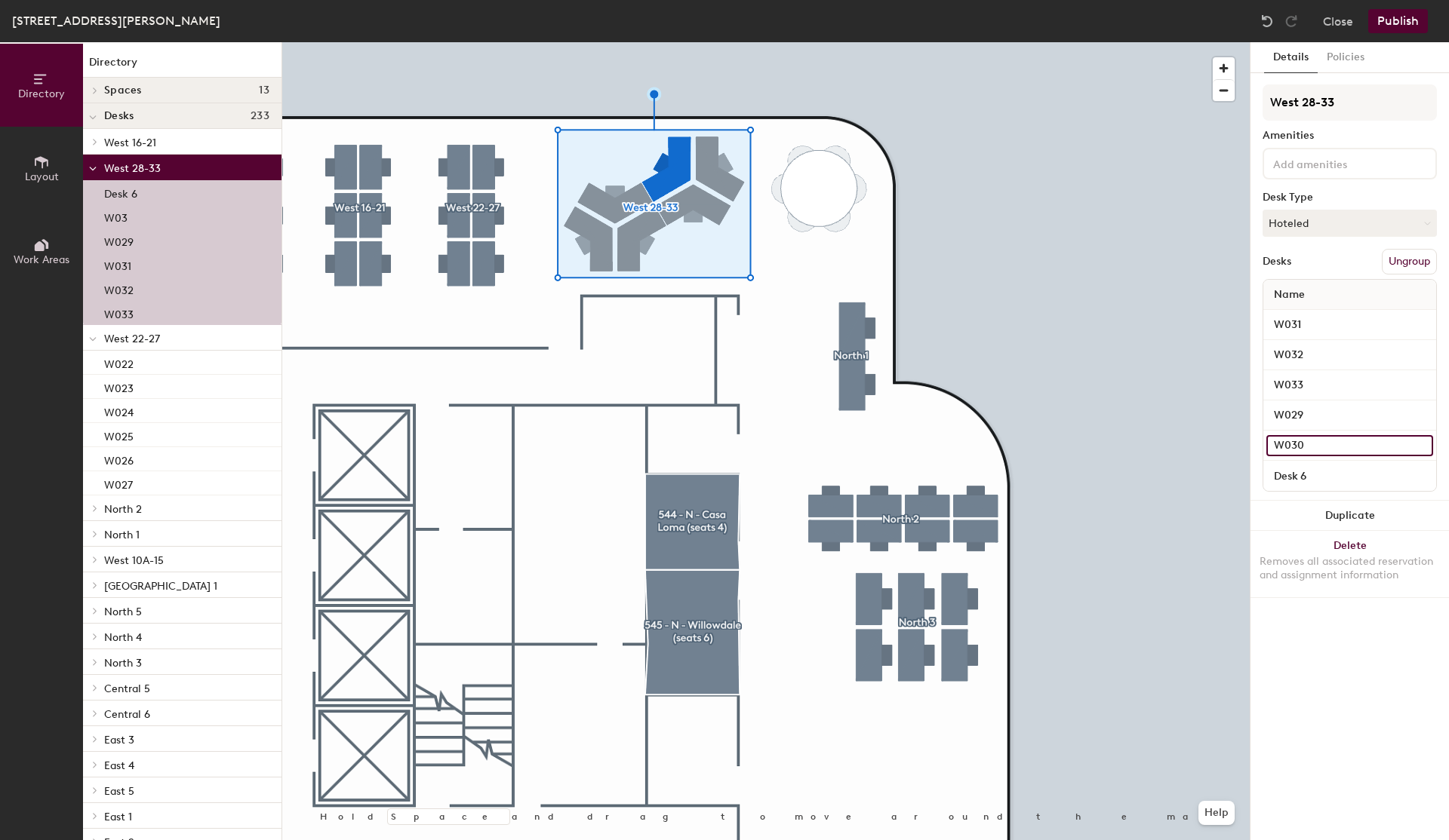
type input "W030"
type input "W028"
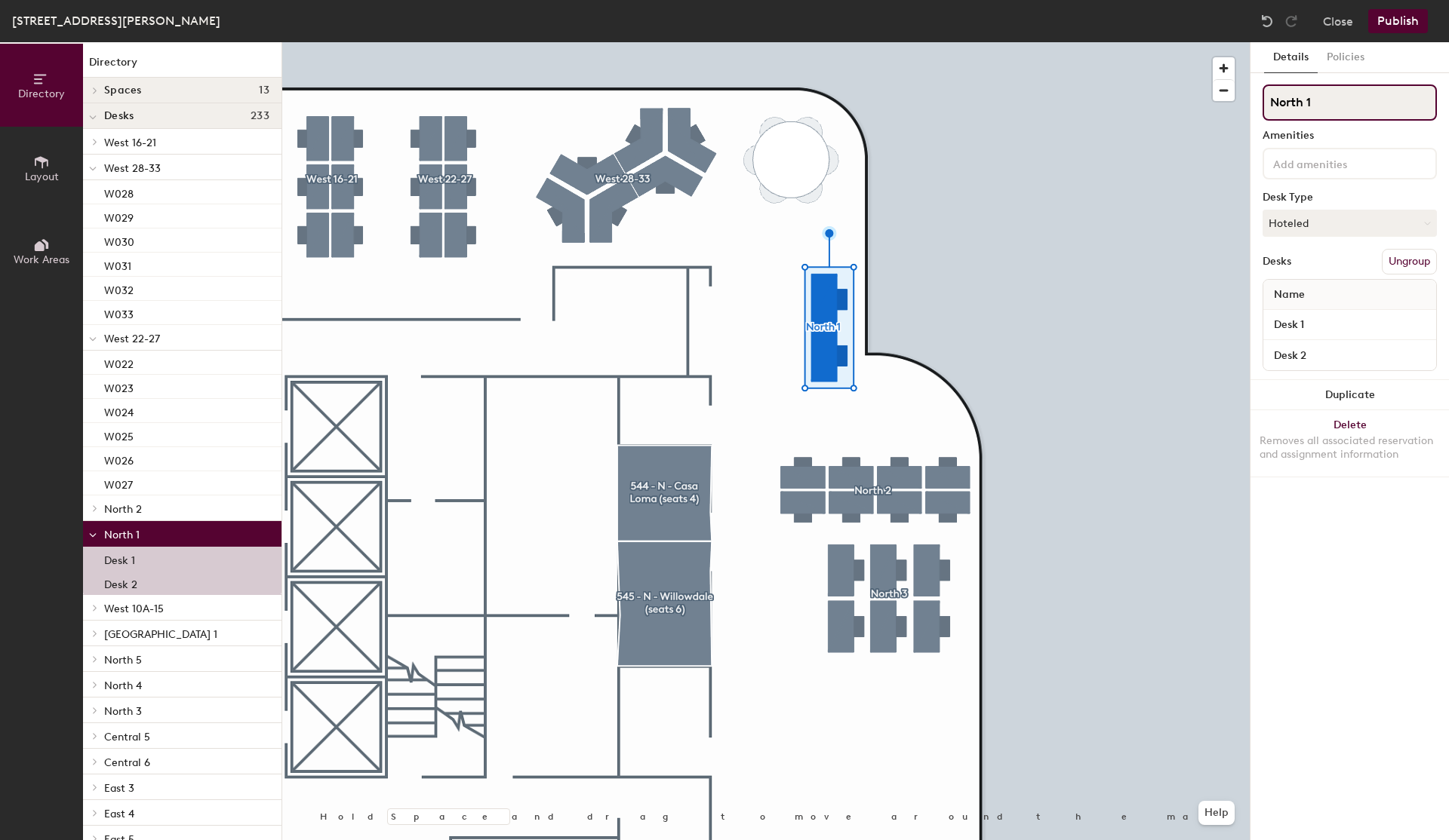
click at [1320, 111] on input "North 1" at bounding box center [1350, 103] width 175 height 36
type input "North 40-41"
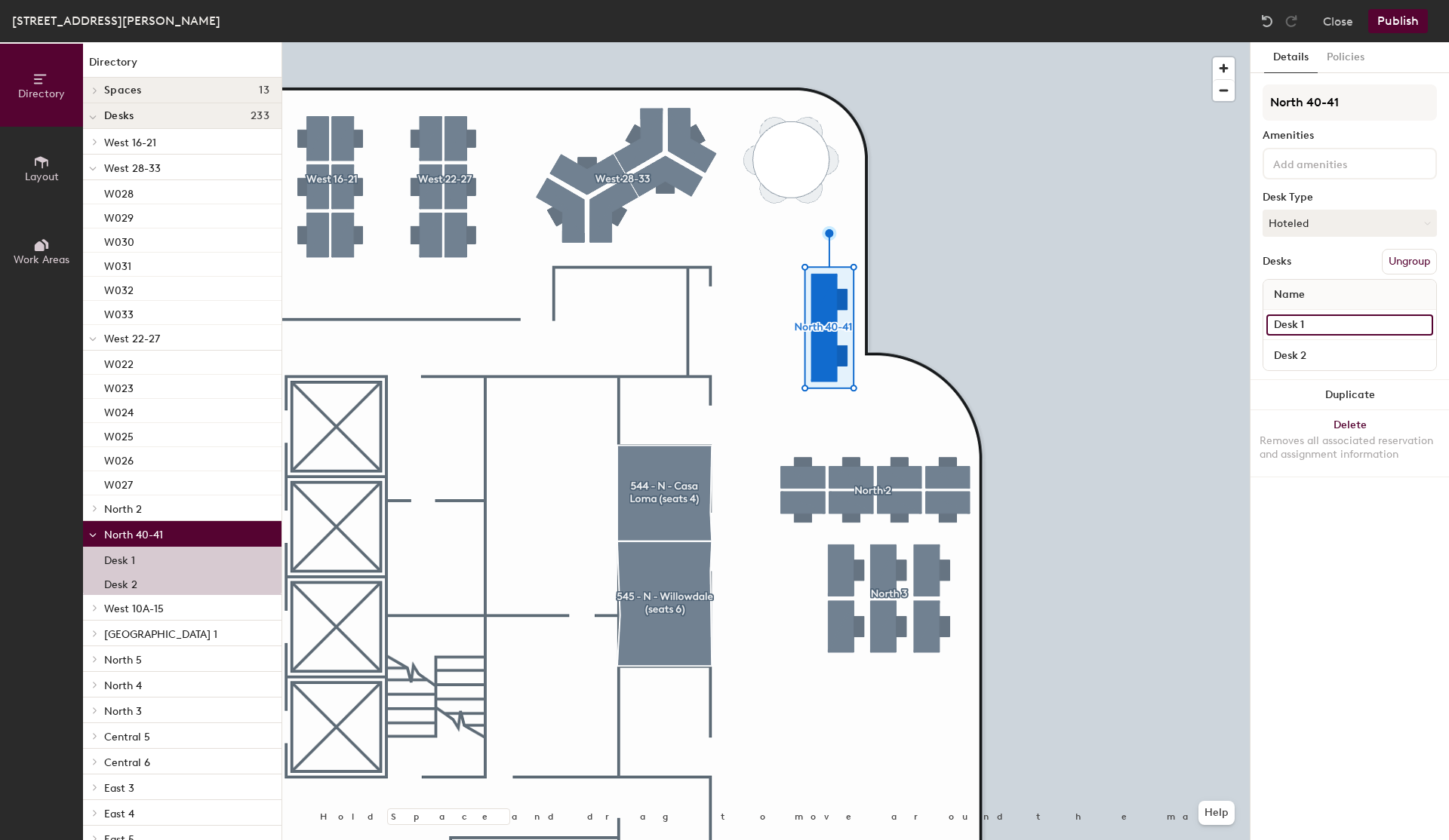
click at [1309, 324] on input "Desk 1" at bounding box center [1350, 325] width 166 height 21
type input "N041"
type input "N040"
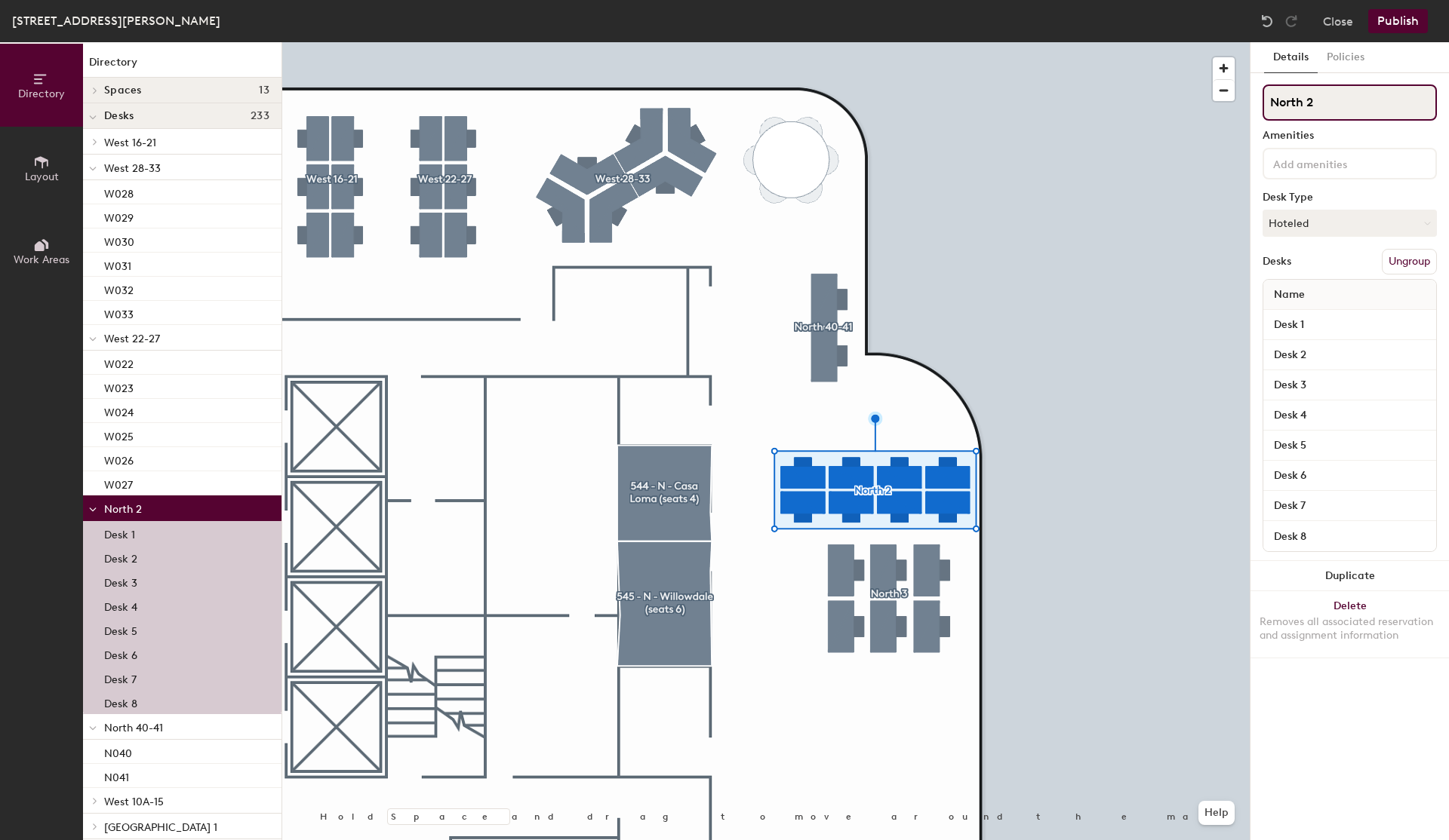
click at [1358, 104] on input "North 2" at bounding box center [1350, 103] width 175 height 36
type input "North 32-39"
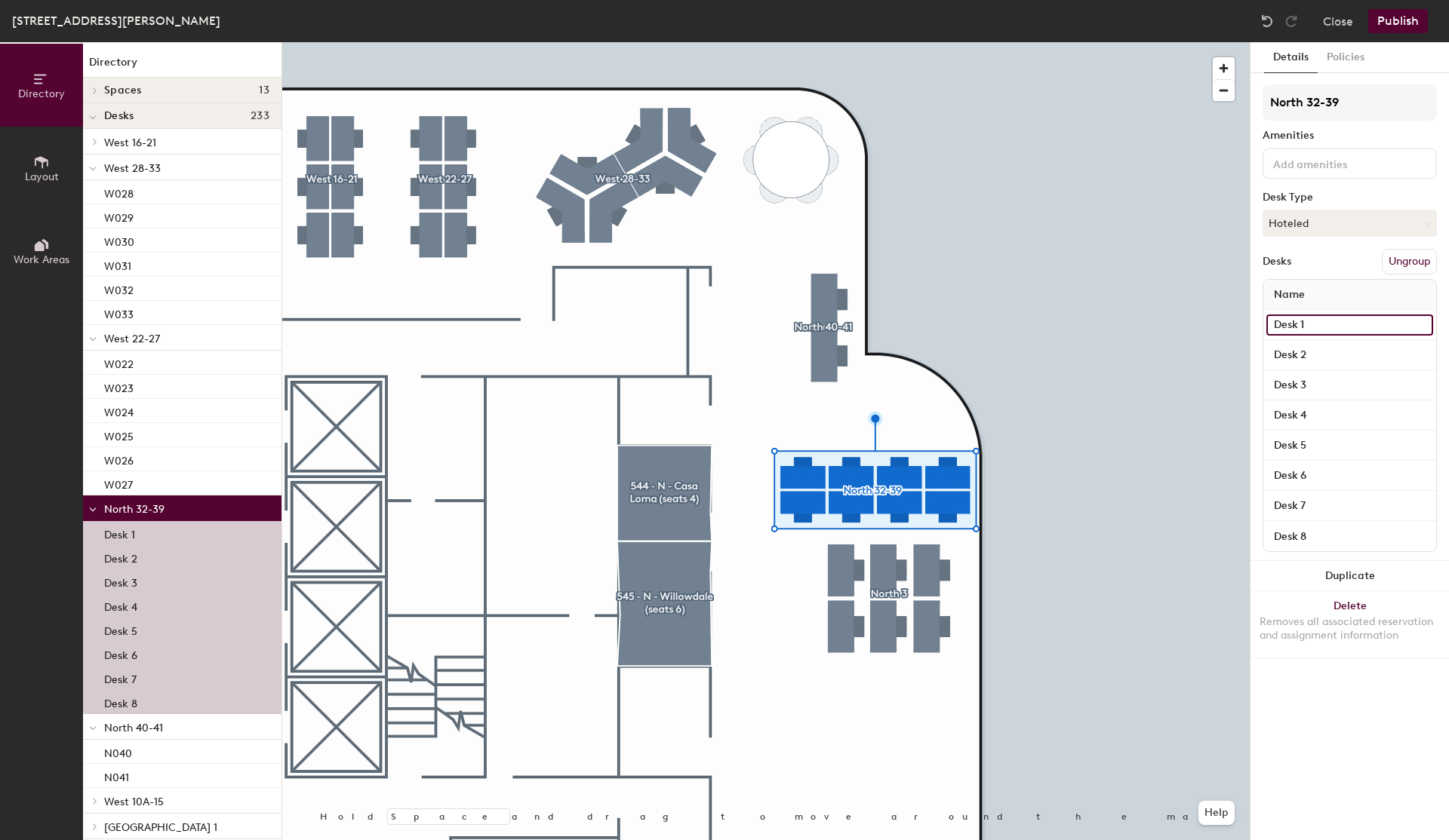
click at [1307, 326] on input "Desk 1" at bounding box center [1350, 325] width 166 height 21
click at [1299, 323] on input "Desk 1" at bounding box center [1350, 325] width 166 height 21
type input "N039"
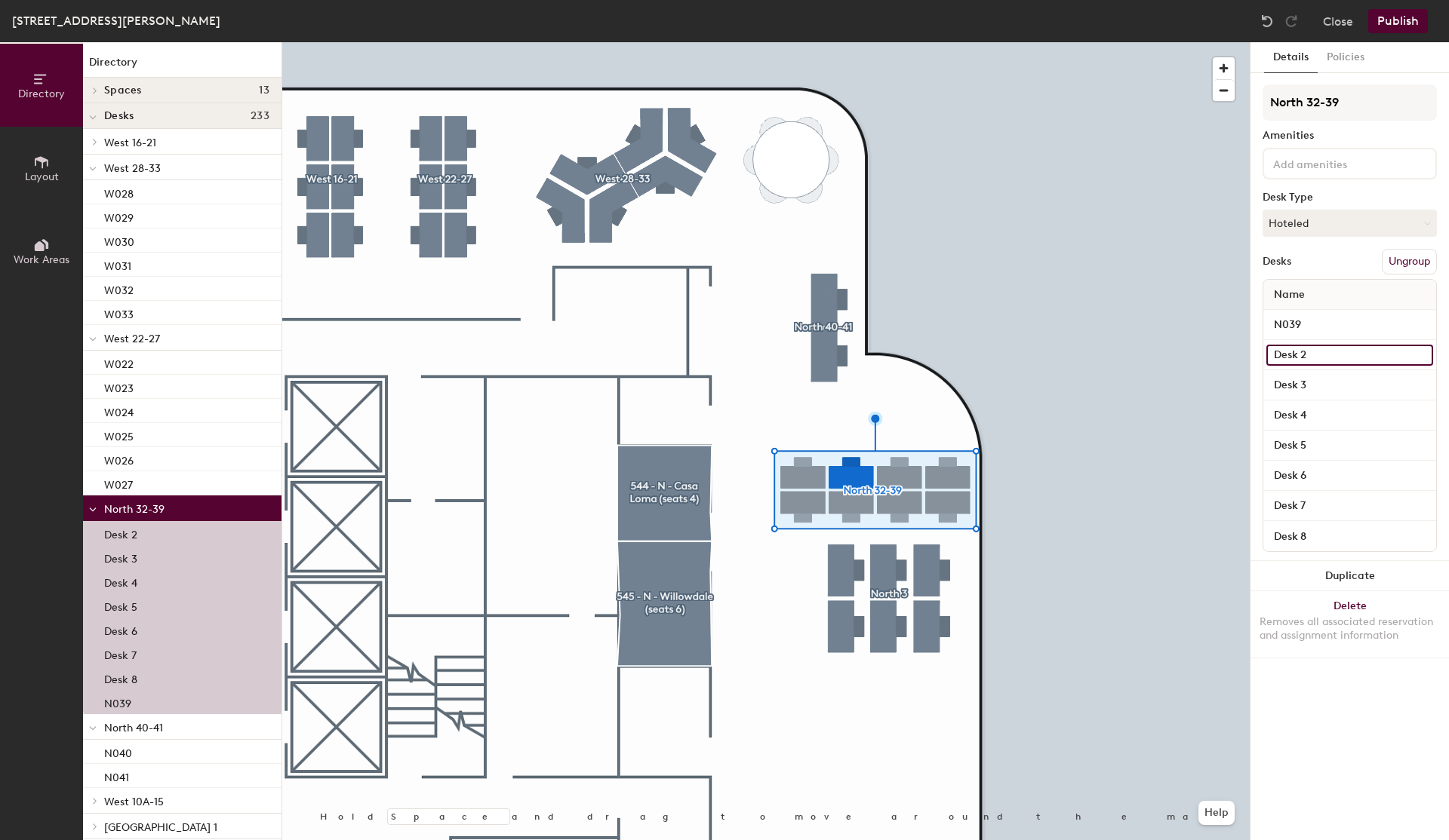
type input "0"
type input "N038"
type input "N037"
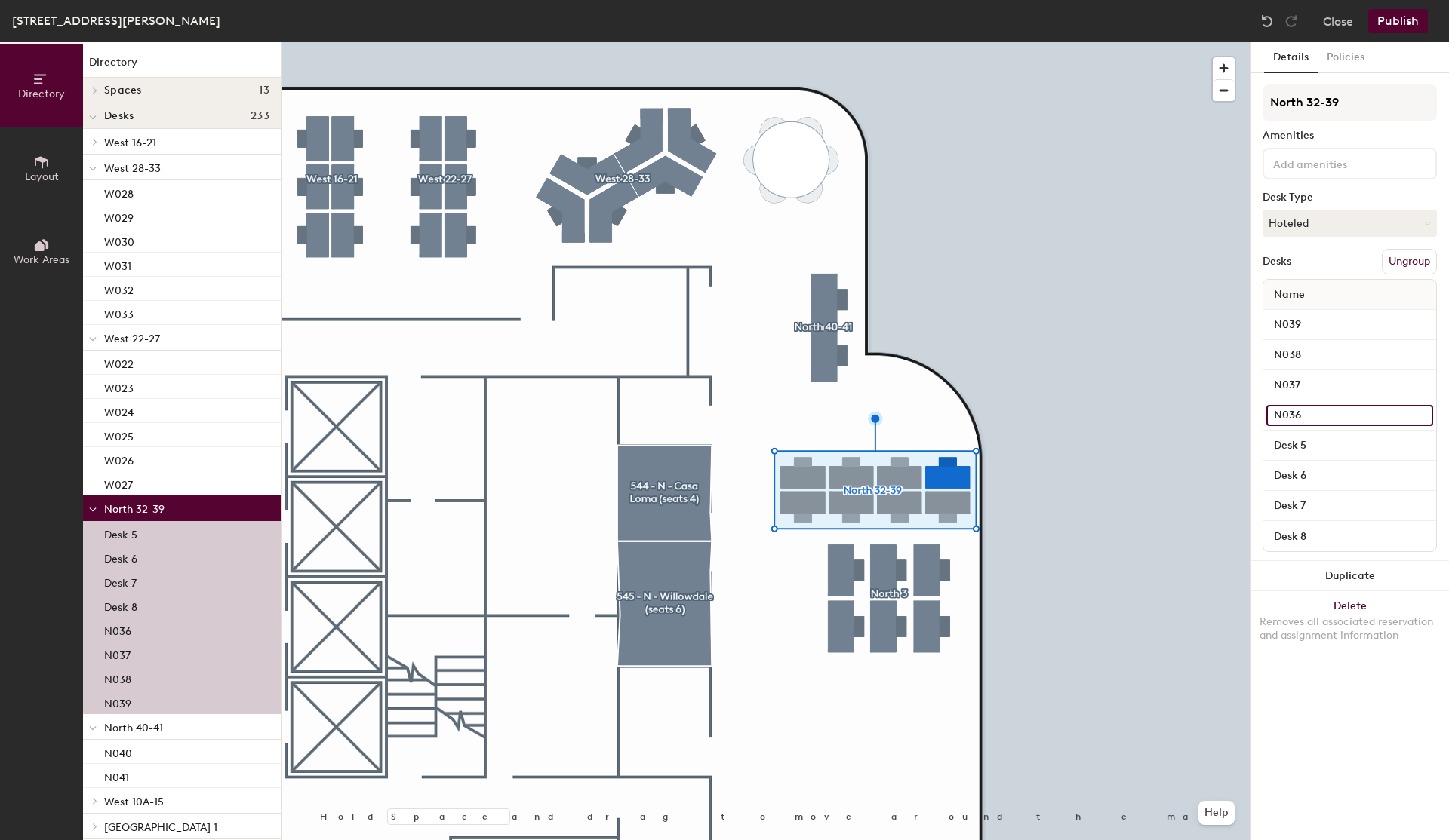
type input "N036"
type input "N035"
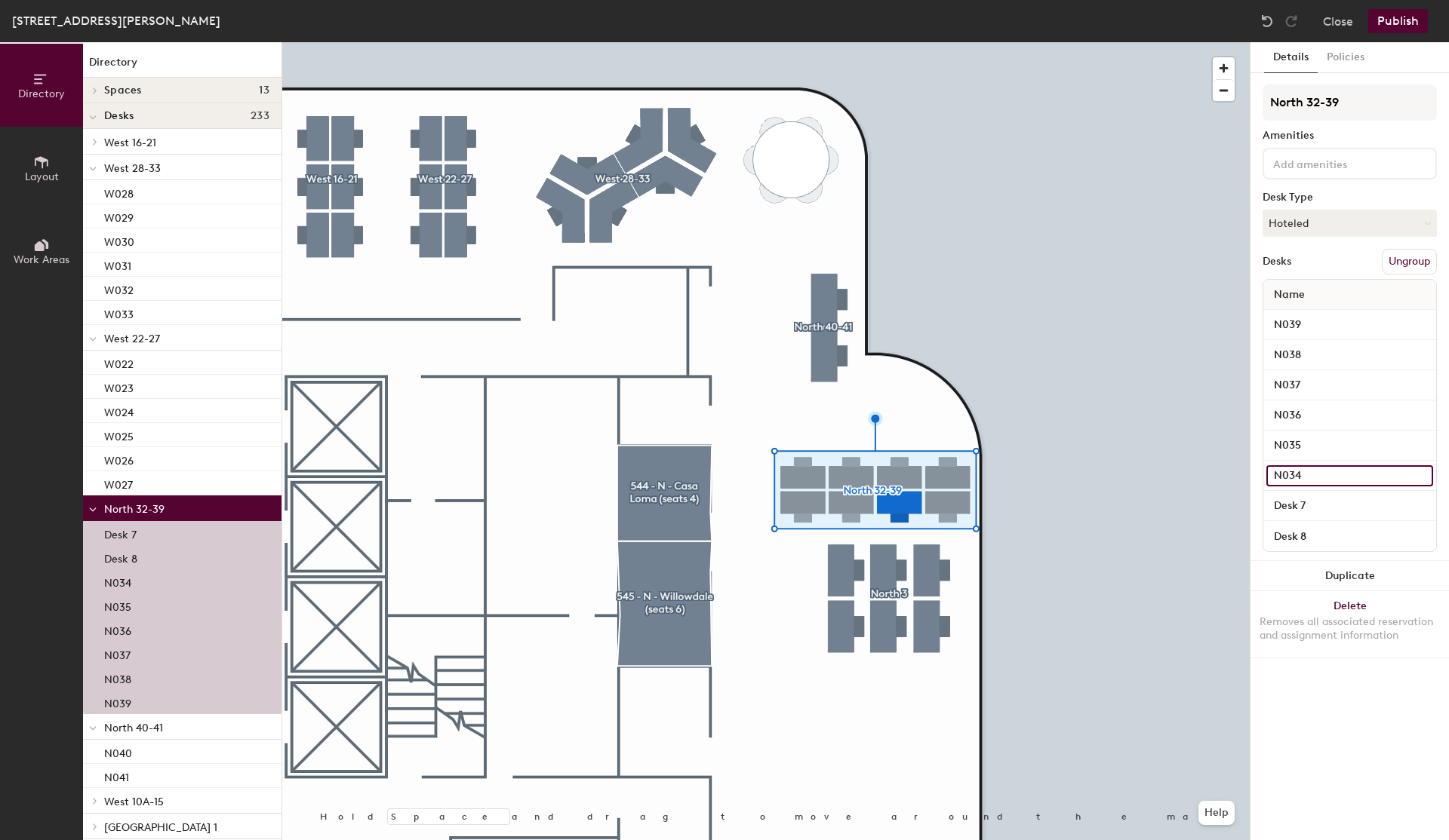
type input "N034"
type input "N033"
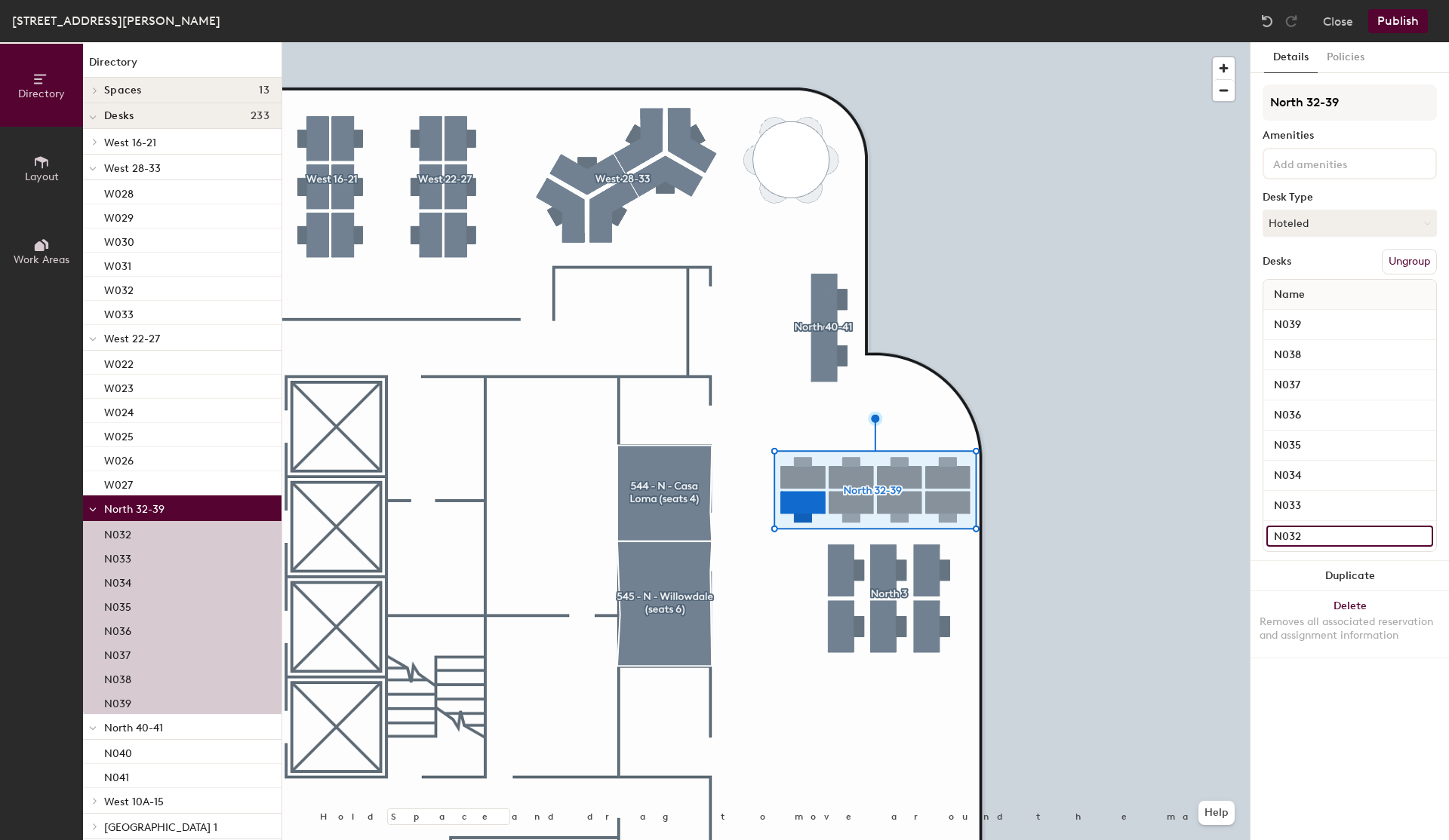
type input "N032"
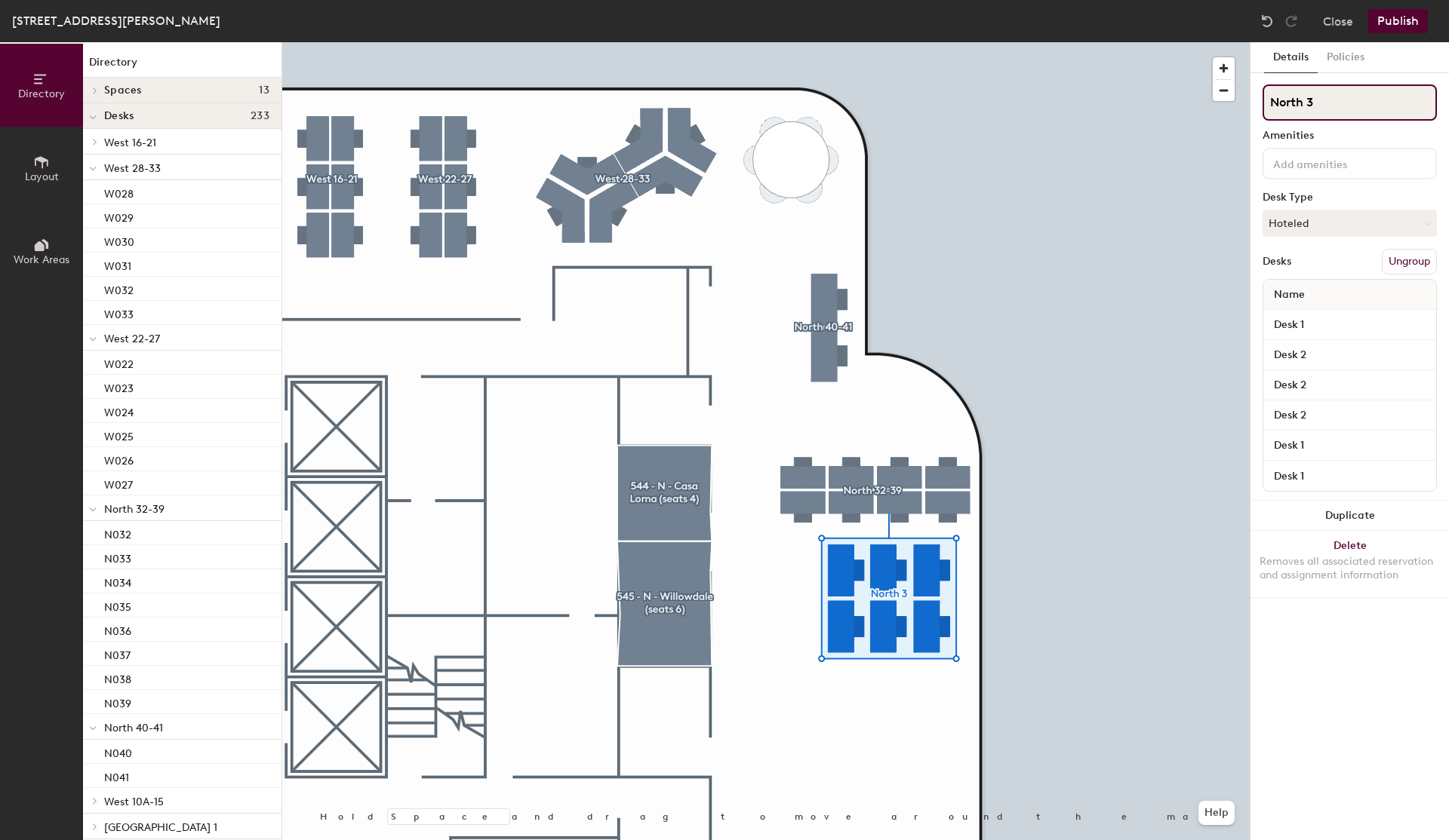
click at [1323, 108] on input "North 3" at bounding box center [1350, 103] width 175 height 36
type input "North 26-31"
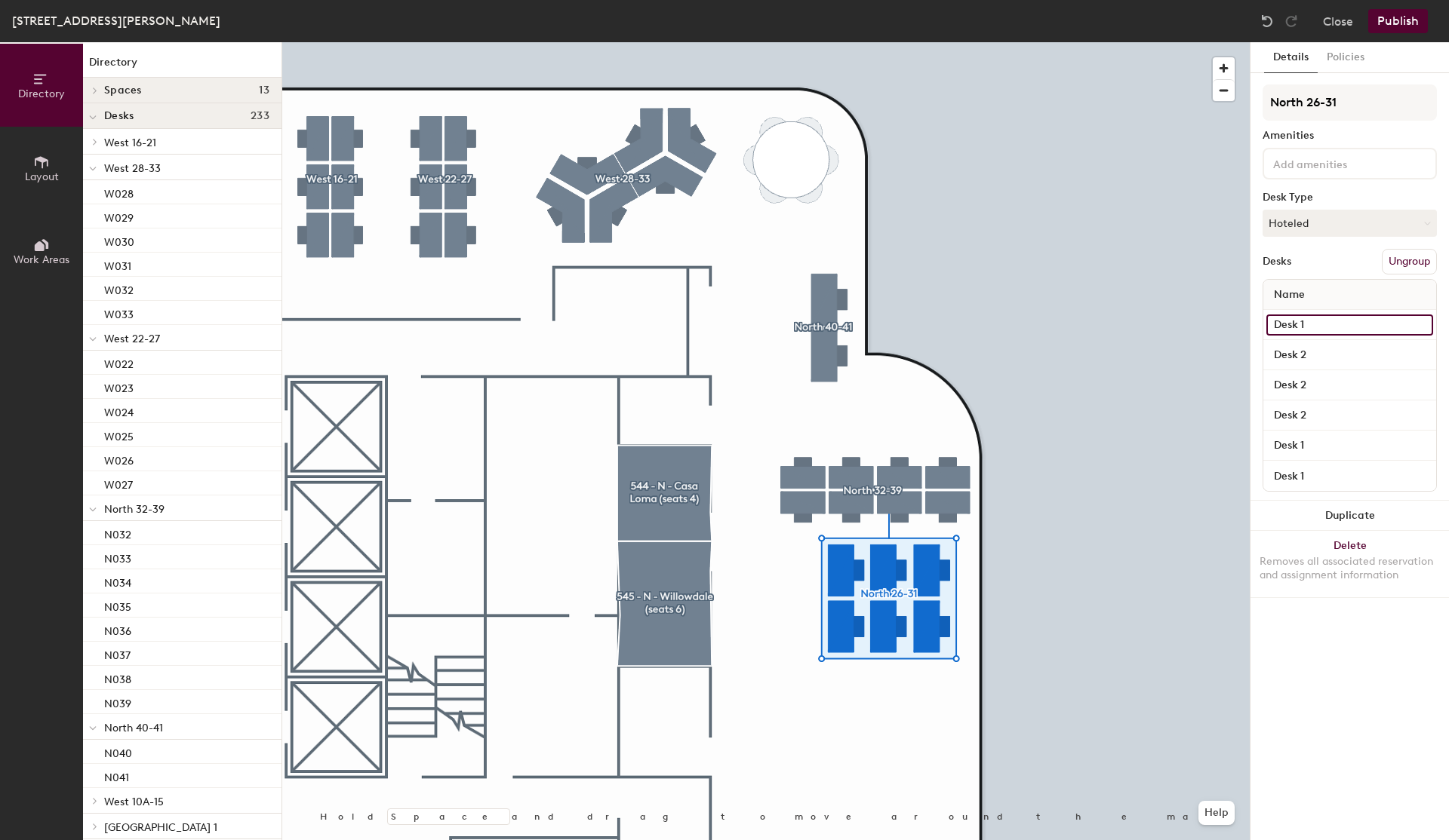
click at [1305, 319] on input "Desk 1" at bounding box center [1350, 325] width 166 height 21
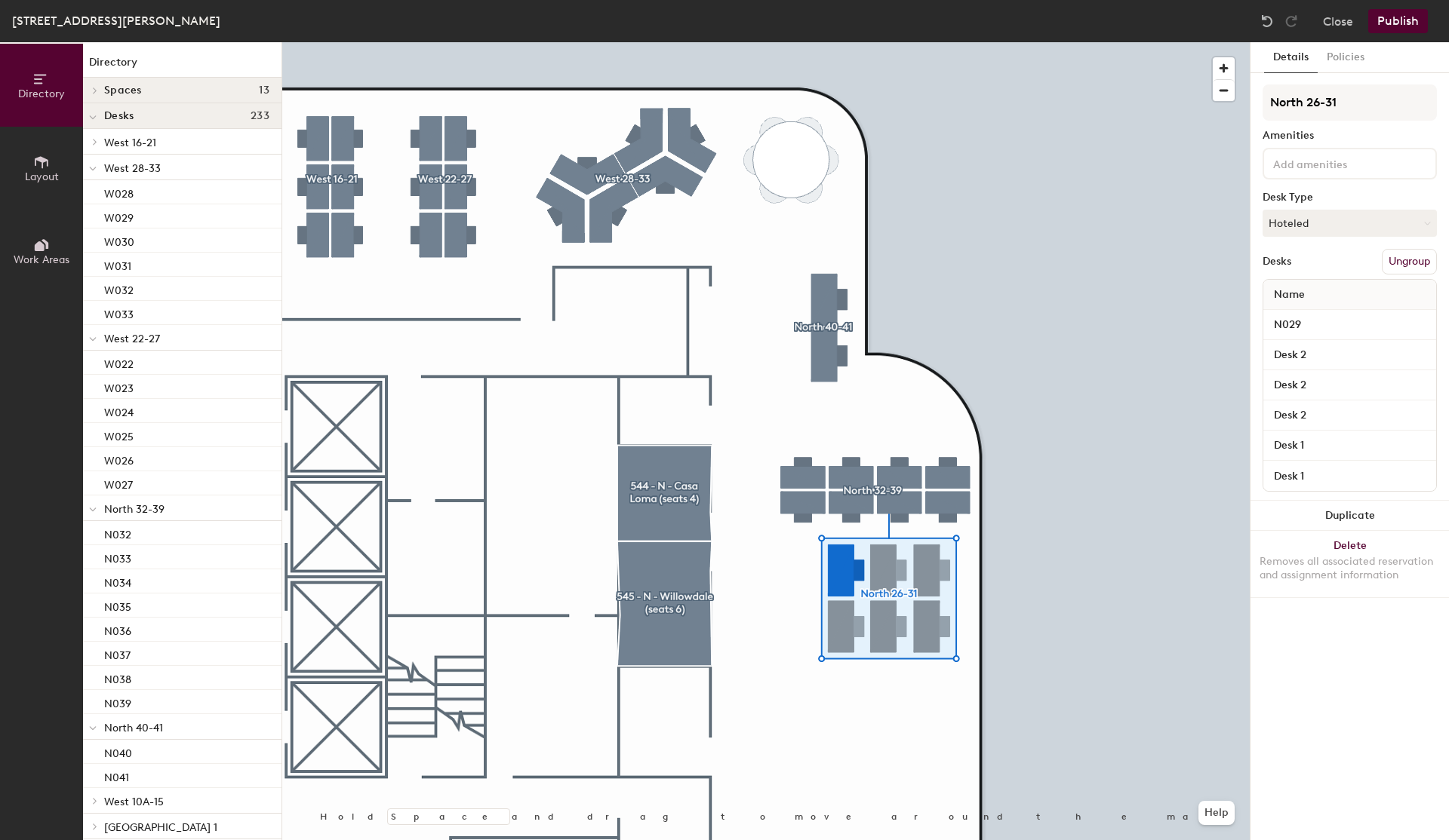
type input "N029"
type input "N"
type input "N026"
type input "N027"
type input "N028"
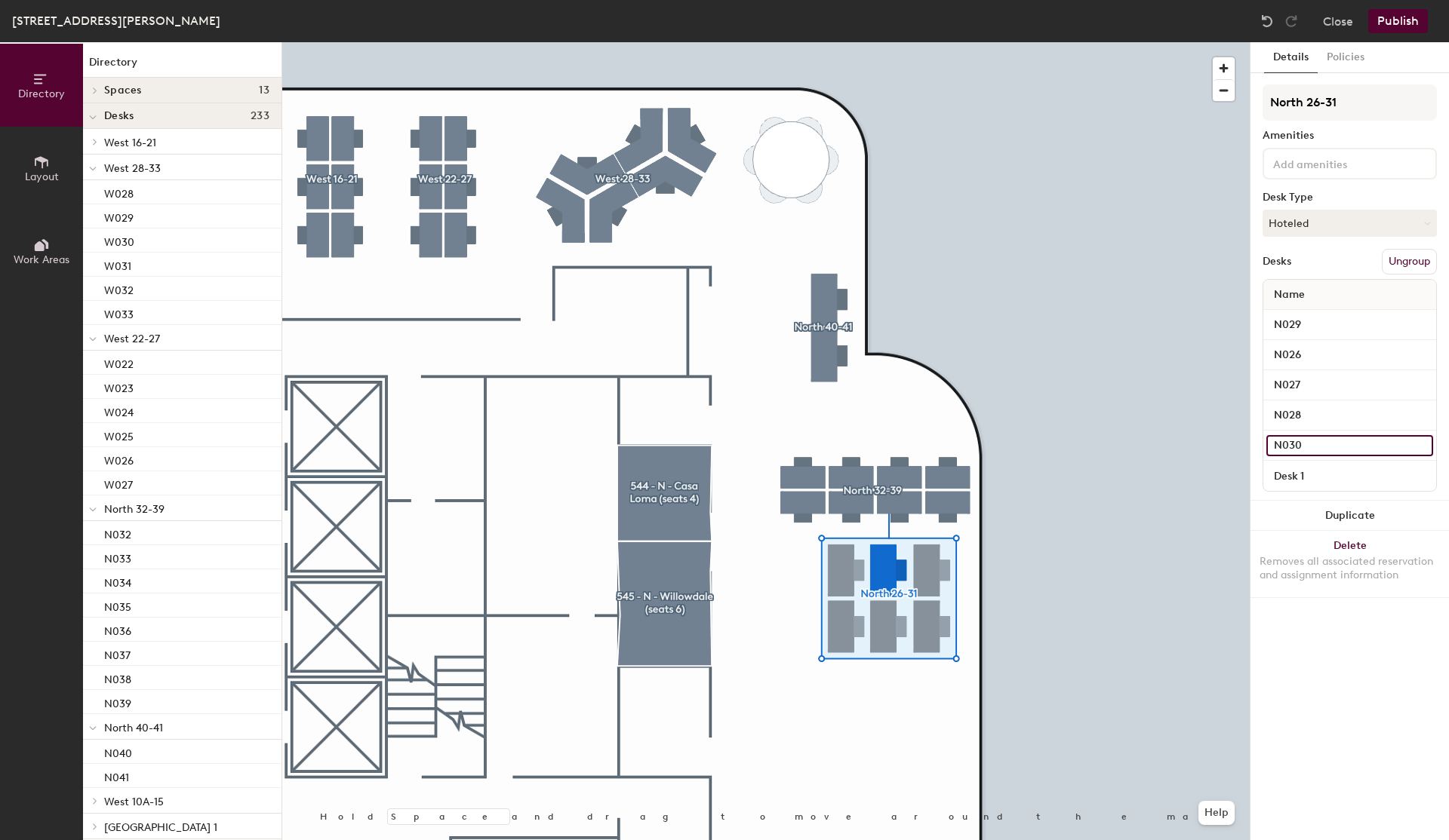
type input "N030"
type input "N031"
click at [1135, 42] on div at bounding box center [765, 42] width 967 height 0
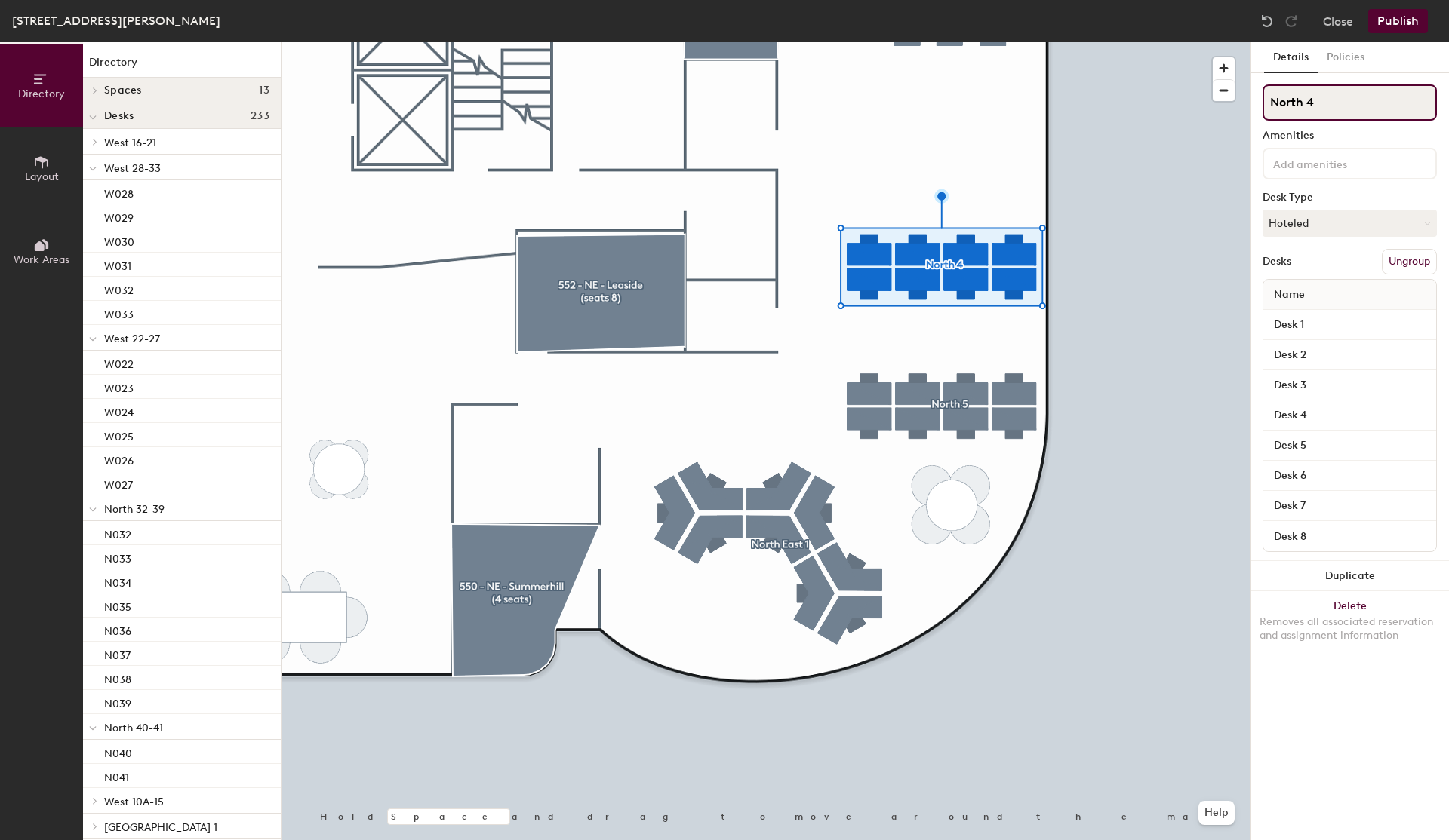
click at [1366, 106] on input "North 4" at bounding box center [1350, 103] width 175 height 36
